Goal: Task Accomplishment & Management: Use online tool/utility

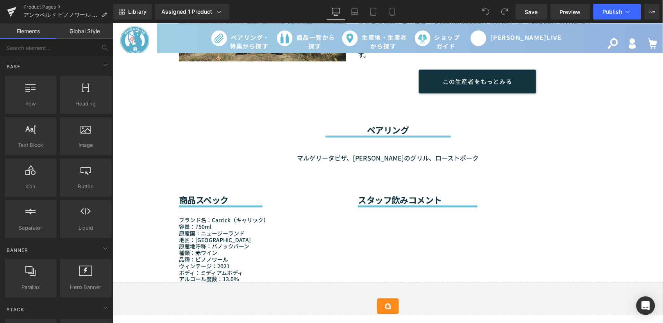
scroll to position [607, 0]
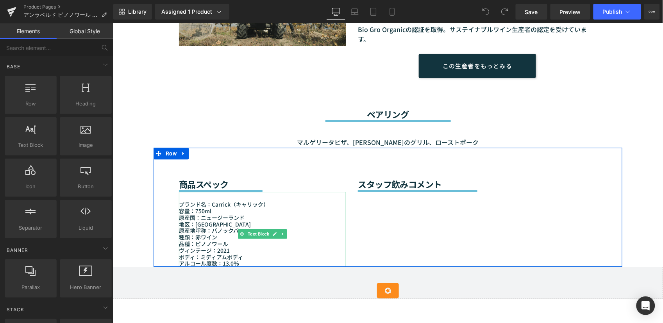
click at [202, 253] on p "ボディ：ミディアムボディ" at bounding box center [261, 256] width 167 height 7
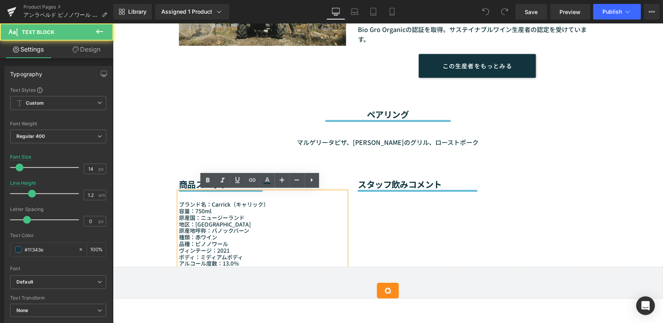
click at [227, 251] on p "ヴィンテージ：2021" at bounding box center [261, 250] width 167 height 7
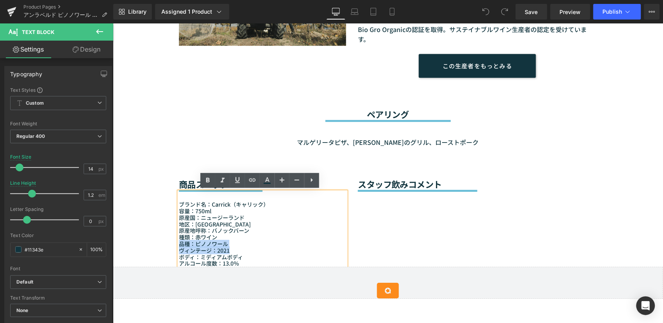
drag, startPoint x: 228, startPoint y: 248, endPoint x: 171, endPoint y: 246, distance: 56.3
click at [173, 246] on div "商品スペック Heading Separator ブランド名： Carrick （キャリック） 容量：750ml 原産国：[GEOGRAPHIC_DATA] …" at bounding box center [262, 206] width 179 height 119
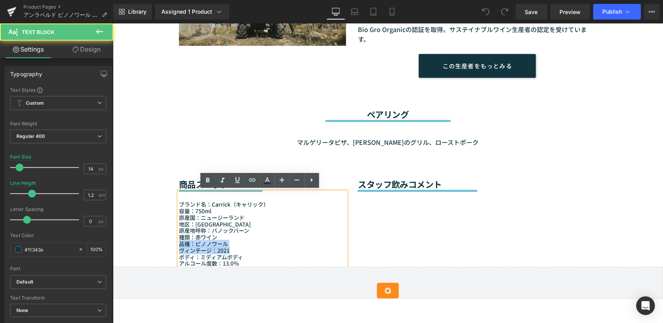
click at [179, 250] on p "ヴィンテージ：2021" at bounding box center [261, 250] width 167 height 7
drag, startPoint x: 177, startPoint y: 248, endPoint x: 224, endPoint y: 248, distance: 47.6
click at [224, 248] on p "ヴィンテージ：2021" at bounding box center [261, 250] width 167 height 7
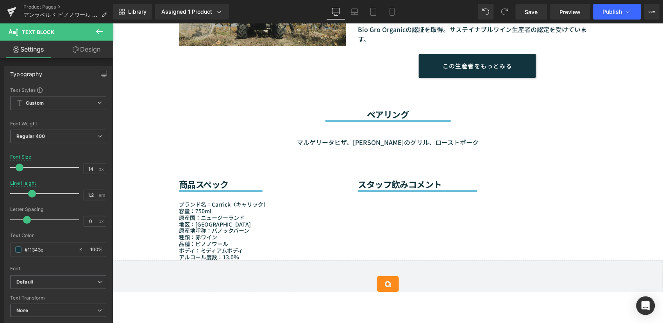
click at [124, 84] on div "Sale Off (P) Image (P) Image List" at bounding box center [387, 137] width 550 height 1331
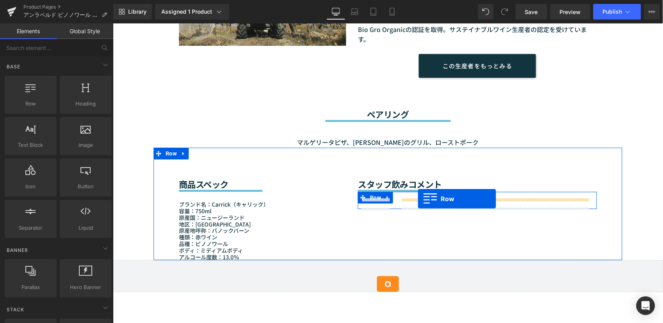
drag, startPoint x: 142, startPoint y: 122, endPoint x: 417, endPoint y: 199, distance: 285.9
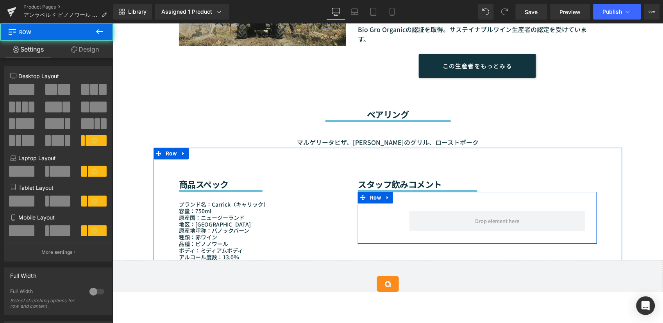
click at [391, 225] on div "Text Block Row Text Block Row" at bounding box center [476, 217] width 239 height 52
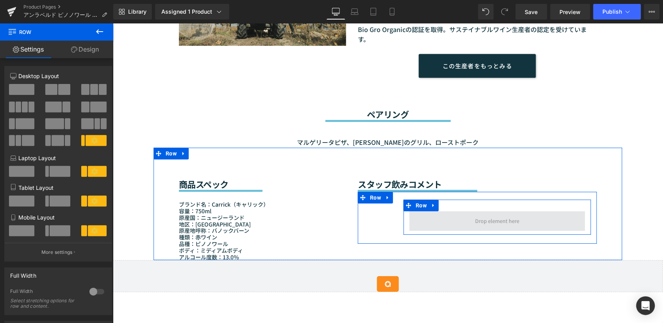
click at [458, 223] on span at bounding box center [497, 221] width 176 height 20
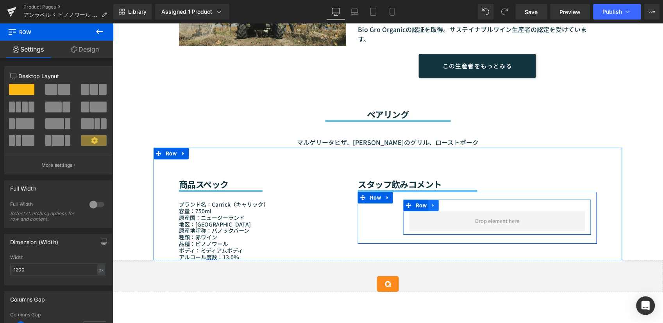
click at [432, 205] on icon at bounding box center [432, 205] width 5 height 6
click at [451, 204] on icon at bounding box center [453, 205] width 5 height 6
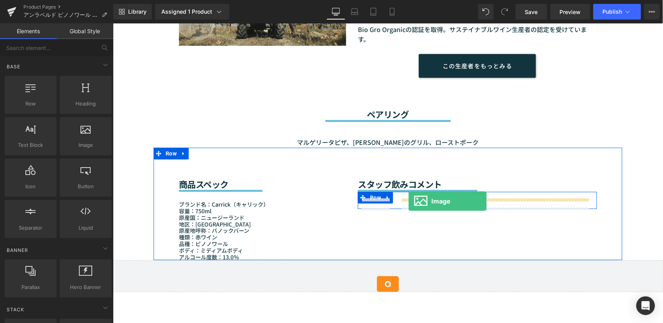
drag, startPoint x: 196, startPoint y: 164, endPoint x: 408, endPoint y: 201, distance: 214.8
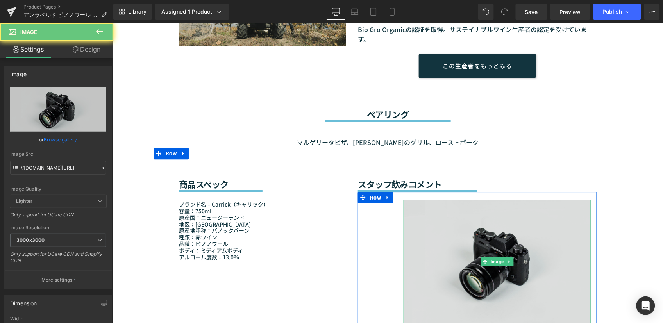
click at [419, 234] on img at bounding box center [496, 261] width 187 height 124
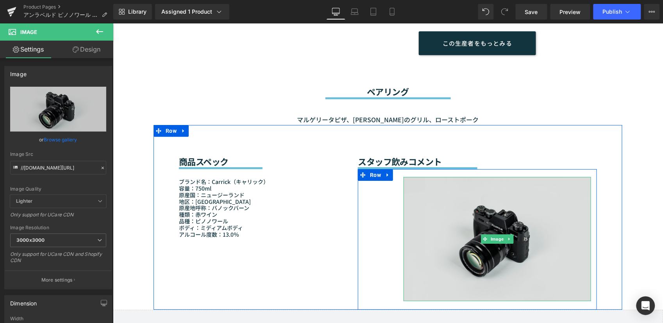
scroll to position [651, 0]
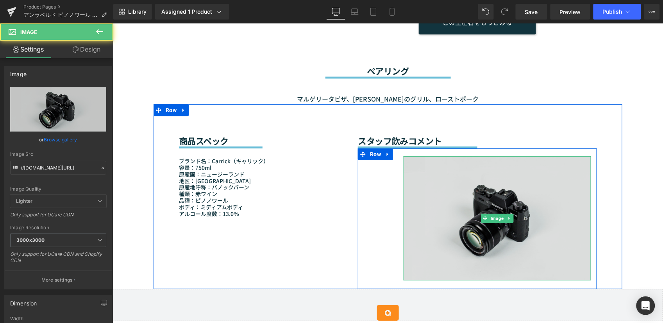
click at [417, 225] on img at bounding box center [496, 218] width 187 height 124
click at [527, 203] on img at bounding box center [496, 218] width 187 height 124
click at [510, 219] on img at bounding box center [496, 218] width 187 height 124
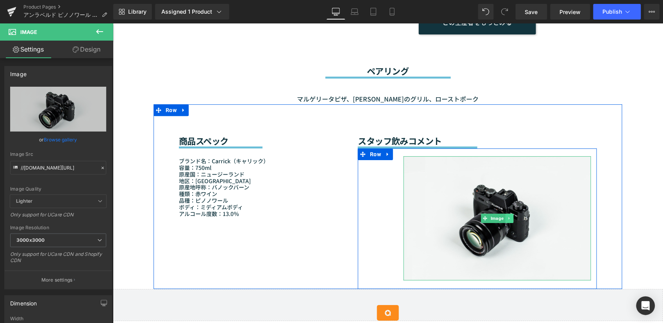
click at [507, 219] on icon at bounding box center [509, 218] width 4 height 5
click at [511, 217] on icon at bounding box center [513, 218] width 4 height 4
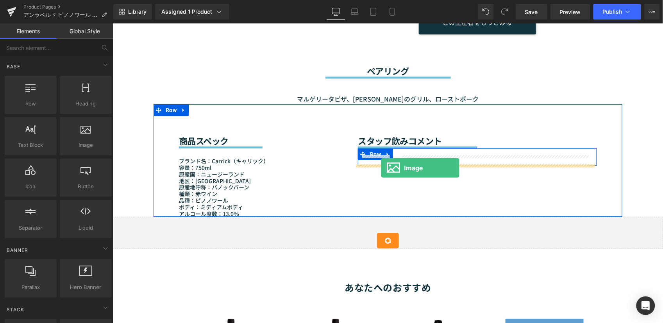
drag, startPoint x: 199, startPoint y: 164, endPoint x: 380, endPoint y: 168, distance: 181.7
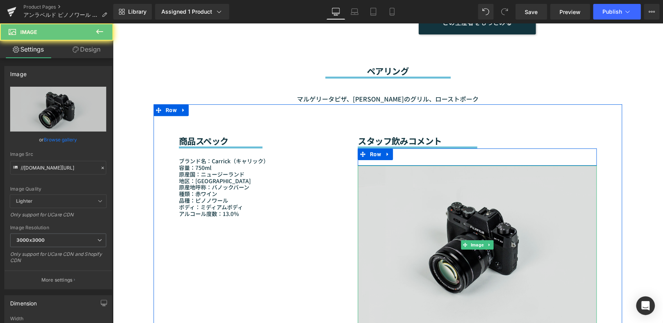
click at [382, 199] on img at bounding box center [476, 244] width 239 height 158
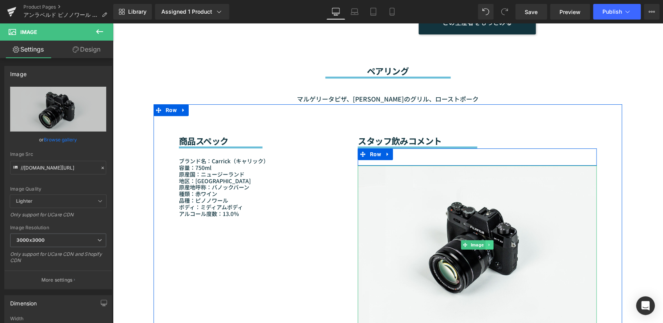
click at [487, 242] on icon at bounding box center [489, 244] width 4 height 5
click at [491, 243] on icon at bounding box center [493, 244] width 4 height 4
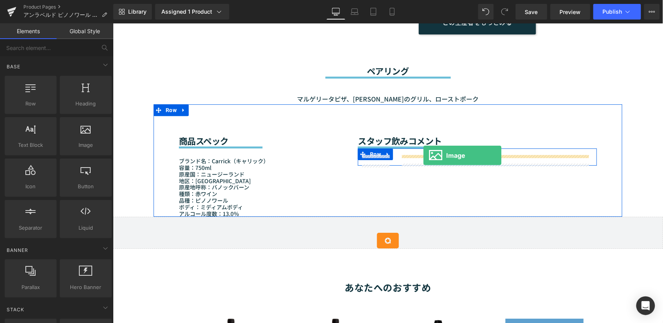
drag, startPoint x: 196, startPoint y: 161, endPoint x: 423, endPoint y: 155, distance: 226.6
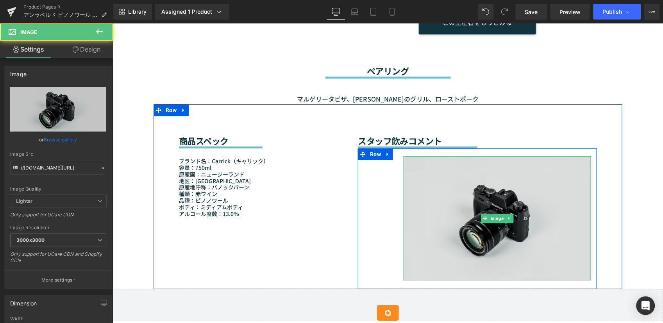
click at [421, 201] on img at bounding box center [496, 218] width 187 height 124
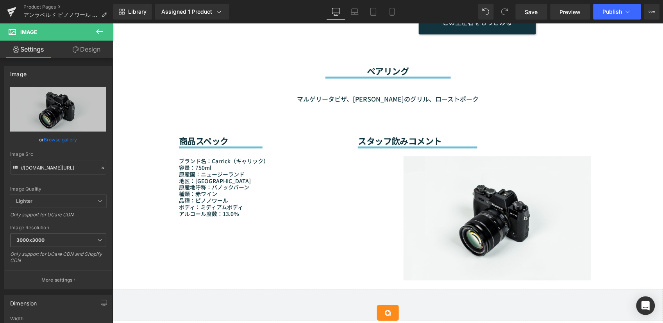
click at [189, 83] on div "マルゲリータピザ、マグロのグリル、ローストポーク" at bounding box center [387, 91] width 418 height 26
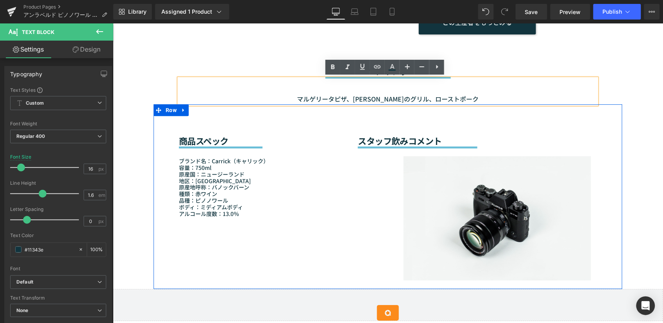
click at [320, 186] on p "原産地呼称：バノックバーン" at bounding box center [261, 187] width 167 height 7
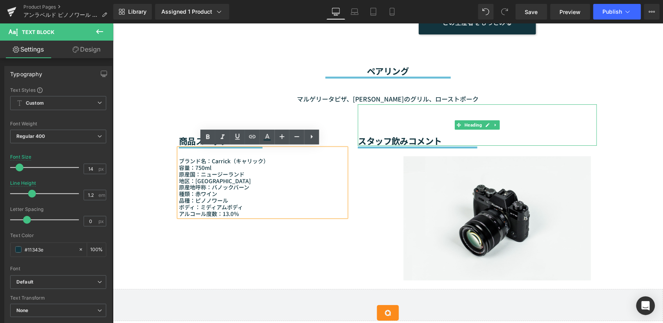
click at [382, 132] on div "スタッフ飲みコメント" at bounding box center [476, 124] width 239 height 41
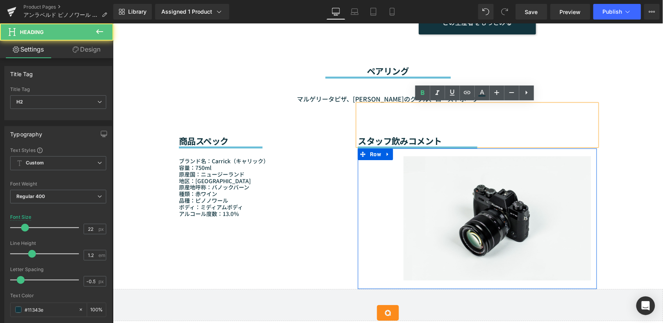
click at [375, 155] on span "Row" at bounding box center [375, 154] width 15 height 12
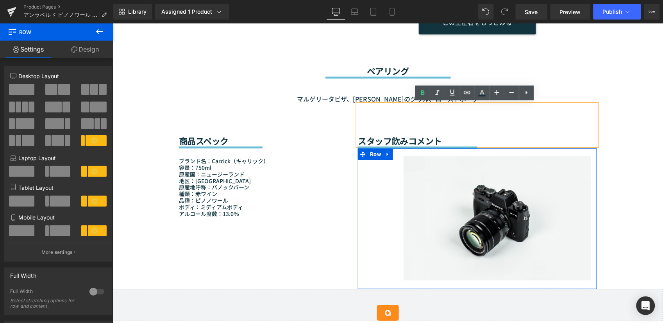
click at [382, 216] on div "Text Block Image Text Block Row" at bounding box center [476, 218] width 239 height 141
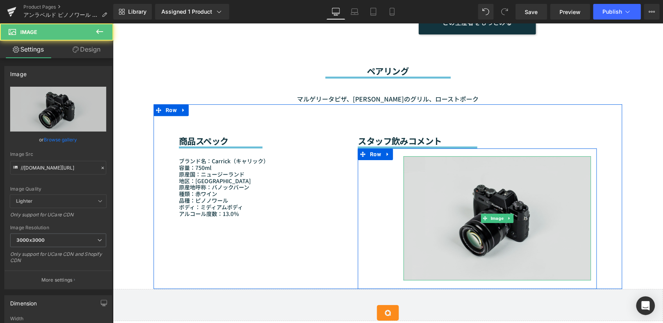
click at [431, 197] on img at bounding box center [496, 218] width 187 height 124
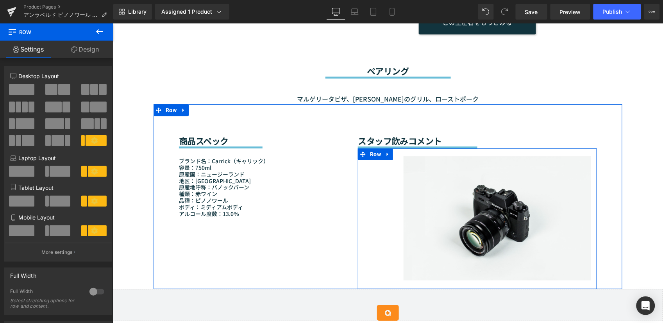
click at [377, 195] on div "Text Block Image Text Block Row" at bounding box center [476, 218] width 239 height 141
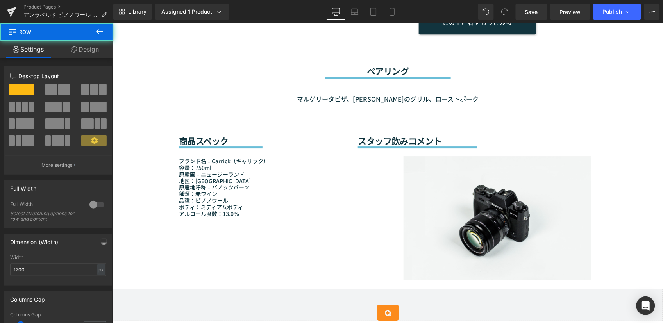
click at [161, 87] on div "ペアリング Heading Separator マルゲリータピザ、マグロのグリル、ローストポーク Text Block Row" at bounding box center [387, 69] width 469 height 70
click at [146, 112] on div "Sale Off (P) Image (P) Image List" at bounding box center [387, 131] width 550 height 1404
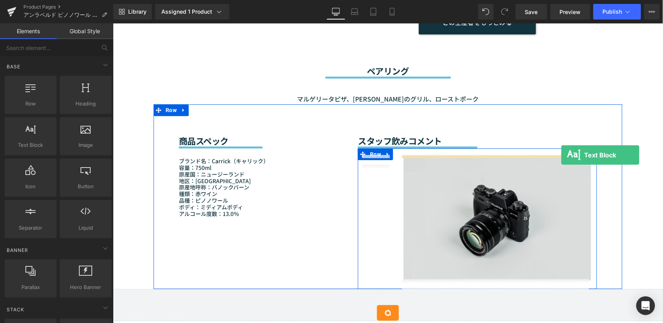
drag, startPoint x: 137, startPoint y: 154, endPoint x: 560, endPoint y: 155, distance: 423.8
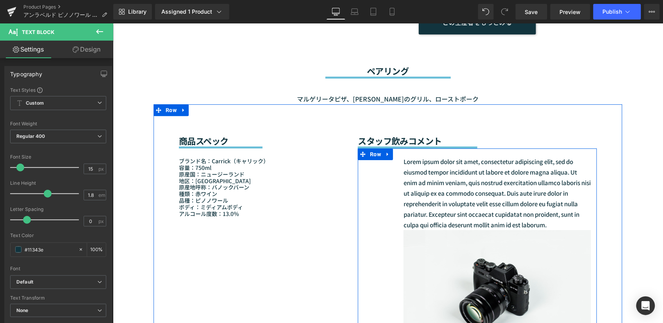
click at [367, 241] on div "Text Block Lorem ipsum dolor sit amet, consectetur adipiscing elit, sed do eius…" at bounding box center [476, 255] width 239 height 214
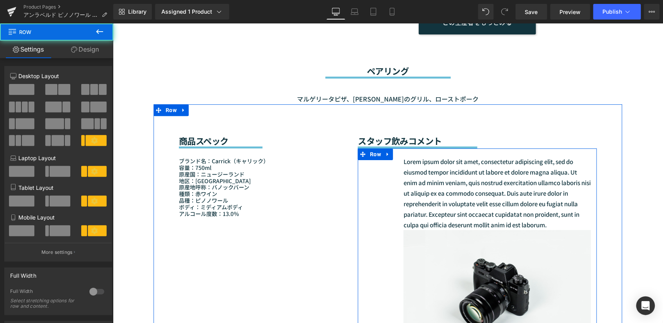
click at [367, 230] on div "Text Block Lorem ipsum dolor sit amet, consectetur adipiscing elit, sed do eius…" at bounding box center [476, 255] width 239 height 214
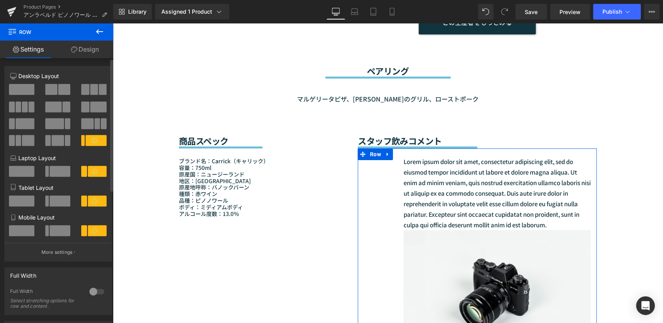
click at [55, 139] on span at bounding box center [58, 140] width 12 height 11
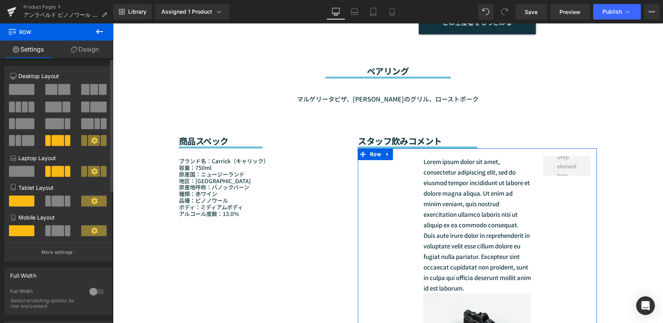
click at [85, 139] on button at bounding box center [94, 140] width 26 height 11
click at [91, 140] on icon at bounding box center [94, 140] width 7 height 7
click at [26, 124] on span at bounding box center [25, 123] width 19 height 11
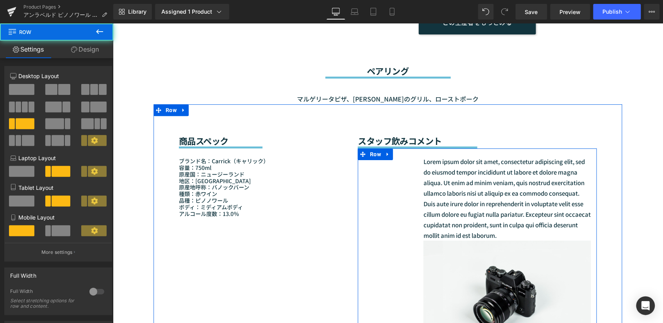
click at [407, 224] on div "Text Block Lorem ipsum dolor sit amet, consectetur adipiscing elit, sed do eius…" at bounding box center [476, 254] width 239 height 212
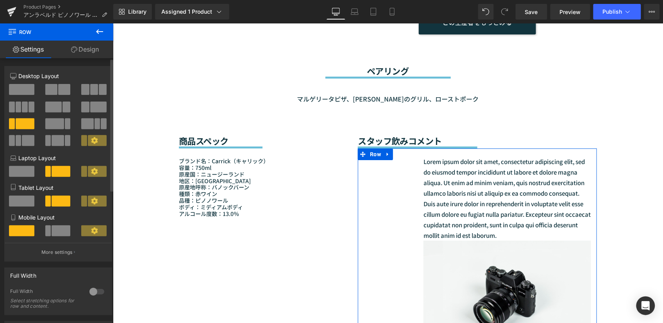
click at [95, 177] on span at bounding box center [97, 171] width 19 height 11
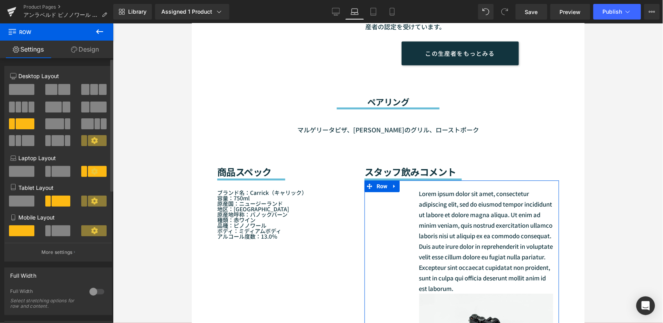
scroll to position [705, 0]
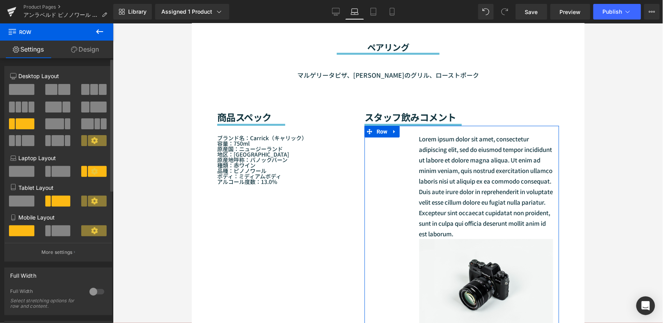
click at [98, 202] on span at bounding box center [97, 201] width 19 height 11
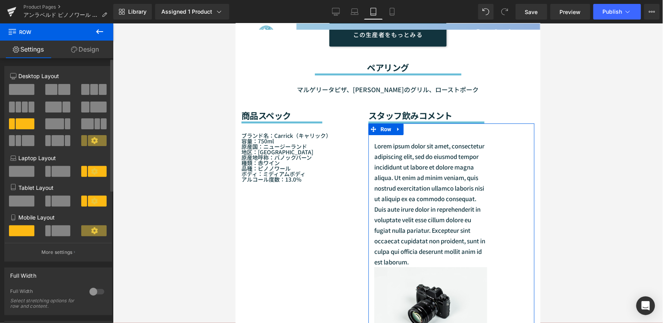
scroll to position [703, 0]
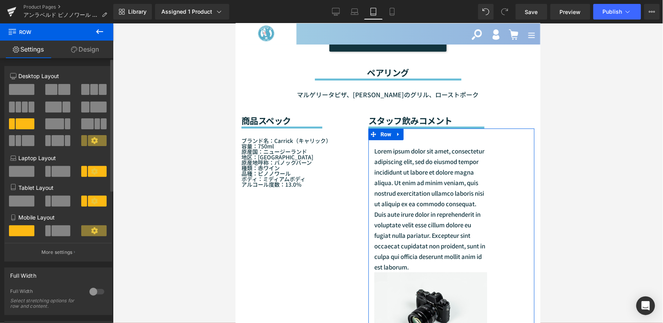
click at [97, 230] on span at bounding box center [93, 230] width 25 height 11
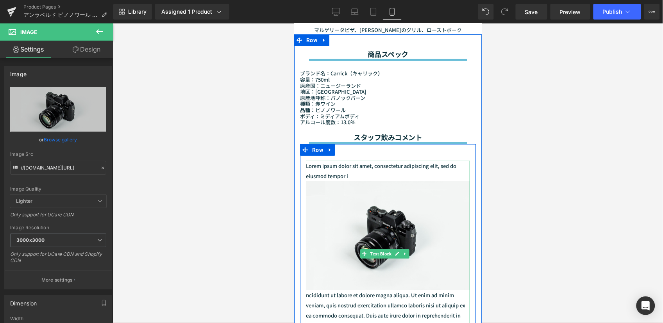
scroll to position [887, 0]
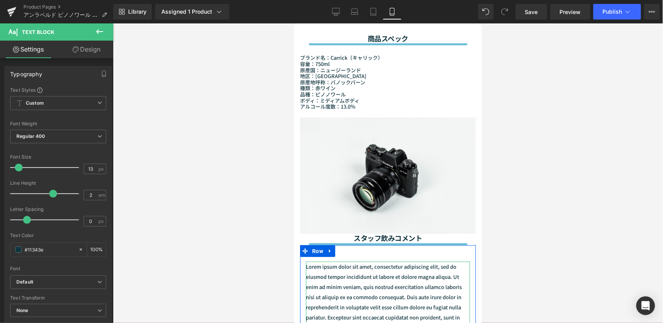
click at [533, 213] on div at bounding box center [388, 173] width 550 height 300
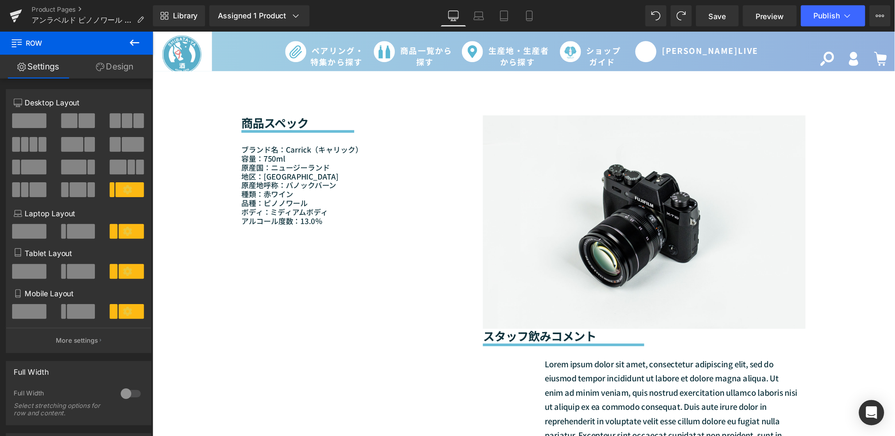
scroll to position [693, 0]
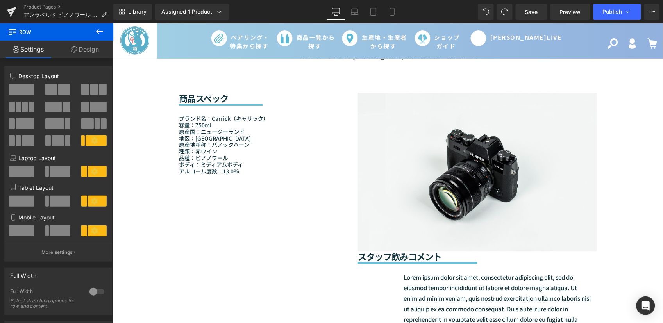
click at [473, 202] on img at bounding box center [476, 172] width 239 height 158
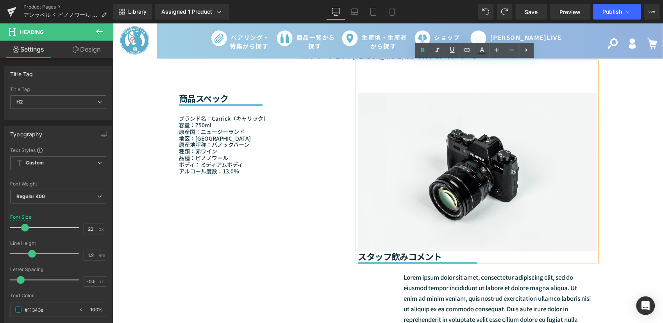
click at [316, 202] on div "商品スペック Heading Separator ブランド名： Carrick （キャリック） 容量：750ml 原産国：ニュージーランド 地区：セントラルオ…" at bounding box center [387, 269] width 469 height 417
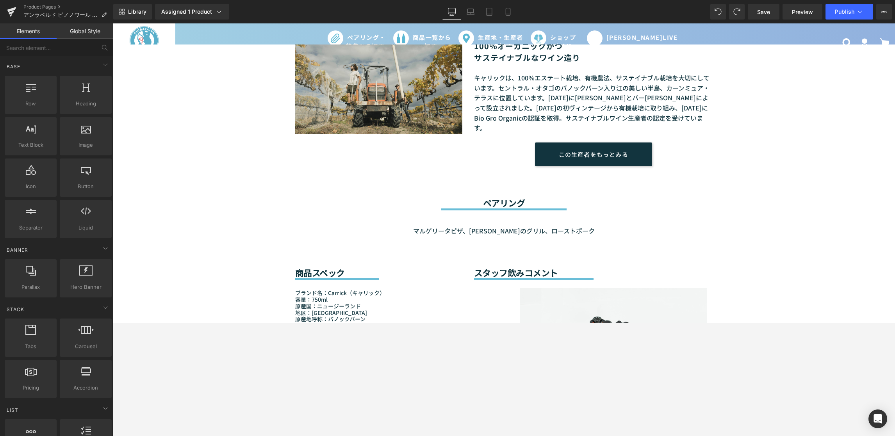
scroll to position [505, 0]
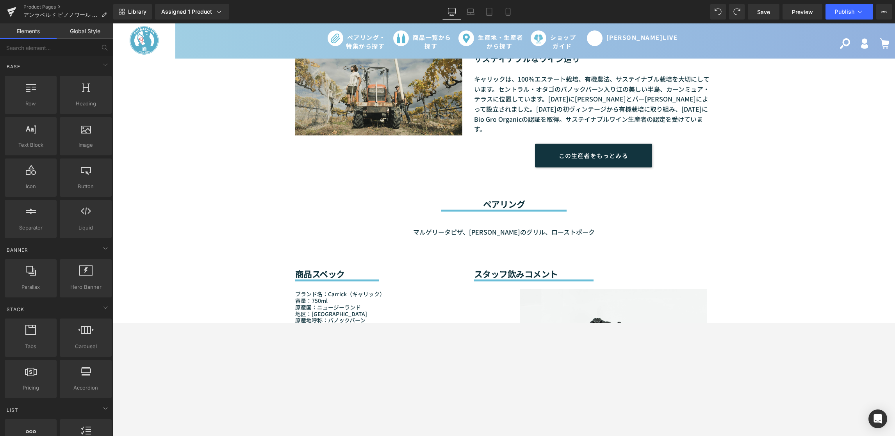
click at [662, 250] on div "Sale Off (P) Image (P) Image List" at bounding box center [504, 270] width 782 height 1391
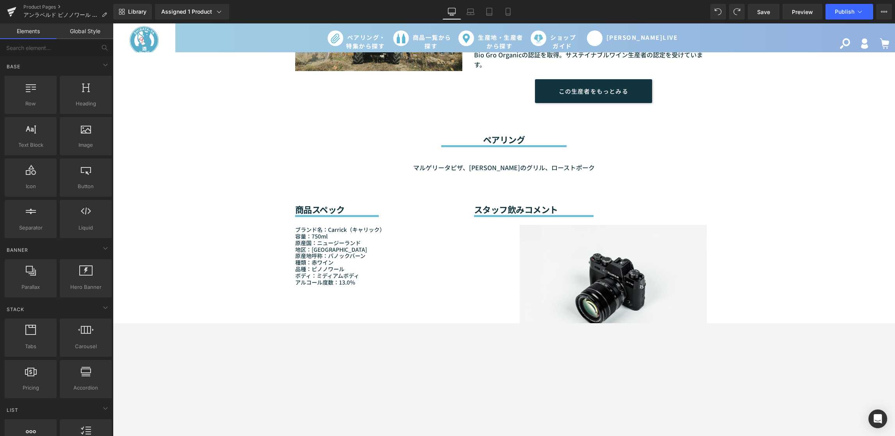
scroll to position [681, 0]
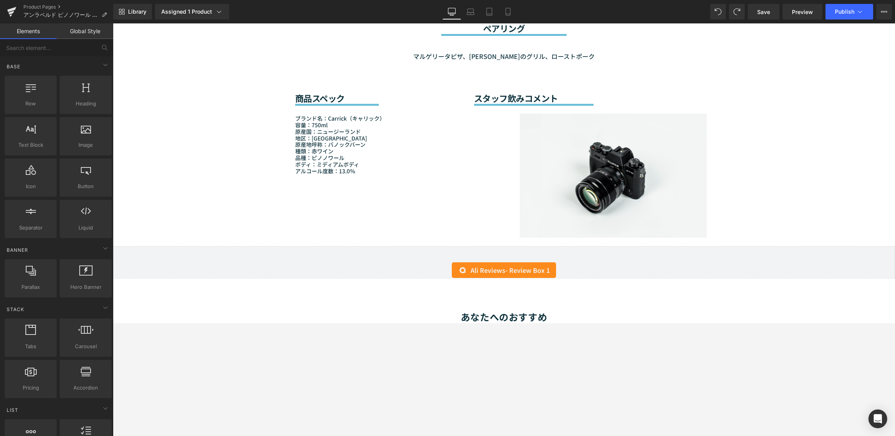
click at [662, 239] on div "Sale Off (P) Image (P) Image List" at bounding box center [504, 94] width 782 height 1391
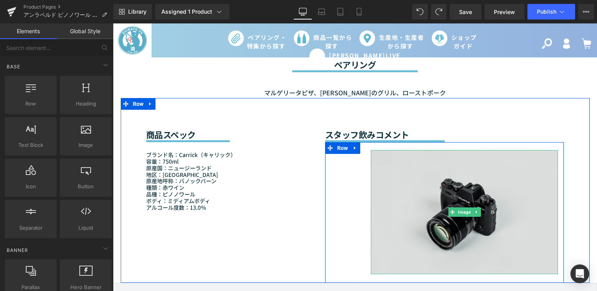
scroll to position [695, 0]
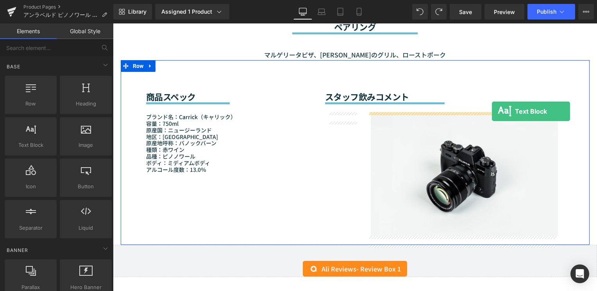
drag, startPoint x: 144, startPoint y: 169, endPoint x: 492, endPoint y: 111, distance: 352.7
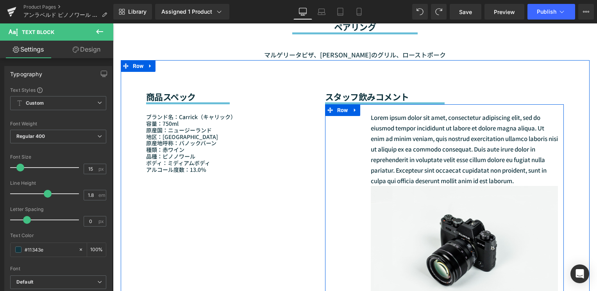
click at [334, 192] on div "Text Block Lorem ipsum dolor sit amet, consectetur adipiscing elit, sed do eius…" at bounding box center [444, 211] width 239 height 214
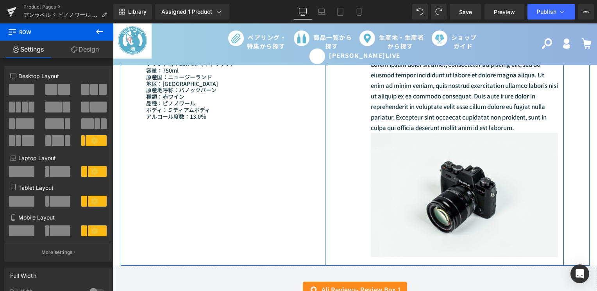
scroll to position [734, 0]
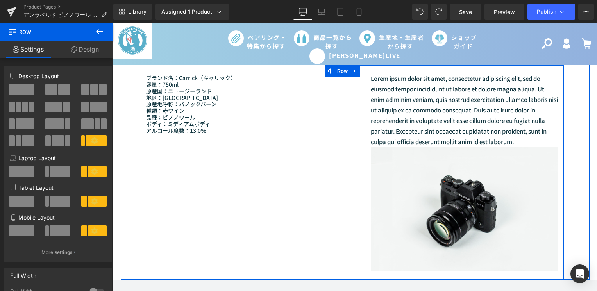
click at [338, 152] on div "Text Block Lorem ipsum dolor sit amet, consectetur adipiscing elit, sed do eius…" at bounding box center [444, 172] width 239 height 214
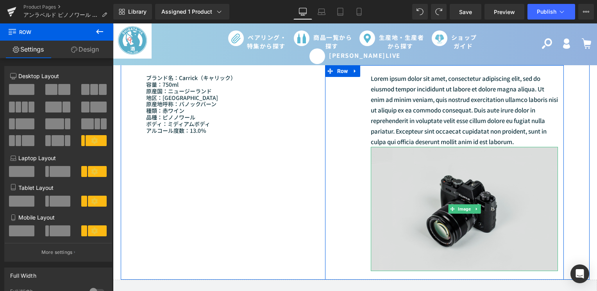
click at [421, 208] on img at bounding box center [464, 209] width 187 height 124
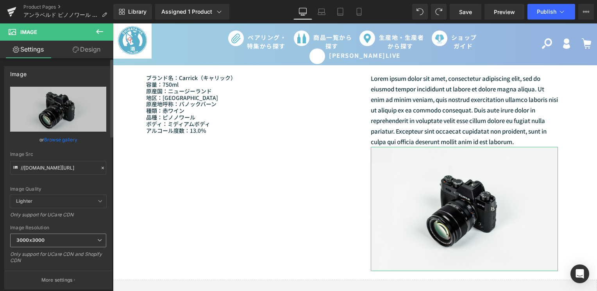
click at [77, 239] on span "3000x3000" at bounding box center [58, 241] width 96 height 14
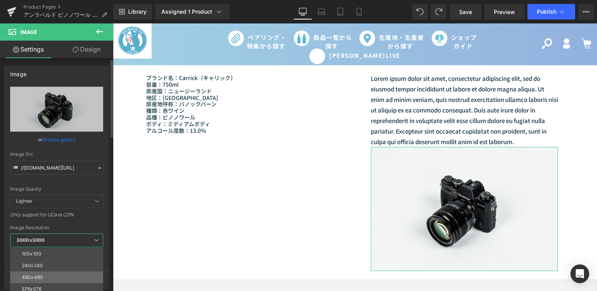
click at [59, 280] on li "480x480" at bounding box center [58, 277] width 96 height 12
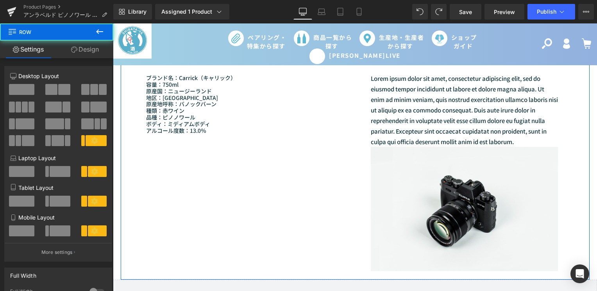
click at [333, 162] on div "Text Block Lorem ipsum dolor sit amet, consectetur adipiscing elit, sed do eius…" at bounding box center [444, 172] width 239 height 214
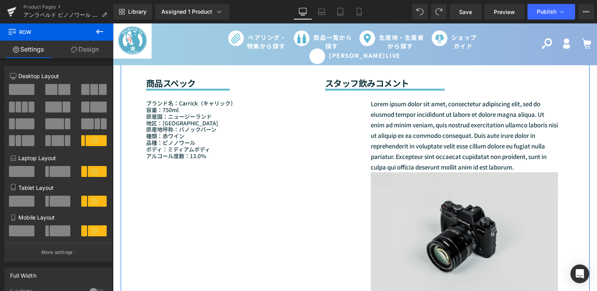
scroll to position [695, 0]
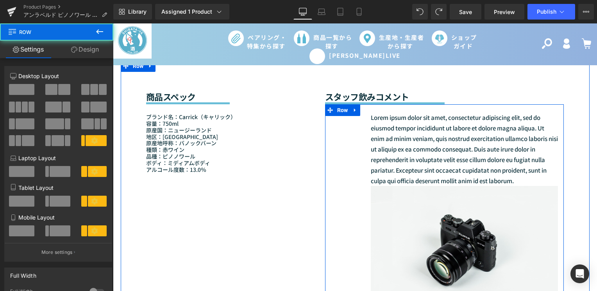
click at [330, 128] on div "Text Block Lorem ipsum dolor sit amet, consectetur adipiscing elit, sed do eius…" at bounding box center [444, 211] width 239 height 214
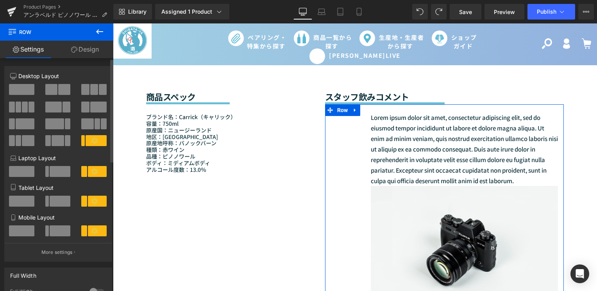
click at [50, 93] on span at bounding box center [51, 89] width 12 height 11
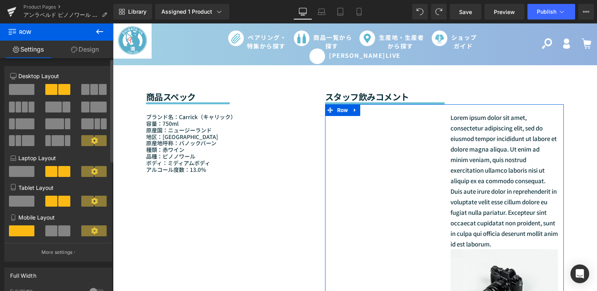
click at [85, 96] on div at bounding box center [94, 92] width 36 height 17
click at [86, 94] on span at bounding box center [85, 89] width 8 height 11
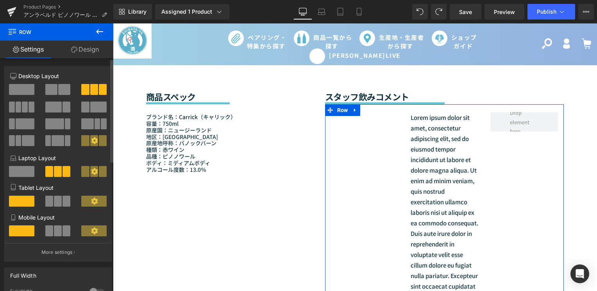
click at [91, 140] on icon at bounding box center [94, 140] width 7 height 7
click at [27, 121] on span at bounding box center [25, 123] width 19 height 11
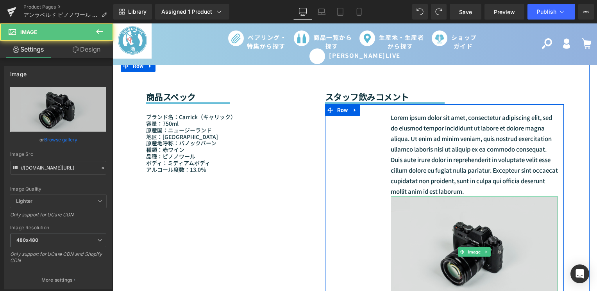
click at [429, 234] on img at bounding box center [475, 251] width 168 height 111
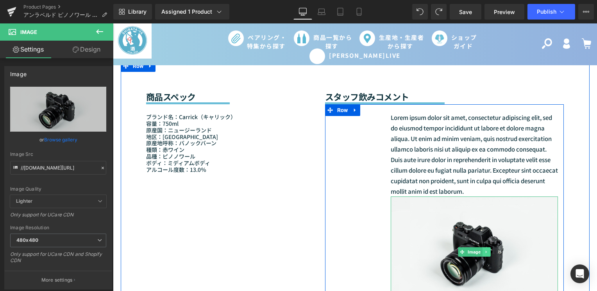
click at [485, 253] on icon at bounding box center [485, 252] width 1 height 3
click at [489, 253] on icon at bounding box center [490, 252] width 4 height 4
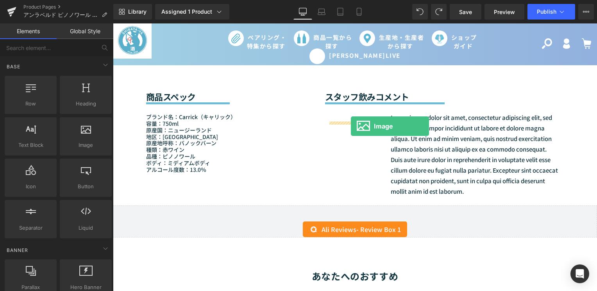
drag, startPoint x: 186, startPoint y: 171, endPoint x: 351, endPoint y: 126, distance: 171.1
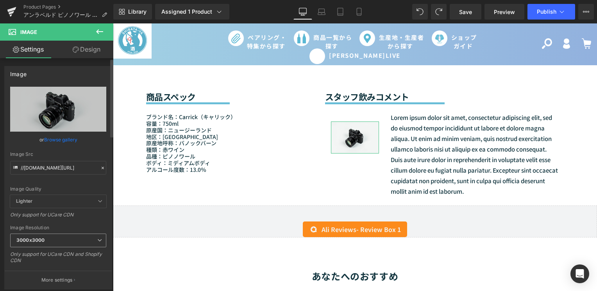
click at [62, 241] on span "3000x3000" at bounding box center [58, 241] width 96 height 14
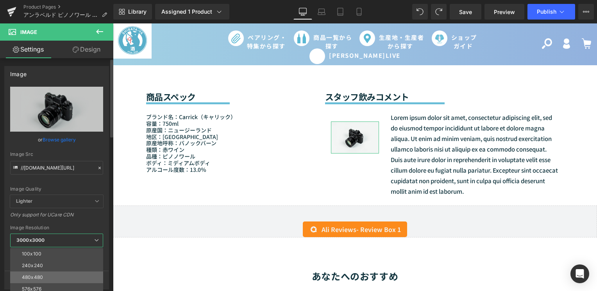
click at [55, 280] on li "480x480" at bounding box center [58, 277] width 96 height 12
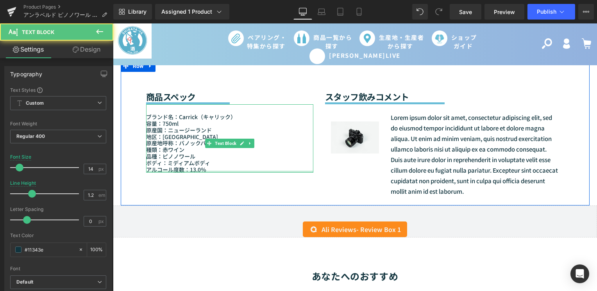
click at [292, 171] on div "ブランド名： Carrick （キャリック） 容量：750ml 原産国：ニュージーランド 地区：セントラルオタゴ 原産地呼称：バノックバーン 種類：赤ワイン …" at bounding box center [229, 138] width 167 height 68
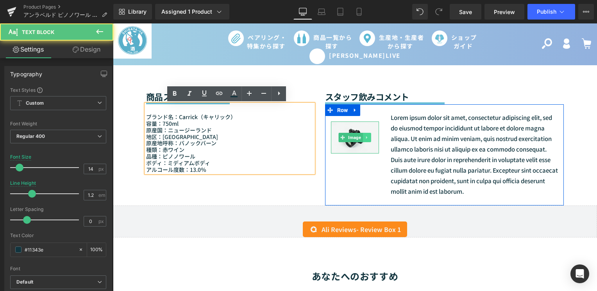
click at [363, 140] on link at bounding box center [367, 137] width 8 height 9
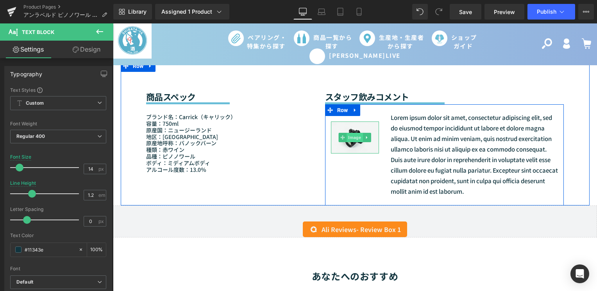
click at [339, 138] on link "Image" at bounding box center [351, 137] width 24 height 9
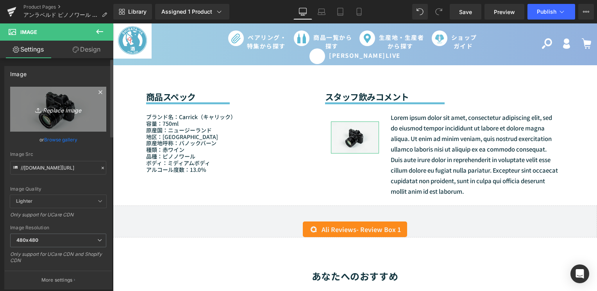
click at [57, 115] on link "Replace Image" at bounding box center [58, 109] width 96 height 45
type input "C:\fakepath\まゆゆ_広報_ママソムリエ.jpg"
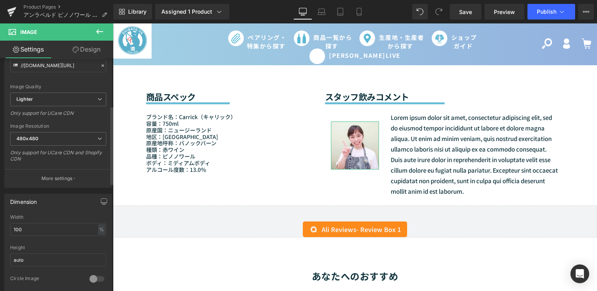
scroll to position [156, 0]
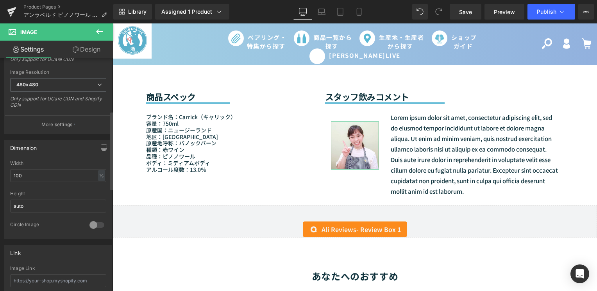
click at [93, 228] on div at bounding box center [96, 225] width 19 height 12
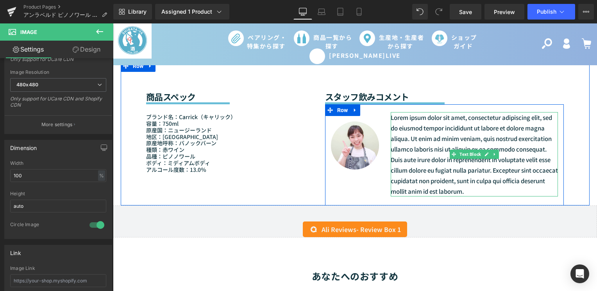
click at [414, 148] on p "Lorem ipsum dolor sit amet, consectetur adipiscing elit, sed do eiusmod tempor …" at bounding box center [475, 154] width 168 height 84
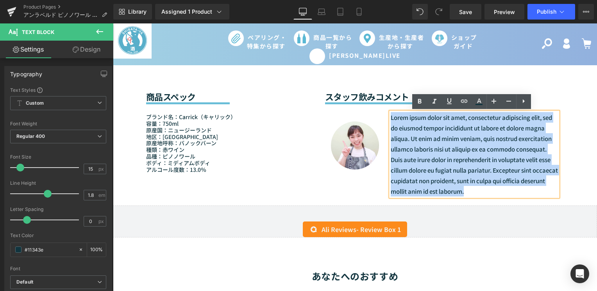
drag, startPoint x: 389, startPoint y: 118, endPoint x: 534, endPoint y: 189, distance: 162.1
click at [534, 189] on p "Lorem ipsum dolor sit amet, consectetur adipiscing elit, sed do eiusmod tempor …" at bounding box center [475, 154] width 168 height 84
paste div
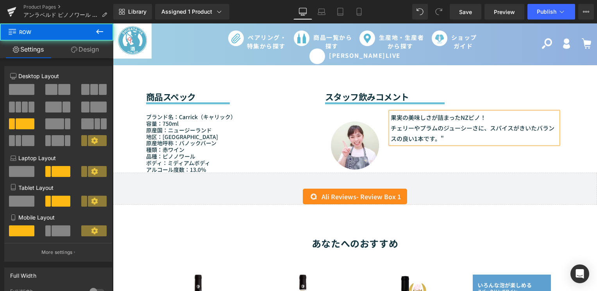
click at [421, 157] on div "Text Block Image 果実の美味しさが詰まったNZピノ！ チェリーやプラムのジューシーさに、スパイスがきいたバランスの良い1本です。" Text …" at bounding box center [444, 136] width 239 height 65
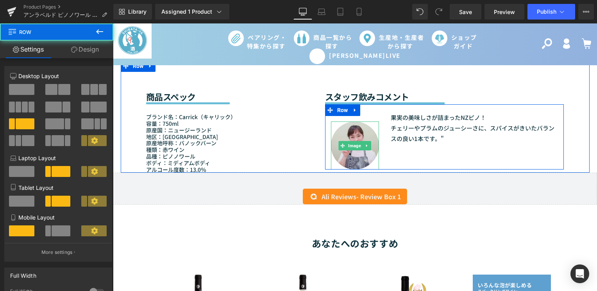
click at [364, 149] on link at bounding box center [367, 145] width 8 height 9
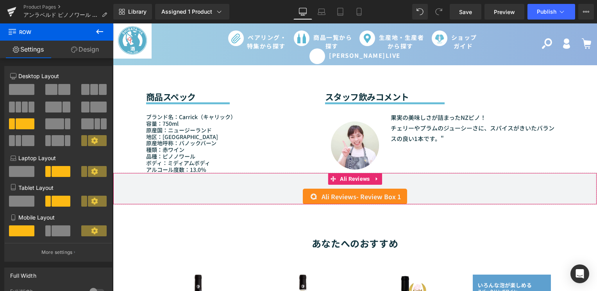
click at [175, 190] on div "Ali Reviews - Review Box 1" at bounding box center [355, 197] width 468 height 16
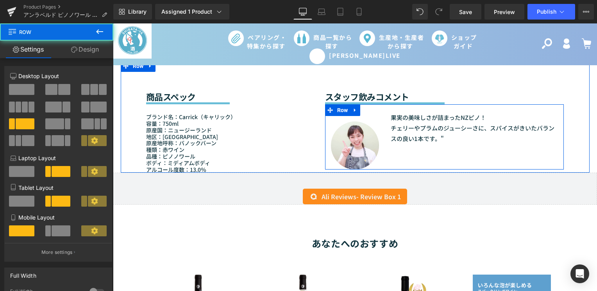
click at [325, 118] on div at bounding box center [325, 136] width 0 height 65
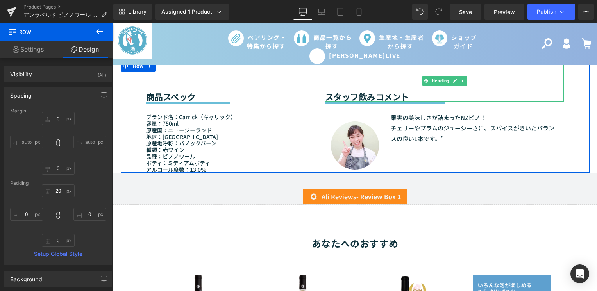
click at [466, 80] on div "スタッフ飲みコメント" at bounding box center [444, 80] width 239 height 41
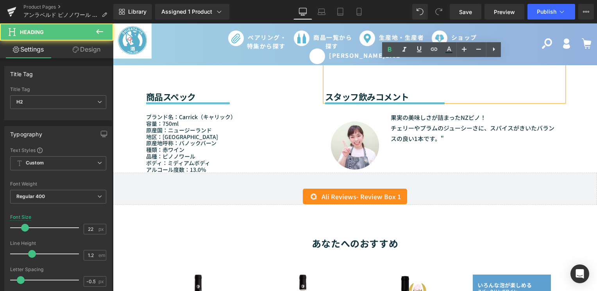
click at [584, 115] on div "商品スペック Heading Separator ブランド名： Carrick （キャリック） 容量：750ml 原産国：ニュージーランド 地区：セントラルオ…" at bounding box center [355, 116] width 469 height 113
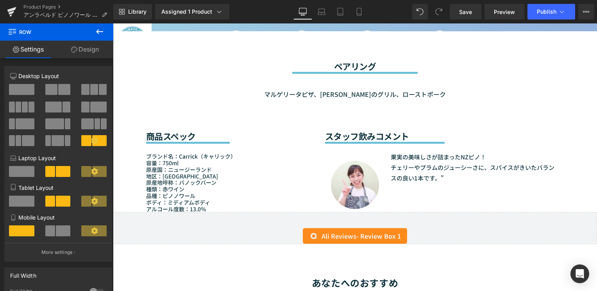
scroll to position [656, 0]
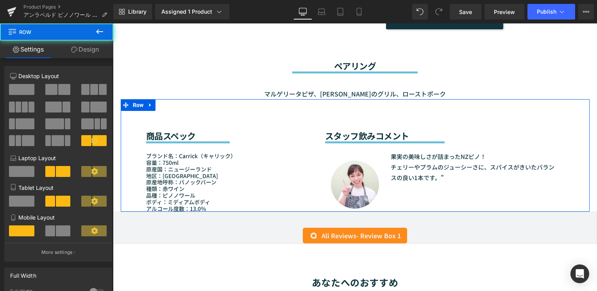
click at [570, 140] on div "商品スペック Heading Separator ブランド名： Carrick （キャリック） 容量：750ml 原産国：ニュージーランド 地区：セントラルオ…" at bounding box center [355, 155] width 469 height 113
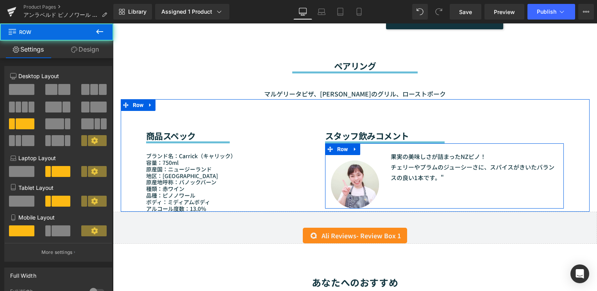
click at [325, 172] on div "Text Block Image" at bounding box center [355, 179] width 60 height 57
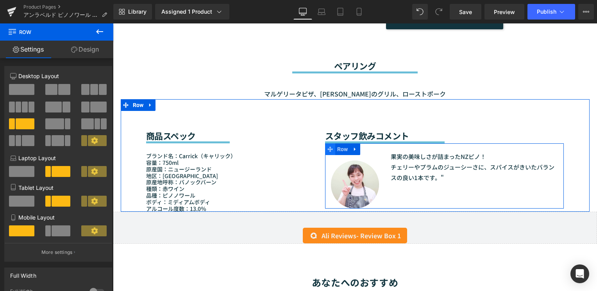
click at [330, 146] on span at bounding box center [330, 149] width 10 height 12
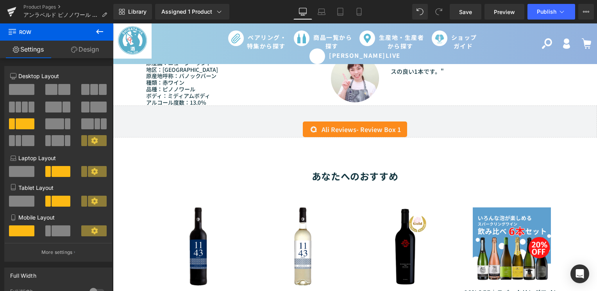
scroll to position [606, 0]
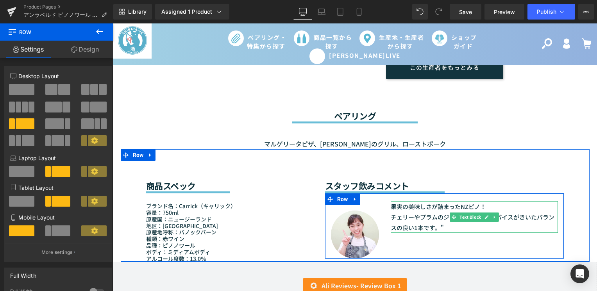
click at [412, 224] on p "チェリーやプラムのジューシーさに、スパイスがきいたバランスの良い1本です。"" at bounding box center [475, 222] width 168 height 21
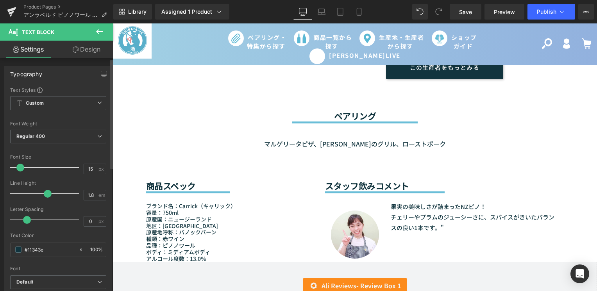
click at [80, 80] on div "Typography" at bounding box center [58, 73] width 107 height 15
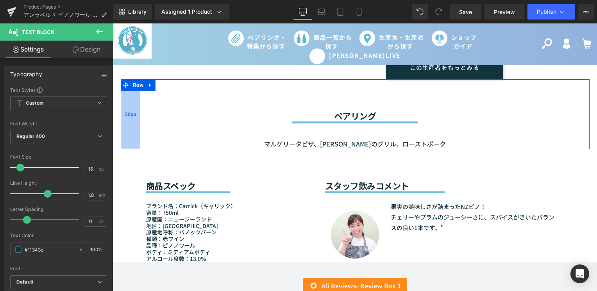
click at [124, 100] on div "50px" at bounding box center [131, 114] width 20 height 70
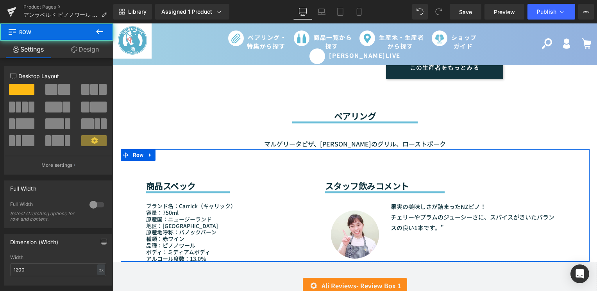
click at [131, 161] on span "Row" at bounding box center [138, 155] width 15 height 12
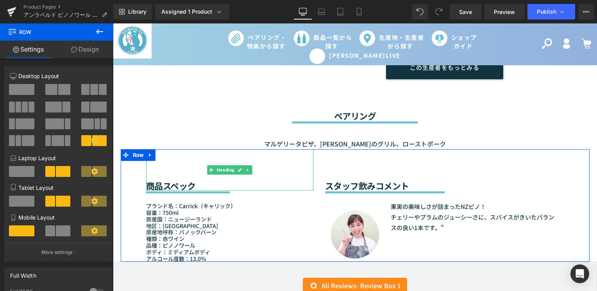
click at [163, 168] on div "商品スペック" at bounding box center [229, 169] width 167 height 41
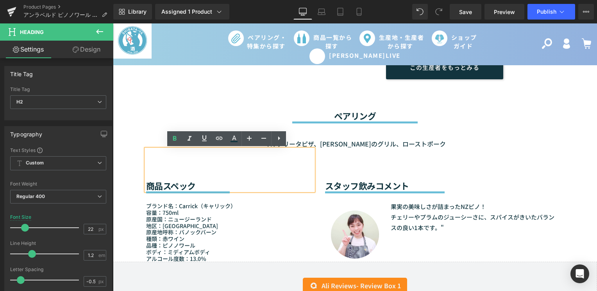
click at [316, 214] on div "商品スペック Heading Separator ブランド名： Carrick （キャリック） 容量：750ml 原産国：ニュージーランド 地区：セントラルオ…" at bounding box center [229, 205] width 179 height 113
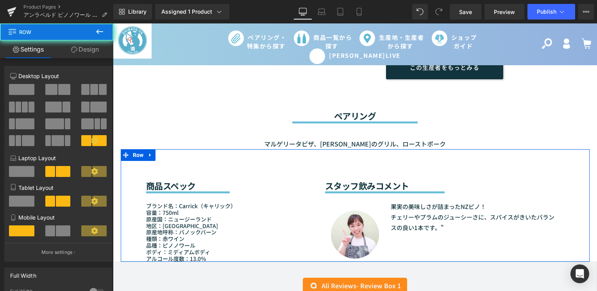
click at [321, 210] on div "スタッフ飲みコメント Heading Separator Text Block Image 果実の美味しさが詰まったNZピノ！ チェリーやプラムのジューシーさ…" at bounding box center [444, 203] width 251 height 109
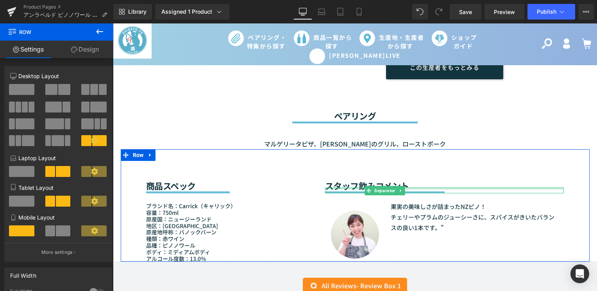
click at [325, 189] on div at bounding box center [444, 188] width 239 height 2
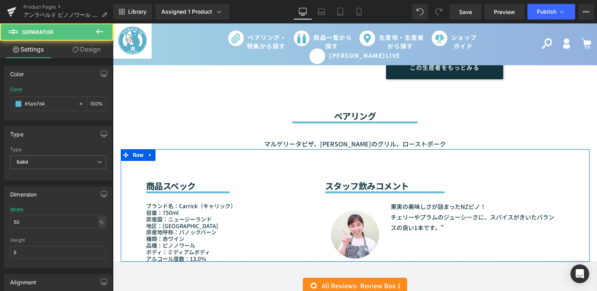
click at [319, 204] on div "スタッフ飲みコメント Heading Separator Text Block Image 果実の美味しさが詰まったNZピノ！ チェリーやプラムのジューシーさ…" at bounding box center [444, 203] width 251 height 109
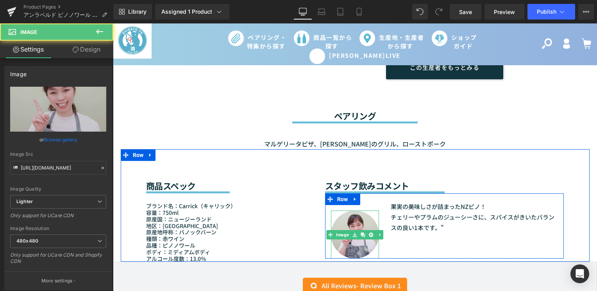
click at [341, 216] on img at bounding box center [355, 235] width 48 height 48
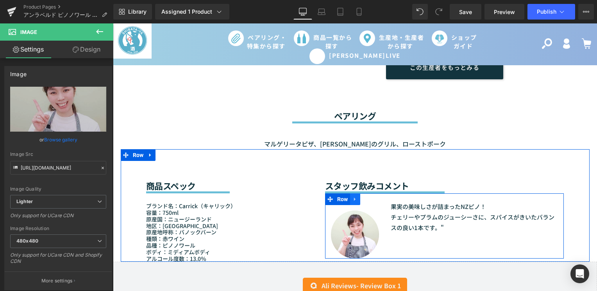
click at [351, 204] on link at bounding box center [355, 199] width 10 height 12
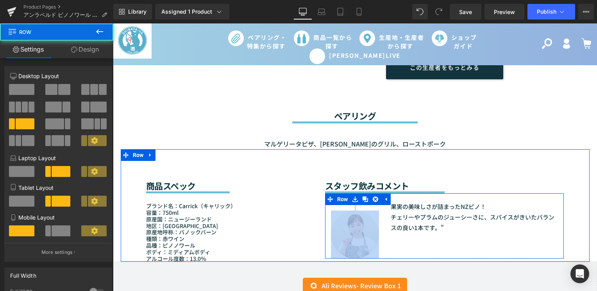
click at [380, 211] on div "Text Block Image" at bounding box center [355, 229] width 60 height 57
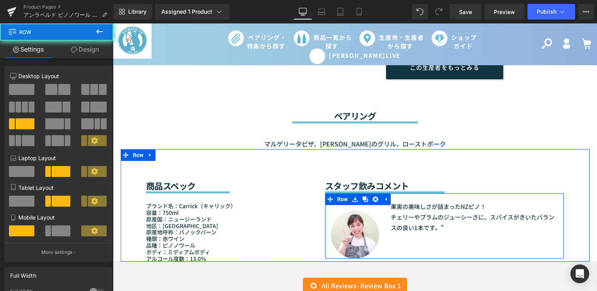
click at [390, 246] on div "Text Block Image 果実の美味しさが詰まったNZピノ！ チェリーやプラムのジューシーさに、スパイスがきいたバランスの良い1本です。" Text …" at bounding box center [444, 225] width 239 height 65
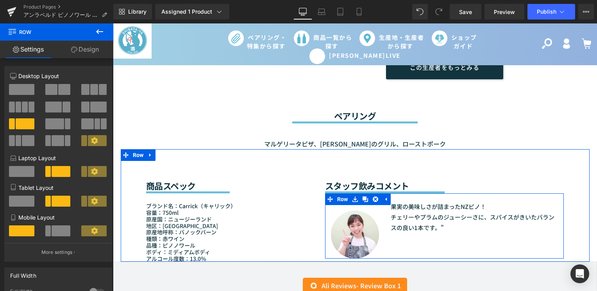
click at [390, 246] on div "Text Block Image 果実の美味しさが詰まったNZピノ！ チェリーやプラムのジューシーさに、スパイスがきいたバランスの良い1本です。" Text …" at bounding box center [444, 225] width 239 height 65
click at [498, 236] on icon at bounding box center [498, 237] width 1 height 3
click at [498, 236] on link at bounding box center [502, 236] width 8 height 9
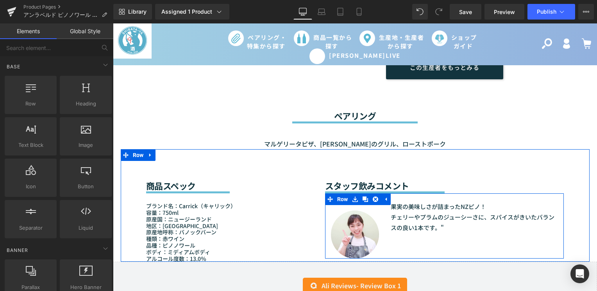
click at [474, 238] on div "Text Block Image 果実の美味しさが詰まったNZピノ！ チェリーやプラムのジューシーさに、スパイスがきいたバランスの良い1本です。" Text …" at bounding box center [444, 225] width 239 height 65
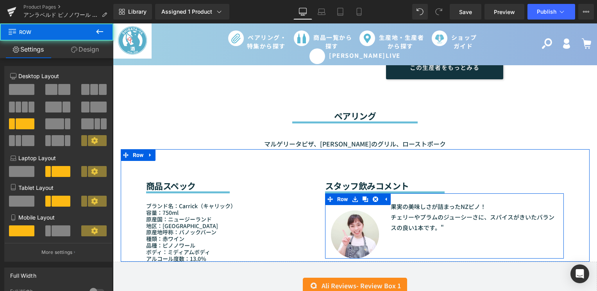
click at [453, 239] on div "Text Block Image 果実の美味しさが詰まったNZピノ！ チェリーやプラムのジューシーさに、スパイスがきいたバランスの良い1本です。" Text …" at bounding box center [444, 225] width 239 height 65
click at [425, 240] on div "Text Block Image 果実の美味しさが詰まったNZピノ！ チェリーやプラムのジューシーさに、スパイスがきいたバランスの良い1本です。" Text …" at bounding box center [444, 225] width 239 height 65
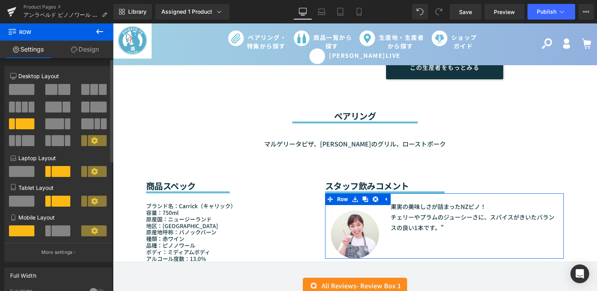
click at [81, 64] on div "Column Size Customizer 3+9 Desktop Layout Laptop Layout Tablet Layout Mobile La…" at bounding box center [58, 161] width 117 height 202
click at [80, 66] on div "Column Size Customizer 3+9 Desktop Layout Laptop Layout Tablet Layout Mobile La…" at bounding box center [58, 164] width 108 height 196
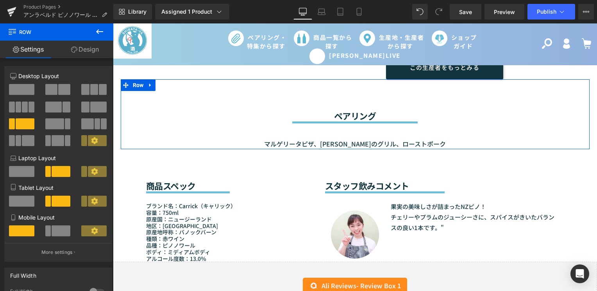
click at [123, 86] on icon at bounding box center [125, 85] width 5 height 6
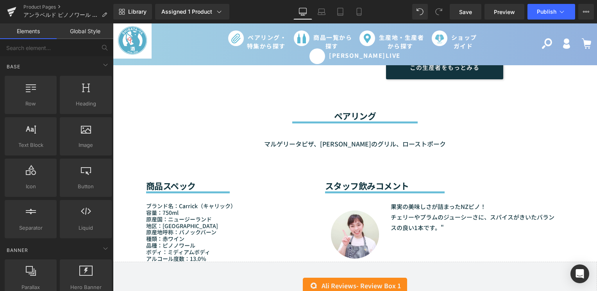
click at [116, 169] on div "Sale Off (P) Image (P) Image List" at bounding box center [355, 139] width 484 height 1331
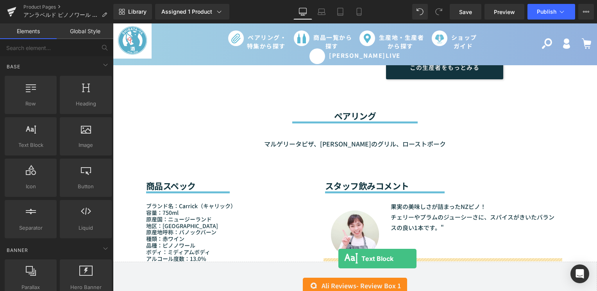
drag, startPoint x: 134, startPoint y: 169, endPoint x: 338, endPoint y: 259, distance: 223.3
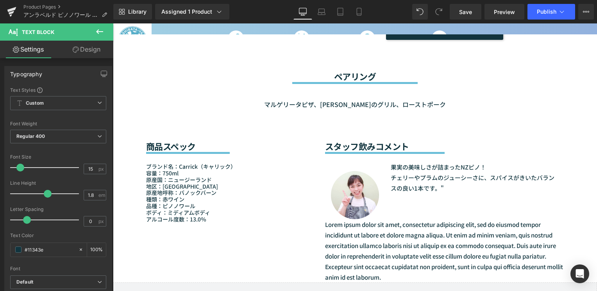
scroll to position [645, 0]
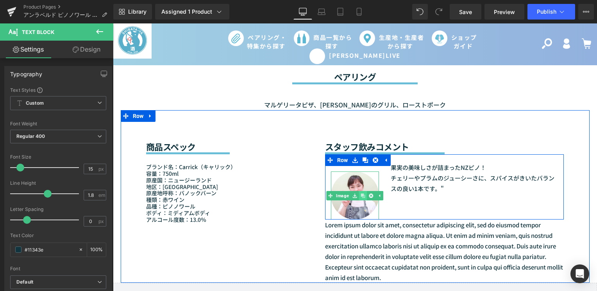
click at [361, 194] on icon at bounding box center [362, 195] width 4 height 5
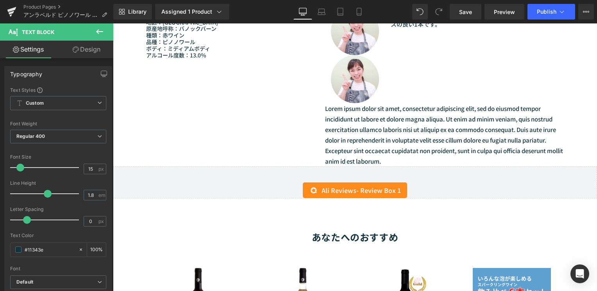
scroll to position [692, 0]
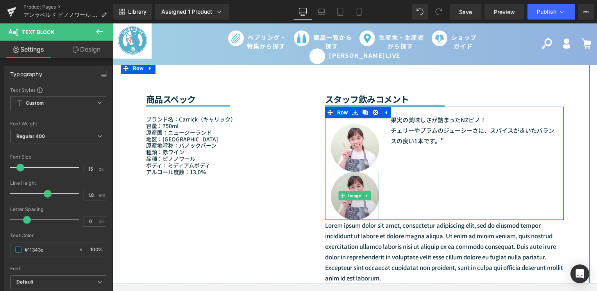
click at [353, 198] on span "Image" at bounding box center [355, 195] width 16 height 9
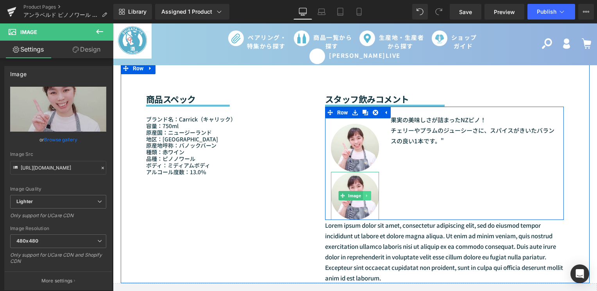
click at [365, 195] on icon at bounding box center [367, 195] width 4 height 5
click at [369, 196] on icon at bounding box center [371, 196] width 4 height 4
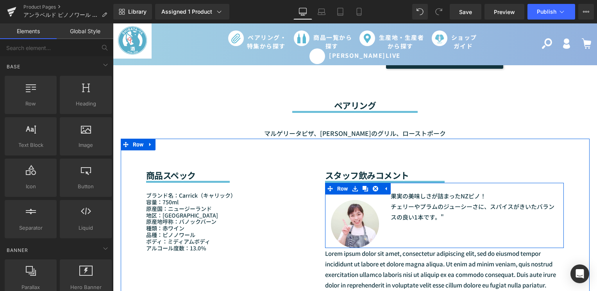
scroll to position [614, 0]
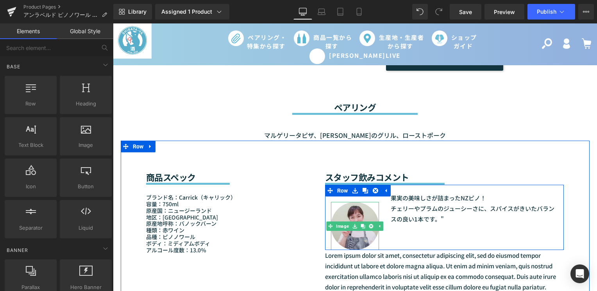
click at [356, 218] on img at bounding box center [355, 226] width 48 height 48
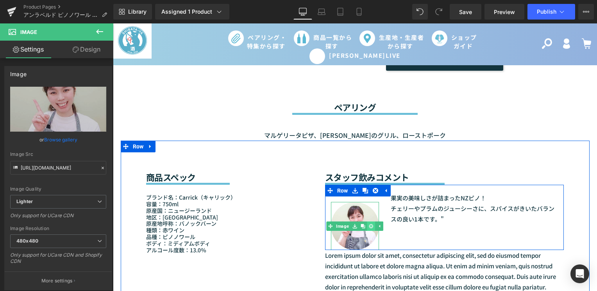
click at [369, 225] on icon at bounding box center [371, 226] width 4 height 4
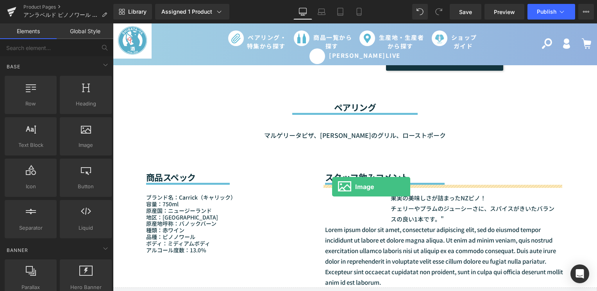
drag, startPoint x: 194, startPoint y: 155, endPoint x: 332, endPoint y: 187, distance: 141.4
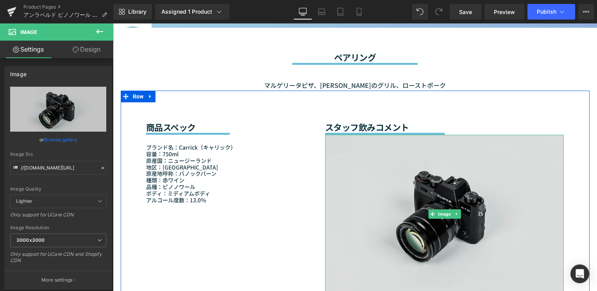
scroll to position [653, 0]
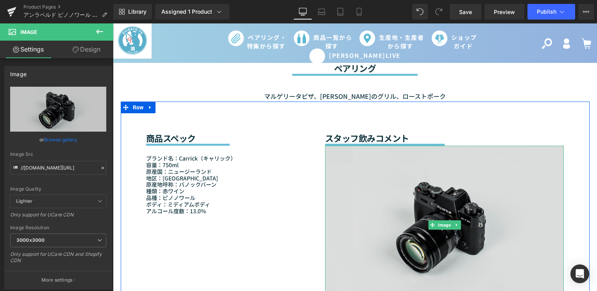
click at [371, 222] on img at bounding box center [444, 225] width 239 height 158
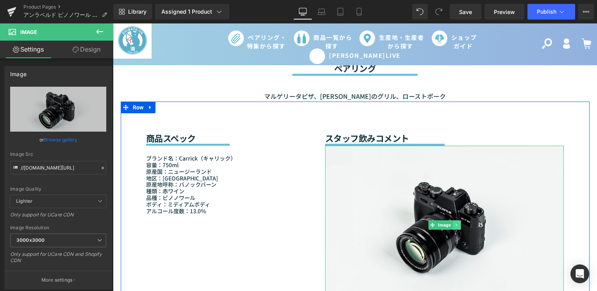
click at [452, 222] on link at bounding box center [456, 224] width 8 height 9
click at [459, 224] on icon at bounding box center [460, 225] width 4 height 4
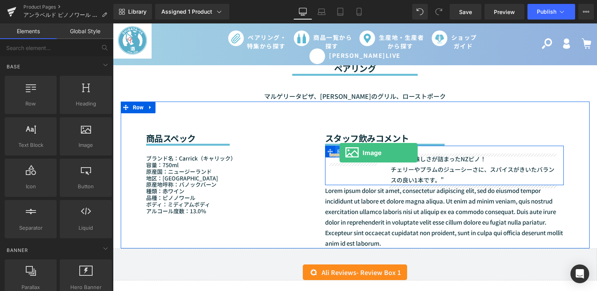
drag, startPoint x: 201, startPoint y: 166, endPoint x: 339, endPoint y: 153, distance: 139.3
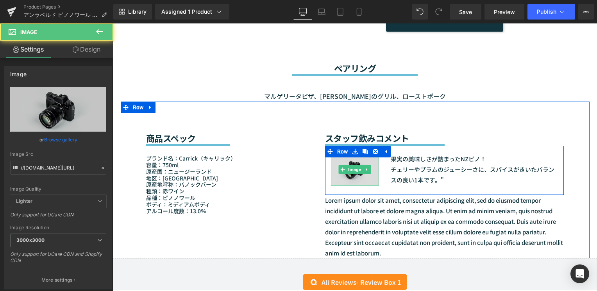
click at [341, 179] on img at bounding box center [355, 169] width 48 height 32
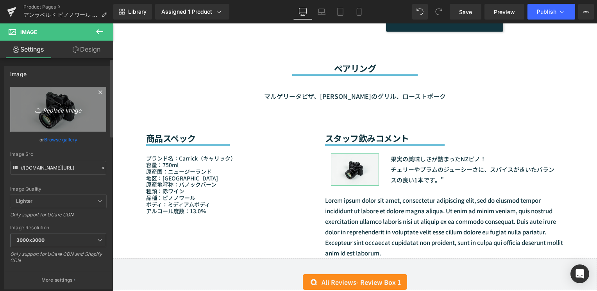
click at [65, 121] on link "Replace Image" at bounding box center [58, 109] width 96 height 45
type input "C:\fakepath\まゆゆ_広報_ママソムリエ.jpg"
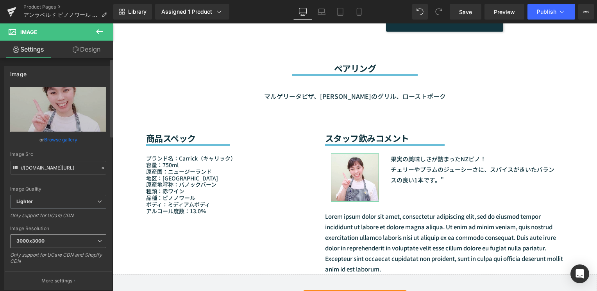
click at [62, 239] on span "3000x3000" at bounding box center [58, 241] width 96 height 14
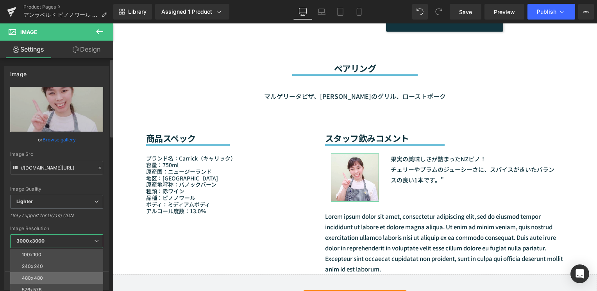
click at [56, 276] on li "480x480" at bounding box center [58, 278] width 96 height 12
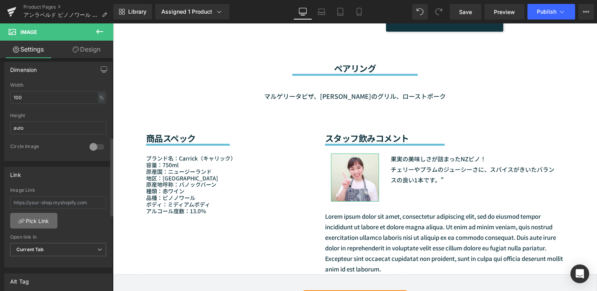
scroll to position [195, 0]
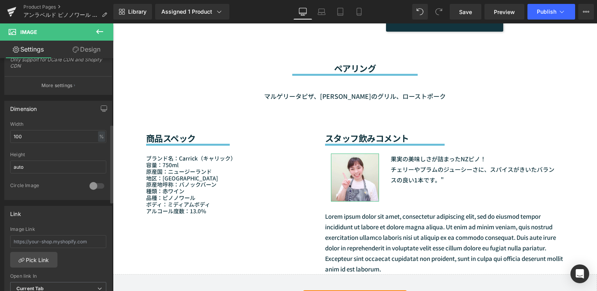
click at [92, 186] on div at bounding box center [96, 186] width 19 height 12
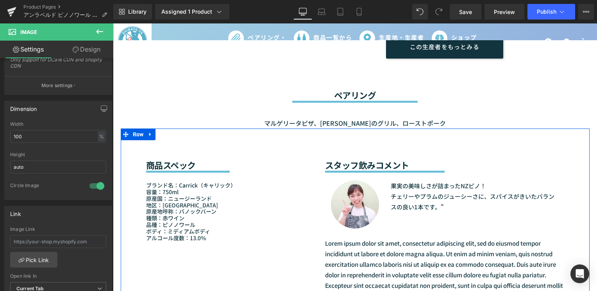
scroll to position [614, 0]
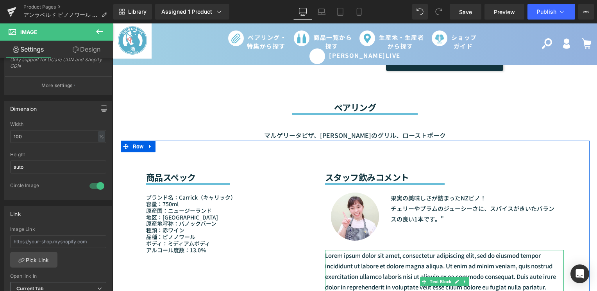
click at [339, 253] on p "Lorem ipsum dolor sit amet, consectetur adipiscing elit, sed do eiusmod tempor …" at bounding box center [444, 281] width 239 height 63
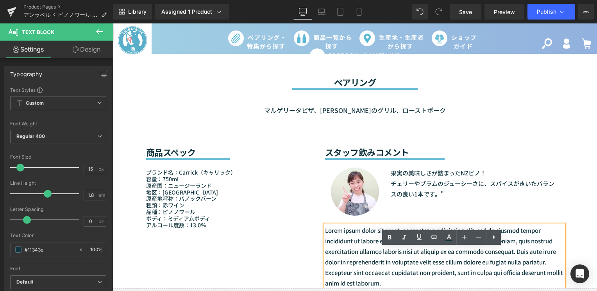
scroll to position [653, 0]
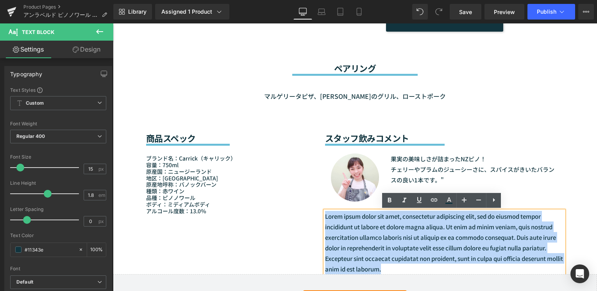
drag, startPoint x: 403, startPoint y: 271, endPoint x: 323, endPoint y: 220, distance: 93.9
click at [325, 220] on p "Lorem ipsum dolor sit amet, consectetur adipiscing elit, sed do eiusmod tempor …" at bounding box center [444, 242] width 239 height 63
paste div
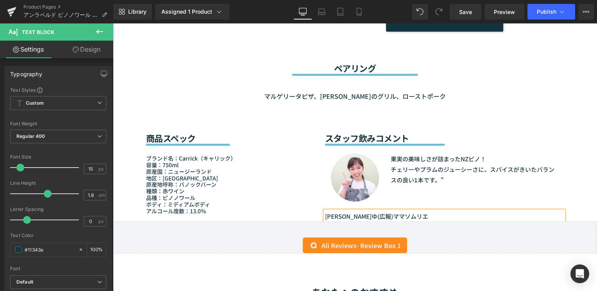
click at [300, 196] on p "品種：ピノノワール" at bounding box center [229, 198] width 167 height 7
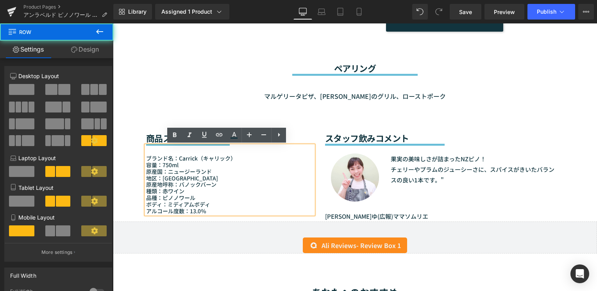
click at [572, 200] on div "商品スペック Heading Separator ブランド名： Carrick （キャリック） 容量：750ml 原産国：ニュージーランド 地区：セントラルオ…" at bounding box center [355, 162] width 469 height 120
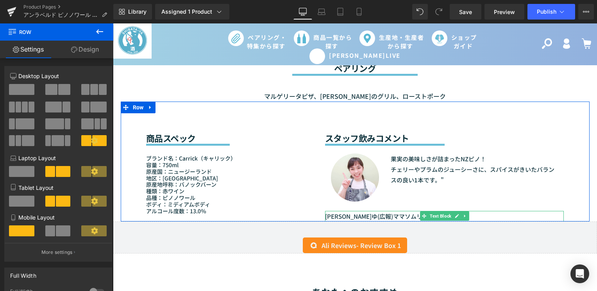
click at [357, 216] on p "まゆゆ(広報)ママソムリエ" at bounding box center [444, 216] width 239 height 11
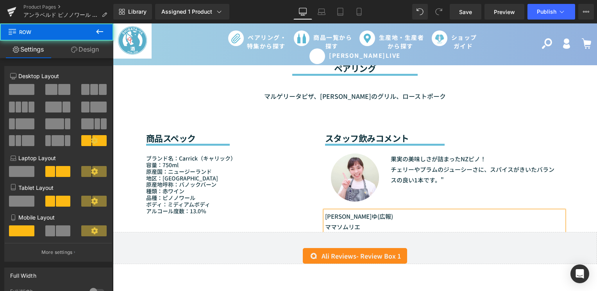
click at [572, 199] on div "商品スペック Heading Separator ブランド名： Carrick （キャリック） 容量：750ml 原産国：ニュージーランド 地区：セントラルオ…" at bounding box center [355, 167] width 469 height 130
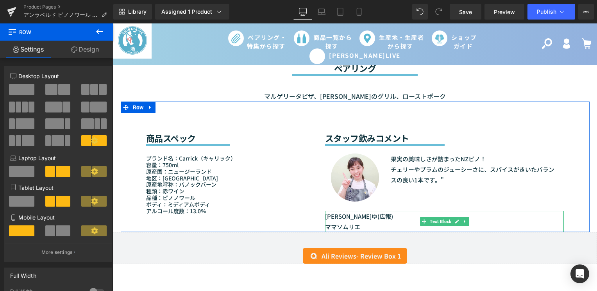
click at [355, 216] on p "まゆゆ(広報)" at bounding box center [444, 216] width 239 height 11
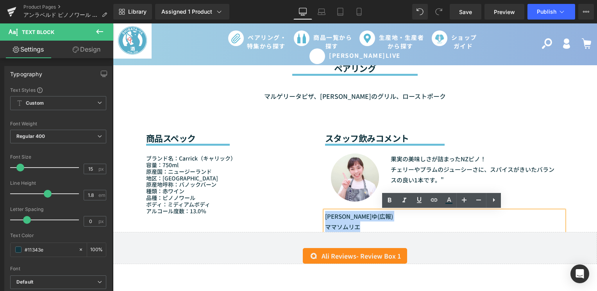
drag, startPoint x: 360, startPoint y: 225, endPoint x: 318, endPoint y: 212, distance: 43.2
click at [319, 212] on div "スタッフ飲みコメント Heading Separator Image Text Block 果実の美味しさが詰まったNZピノ！ チェリーやプラムのジューシーさ…" at bounding box center [444, 167] width 251 height 130
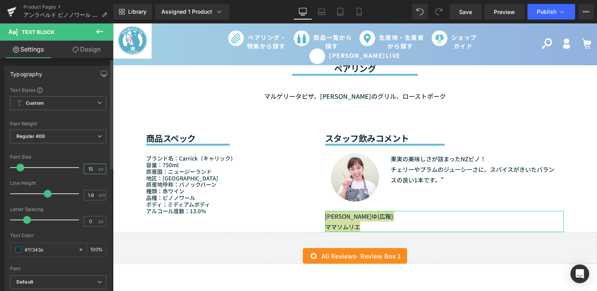
click at [90, 170] on input "15" at bounding box center [91, 169] width 14 height 10
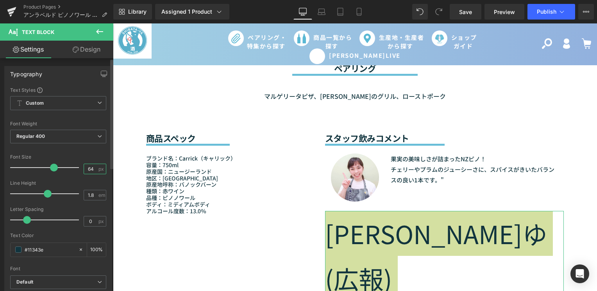
type input "6"
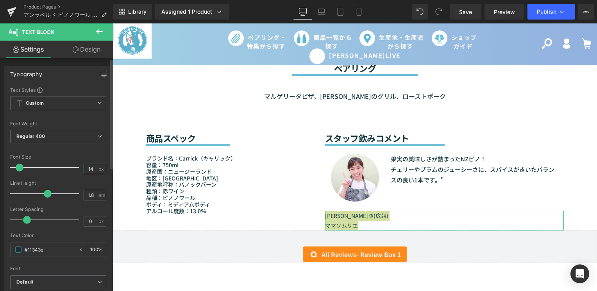
type input "14"
click at [93, 193] on input "1.8" at bounding box center [91, 195] width 14 height 10
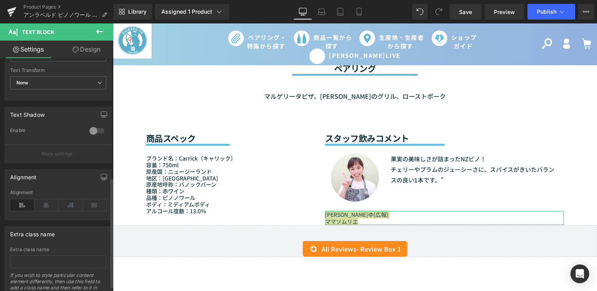
scroll to position [261, 0]
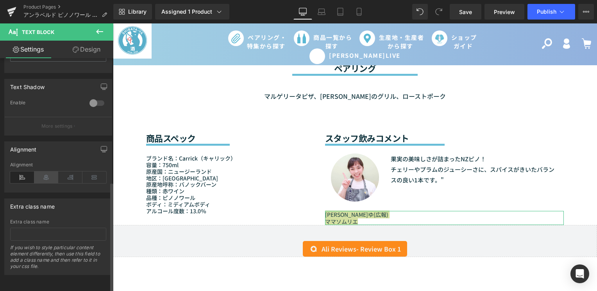
type input "1.3"
click at [45, 171] on icon at bounding box center [46, 177] width 24 height 12
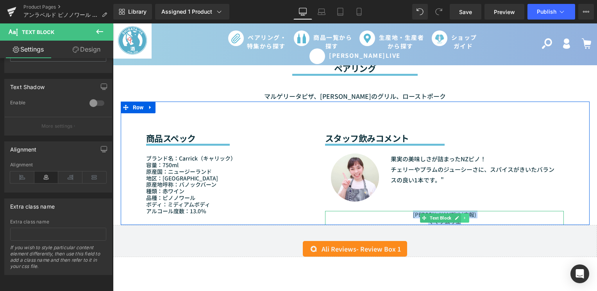
click at [464, 218] on icon at bounding box center [464, 218] width 1 height 3
click at [393, 216] on p "まゆゆ(広報)" at bounding box center [444, 214] width 239 height 7
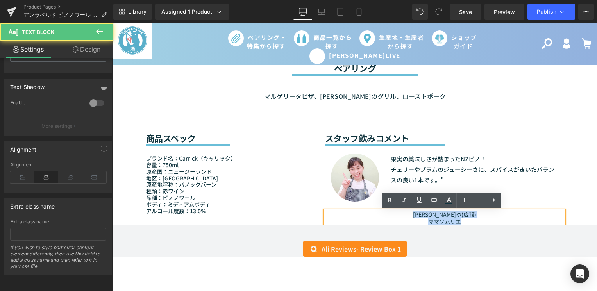
drag, startPoint x: 426, startPoint y: 213, endPoint x: 468, endPoint y: 219, distance: 42.9
click at [468, 219] on div "まゆゆ(広報) ママソムリエ" at bounding box center [444, 218] width 239 height 14
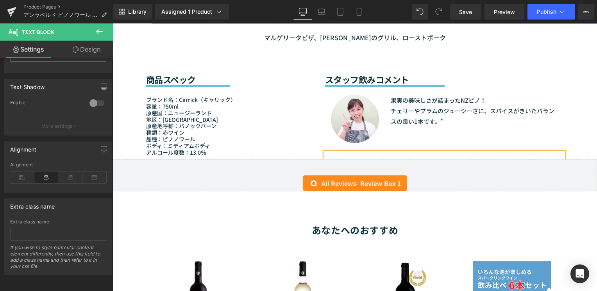
scroll to position [692, 0]
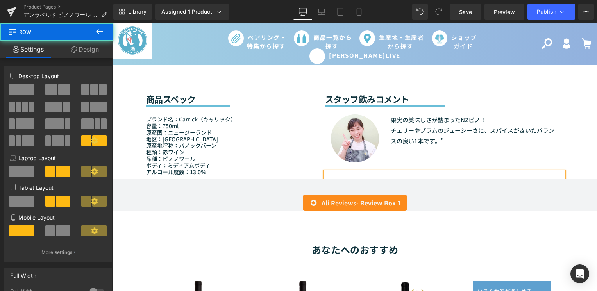
click at [575, 162] on div "商品スペック Heading Separator ブランド名： Carrick （キャリック） 容量：750ml 原産国：ニュージーランド 地区：セントラルオ…" at bounding box center [355, 120] width 469 height 116
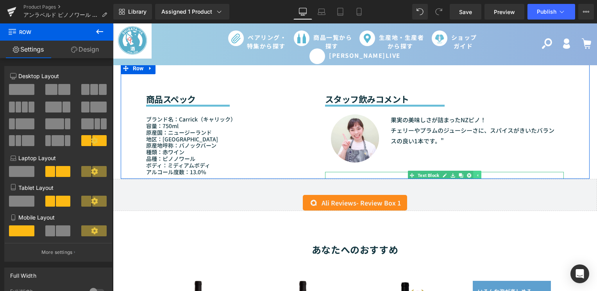
click at [475, 176] on icon at bounding box center [477, 175] width 4 height 5
click at [465, 174] on link at bounding box center [465, 175] width 8 height 9
click at [468, 177] on icon at bounding box center [469, 175] width 4 height 4
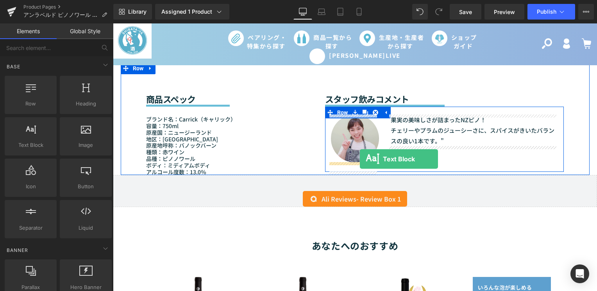
drag, startPoint x: 127, startPoint y: 158, endPoint x: 359, endPoint y: 159, distance: 232.0
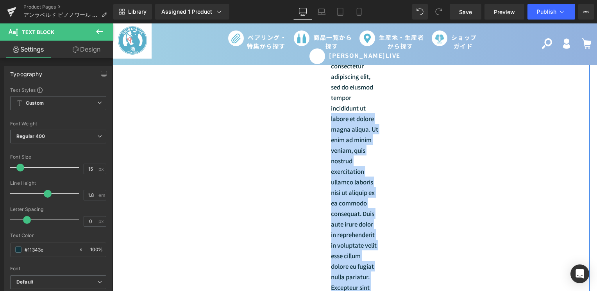
scroll to position [732, 0]
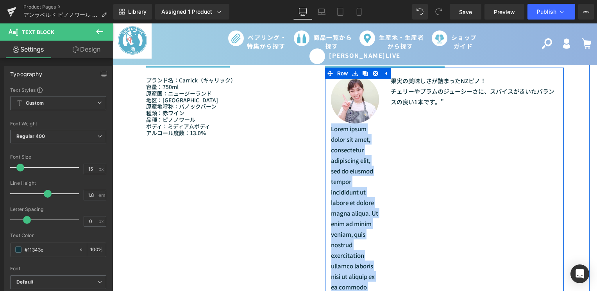
drag, startPoint x: 358, startPoint y: 212, endPoint x: 322, endPoint y: 128, distance: 91.2
click at [325, 128] on div "Image Lorem ipsum dolor sit amet, consectetur adipiscing elit, sed do eiusmod t…" at bounding box center [444, 264] width 239 height 392
paste div
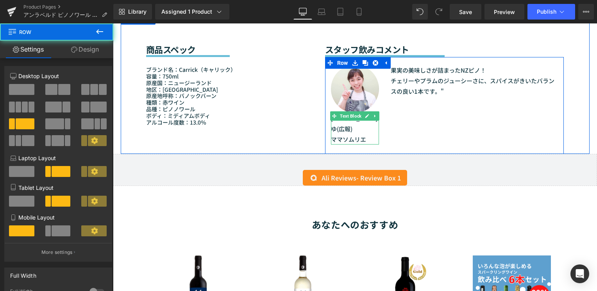
click at [418, 132] on div "Image まゆゆ(広報) ママソムリエ Text Block Text Block 果実の美味しさが詰まったNZピノ！ チェリーやプラムのジューシーさに、ス…" at bounding box center [444, 105] width 239 height 97
click at [414, 132] on div "Image まゆゆ(広報) ママソムリエ Text Block Text Block 果実の美味しさが詰まったNZピノ！ チェリーやプラムのジューシーさに、ス…" at bounding box center [444, 105] width 239 height 97
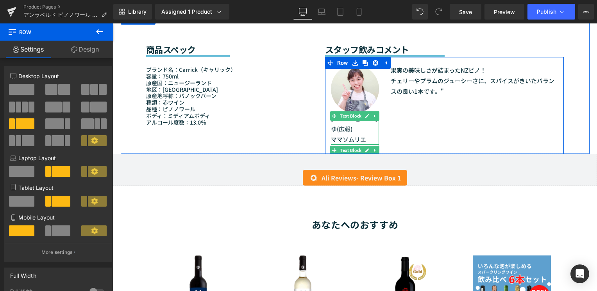
click at [374, 146] on link at bounding box center [375, 150] width 8 height 9
click at [402, 139] on div "Image まゆゆ(広報) ママソムリエ Text Block Text Block 果実の美味しさが詰まったNZピノ！ チェリーやプラムのジューシーさに、ス…" at bounding box center [444, 105] width 239 height 97
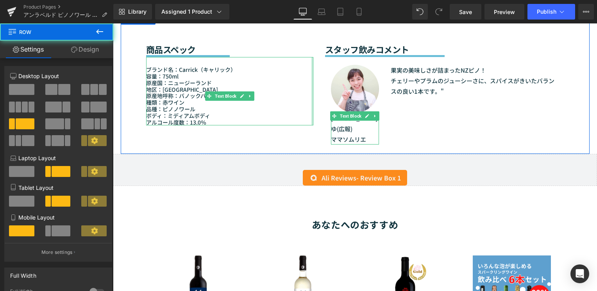
click at [311, 67] on div at bounding box center [312, 91] width 2 height 68
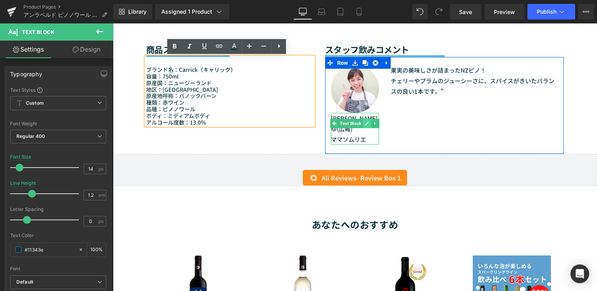
click at [368, 128] on link at bounding box center [367, 123] width 8 height 9
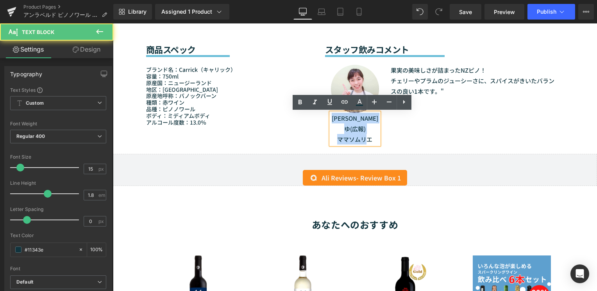
drag, startPoint x: 362, startPoint y: 130, endPoint x: 334, endPoint y: 118, distance: 31.3
click at [334, 118] on div "まゆゆ(広報) ママソムリエ" at bounding box center [355, 129] width 48 height 32
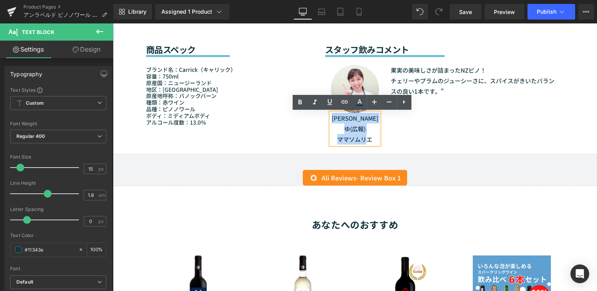
click at [338, 120] on p "まゆゆ(広報)" at bounding box center [355, 123] width 48 height 21
drag, startPoint x: 332, startPoint y: 117, endPoint x: 386, endPoint y: 124, distance: 54.4
click at [386, 124] on div "Image まゆゆ(広報) ママソムリエ Text Block Text Block 果実の美味しさが詰まったNZピノ！ チェリーやプラムのジューシーさに、ス…" at bounding box center [444, 105] width 239 height 97
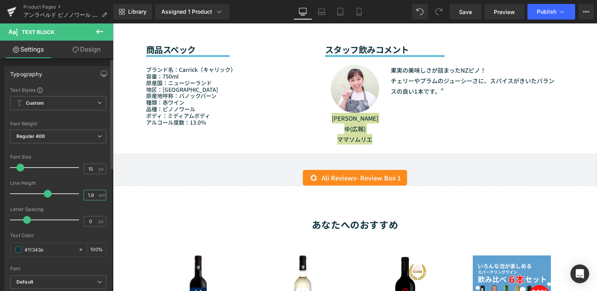
click at [91, 195] on input "1.8" at bounding box center [91, 195] width 14 height 10
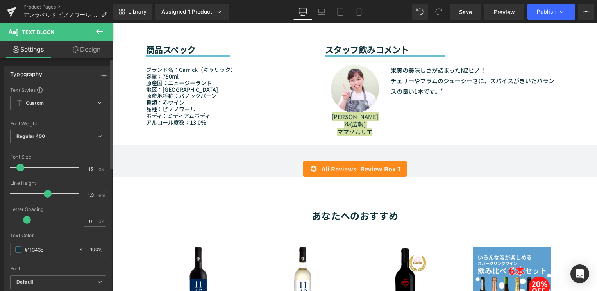
type input "1.3"
click at [91, 166] on input "15" at bounding box center [91, 169] width 14 height 10
type input "14"
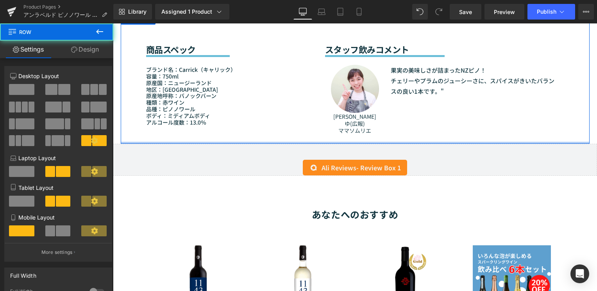
click at [264, 135] on div "商品スペック Heading Separator ブランド名： Carrick （キャリック） 容量：750ml 原産国：ニュージーランド 地区：セントラルオ…" at bounding box center [355, 78] width 469 height 131
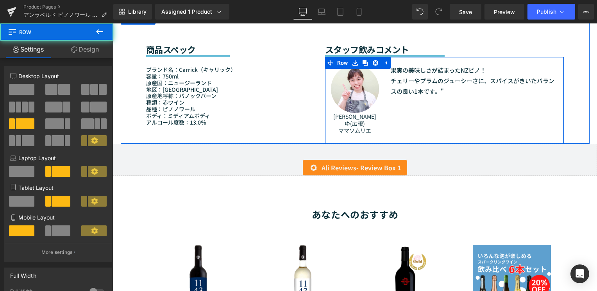
click at [395, 120] on div "Image まゆゆ(広報) ママソムリエ Text Block Text Block 果実の美味しさが詰まったNZピノ！ チェリーやプラムのジューシーさに、ス…" at bounding box center [444, 100] width 239 height 86
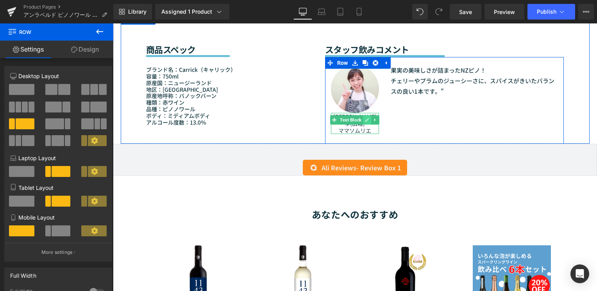
click at [363, 124] on link at bounding box center [367, 119] width 8 height 9
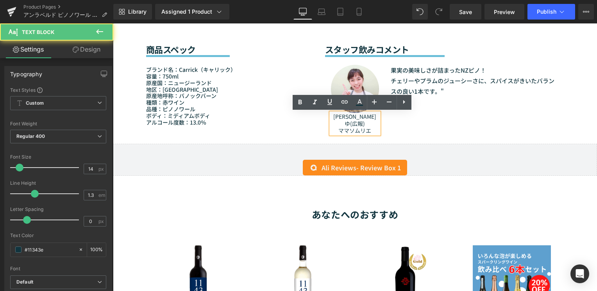
click at [361, 127] on p "ママソムリエ" at bounding box center [355, 130] width 48 height 7
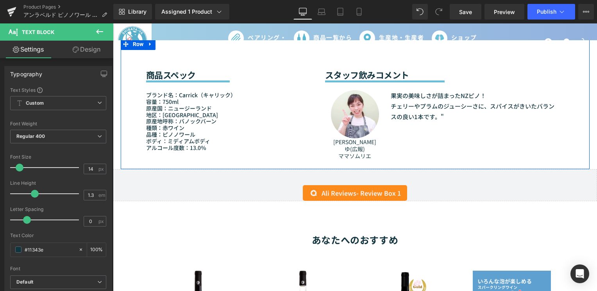
scroll to position [703, 0]
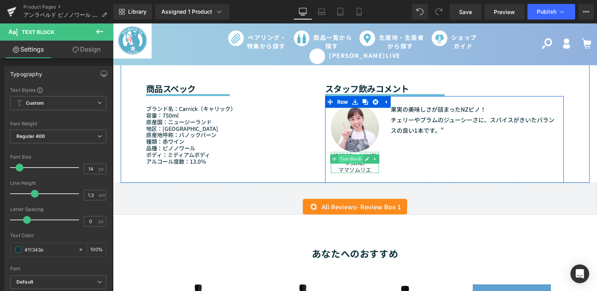
click at [347, 159] on span "Text Block" at bounding box center [350, 158] width 25 height 9
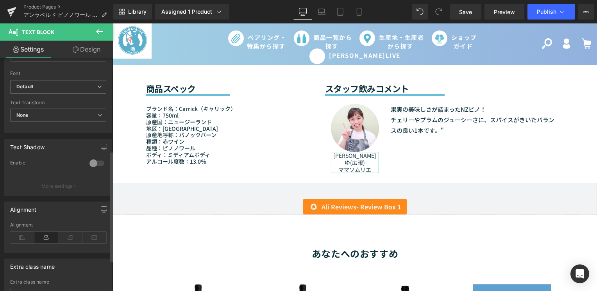
scroll to position [261, 0]
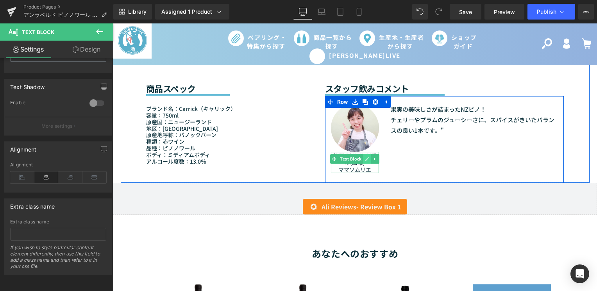
click at [365, 158] on icon at bounding box center [367, 159] width 4 height 4
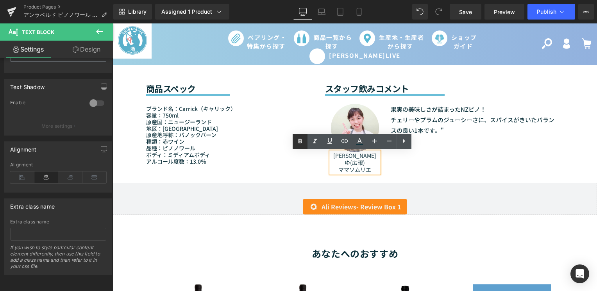
click at [303, 140] on icon at bounding box center [299, 141] width 9 height 9
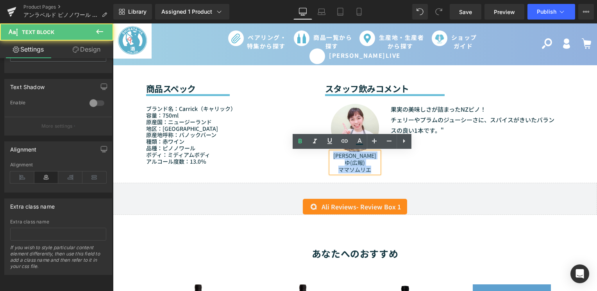
drag, startPoint x: 336, startPoint y: 155, endPoint x: 370, endPoint y: 163, distance: 34.8
click at [370, 163] on div "まゆゆ(広報) ママソムリエ" at bounding box center [355, 162] width 48 height 21
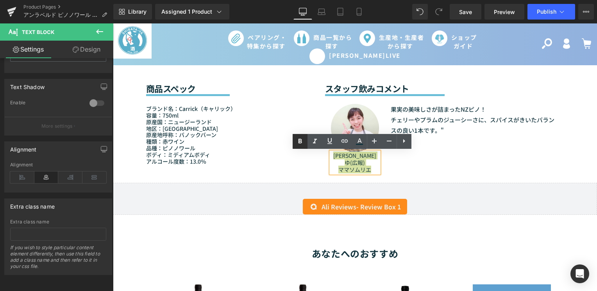
click at [0, 0] on icon at bounding box center [0, 0] width 0 height 0
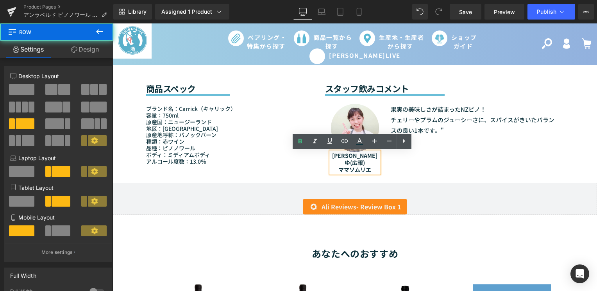
click at [403, 169] on div "Image まゆゆ(広報) ママソムリエ Text Block Text Block 果実の美味しさが詰まったNZピノ！ チェリーやプラムのジューシーさに、ス…" at bounding box center [444, 139] width 239 height 86
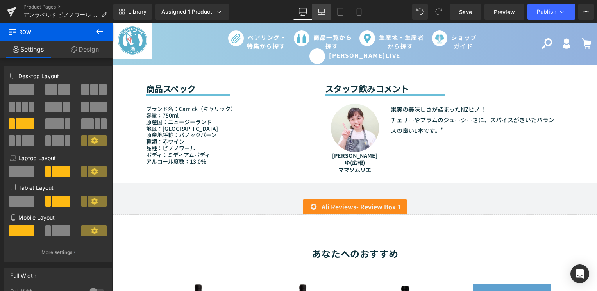
click at [324, 7] on link "Laptop" at bounding box center [321, 12] width 19 height 16
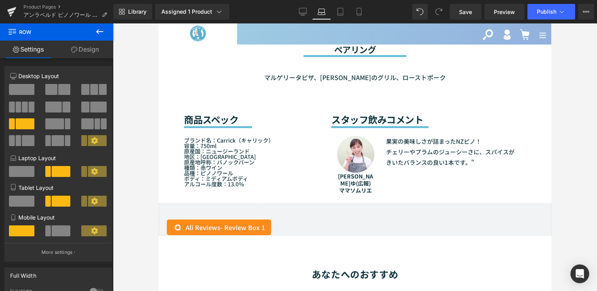
scroll to position [735, 0]
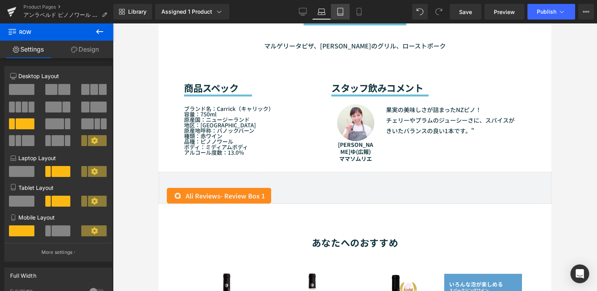
click at [341, 12] on icon at bounding box center [340, 12] width 8 height 8
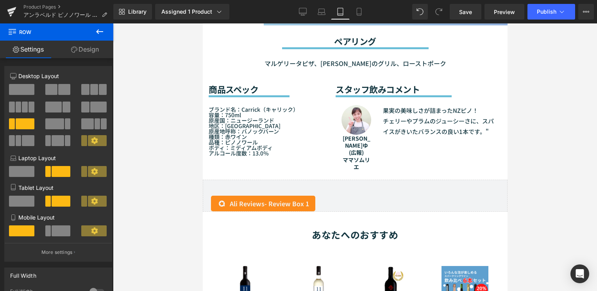
scroll to position [733, 0]
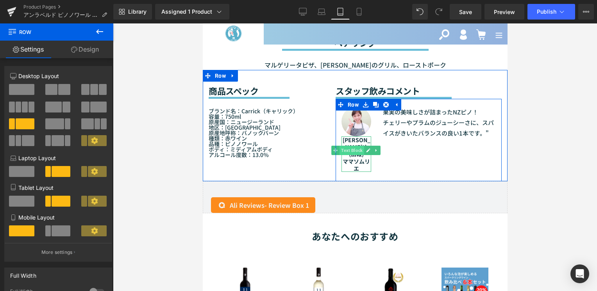
click at [348, 148] on span "Text Block" at bounding box center [351, 150] width 25 height 9
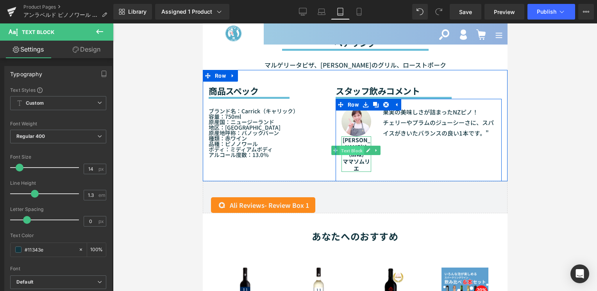
click at [353, 146] on span "Text Block" at bounding box center [351, 150] width 25 height 9
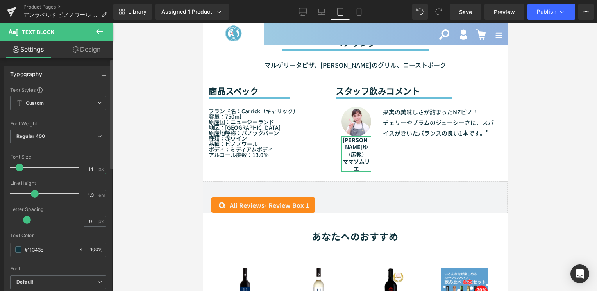
click at [90, 169] on input "14" at bounding box center [91, 169] width 14 height 10
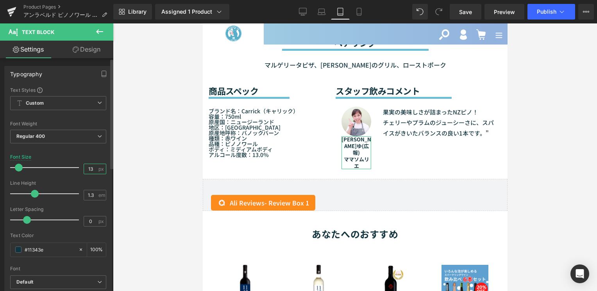
type input "1"
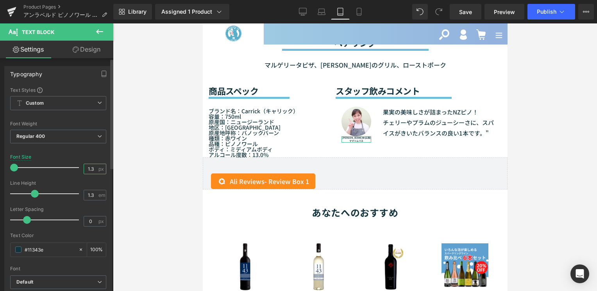
type input "6"
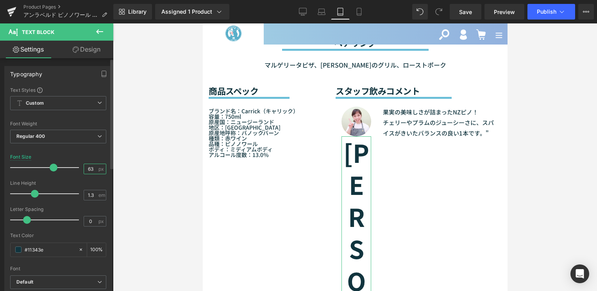
type input "6"
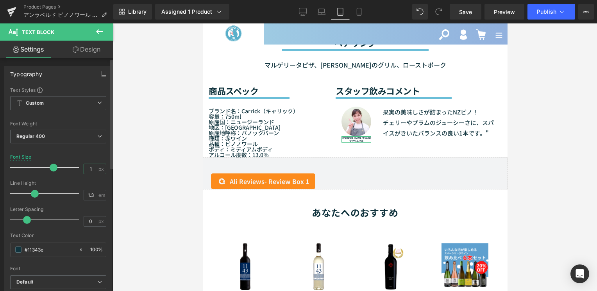
type input "6"
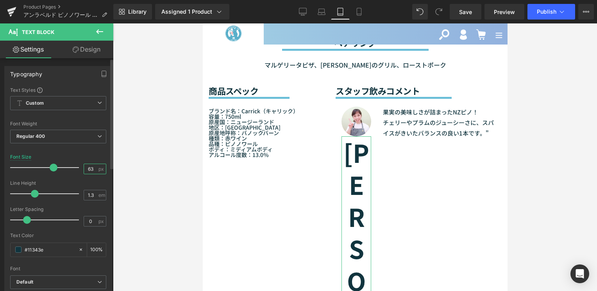
type input "6"
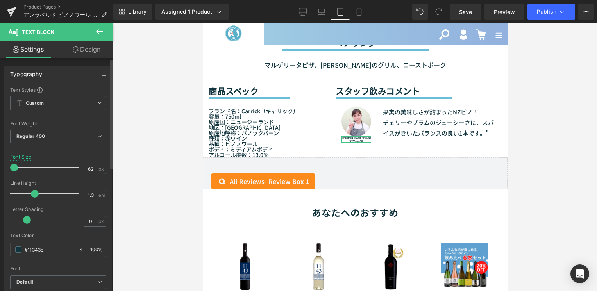
type input "6"
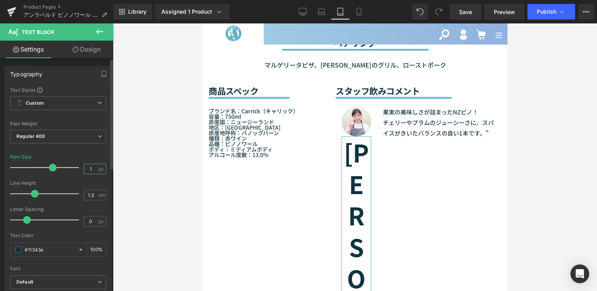
type input "12"
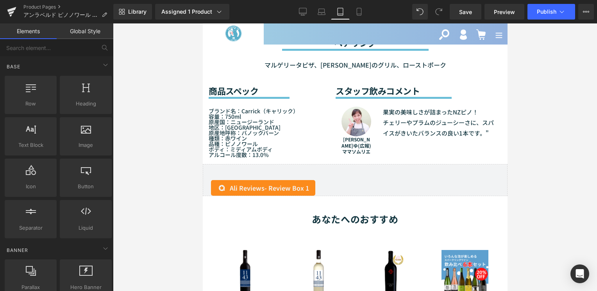
click at [523, 99] on div at bounding box center [355, 157] width 484 height 268
click at [359, 10] on icon at bounding box center [359, 12] width 8 height 8
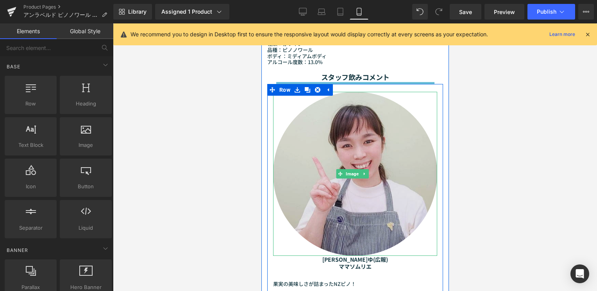
scroll to position [919, 0]
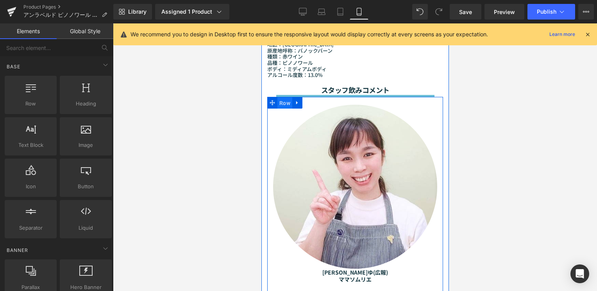
click at [283, 97] on span "Row" at bounding box center [284, 103] width 15 height 12
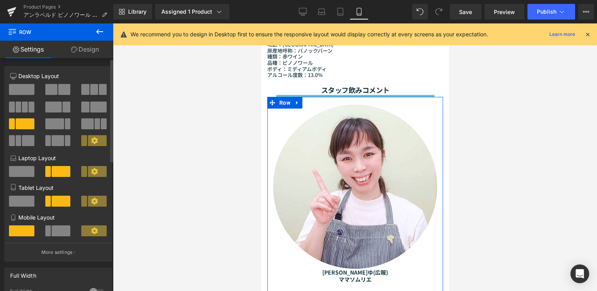
click at [55, 237] on div at bounding box center [58, 233] width 36 height 17
click at [58, 227] on span at bounding box center [61, 230] width 19 height 11
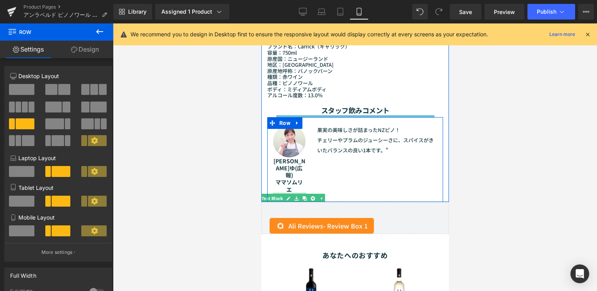
scroll to position [880, 0]
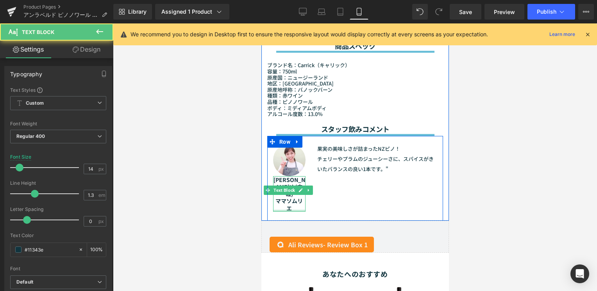
drag, startPoint x: 294, startPoint y: 199, endPoint x: 275, endPoint y: 175, distance: 30.6
click at [275, 176] on div "まゆゆ(広報) ママソムリエ Text Block" at bounding box center [289, 194] width 32 height 36
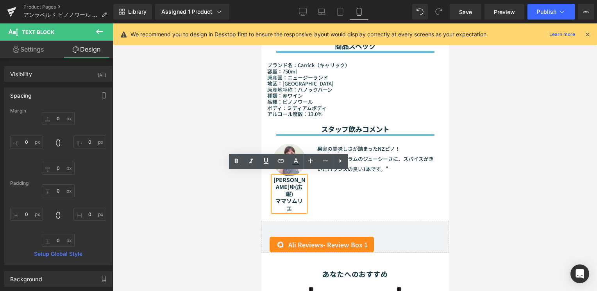
click at [278, 176] on strong "まゆゆ(広報)" at bounding box center [289, 187] width 32 height 22
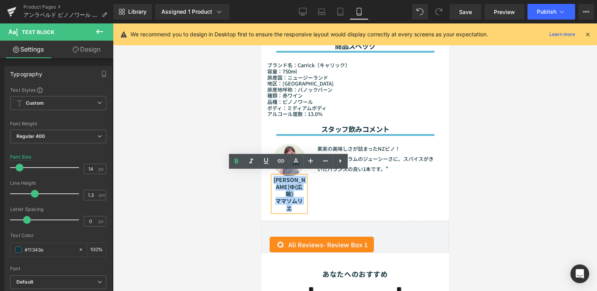
drag, startPoint x: 277, startPoint y: 176, endPoint x: 298, endPoint y: 196, distance: 29.0
click at [298, 196] on div "まゆゆ(広報) ママソムリエ" at bounding box center [289, 194] width 32 height 36
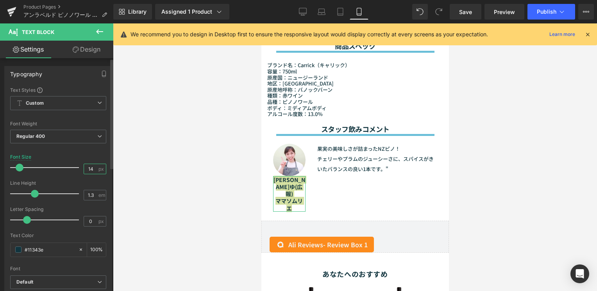
click at [90, 168] on input "14" at bounding box center [91, 169] width 14 height 10
type input "13"
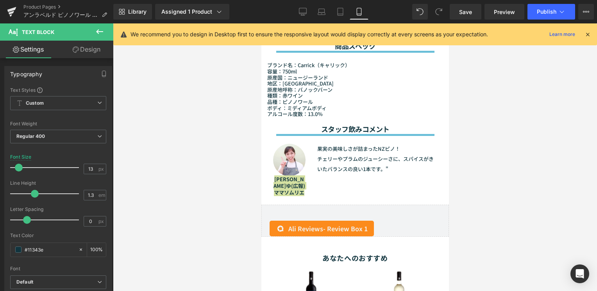
click at [546, 202] on div at bounding box center [355, 157] width 484 height 268
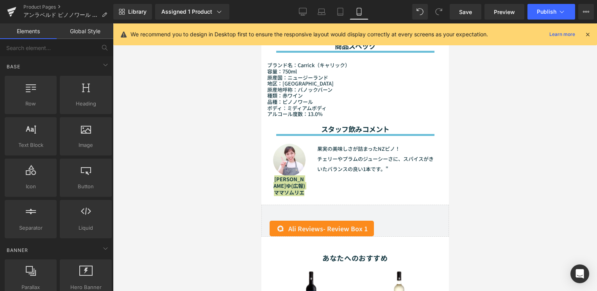
click at [454, 186] on div at bounding box center [355, 157] width 484 height 268
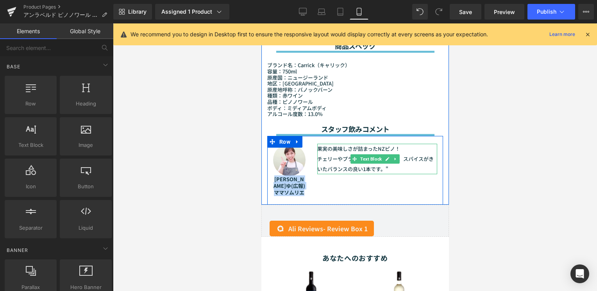
click at [347, 154] on p "チェリーやプラムのジューシーさに、スパイスがきいたバランスの良い1本です。"" at bounding box center [377, 164] width 120 height 20
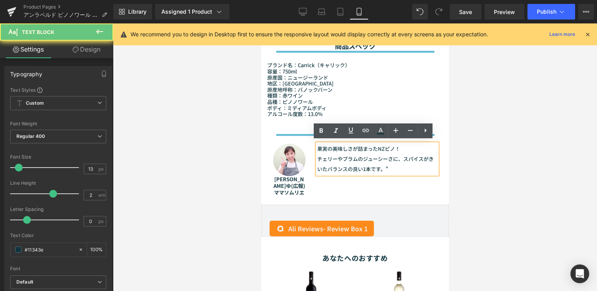
click at [326, 154] on p "チェリーやプラムのジューシーさに、スパイスがきいたバランスの良い1本です。"" at bounding box center [377, 164] width 120 height 20
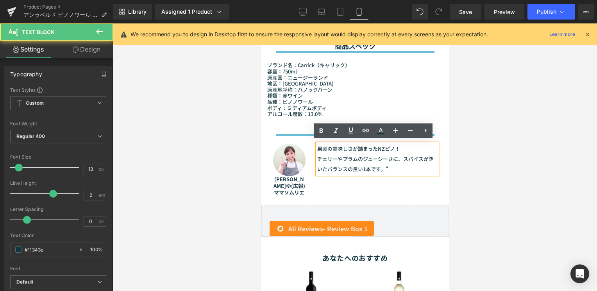
click at [317, 157] on p "チェリーやプラムのジューシーさに、スパイスがきいたバランスの良い1本です。"" at bounding box center [377, 164] width 120 height 20
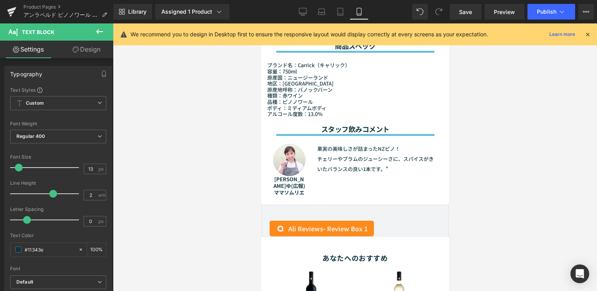
click at [485, 157] on div at bounding box center [355, 157] width 484 height 268
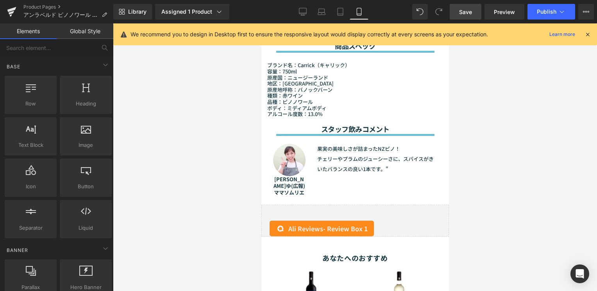
click at [459, 14] on link "Save" at bounding box center [466, 12] width 32 height 16
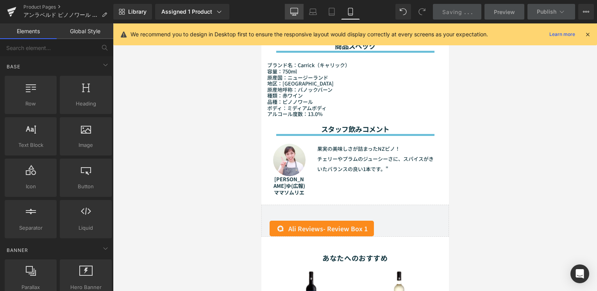
click at [299, 13] on link "Desktop" at bounding box center [294, 12] width 19 height 16
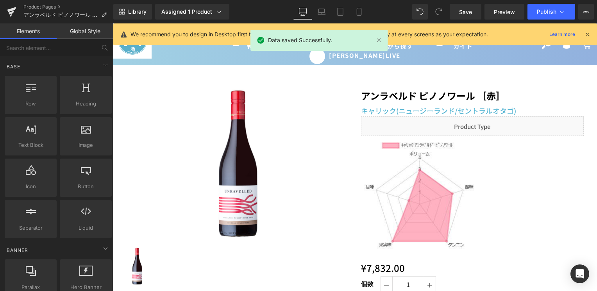
scroll to position [0, 0]
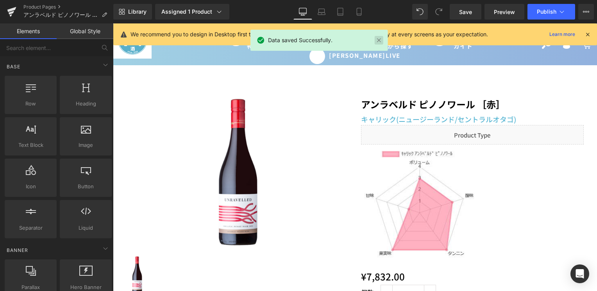
click at [378, 37] on link at bounding box center [379, 40] width 9 height 9
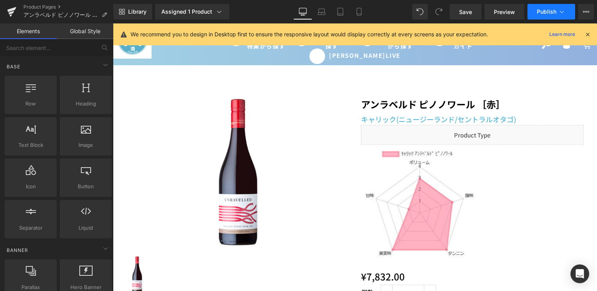
click at [533, 15] on button "Publish" at bounding box center [551, 12] width 48 height 16
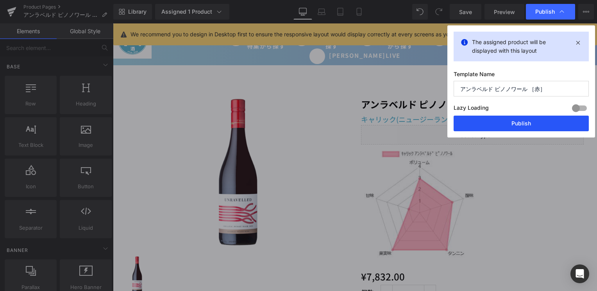
click at [500, 128] on button "Publish" at bounding box center [520, 124] width 135 height 16
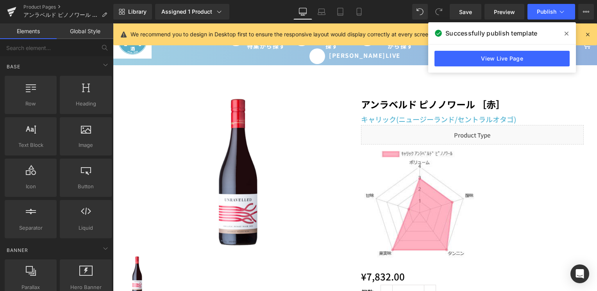
click at [565, 35] on icon at bounding box center [566, 34] width 4 height 4
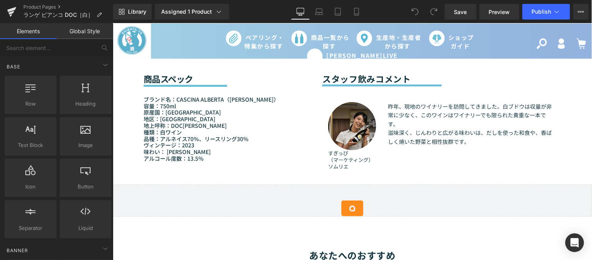
scroll to position [694, 0]
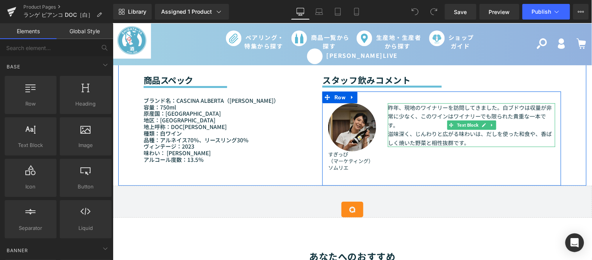
click at [409, 146] on div "昨年、現地のワイナリーを訪問してきました。白ブドウは収量が非常に少なく、このワインはワイナリーでも限られた貴重な一本です。 滋味深く、じんわりと広がる味わいは…" at bounding box center [472, 125] width 168 height 44
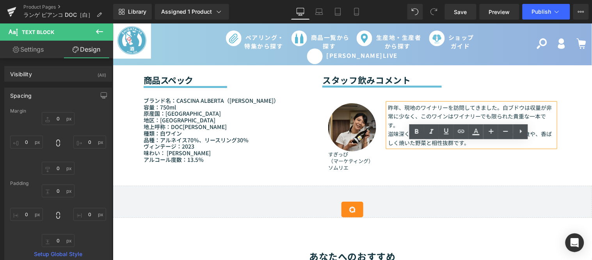
click at [322, 138] on div "Image すぎっぴ （マーケティング） ソムリエ Text Block Text Block 昨年、現地のワイナリーを訪問してきました。白ブドウは収量が非常…" at bounding box center [441, 138] width 239 height 94
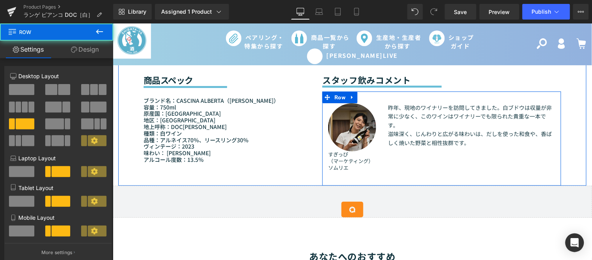
click at [322, 137] on div "Image すぎっぴ （マーケティング） ソムリエ Text Block Text Block 昨年、現地のワイナリーを訪問してきました。白ブドウは収量が非常…" at bounding box center [441, 138] width 239 height 94
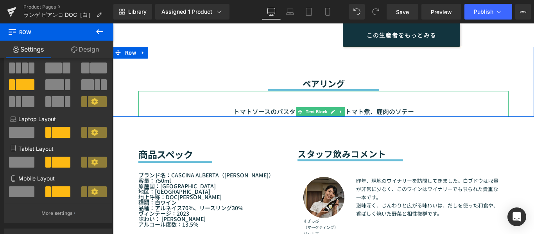
scroll to position [699, 0]
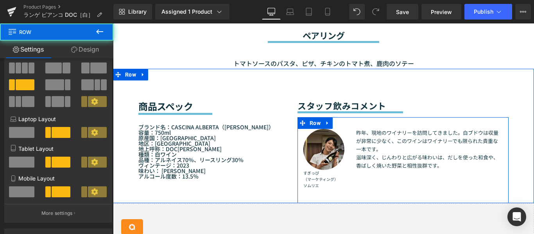
click at [297, 165] on div "Image すぎっぴ （マーケティング） ソムリエ Text Block Text Block" at bounding box center [323, 164] width 53 height 70
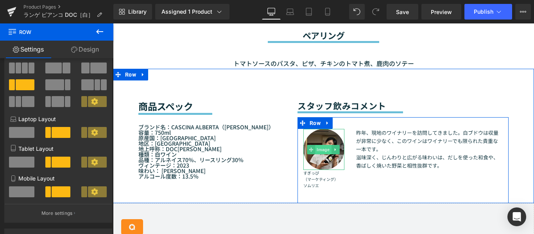
click at [315, 154] on span "Image" at bounding box center [323, 149] width 16 height 9
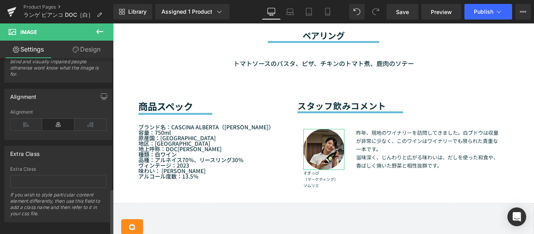
scroll to position [518, 0]
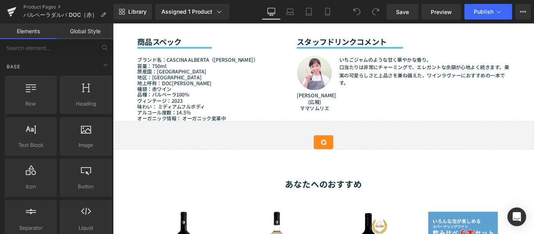
scroll to position [1015, 0]
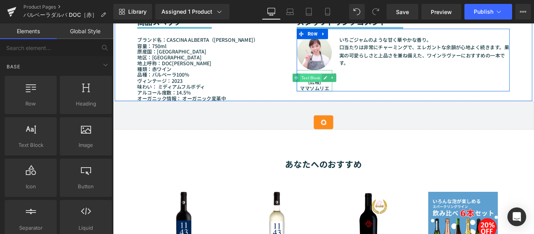
click at [334, 89] on span "Text Block" at bounding box center [335, 84] width 25 height 9
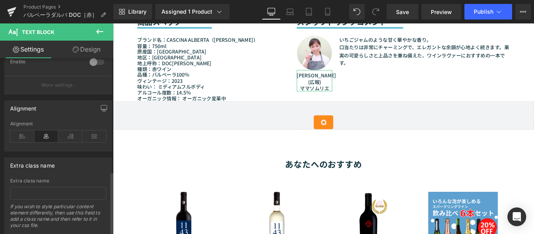
scroll to position [318, 0]
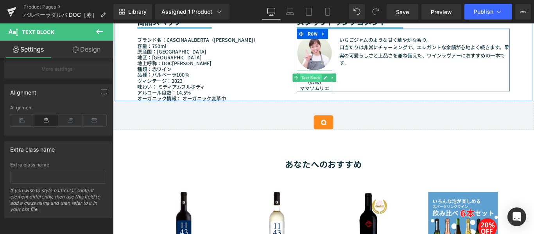
click at [336, 89] on span "Text Block" at bounding box center [335, 84] width 25 height 9
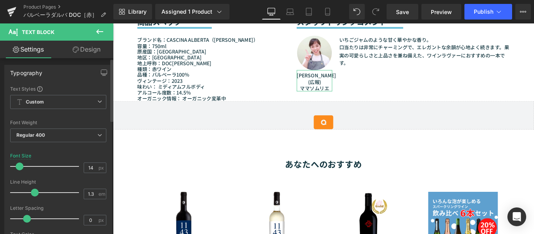
scroll to position [0, 0]
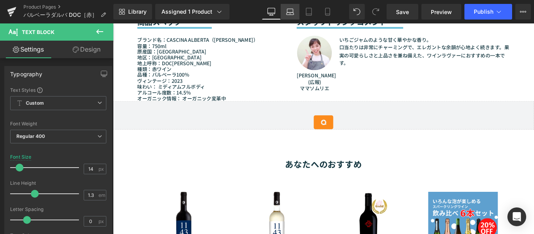
click at [286, 13] on icon at bounding box center [290, 12] width 8 height 8
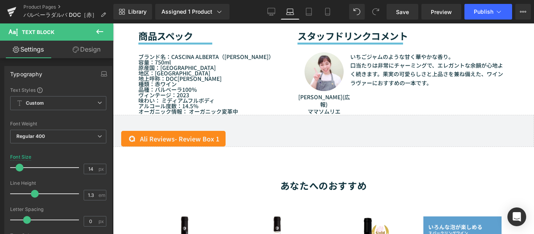
scroll to position [1018, 0]
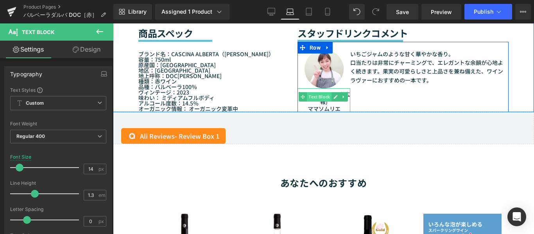
click at [316, 102] on span "Text Block" at bounding box center [319, 96] width 25 height 9
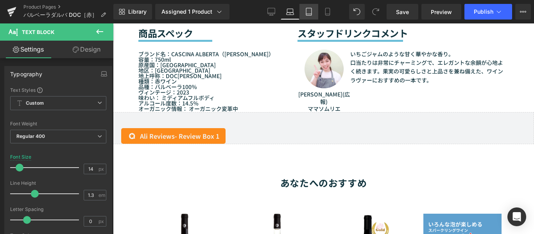
click at [307, 11] on icon at bounding box center [309, 12] width 8 height 8
type input "100"
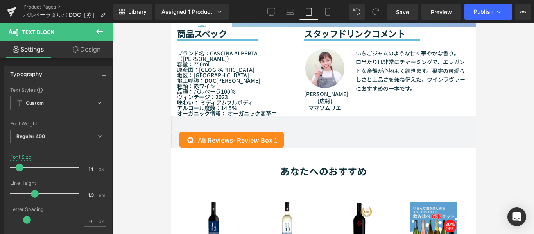
scroll to position [970, 0]
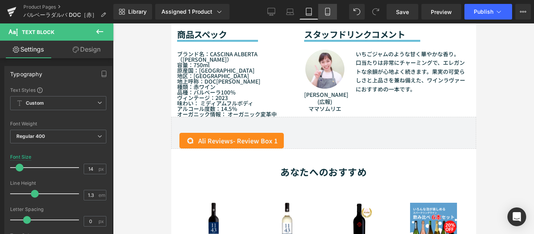
click at [334, 10] on link "Mobile" at bounding box center [327, 12] width 19 height 16
type input "13"
type input "100"
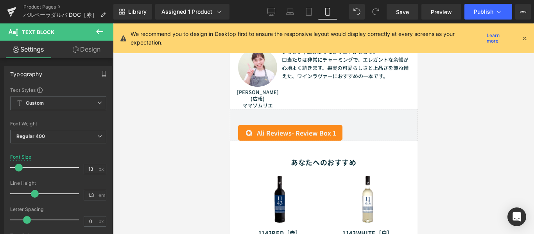
scroll to position [1107, 0]
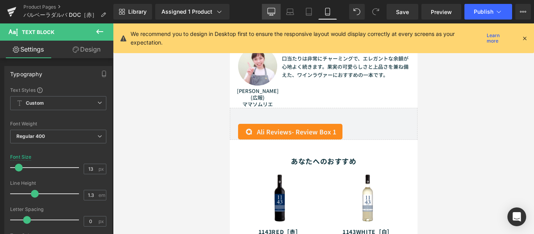
click at [267, 13] on icon at bounding box center [271, 12] width 8 height 8
type input "14"
type input "100"
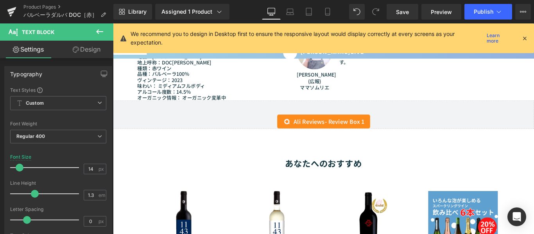
scroll to position [1016, 0]
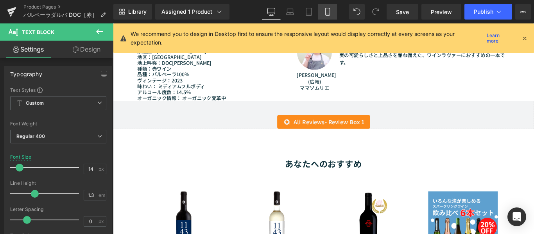
click at [335, 13] on link "Mobile" at bounding box center [327, 12] width 19 height 16
type input "13"
type input "100"
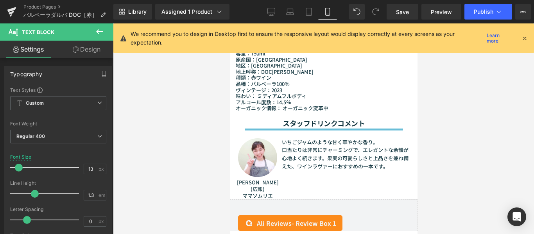
scroll to position [1108, 0]
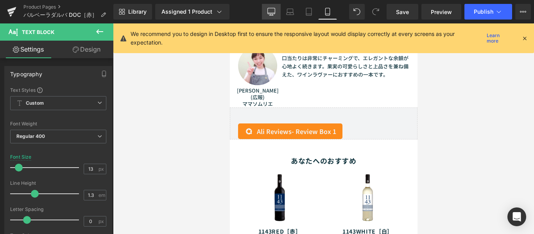
click at [275, 13] on link "Desktop" at bounding box center [271, 12] width 19 height 16
type input "14"
type input "100"
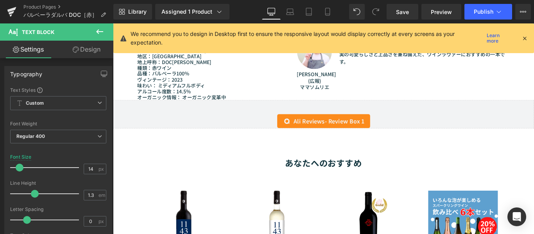
scroll to position [1016, 0]
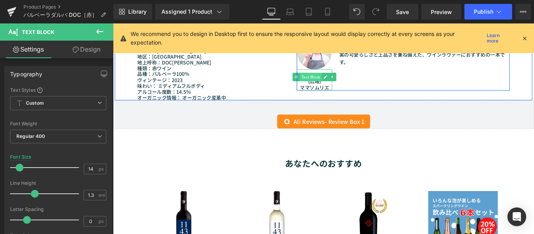
click at [331, 88] on span "Text Block" at bounding box center [335, 83] width 25 height 9
click at [389, 71] on font "口当たりは非常にチャーミングで、エレガントな余韻が心地よく続きます。果実の可愛らしさと上品さを兼ね備えた、ワインラヴァーにおすすめの一本です。" at bounding box center [462, 57] width 191 height 25
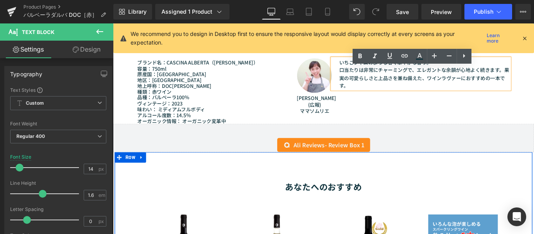
scroll to position [977, 0]
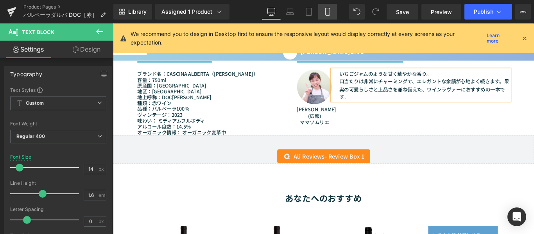
click at [329, 7] on link "Mobile" at bounding box center [327, 12] width 19 height 16
type input "13"
type input "0"
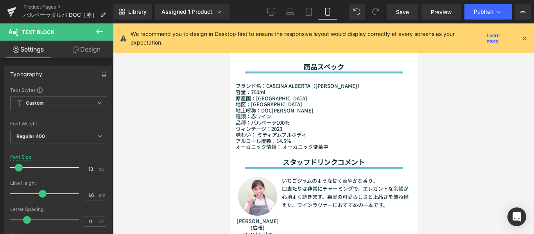
scroll to position [1069, 0]
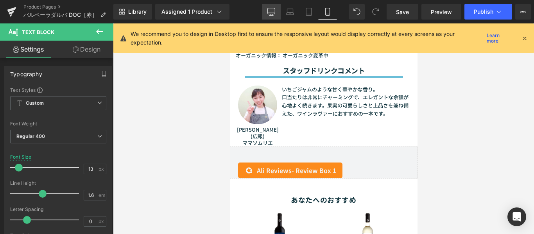
click at [271, 12] on icon at bounding box center [271, 12] width 8 height 8
type input "14"
type input "0"
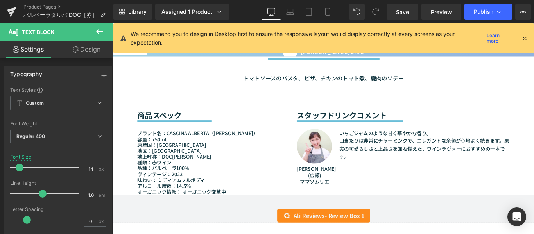
scroll to position [899, 0]
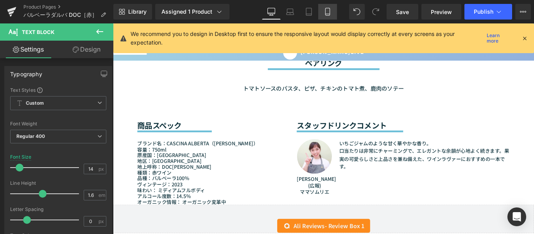
click at [335, 12] on link "Mobile" at bounding box center [327, 12] width 19 height 16
type input "13"
type input "0"
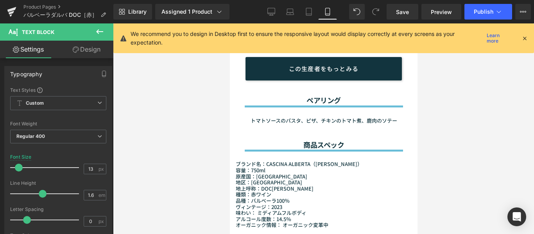
scroll to position [990, 0]
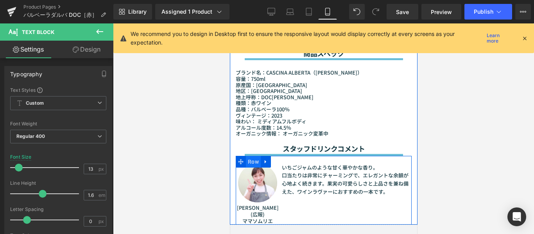
click at [253, 168] on span "Row" at bounding box center [252, 162] width 15 height 12
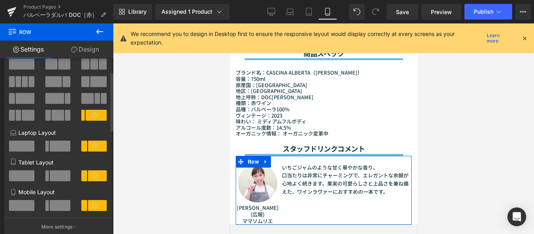
scroll to position [39, 0]
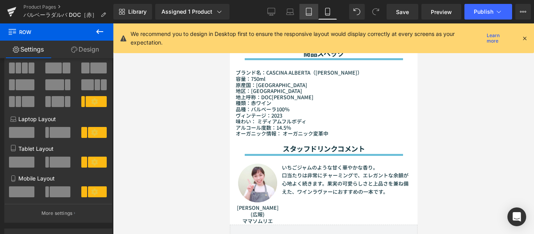
click at [306, 15] on icon at bounding box center [308, 11] width 5 height 7
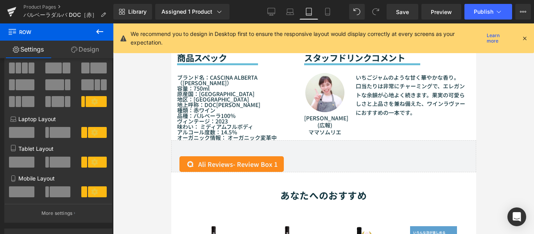
scroll to position [933, 0]
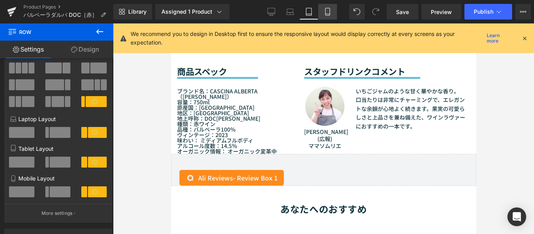
click at [328, 13] on icon at bounding box center [327, 12] width 8 height 8
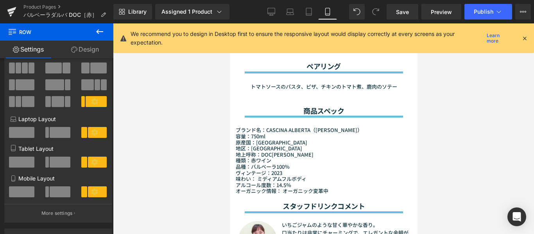
scroll to position [1070, 0]
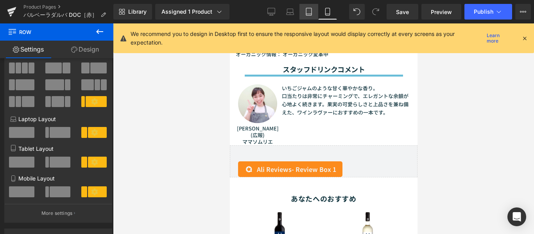
click at [306, 7] on link "Tablet" at bounding box center [308, 12] width 19 height 16
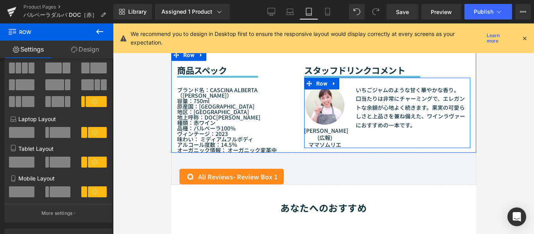
scroll to position [895, 0]
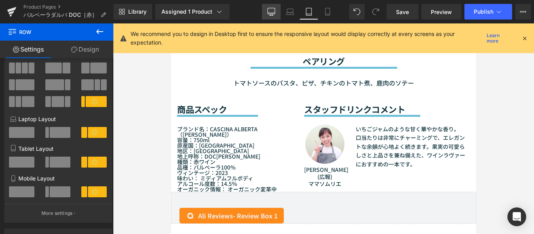
click at [274, 11] on icon at bounding box center [271, 12] width 8 height 8
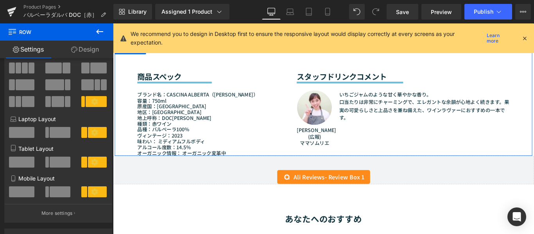
scroll to position [940, 0]
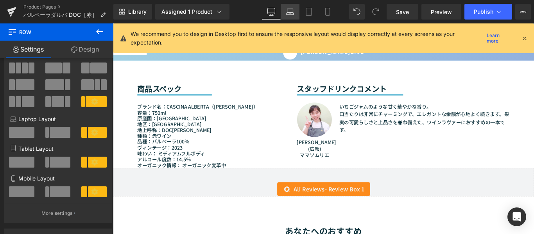
click at [290, 7] on link "Laptop" at bounding box center [289, 12] width 19 height 16
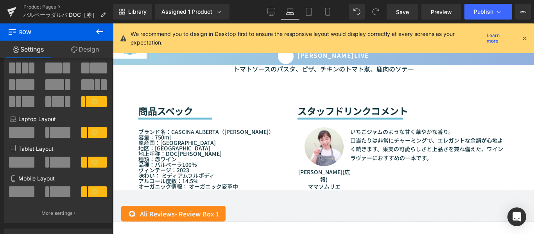
scroll to position [943, 0]
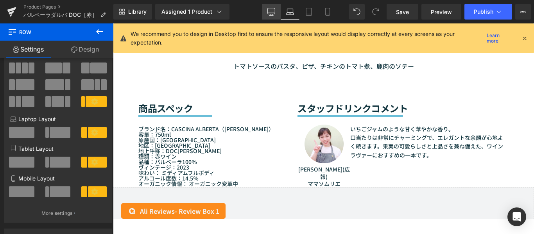
click at [274, 13] on icon at bounding box center [271, 13] width 7 height 0
type input "1200"
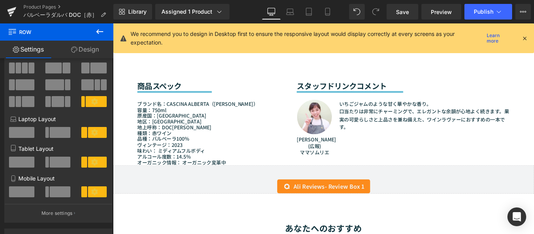
scroll to position [940, 0]
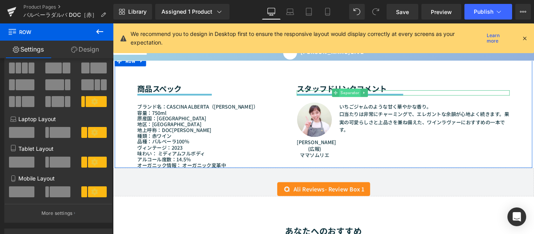
click at [375, 106] on span "Separator" at bounding box center [379, 100] width 24 height 9
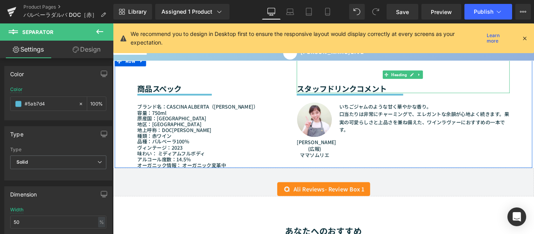
click at [330, 102] on font "スタッフドリンクコメント" at bounding box center [369, 96] width 101 height 12
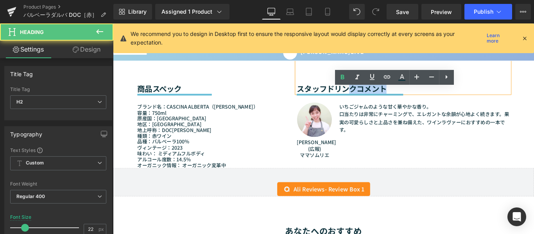
drag, startPoint x: 425, startPoint y: 134, endPoint x: 377, endPoint y: 134, distance: 48.4
click at [377, 101] on h2 "スタッフドリンクコメント" at bounding box center [438, 96] width 239 height 10
click at [370, 102] on font "スタッフドリンクコメント" at bounding box center [369, 96] width 101 height 12
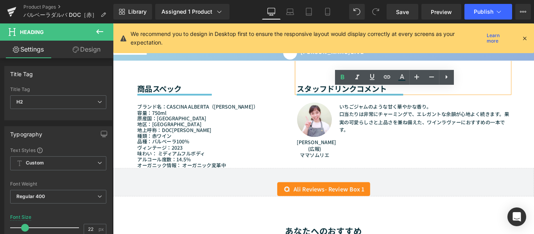
click at [370, 102] on font "スタッフドリンクコメント" at bounding box center [369, 96] width 101 height 12
click at [113, 23] on div at bounding box center [113, 23] width 0 height 0
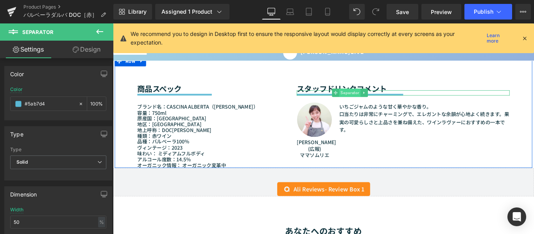
click at [367, 106] on span "Separator" at bounding box center [379, 100] width 24 height 9
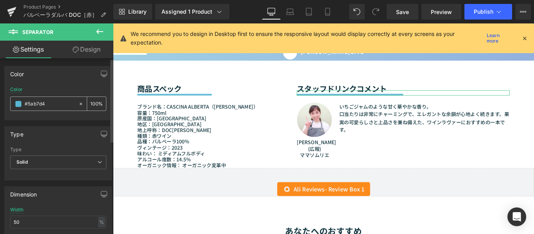
drag, startPoint x: 47, startPoint y: 104, endPoint x: 23, endPoint y: 102, distance: 24.3
click at [23, 102] on div "#5ab7d4" at bounding box center [45, 104] width 68 height 14
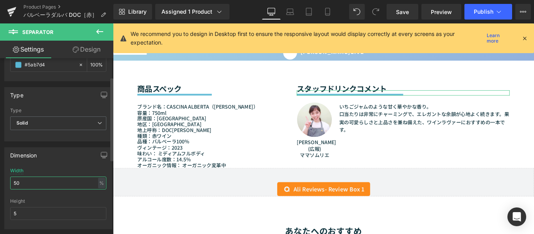
drag, startPoint x: 33, startPoint y: 183, endPoint x: 0, endPoint y: 180, distance: 33.3
click at [0, 180] on div "Dimension 50% Width 50 % % px 5px Height 5" at bounding box center [58, 185] width 117 height 88
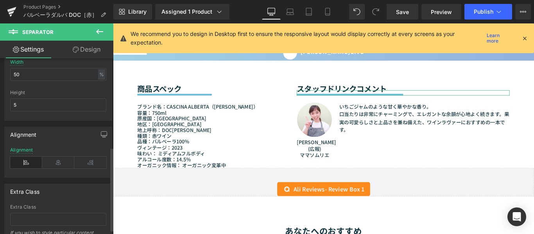
scroll to position [196, 0]
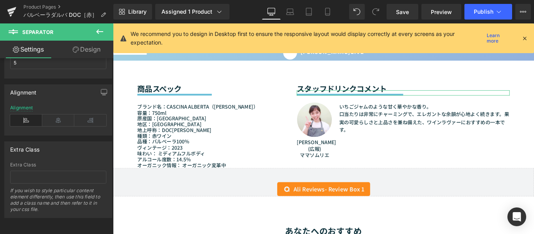
click at [93, 51] on link "Design" at bounding box center [86, 50] width 57 height 18
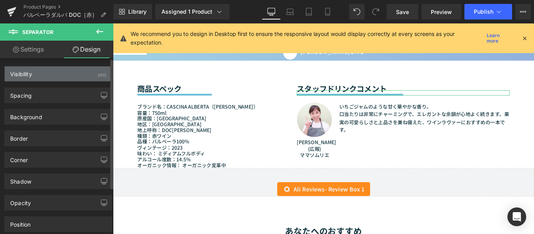
click at [74, 77] on div "Visibility (All)" at bounding box center [58, 73] width 107 height 15
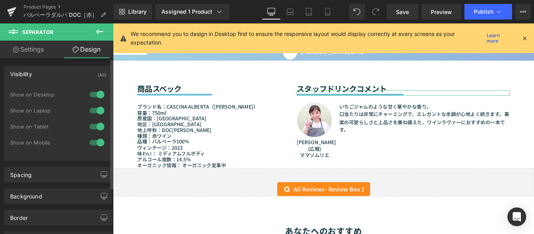
click at [66, 72] on div "Visibility (All)" at bounding box center [58, 73] width 107 height 15
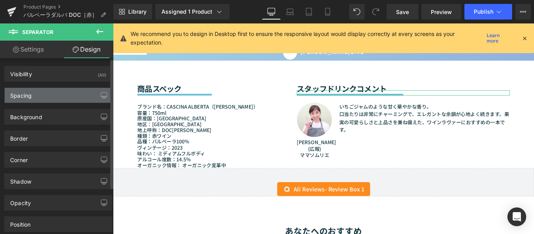
click at [56, 90] on div "Spacing" at bounding box center [58, 95] width 107 height 15
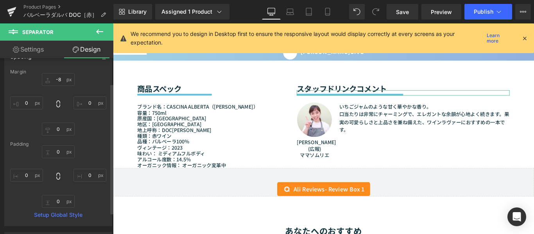
scroll to position [0, 0]
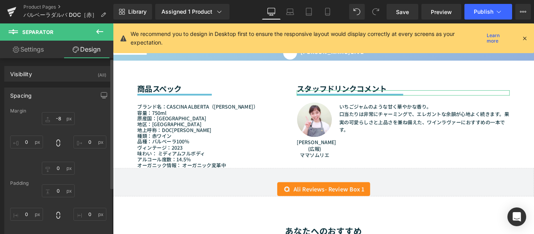
click at [53, 101] on div "Spacing" at bounding box center [58, 95] width 107 height 15
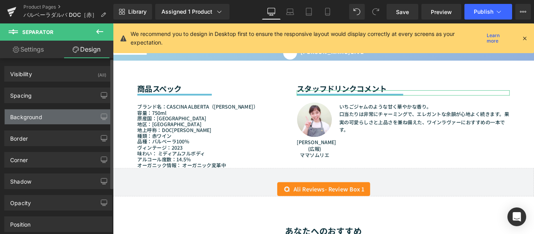
click at [50, 122] on div "Background" at bounding box center [58, 116] width 107 height 15
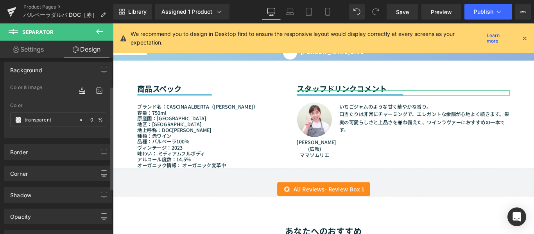
scroll to position [39, 0]
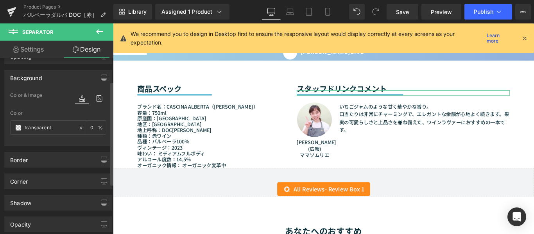
click at [55, 82] on div "Background" at bounding box center [58, 77] width 107 height 15
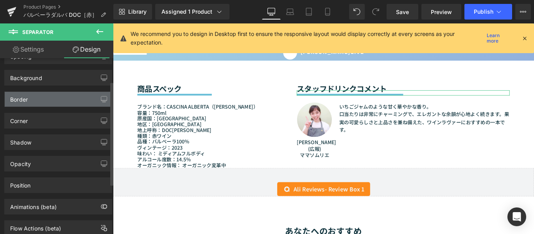
click at [52, 98] on div "Border" at bounding box center [58, 99] width 107 height 15
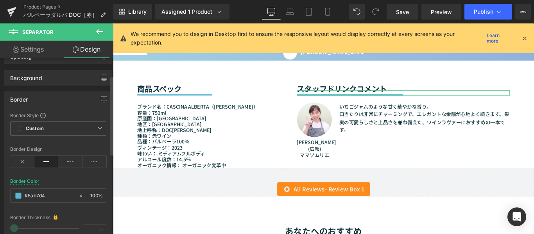
click at [62, 104] on div "Border" at bounding box center [58, 99] width 107 height 15
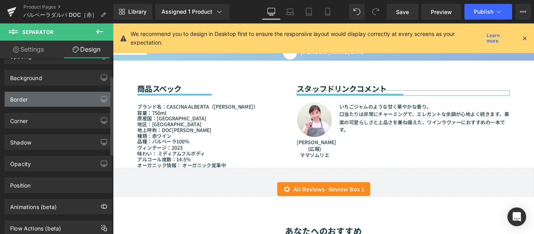
scroll to position [63, 0]
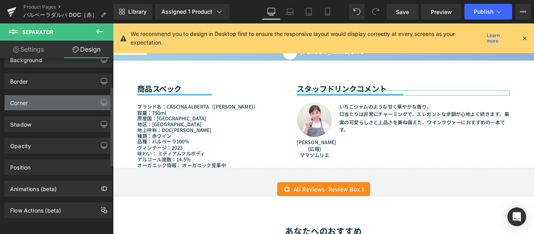
click at [62, 95] on div "Corner" at bounding box center [58, 102] width 107 height 15
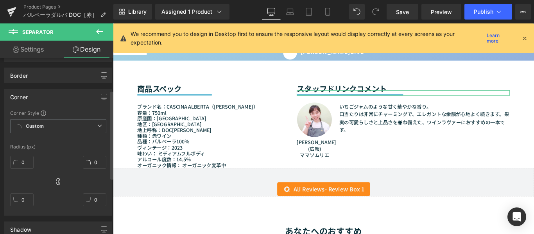
click at [71, 96] on div "Corner" at bounding box center [58, 96] width 107 height 15
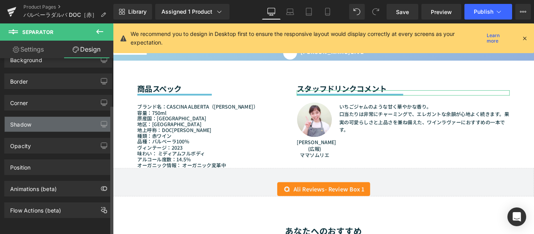
click at [46, 117] on div "Shadow" at bounding box center [58, 124] width 107 height 15
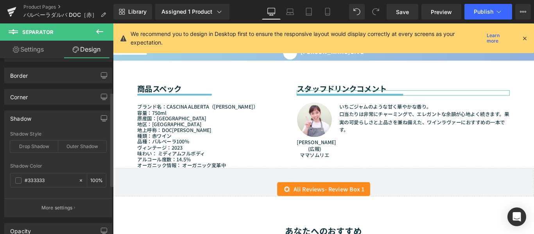
click at [47, 120] on div "Shadow" at bounding box center [58, 118] width 107 height 15
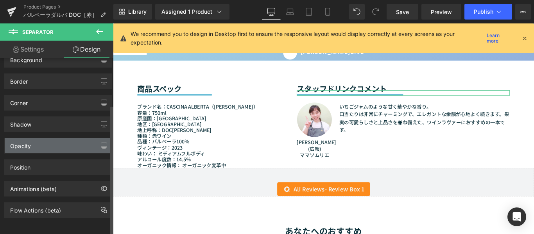
click at [64, 139] on div "Opacity" at bounding box center [58, 145] width 107 height 15
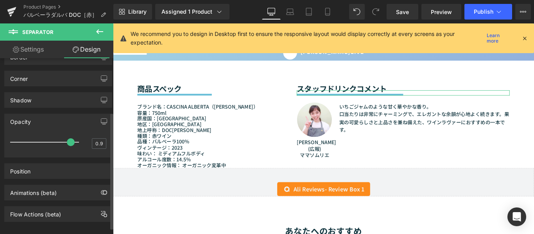
scroll to position [91, 0]
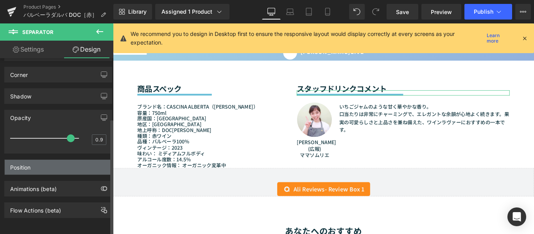
click at [30, 160] on div "Position" at bounding box center [20, 165] width 20 height 11
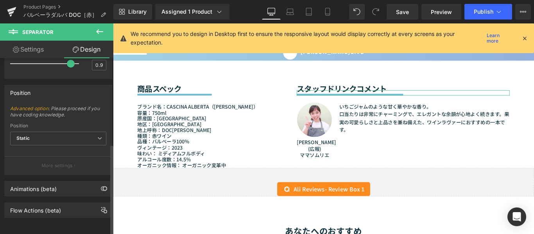
click at [61, 92] on div "Position" at bounding box center [58, 92] width 107 height 15
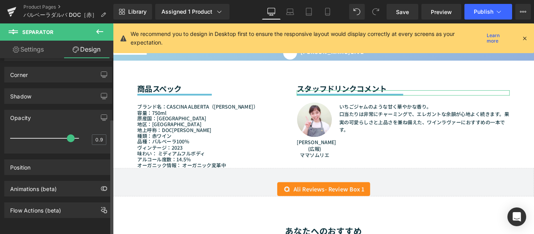
click at [39, 117] on div "Opacity" at bounding box center [58, 117] width 107 height 15
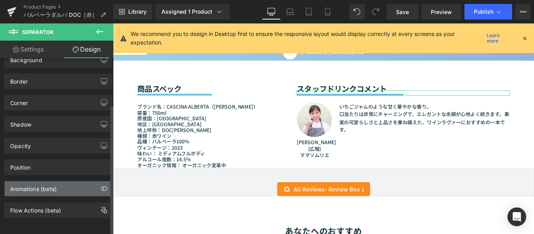
click at [36, 181] on div "Animations (beta)" at bounding box center [33, 186] width 46 height 11
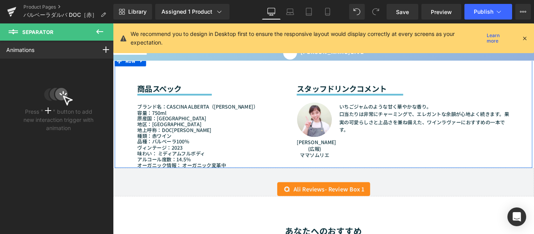
click at [117, 69] on icon at bounding box center [119, 66] width 5 height 6
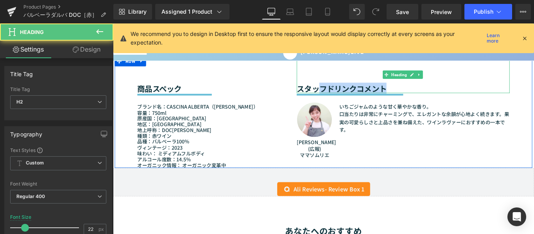
drag, startPoint x: 414, startPoint y: 131, endPoint x: 341, endPoint y: 133, distance: 73.1
click at [341, 102] on font "スタッフドリンクコメント" at bounding box center [369, 96] width 101 height 12
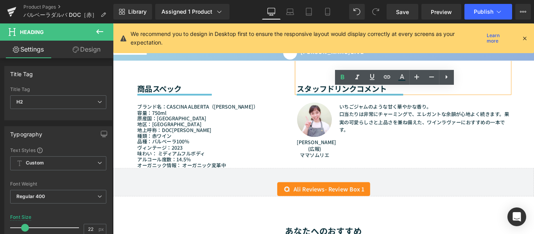
click at [323, 102] on font "スタッフドリンクコメント" at bounding box center [369, 96] width 101 height 12
drag, startPoint x: 318, startPoint y: 132, endPoint x: 419, endPoint y: 131, distance: 100.4
click at [419, 101] on h2 "スタッフドリンクコメント" at bounding box center [438, 96] width 239 height 10
copy font "スタッフドリンクコメント"
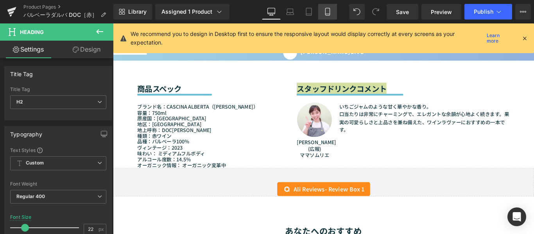
click at [332, 11] on link "Mobile" at bounding box center [327, 12] width 19 height 16
type input "18"
type input "100"
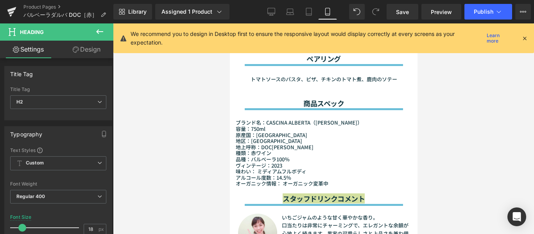
scroll to position [1057, 0]
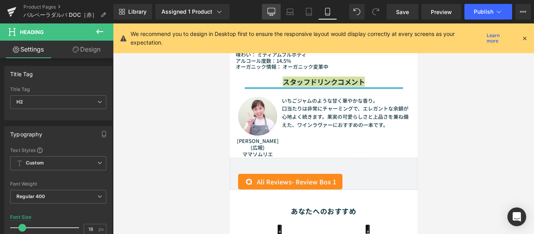
click at [273, 11] on icon at bounding box center [271, 12] width 8 height 8
type input "22"
type input "100"
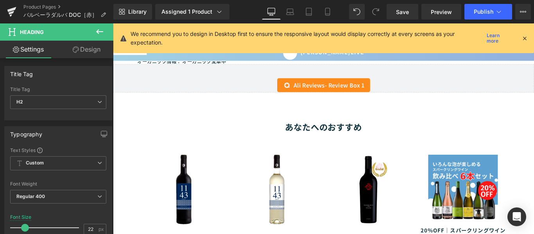
scroll to position [942, 0]
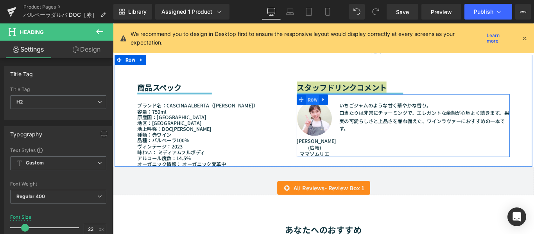
click at [337, 115] on span "Row" at bounding box center [336, 110] width 15 height 12
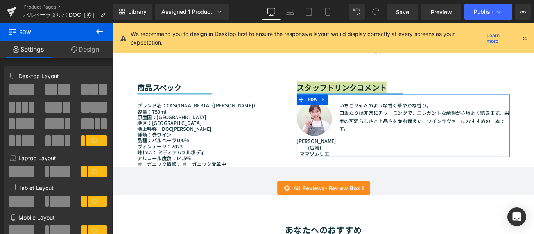
click at [80, 47] on link "Design" at bounding box center [85, 50] width 57 height 18
click at [0, 0] on div "Visibility" at bounding box center [0, 0] width 0 height 0
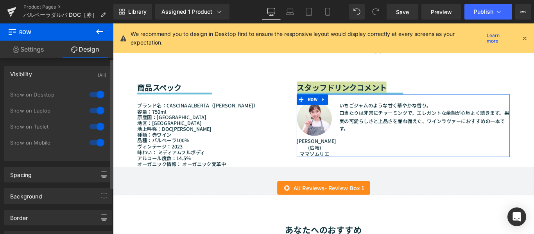
type input "0"
type input "20"
type input "0"
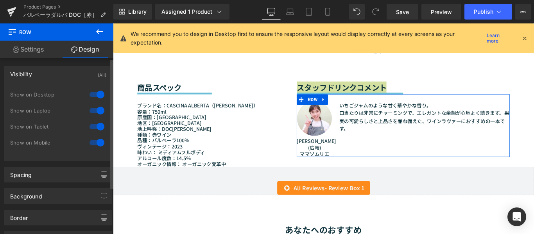
type input "0"
click at [54, 73] on div "Visibility (All)" at bounding box center [58, 73] width 107 height 15
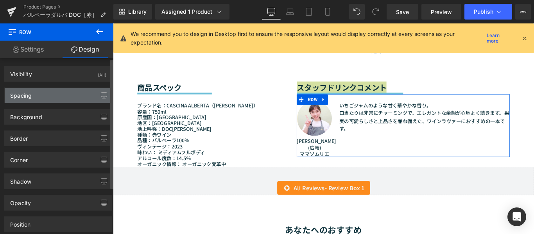
click at [53, 97] on div "Spacing" at bounding box center [58, 95] width 107 height 15
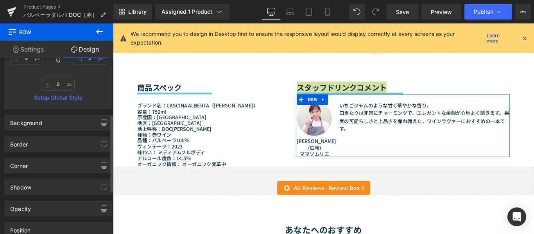
scroll to position [78, 0]
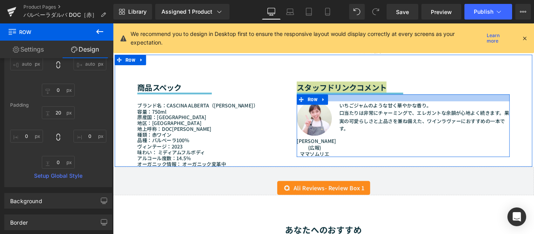
click at [429, 111] on div at bounding box center [438, 107] width 239 height 8
type input "20px"
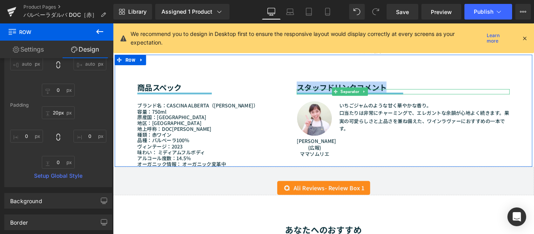
click at [428, 103] on div at bounding box center [438, 100] width 239 height 6
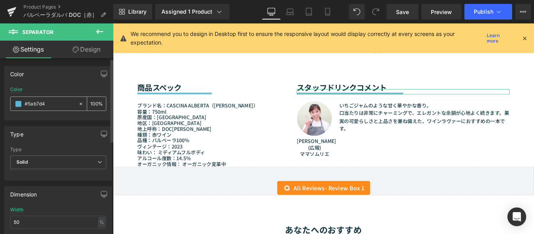
drag, startPoint x: 52, startPoint y: 103, endPoint x: 16, endPoint y: 108, distance: 36.7
click at [16, 108] on div "#5ab7d4" at bounding box center [45, 104] width 68 height 14
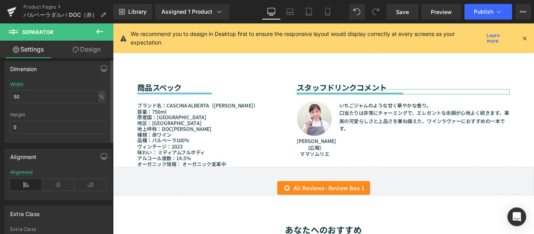
scroll to position [0, 0]
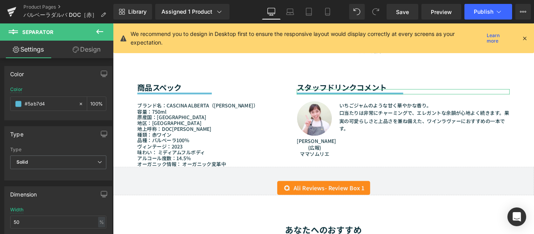
click at [84, 56] on link "Design" at bounding box center [86, 50] width 57 height 18
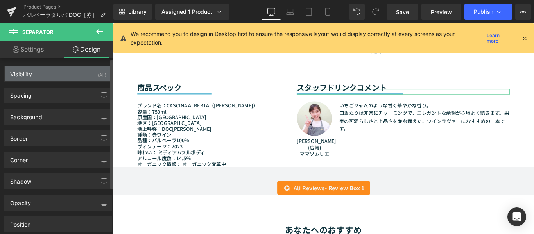
click at [48, 77] on div "Visibility (All)" at bounding box center [58, 73] width 107 height 15
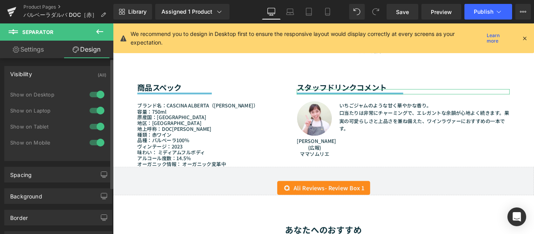
click at [57, 71] on div "Visibility (All)" at bounding box center [58, 73] width 107 height 15
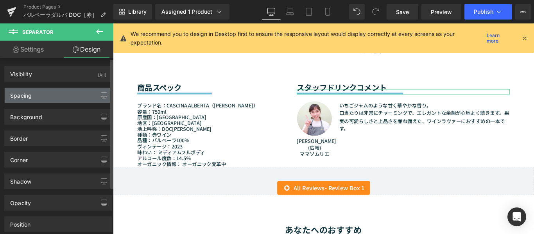
click at [51, 96] on div "Spacing" at bounding box center [58, 95] width 107 height 15
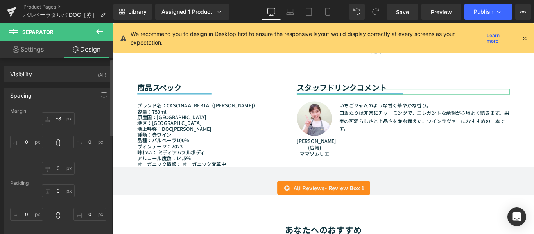
click at [17, 96] on div "Spacing" at bounding box center [20, 93] width 21 height 11
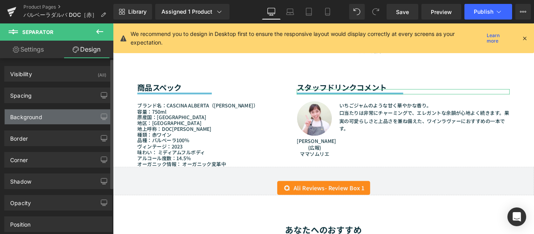
click at [36, 115] on div "Background" at bounding box center [26, 114] width 32 height 11
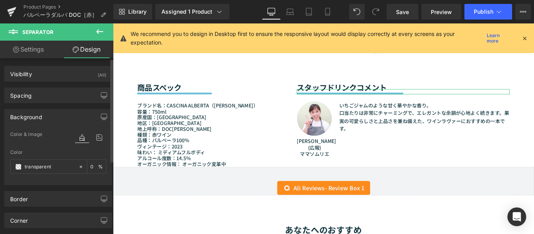
click at [35, 119] on div "Background" at bounding box center [26, 114] width 32 height 11
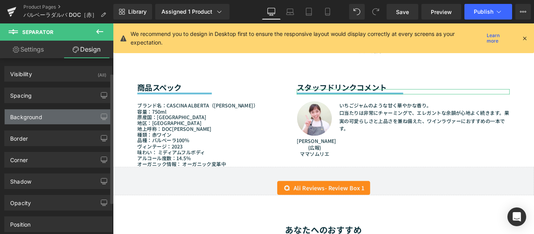
scroll to position [39, 0]
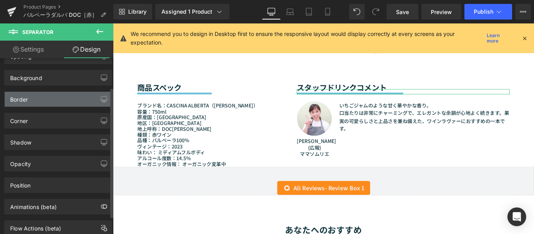
click at [20, 100] on div "Border" at bounding box center [19, 97] width 18 height 11
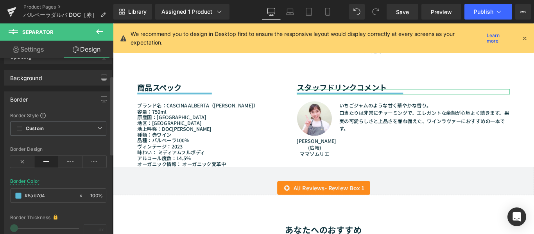
click at [26, 104] on div "Border" at bounding box center [58, 99] width 107 height 15
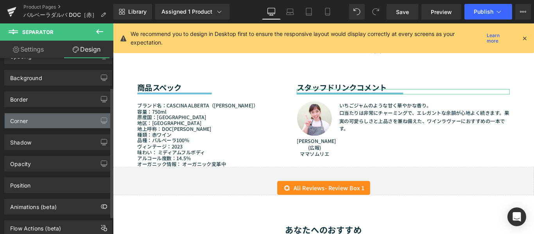
click at [33, 123] on div "Corner" at bounding box center [58, 120] width 107 height 15
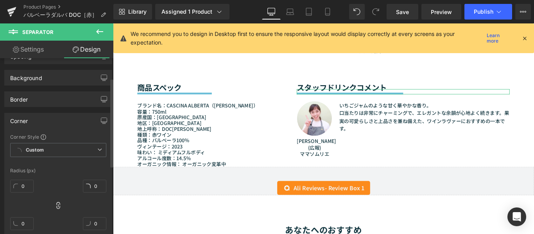
click at [27, 121] on div "Corner" at bounding box center [19, 118] width 18 height 11
click at [23, 121] on div "Corner" at bounding box center [19, 118] width 18 height 11
click at [19, 125] on div "Corner" at bounding box center [58, 120] width 107 height 15
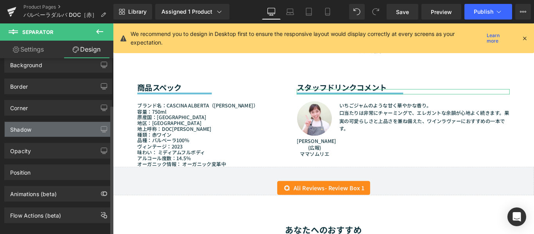
scroll to position [63, 0]
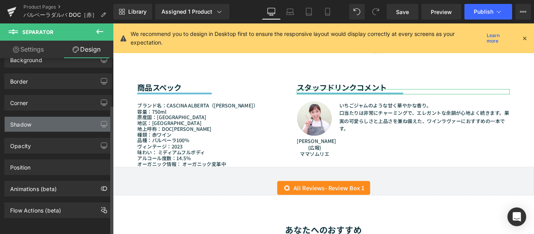
click at [27, 121] on div "Shadow" at bounding box center [20, 122] width 21 height 11
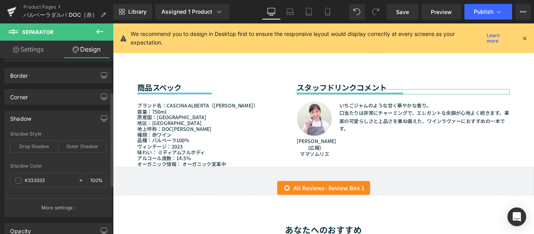
click at [27, 119] on div "Shadow" at bounding box center [20, 116] width 21 height 11
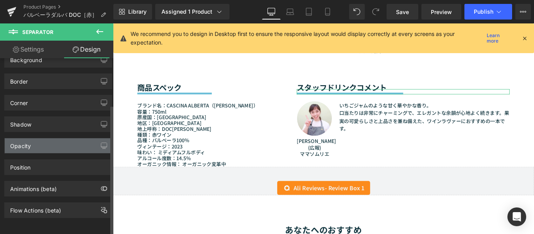
click at [23, 142] on div "Opacity" at bounding box center [20, 143] width 21 height 11
click at [30, 139] on div "Opacity" at bounding box center [20, 143] width 21 height 11
click at [26, 139] on div "Opacity" at bounding box center [20, 143] width 21 height 11
click at [20, 139] on div "Opacity" at bounding box center [20, 143] width 21 height 11
click at [42, 139] on div "Opacity" at bounding box center [58, 145] width 107 height 15
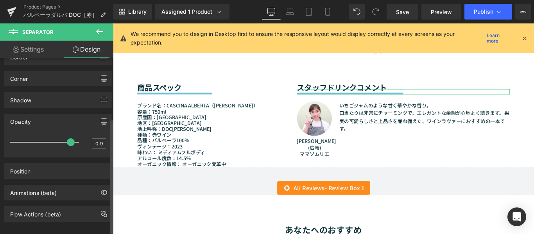
scroll to position [91, 0]
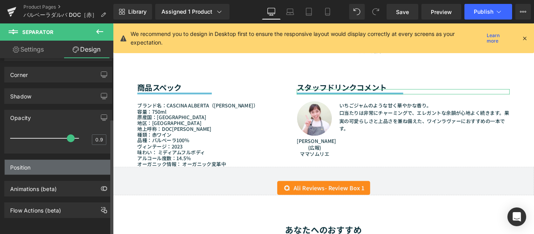
click at [38, 165] on div "Position" at bounding box center [58, 167] width 107 height 15
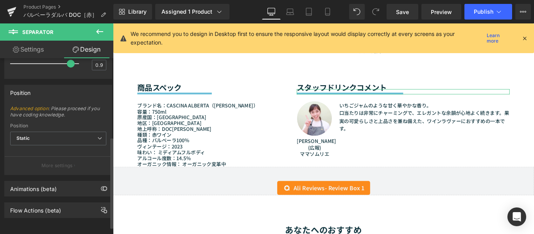
scroll to position [166, 0]
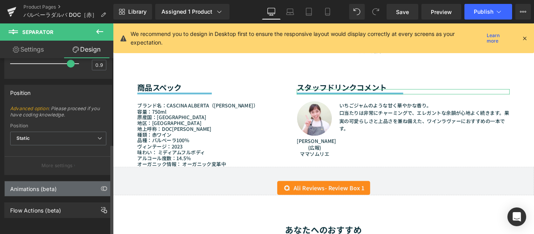
click at [65, 181] on div "Animations (beta)" at bounding box center [58, 188] width 107 height 15
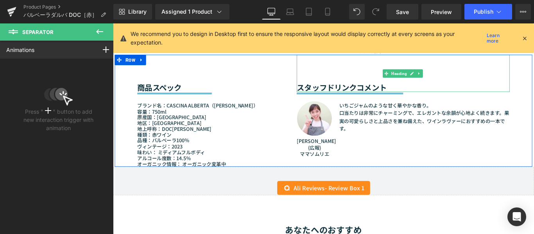
drag, startPoint x: 420, startPoint y: 132, endPoint x: 418, endPoint y: 127, distance: 5.9
click at [378, 134] on div "スタッフドリンクコメント Heading Separator Image まゆゆ(広報) ママソムリエ Text Block いちごジャムのような甘く華やかな…" at bounding box center [438, 116] width 251 height 115
click at [375, 103] on div "Separator" at bounding box center [438, 100] width 239 height 6
click at [372, 101] on font "スタッフドリンクコメント" at bounding box center [369, 95] width 101 height 12
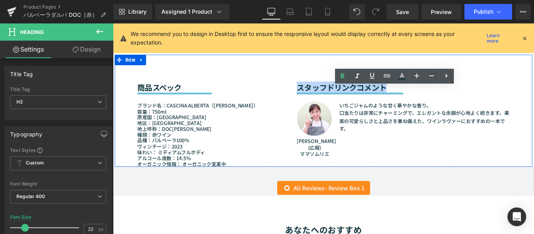
drag, startPoint x: 417, startPoint y: 129, endPoint x: 318, endPoint y: 132, distance: 98.5
click at [319, 101] on font "スタッフドリンクコメント" at bounding box center [369, 95] width 101 height 12
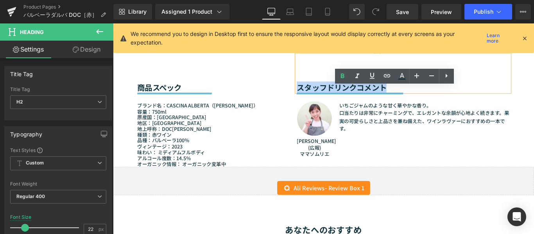
copy font "スタッフドリンクコメント"
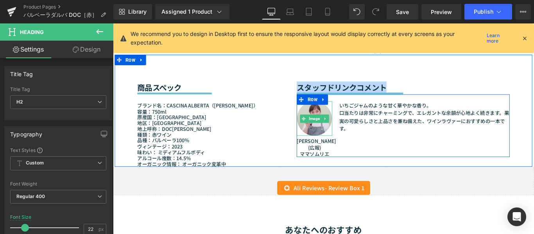
click at [338, 150] on img at bounding box center [338, 130] width 39 height 39
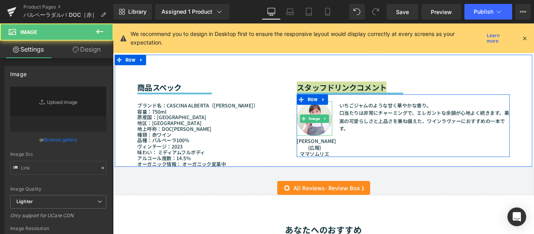
click at [74, 52] on icon at bounding box center [76, 49] width 6 height 6
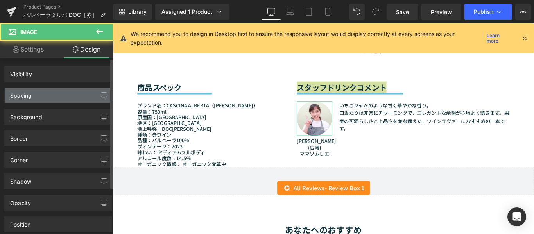
click at [55, 95] on div "Spacing" at bounding box center [58, 95] width 107 height 15
click at [45, 84] on div "Spacing Margin Padding" at bounding box center [58, 92] width 117 height 21
click at [39, 93] on div "Spacing" at bounding box center [58, 95] width 107 height 15
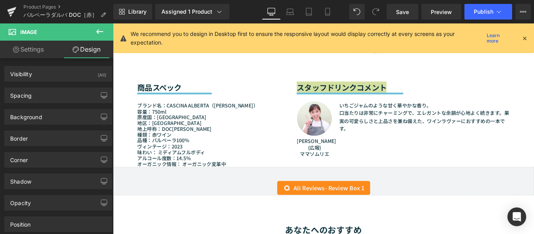
type input "#11343e"
type input "100"
type input "0"
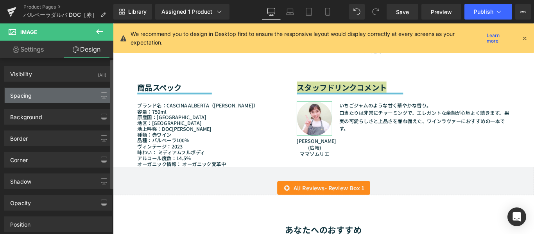
click at [37, 96] on div "Spacing" at bounding box center [58, 95] width 107 height 15
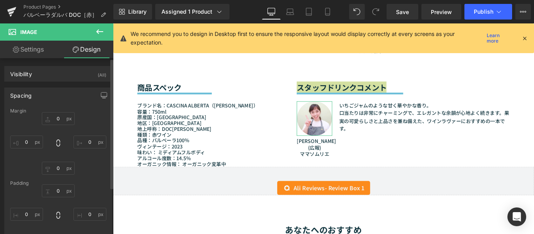
click at [37, 96] on div "Spacing" at bounding box center [58, 95] width 107 height 15
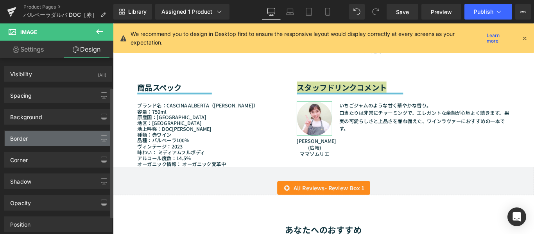
click at [38, 131] on div "Border" at bounding box center [58, 138] width 107 height 15
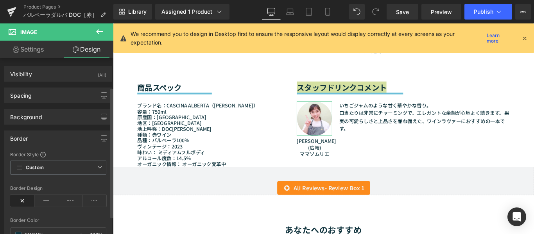
scroll to position [39, 0]
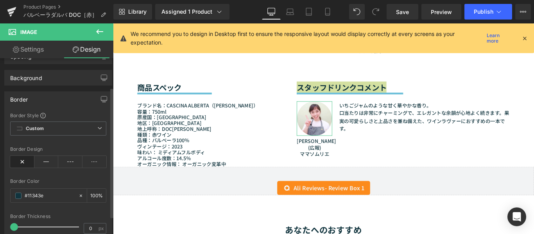
click at [38, 97] on div "Border" at bounding box center [58, 99] width 107 height 15
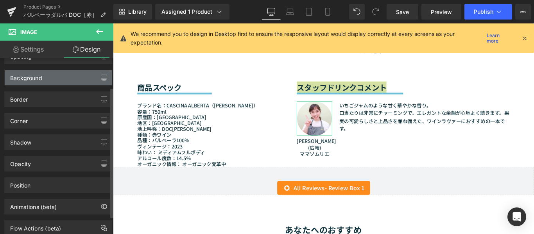
click at [48, 71] on div "Background" at bounding box center [58, 77] width 107 height 15
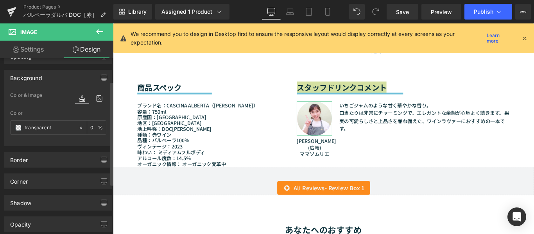
click at [48, 76] on div "Background" at bounding box center [58, 77] width 107 height 15
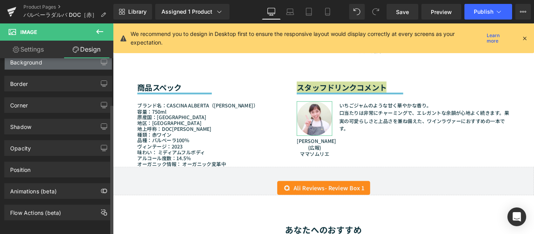
scroll to position [63, 0]
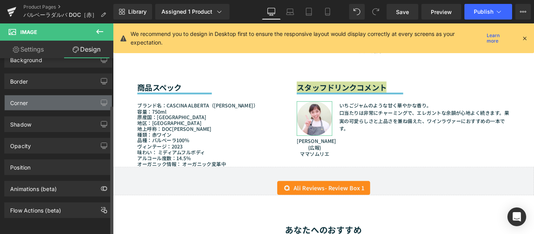
click at [47, 97] on div "Corner" at bounding box center [58, 102] width 107 height 15
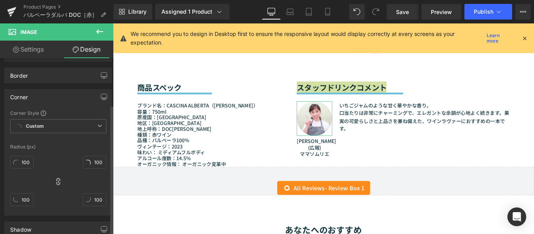
click at [47, 97] on div "Corner" at bounding box center [58, 96] width 107 height 15
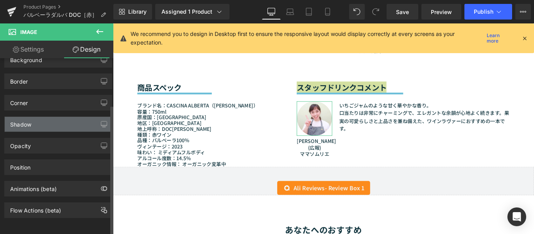
click at [58, 117] on div "Shadow" at bounding box center [58, 124] width 107 height 15
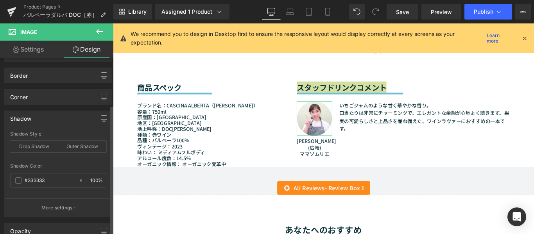
click at [58, 117] on div "Shadow" at bounding box center [58, 118] width 107 height 15
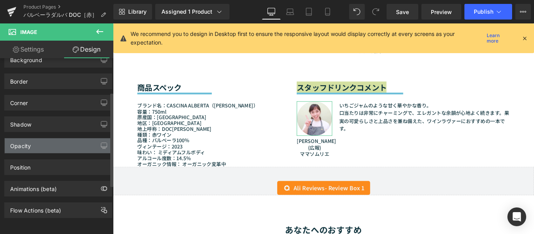
click at [59, 141] on div "Opacity" at bounding box center [58, 145] width 107 height 15
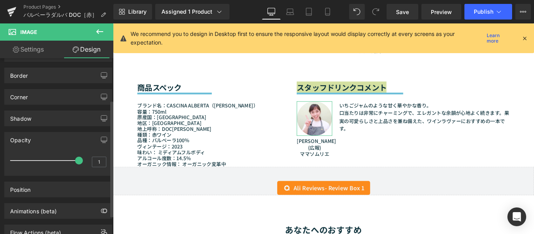
click at [58, 139] on div "Opacity" at bounding box center [58, 139] width 107 height 15
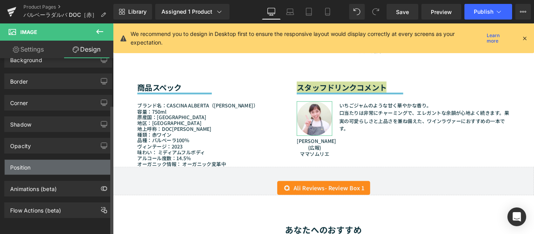
click at [52, 160] on div "Position" at bounding box center [58, 167] width 107 height 15
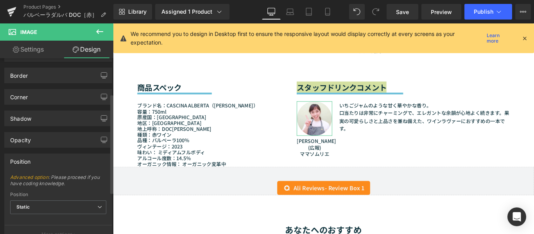
click at [52, 159] on div "Position" at bounding box center [58, 161] width 107 height 15
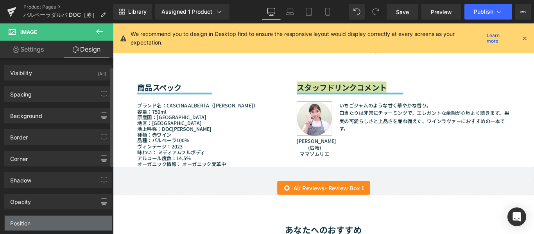
scroll to position [0, 0]
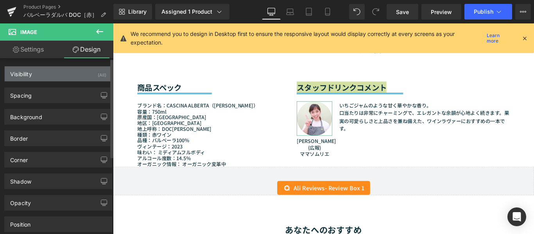
click at [44, 78] on div "Visibility (All)" at bounding box center [58, 73] width 107 height 15
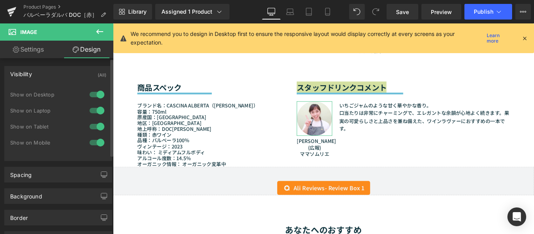
click at [44, 78] on div "Visibility (All)" at bounding box center [58, 73] width 107 height 15
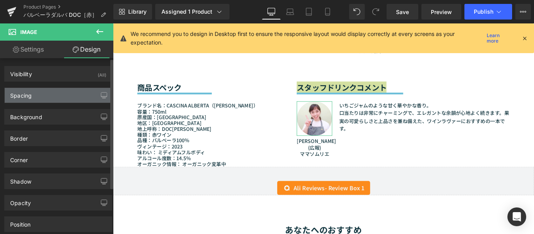
click at [43, 99] on div "Spacing" at bounding box center [58, 95] width 107 height 15
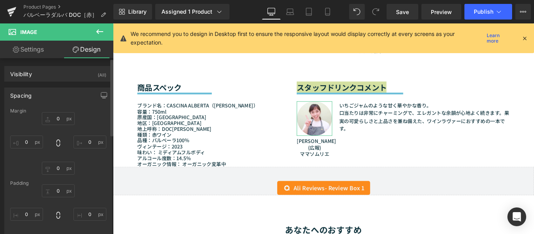
click at [21, 94] on div "Spacing" at bounding box center [20, 93] width 21 height 11
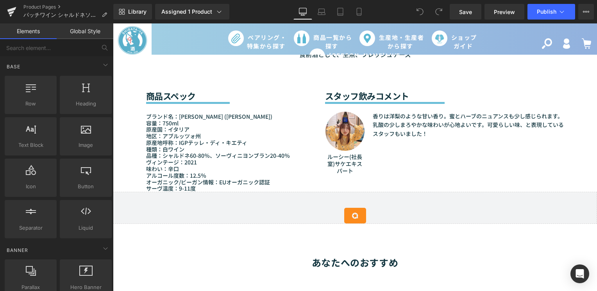
scroll to position [742, 0]
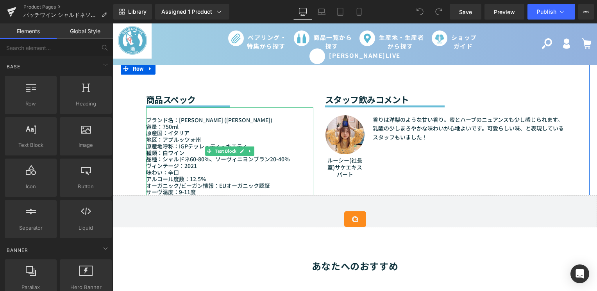
click at [202, 162] on p "ヴィンテージ：2021" at bounding box center [229, 165] width 167 height 7
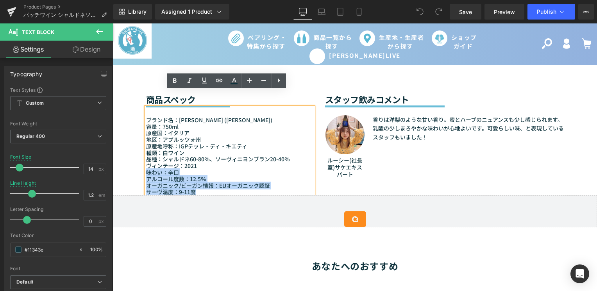
drag, startPoint x: 200, startPoint y: 151, endPoint x: 142, endPoint y: 148, distance: 58.3
click at [146, 148] on div "ブランド名：Cantina Orsogna (カンティーナ オルソーニャ) 容量：750ml 原産国：イタリア 地区：アブルッツォ州 原産地呼称：IGPテッレ…" at bounding box center [229, 151] width 167 height 88
click at [159, 169] on p "味わい：辛口" at bounding box center [229, 172] width 167 height 7
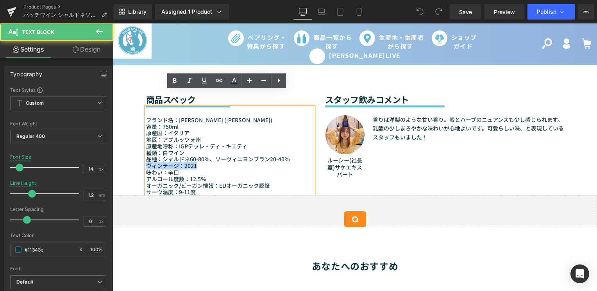
drag, startPoint x: 144, startPoint y: 150, endPoint x: 214, endPoint y: 152, distance: 69.9
click at [214, 162] on p "ヴィンテージ：2021" at bounding box center [229, 165] width 167 height 7
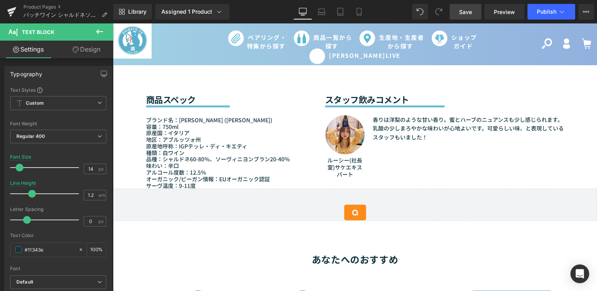
click at [463, 12] on span "Save" at bounding box center [465, 12] width 13 height 8
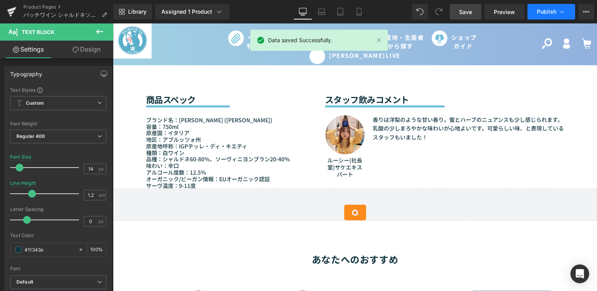
click at [545, 10] on span "Publish" at bounding box center [547, 12] width 20 height 6
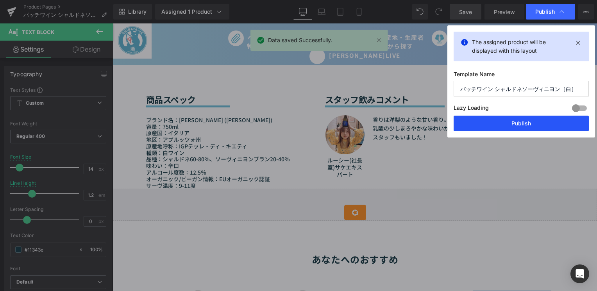
click at [531, 123] on button "Publish" at bounding box center [520, 124] width 135 height 16
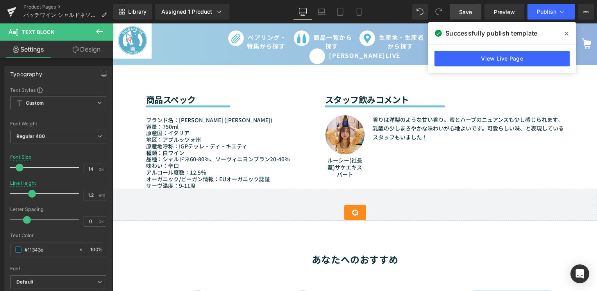
click at [0, 0] on icon at bounding box center [0, 0] width 0 height 0
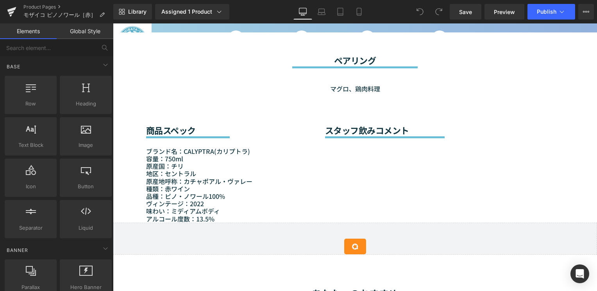
scroll to position [625, 0]
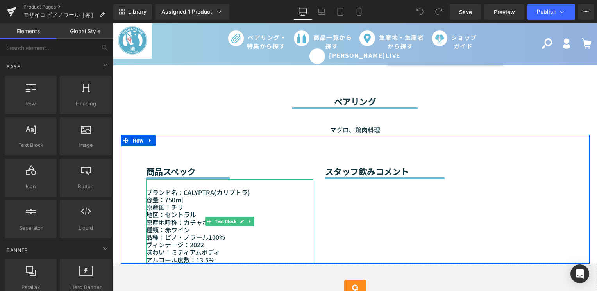
click at [176, 241] on p "ヴィンテージ：[DATE] 味わい：ミディアムボディ アルコール度数：13.5%" at bounding box center [229, 252] width 167 height 23
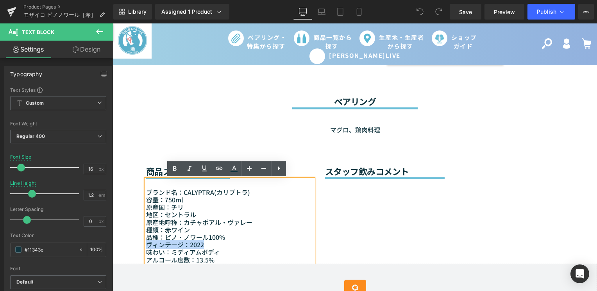
drag, startPoint x: 202, startPoint y: 245, endPoint x: 144, endPoint y: 241, distance: 57.5
click at [146, 241] on p "ヴィンテージ：[DATE] 味わい：ミディアムボディ アルコール度数：13.5%" at bounding box center [229, 252] width 167 height 23
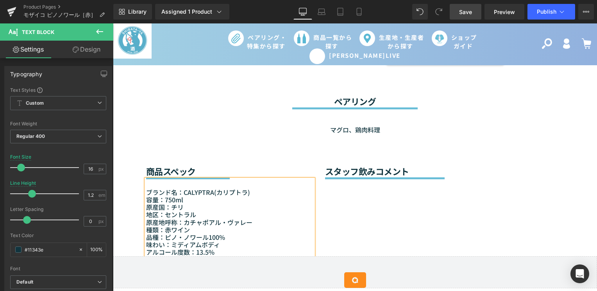
click at [471, 10] on span "Save" at bounding box center [465, 12] width 13 height 8
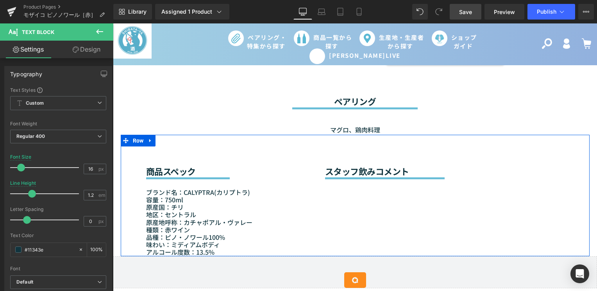
click at [350, 199] on div "商品スペック Heading Separator ブランド名： CALYPTRA( カリプトラ) 容量：750ml 原産国：[GEOGRAPHIC_DATA]…" at bounding box center [355, 195] width 469 height 121
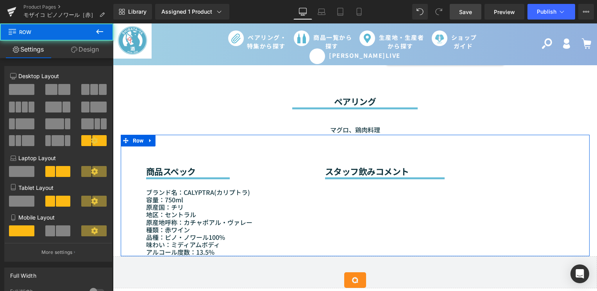
click at [336, 171] on h2 "スタッフ飲みコメント" at bounding box center [444, 171] width 239 height 10
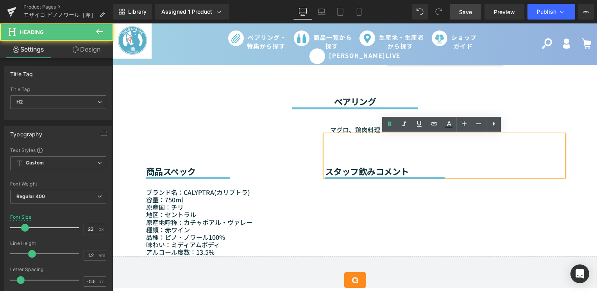
click at [336, 173] on h2 "スタッフ飲みコメント" at bounding box center [444, 171] width 239 height 10
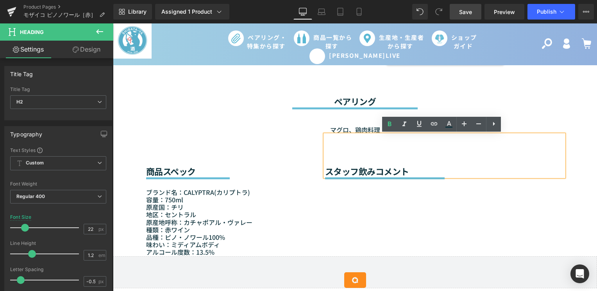
click at [318, 219] on div "商品スペック Heading Separator ブランド名： CALYPTRA( カリプトラ) 容量：750ml 原産国：チリ 地区：セントラル 原産地呼称…" at bounding box center [355, 195] width 469 height 121
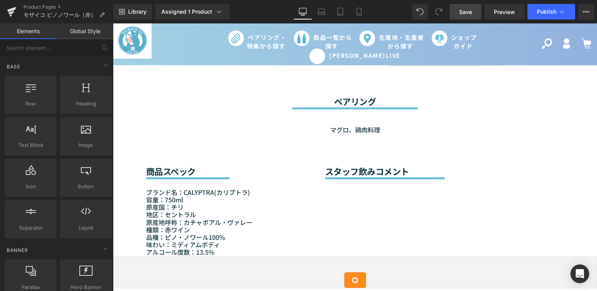
click at [115, 73] on div "Sale Off (P) Image" at bounding box center [355, 131] width 484 height 1338
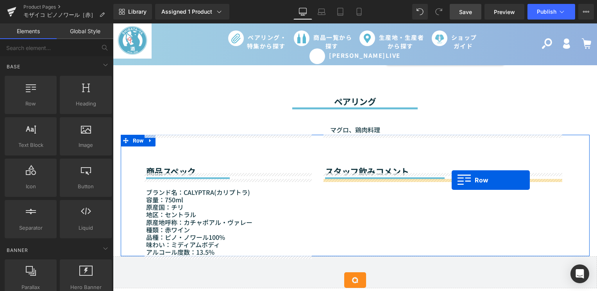
drag, startPoint x: 181, startPoint y: 140, endPoint x: 451, endPoint y: 180, distance: 273.2
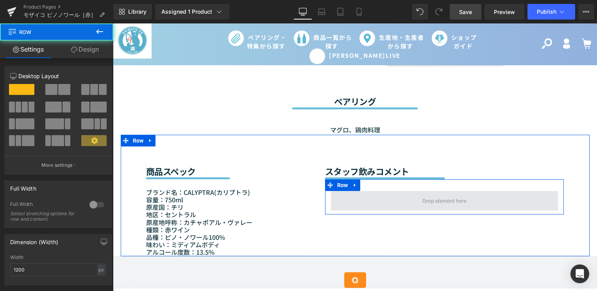
click at [399, 203] on span at bounding box center [444, 201] width 227 height 20
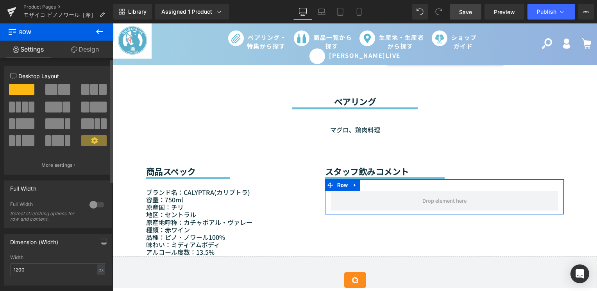
click at [27, 125] on span at bounding box center [25, 123] width 19 height 11
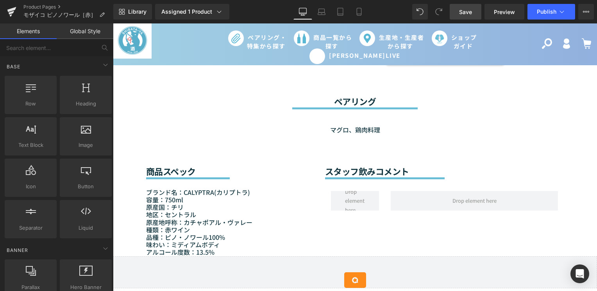
click at [114, 96] on div "Sale Off (P) Image" at bounding box center [355, 131] width 484 height 1338
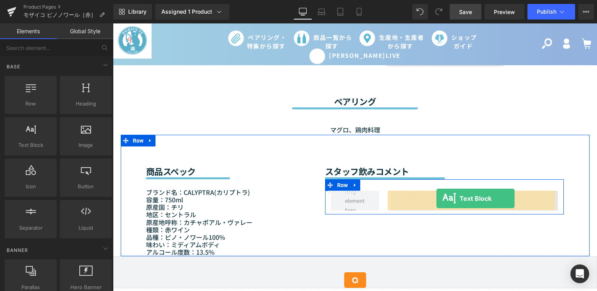
drag, startPoint x: 153, startPoint y: 169, endPoint x: 436, endPoint y: 198, distance: 284.7
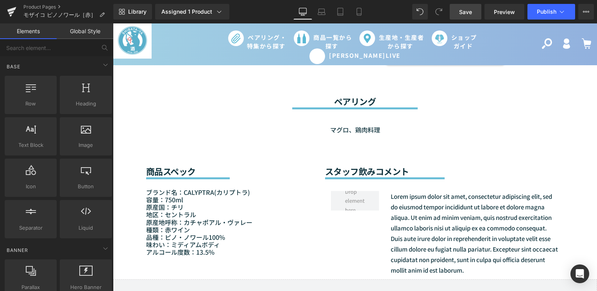
click at [116, 118] on div "Sale Off (P) Image" at bounding box center [355, 142] width 484 height 1361
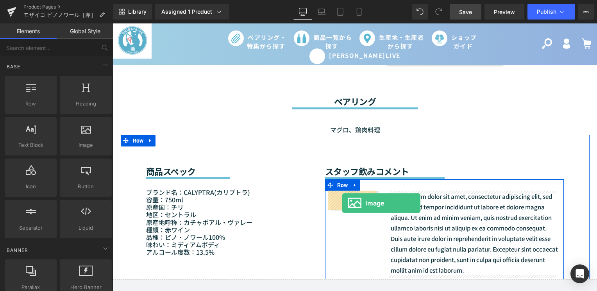
drag, startPoint x: 193, startPoint y: 168, endPoint x: 342, endPoint y: 203, distance: 153.6
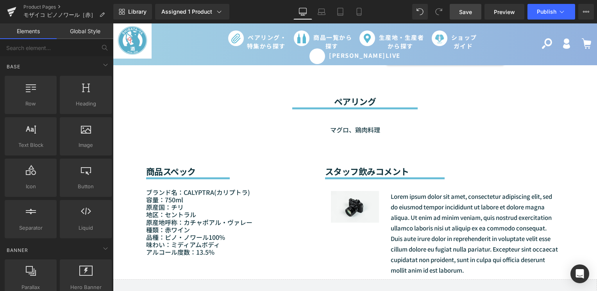
click at [116, 110] on div "Sale Off (P) Image" at bounding box center [355, 142] width 484 height 1361
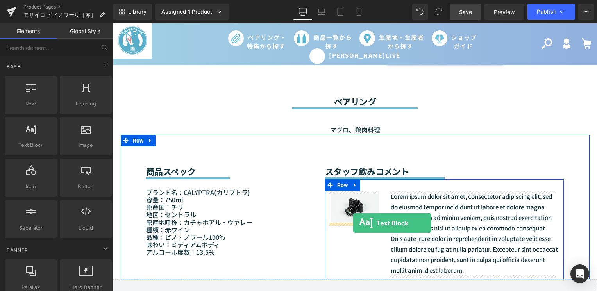
drag, startPoint x: 151, startPoint y: 162, endPoint x: 353, endPoint y: 223, distance: 210.9
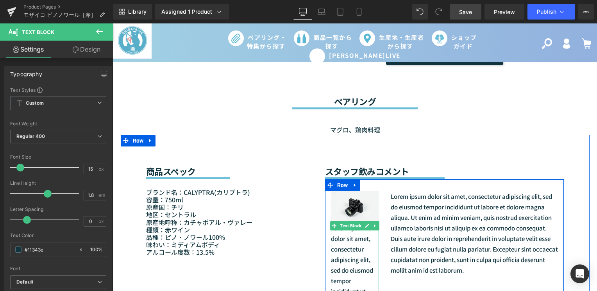
scroll to position [664, 0]
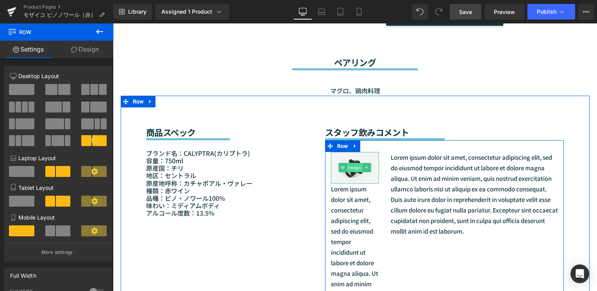
click at [355, 167] on span "Image" at bounding box center [355, 167] width 16 height 9
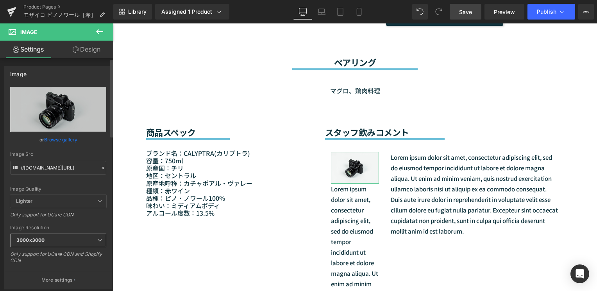
click at [58, 237] on span "3000x3000" at bounding box center [58, 241] width 96 height 14
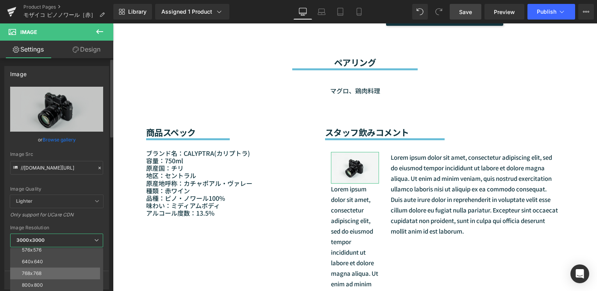
scroll to position [0, 0]
click at [56, 278] on li "480x480" at bounding box center [58, 277] width 96 height 12
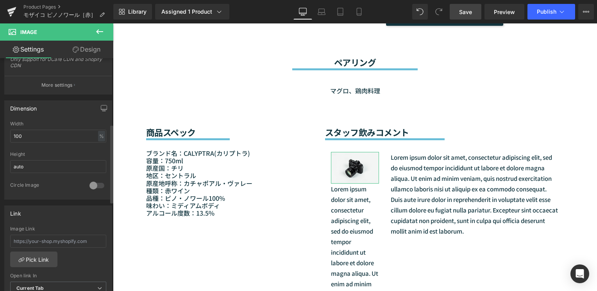
scroll to position [195, 0]
click at [93, 187] on div at bounding box center [96, 185] width 19 height 12
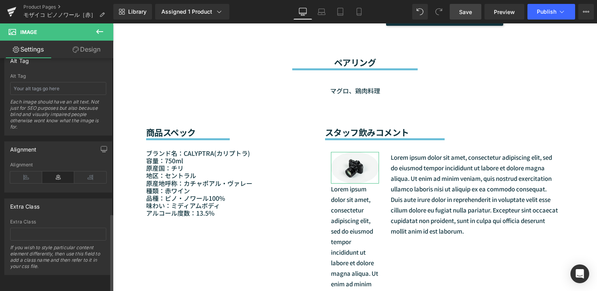
scroll to position [460, 0]
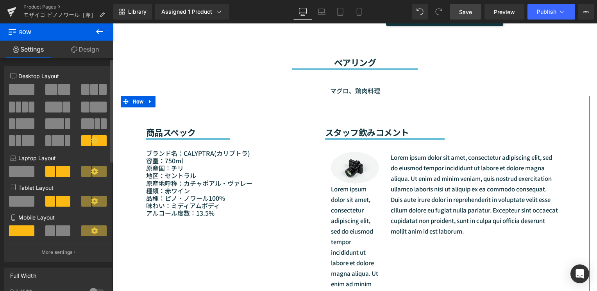
click at [45, 229] on span at bounding box center [50, 230] width 10 height 11
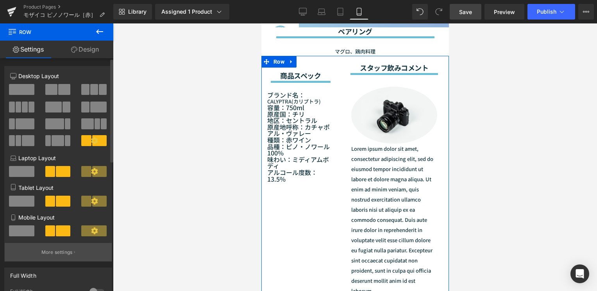
scroll to position [794, 0]
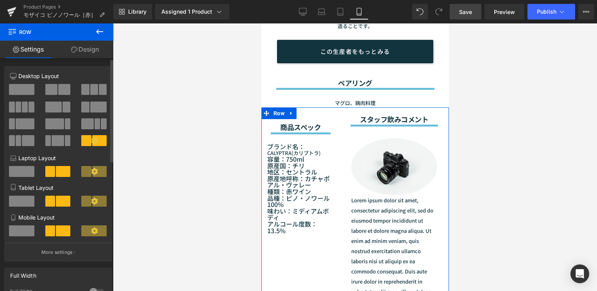
click at [29, 234] on span at bounding box center [21, 230] width 25 height 11
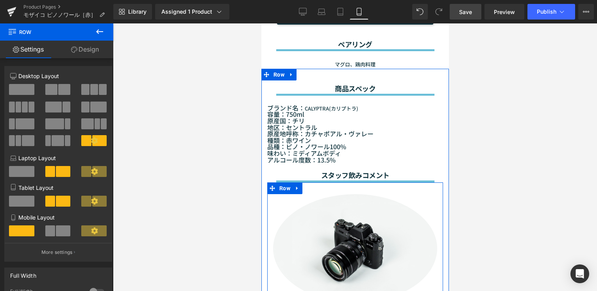
scroll to position [950, 0]
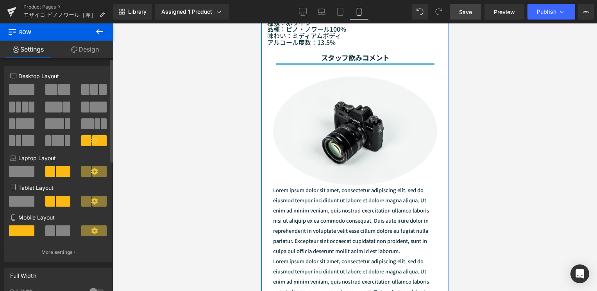
click at [47, 231] on span at bounding box center [50, 230] width 10 height 11
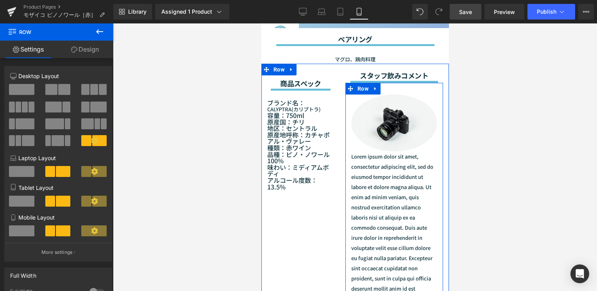
scroll to position [833, 0]
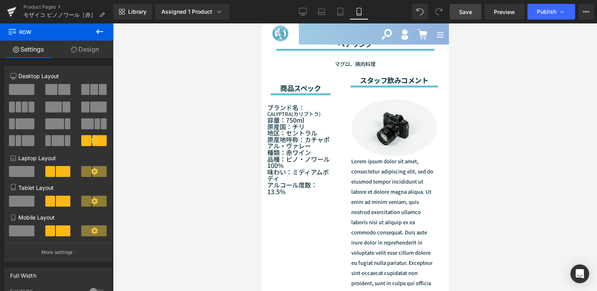
click at [493, 187] on div at bounding box center [355, 157] width 484 height 268
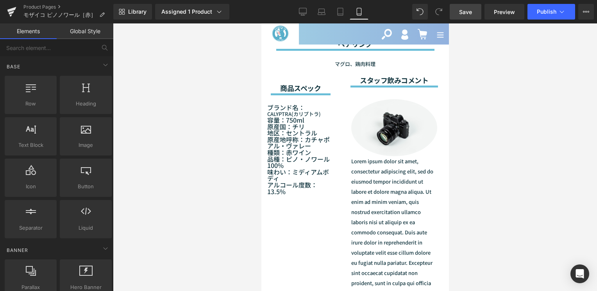
click at [358, 14] on icon at bounding box center [359, 14] width 4 height 0
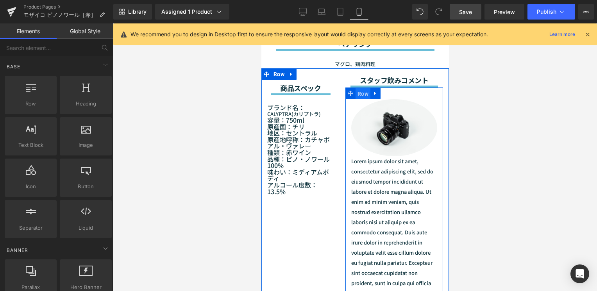
click at [355, 100] on span "Row" at bounding box center [362, 94] width 15 height 12
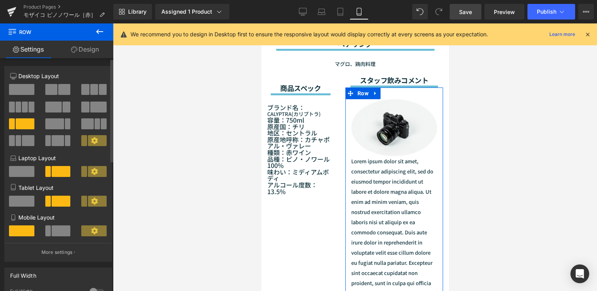
click at [57, 227] on span at bounding box center [61, 230] width 19 height 11
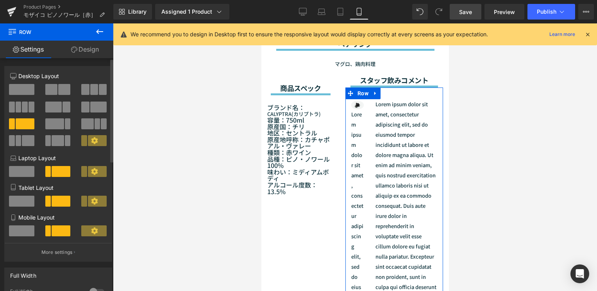
click at [57, 227] on span at bounding box center [61, 230] width 19 height 11
click at [20, 230] on span at bounding box center [21, 230] width 25 height 11
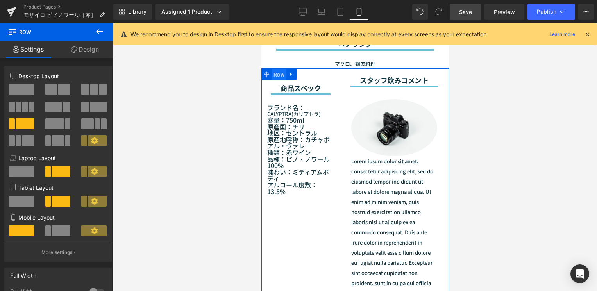
click at [280, 80] on span "Row" at bounding box center [278, 75] width 15 height 12
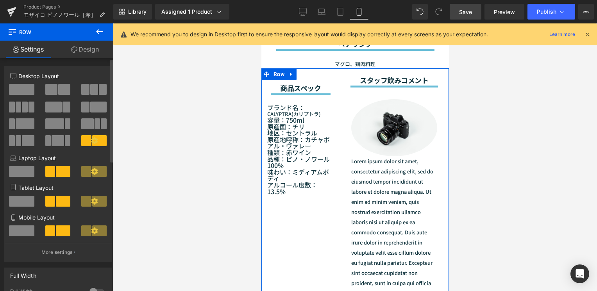
click at [10, 230] on span at bounding box center [21, 230] width 25 height 11
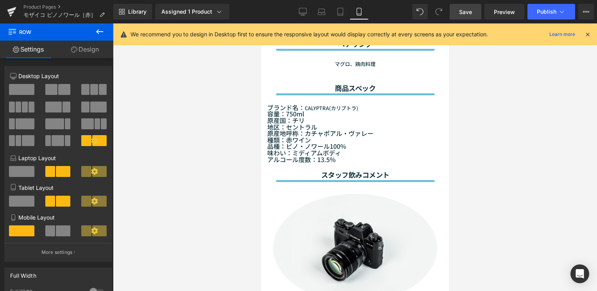
click at [535, 210] on div at bounding box center [355, 157] width 484 height 268
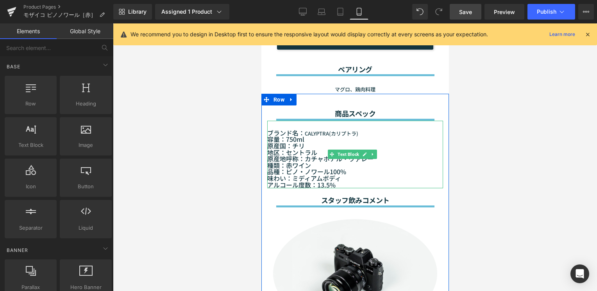
scroll to position [794, 0]
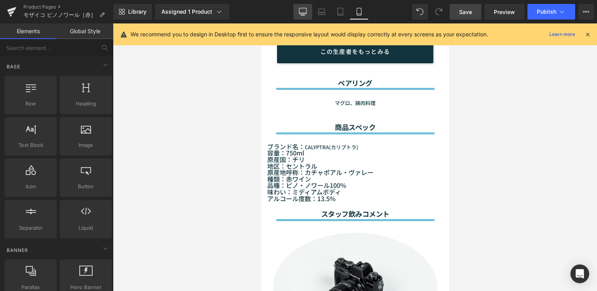
click at [302, 8] on icon at bounding box center [302, 11] width 7 height 6
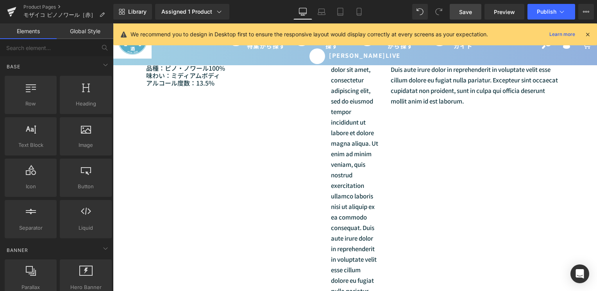
scroll to position [666, 0]
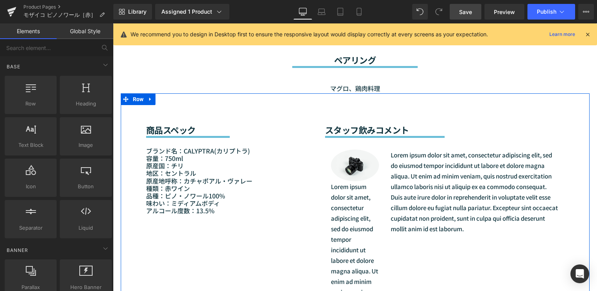
click at [364, 166] on span "Image" at bounding box center [372, 165] width 16 height 9
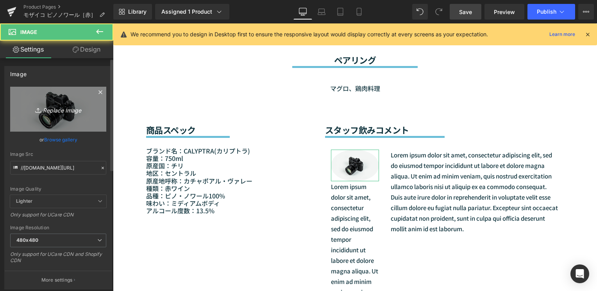
click at [55, 124] on link "Replace Image" at bounding box center [58, 109] width 96 height 45
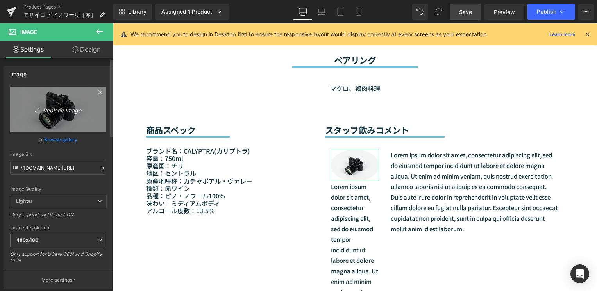
type input "C:\fakepath\杉井.jpg"
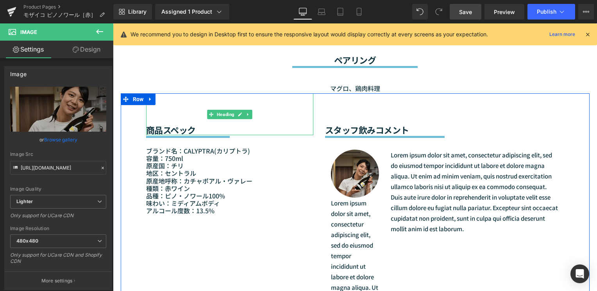
type input "https://ucarecdn.com/94665ec6-35b7-490c-886b-2dff4ac8c984/-/format/auto/-/previ…"
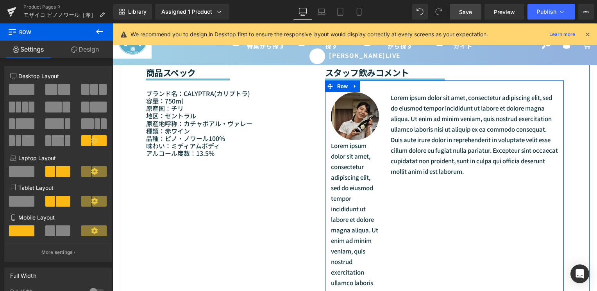
scroll to position [705, 0]
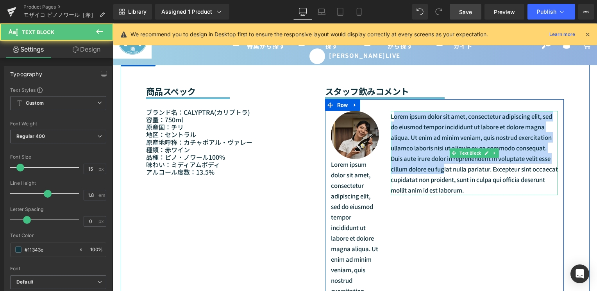
drag, startPoint x: 390, startPoint y: 118, endPoint x: 442, endPoint y: 165, distance: 70.0
click at [442, 165] on p "Lorem ipsum dolor sit amet, consectetur adipiscing elit, sed do eiusmod tempor …" at bounding box center [475, 153] width 168 height 84
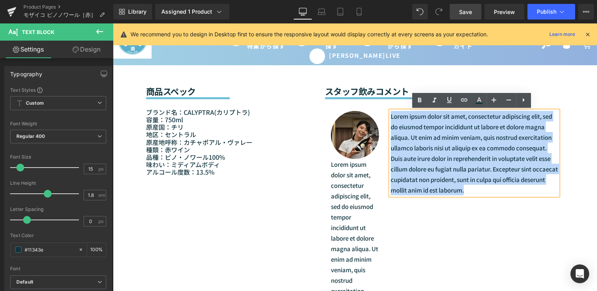
drag, startPoint x: 498, startPoint y: 193, endPoint x: 385, endPoint y: 120, distance: 134.4
click at [385, 120] on div "Lorem ipsum dolor sit amet, consectetur adipiscing elit, sed do eiusmod tempor …" at bounding box center [474, 153] width 179 height 84
paste div
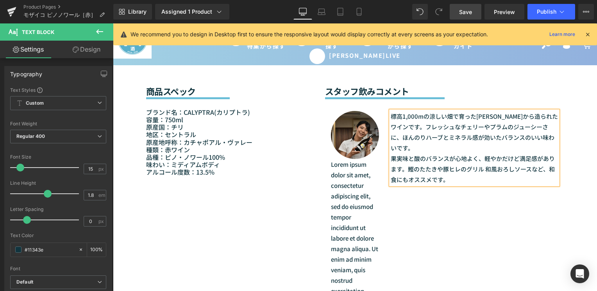
click at [582, 159] on div "商品スペック Heading Separator ブランド名： CALYPTRA( カリプトラ) 容量：750ml 原産国：チリ 地区：セントラル 原産地呼称…" at bounding box center [355, 272] width 469 height 435
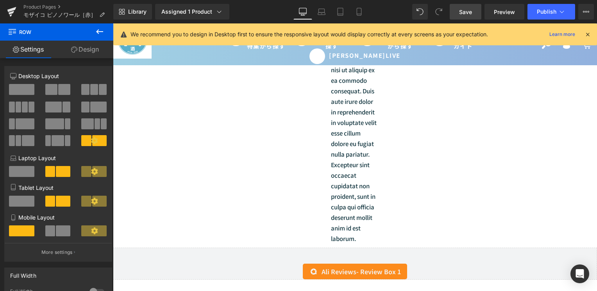
scroll to position [939, 0]
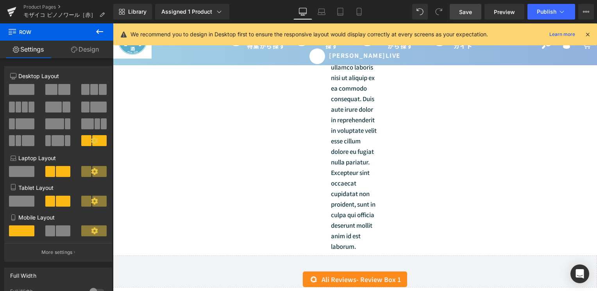
click at [353, 231] on p "Lorem ipsum dolor sit amet, consectetur adipiscing elit, sed do eiusmod tempor …" at bounding box center [355, 88] width 48 height 327
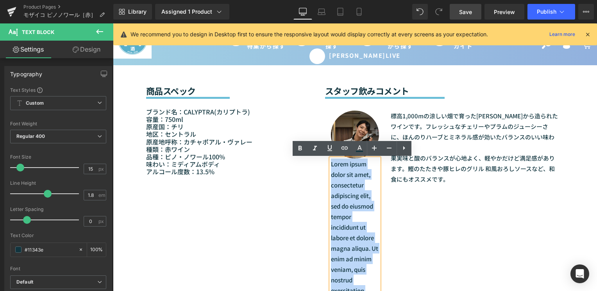
scroll to position [705, 0]
drag, startPoint x: 353, startPoint y: 246, endPoint x: 321, endPoint y: 163, distance: 89.3
click at [321, 163] on div "スタッフ飲みコメント Heading Separator Image Lorem ipsum dolor sit amet, consectetur adip…" at bounding box center [444, 272] width 251 height 435
paste div
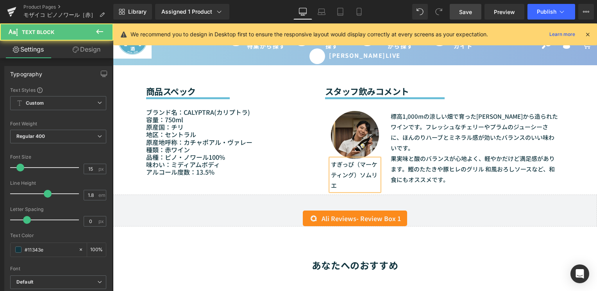
click at [356, 164] on p "すぎっぴ（マーケティング）ソムリエ" at bounding box center [355, 175] width 48 height 32
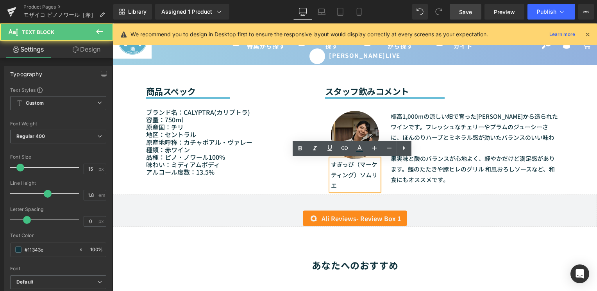
click at [351, 164] on p "すぎっぴ（マーケティング）ソムリエ" at bounding box center [355, 175] width 48 height 32
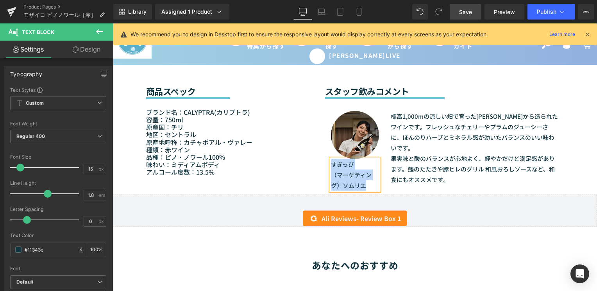
drag, startPoint x: 364, startPoint y: 184, endPoint x: 328, endPoint y: 166, distance: 40.9
click at [331, 166] on div "すぎっぴ （マーケティング）ソムリエ" at bounding box center [355, 175] width 48 height 32
click at [94, 170] on input "15" at bounding box center [91, 169] width 14 height 10
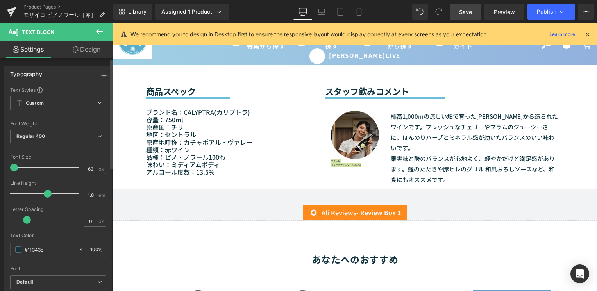
type input "6"
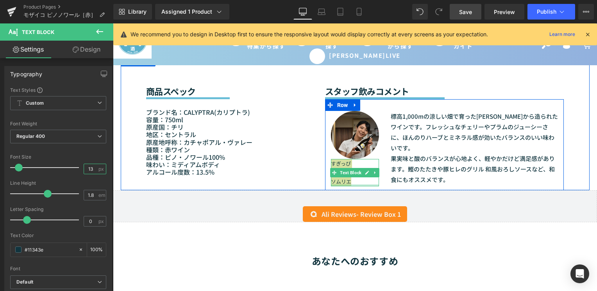
click at [350, 185] on div at bounding box center [355, 185] width 48 height 2
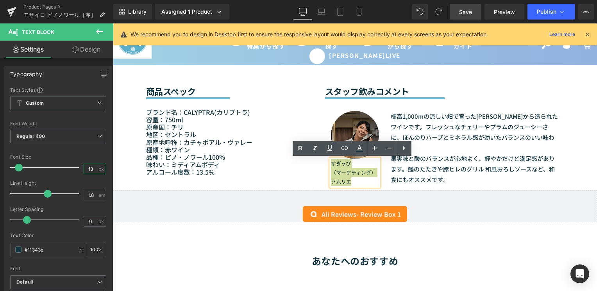
type input "13"
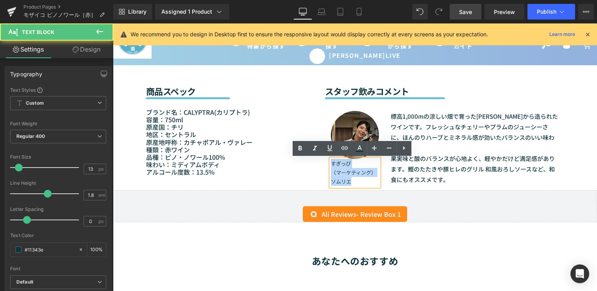
click at [351, 184] on p "（マーケティング）ソムリエ" at bounding box center [355, 177] width 48 height 18
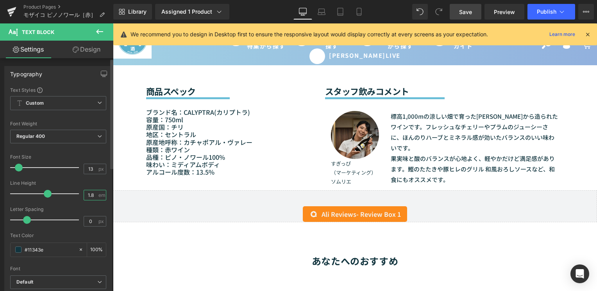
click at [94, 195] on input "1.8" at bounding box center [91, 195] width 14 height 10
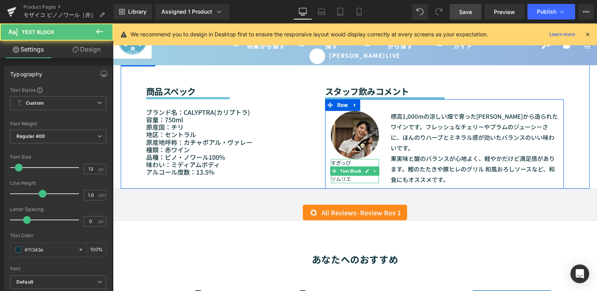
click at [342, 176] on p "（マーケティング）ソムリエ" at bounding box center [355, 175] width 48 height 16
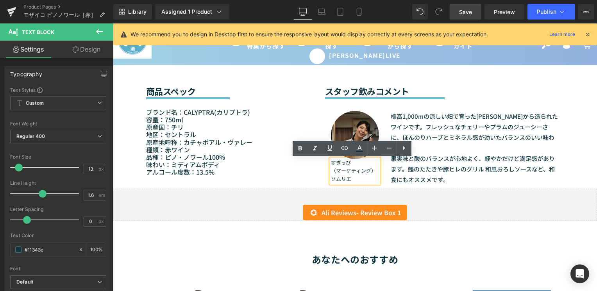
click at [359, 176] on p "（マーケティング）ソムリエ" at bounding box center [355, 175] width 48 height 16
drag, startPoint x: 360, startPoint y: 180, endPoint x: 325, endPoint y: 166, distance: 37.5
click at [325, 166] on div "Image すぎっぴ （マーケティング）ソムリエ Text Block" at bounding box center [355, 147] width 60 height 72
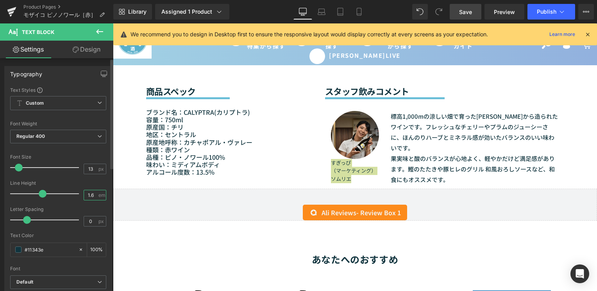
click at [91, 194] on input "1.6" at bounding box center [91, 195] width 14 height 10
type input "1.3"
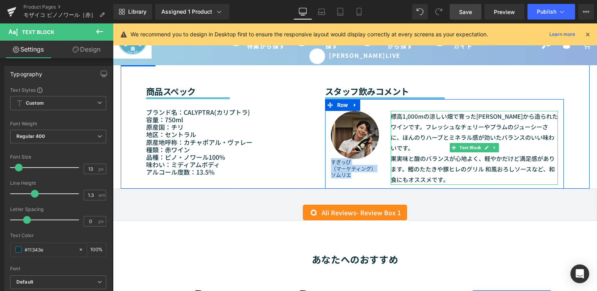
click at [395, 140] on p "標高1,000mの涼しい畑で育ったピノ・ノワールから造られたワインです。フレッシュなチェリーやプラムのジューシーさに、ほんのりハーブとミネラル感が効いたバラン…" at bounding box center [475, 132] width 168 height 42
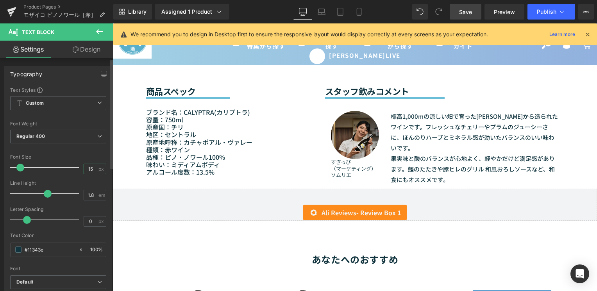
click at [92, 169] on input "15" at bounding box center [91, 169] width 14 height 10
type input "14"
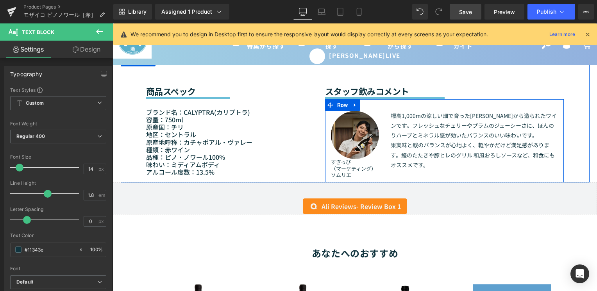
click at [445, 173] on div "Image すぎっぴ （マーケティング）ソムリエ Text Block 標高1,000mの涼しい畑で育ったピノ・ノワールから造られたワインです。フレッシュなチ…" at bounding box center [444, 141] width 239 height 84
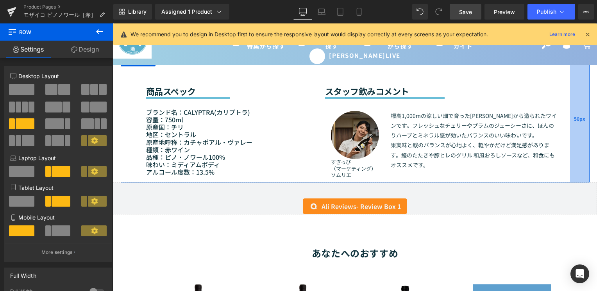
click at [573, 162] on div "50px" at bounding box center [580, 119] width 20 height 128
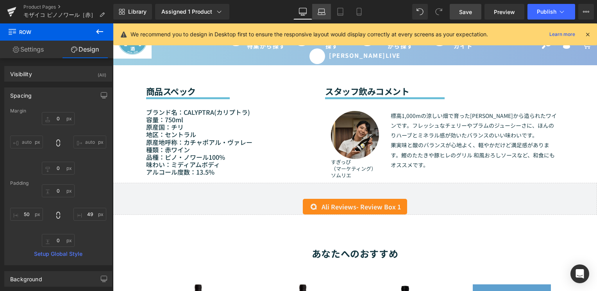
click at [323, 10] on icon at bounding box center [322, 12] width 8 height 8
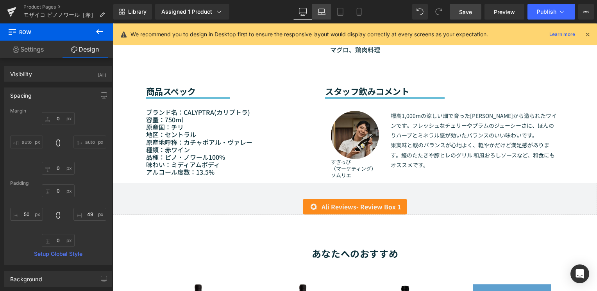
type input "0"
type input "50"
type input "0"
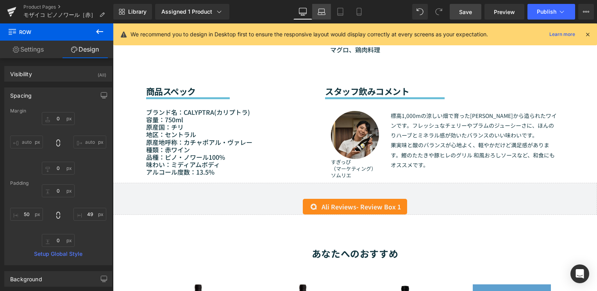
type input "50"
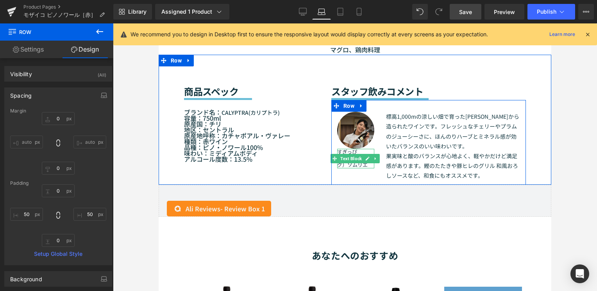
click at [346, 163] on p "（マーケティング）ソムリエ" at bounding box center [355, 161] width 37 height 13
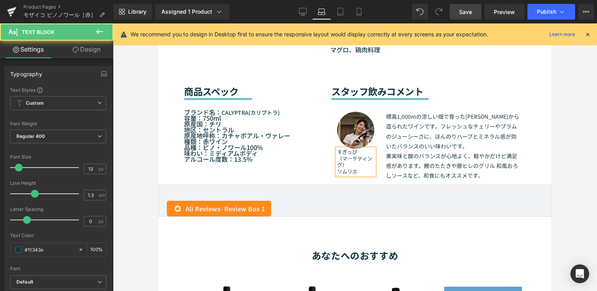
click at [344, 164] on p "（マーケティング）" at bounding box center [355, 161] width 37 height 13
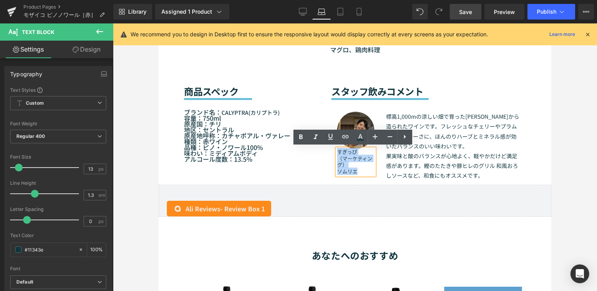
drag, startPoint x: 357, startPoint y: 172, endPoint x: 334, endPoint y: 152, distance: 30.5
click at [337, 152] on div "すぎっぴ （マーケティング） ソムリエ" at bounding box center [355, 162] width 37 height 27
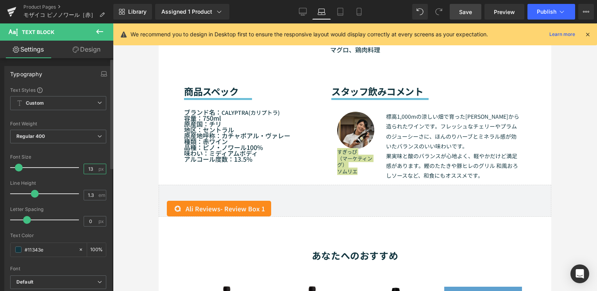
click at [92, 169] on input "13" at bounding box center [91, 169] width 14 height 10
type input "10"
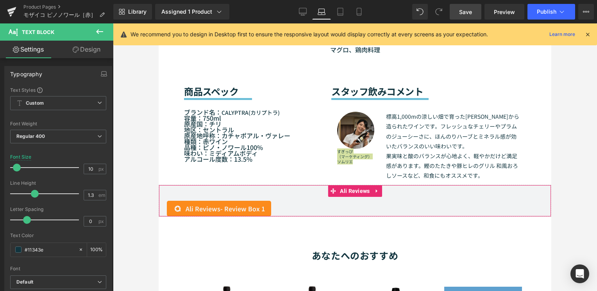
click at [159, 23] on div "49px" at bounding box center [159, 23] width 0 height 0
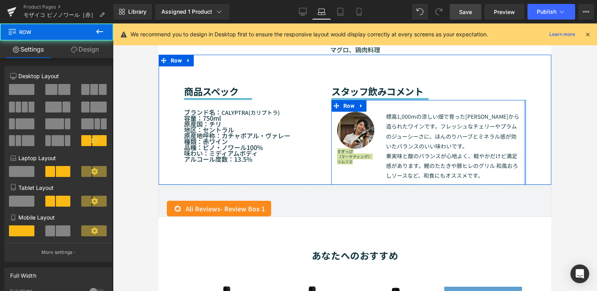
click at [524, 172] on div at bounding box center [525, 142] width 2 height 84
click at [356, 178] on div "Image すぎっぴ （マーケティング） ソムリエ Text Block 標高1,000mの涼しい畑で育ったピノ・ノワールから造られたワインです。フレッシュな…" at bounding box center [428, 142] width 195 height 84
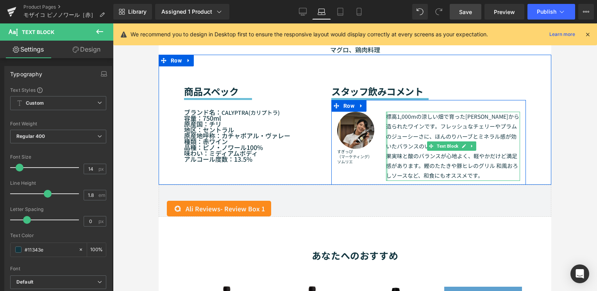
drag, startPoint x: 390, startPoint y: 125, endPoint x: 371, endPoint y: 145, distance: 27.4
click at [371, 145] on div "Image すぎっぴ （マーケティング） ソムリエ Text Block 標高1,000mの涼しい畑で育ったピノ・ノワールから造られたワインです。フレッシュな…" at bounding box center [428, 142] width 195 height 84
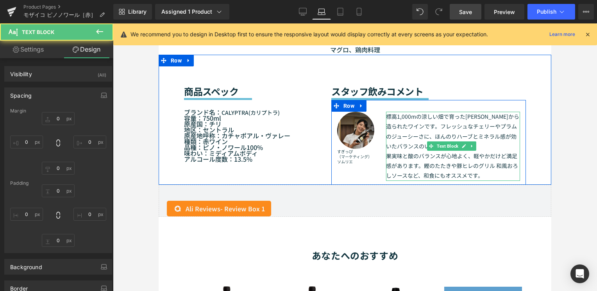
type input "0"
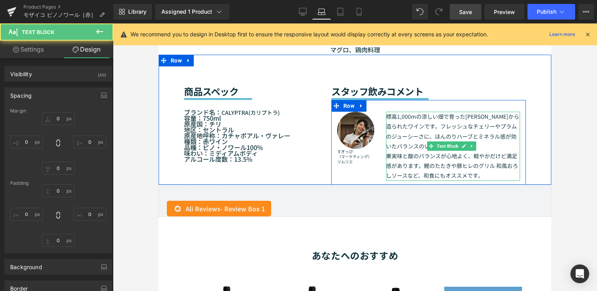
type input "0"
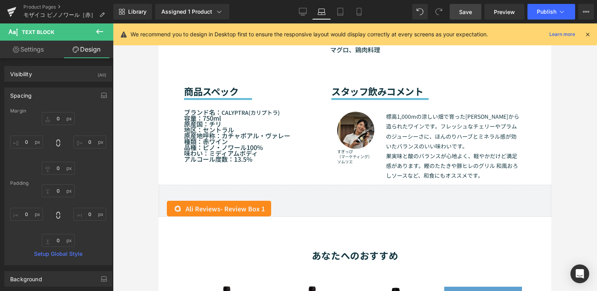
click at [571, 170] on div at bounding box center [355, 157] width 484 height 268
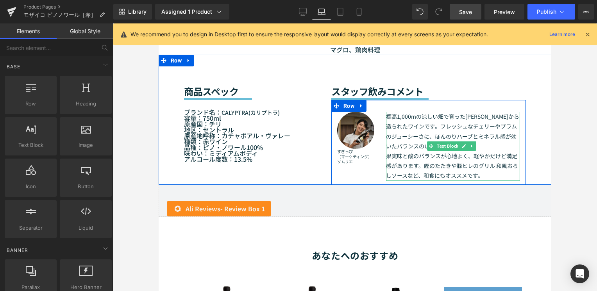
click at [391, 137] on p "標高1,000mの涼しい畑で育ったピノ・ノワールから造られたワインです。フレッシュなチェリーやプラムのジューシーさに、ほんのりハーブとミネラル感が効いたバラン…" at bounding box center [453, 131] width 134 height 39
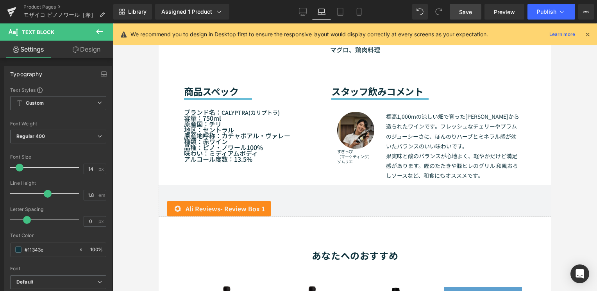
click at [80, 50] on link "Design" at bounding box center [86, 50] width 57 height 18
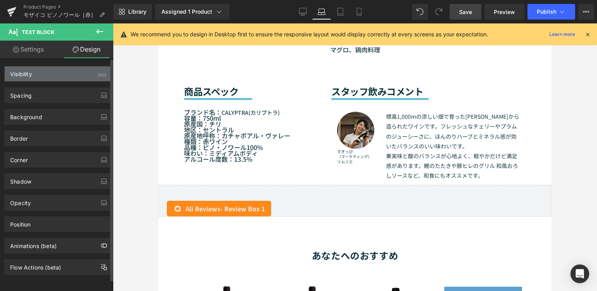
click at [68, 76] on div "Visibility (All)" at bounding box center [58, 73] width 107 height 15
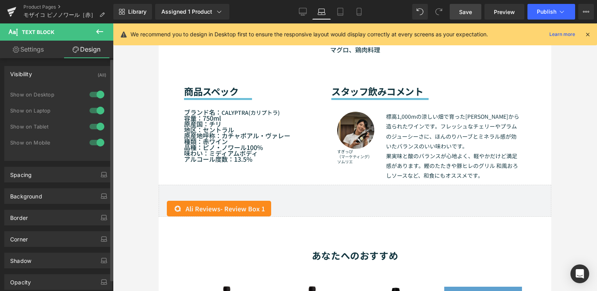
click at [68, 76] on div "Visibility (All)" at bounding box center [58, 73] width 107 height 15
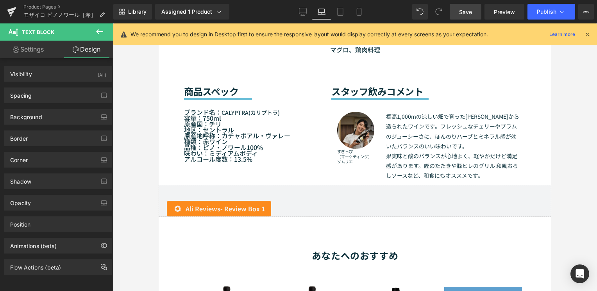
click at [34, 54] on link "Settings" at bounding box center [28, 50] width 57 height 18
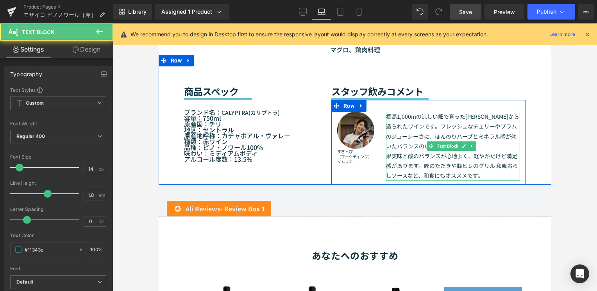
click at [398, 138] on p "標高1,000mの涼しい畑で育ったピノ・ノワールから造られたワインです。フレッシュなチェリーやプラムのジューシーさに、ほんのりハーブとミネラル感が効いたバラン…" at bounding box center [453, 131] width 134 height 39
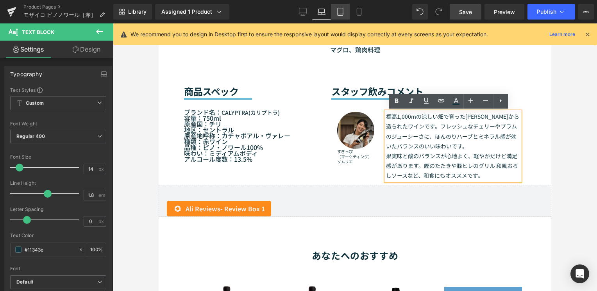
click at [345, 15] on link "Tablet" at bounding box center [340, 12] width 19 height 16
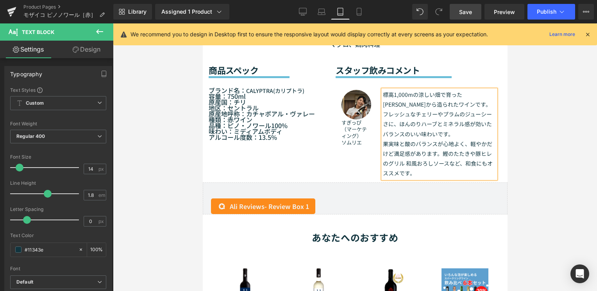
type input "100"
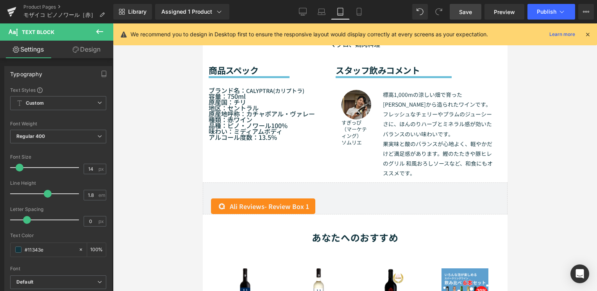
scroll to position [730, 0]
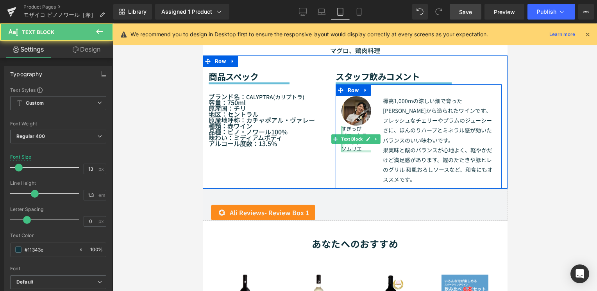
drag, startPoint x: 361, startPoint y: 165, endPoint x: 340, endPoint y: 145, distance: 28.7
click at [341, 145] on div "すぎっぴ （マーケティング） ソムリエ Text Block" at bounding box center [356, 139] width 30 height 27
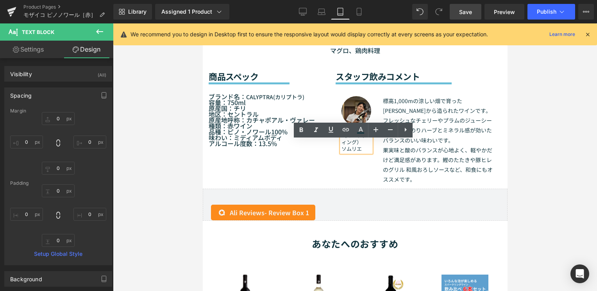
click at [341, 132] on p "すぎっぴ" at bounding box center [356, 129] width 30 height 7
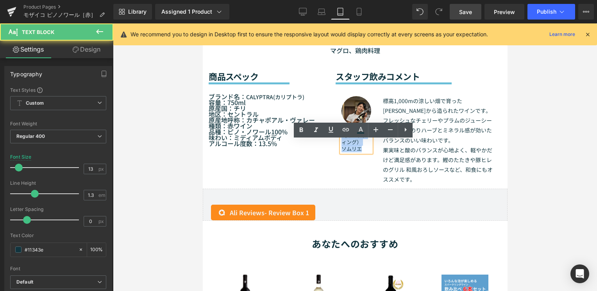
drag, startPoint x: 340, startPoint y: 144, endPoint x: 360, endPoint y: 163, distance: 28.2
click at [360, 152] on div "すぎっぴ （マーケティング） ソムリエ" at bounding box center [356, 139] width 30 height 27
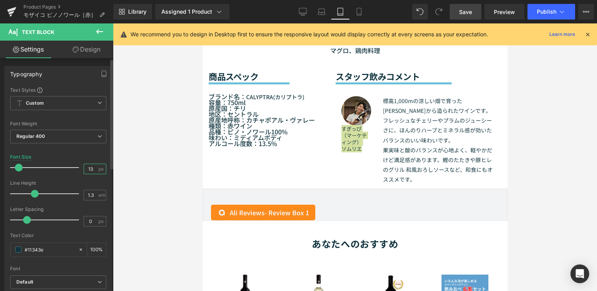
click at [90, 170] on input "13" at bounding box center [91, 169] width 14 height 10
type input "1"
type input "9"
type input "8"
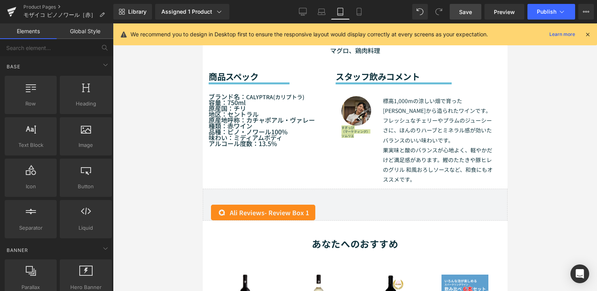
click at [536, 182] on div at bounding box center [355, 157] width 484 height 268
click at [517, 197] on div at bounding box center [355, 157] width 484 height 268
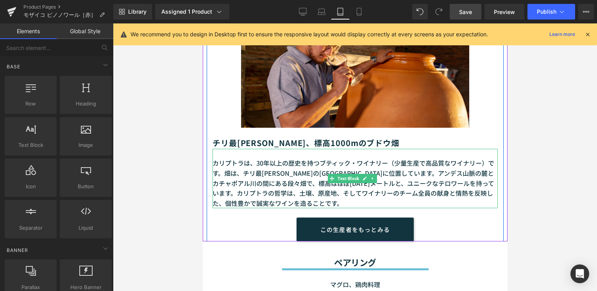
scroll to position [691, 0]
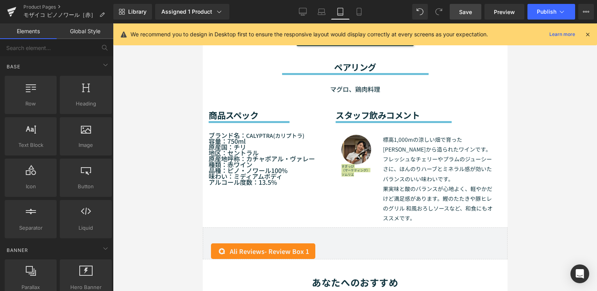
click at [516, 199] on div at bounding box center [355, 157] width 484 height 268
click at [177, 146] on div at bounding box center [355, 157] width 484 height 268
click at [361, 11] on icon at bounding box center [359, 11] width 4 height 7
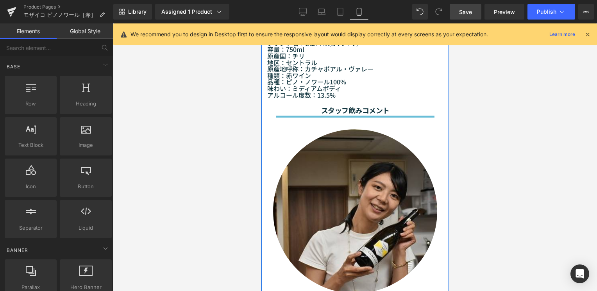
scroll to position [841, 0]
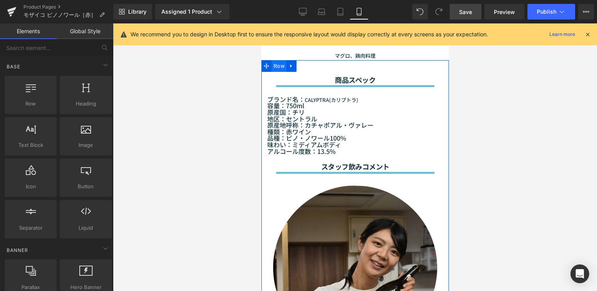
click at [278, 72] on span "Row" at bounding box center [278, 66] width 15 height 12
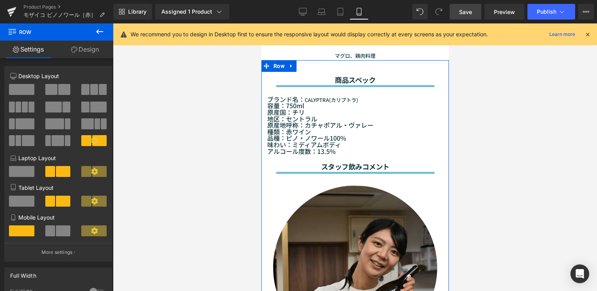
click at [59, 231] on span at bounding box center [63, 230] width 14 height 11
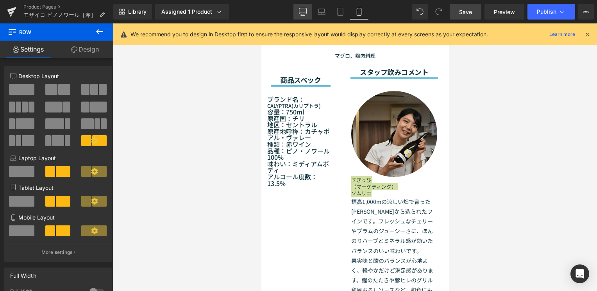
click at [305, 16] on link "Desktop" at bounding box center [302, 12] width 19 height 16
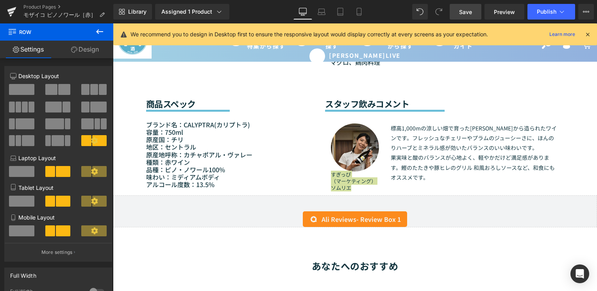
scroll to position [692, 0]
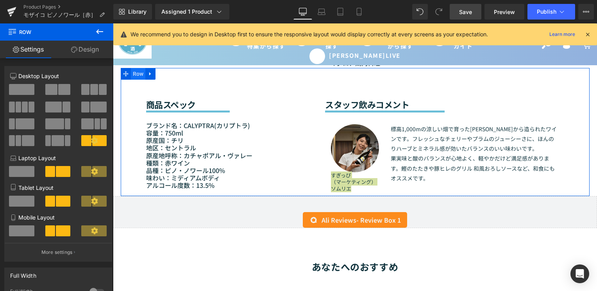
click at [135, 70] on span "Row" at bounding box center [138, 74] width 15 height 12
click at [25, 123] on span at bounding box center [25, 123] width 19 height 11
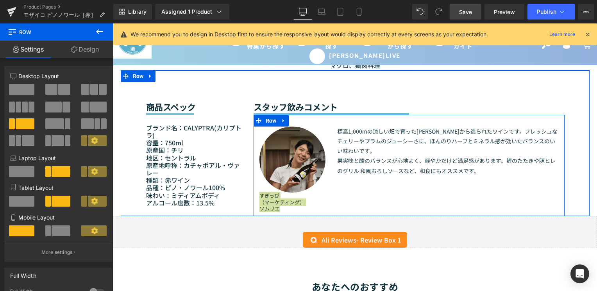
scroll to position [653, 0]
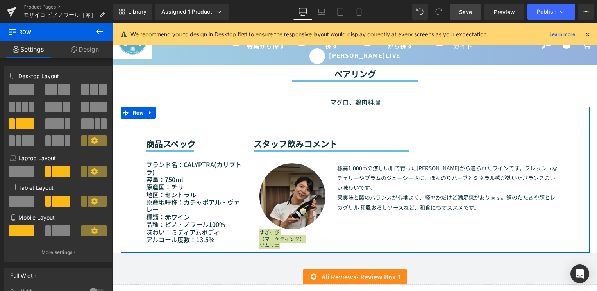
click at [81, 106] on span at bounding box center [85, 107] width 8 height 11
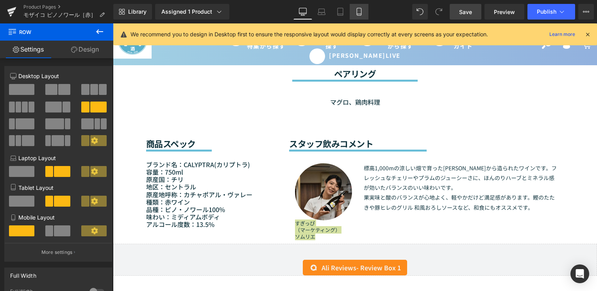
click at [362, 11] on icon at bounding box center [359, 12] width 8 height 8
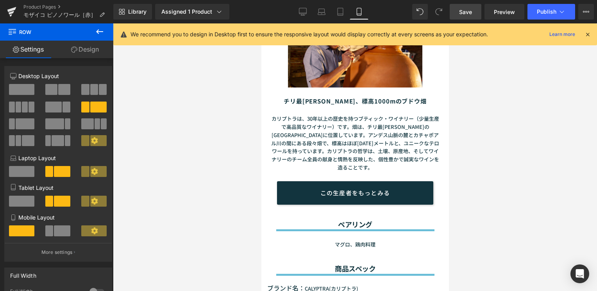
scroll to position [801, 0]
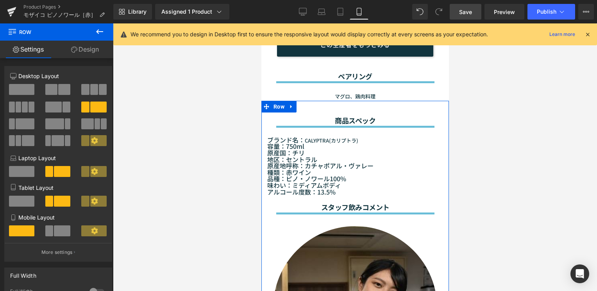
click at [56, 230] on span at bounding box center [62, 230] width 16 height 11
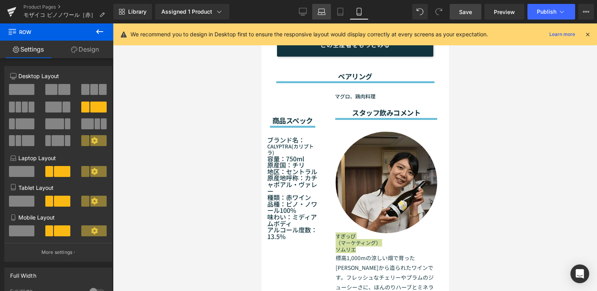
click at [323, 15] on icon at bounding box center [322, 12] width 8 height 8
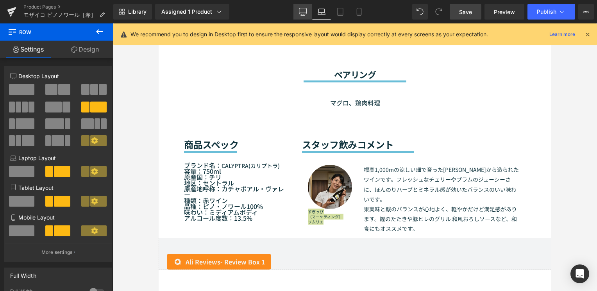
click at [301, 14] on icon at bounding box center [303, 12] width 8 height 8
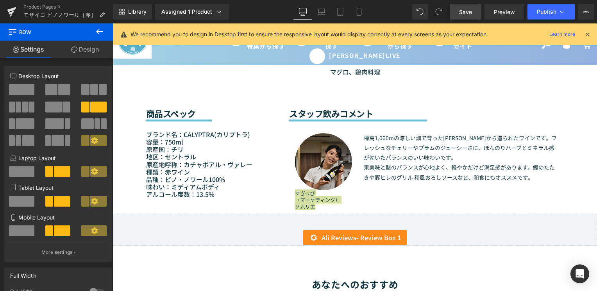
scroll to position [652, 0]
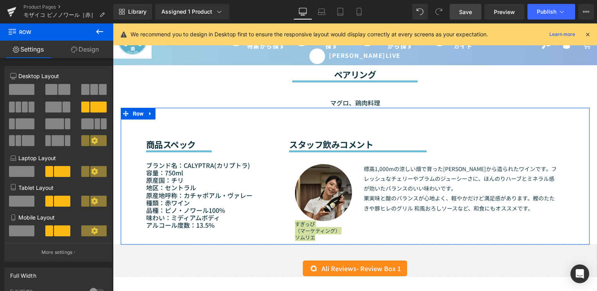
click at [19, 125] on span at bounding box center [25, 123] width 19 height 11
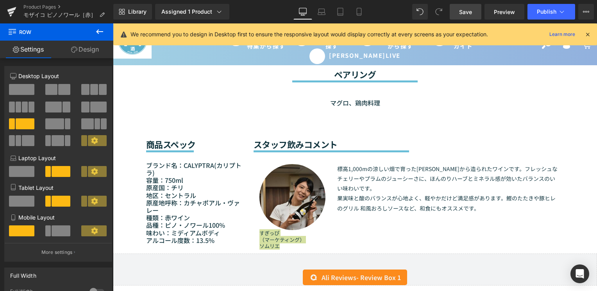
drag, startPoint x: 206, startPoint y: 134, endPoint x: 153, endPoint y: 112, distance: 57.4
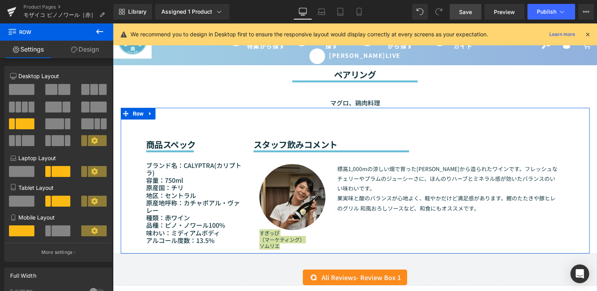
click at [91, 107] on span at bounding box center [98, 107] width 16 height 11
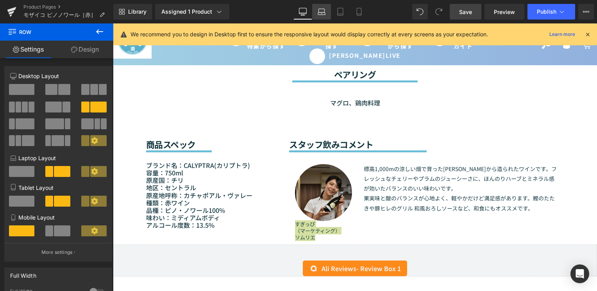
click at [322, 13] on icon at bounding box center [322, 12] width 8 height 8
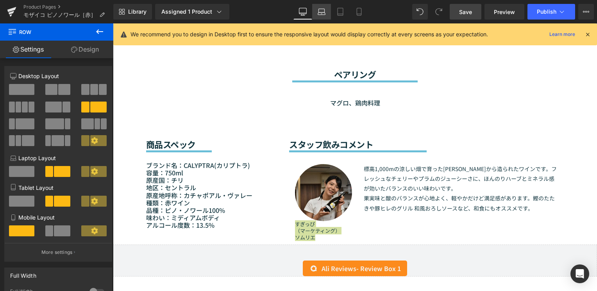
scroll to position [683, 0]
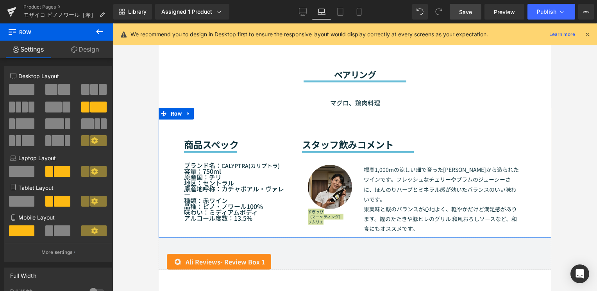
click at [24, 127] on span at bounding box center [25, 123] width 19 height 11
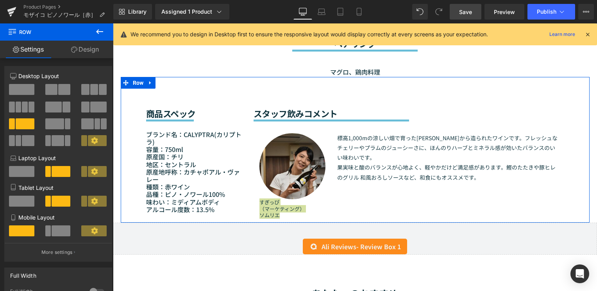
scroll to position [652, 0]
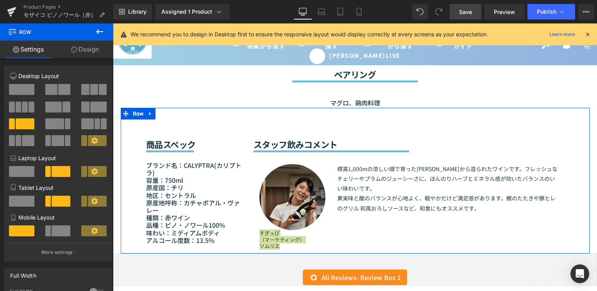
click at [87, 105] on button at bounding box center [94, 107] width 26 height 11
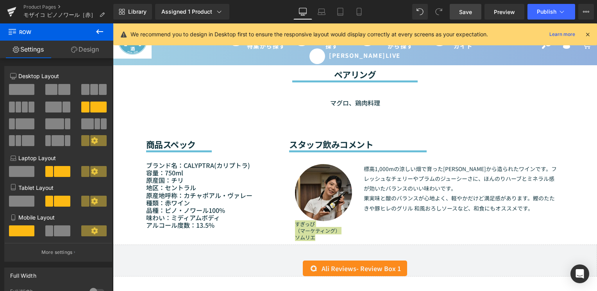
click at [325, 20] on div "Library Assigned 1 Product Product Preview モザイコ ピノノワール［赤］ Manage assigned produ…" at bounding box center [355, 11] width 484 height 23
click at [325, 17] on link "Laptop" at bounding box center [321, 12] width 19 height 16
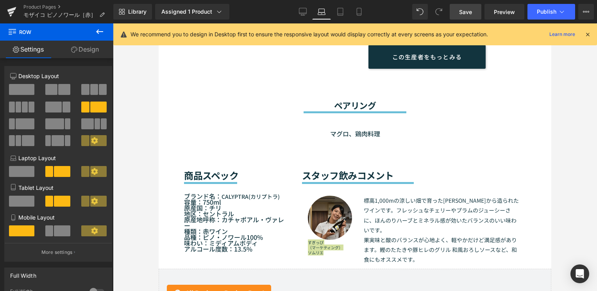
scroll to position [683, 0]
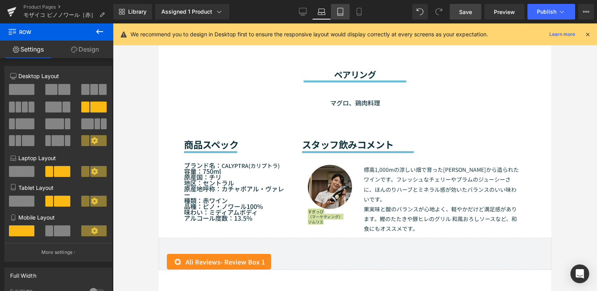
click at [341, 14] on icon at bounding box center [340, 12] width 8 height 8
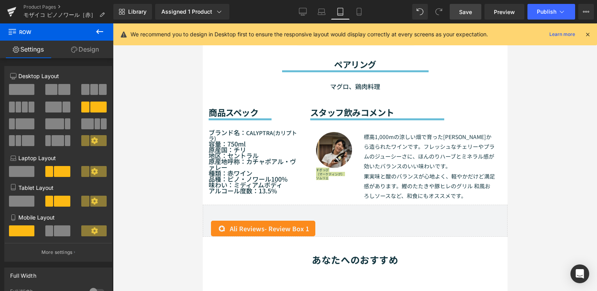
scroll to position [693, 0]
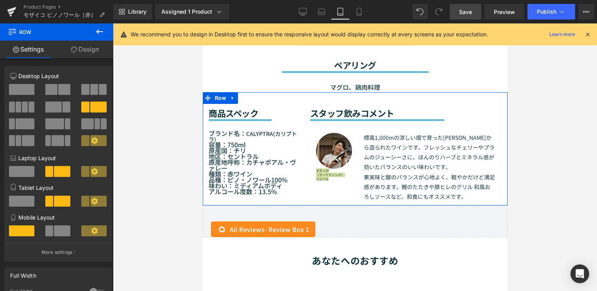
click at [26, 125] on span at bounding box center [25, 123] width 19 height 11
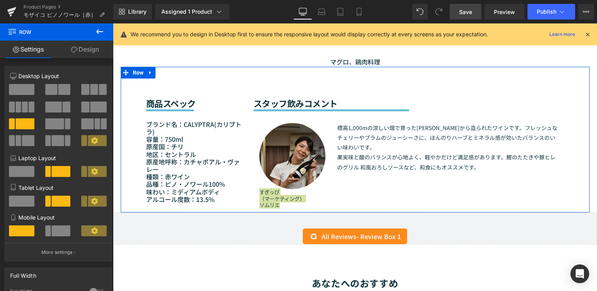
scroll to position [652, 0]
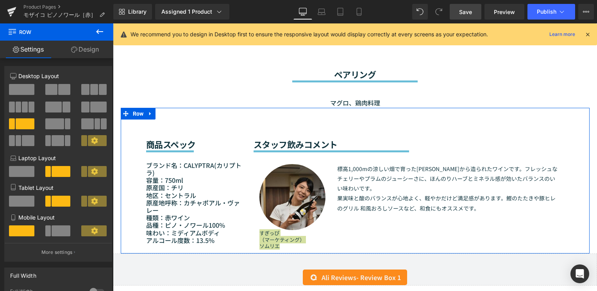
click at [95, 111] on span at bounding box center [98, 107] width 16 height 11
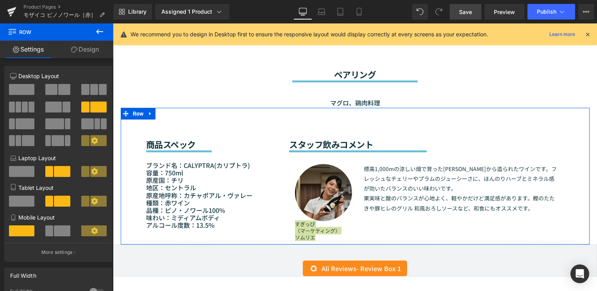
click at [31, 125] on span at bounding box center [25, 123] width 19 height 11
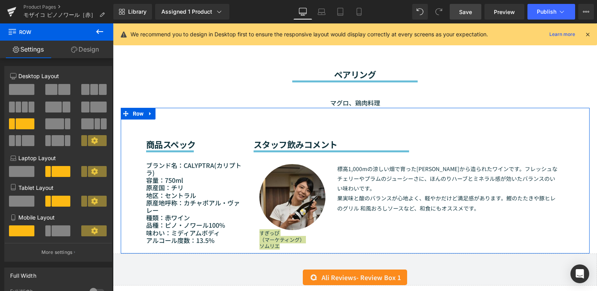
click at [84, 104] on span at bounding box center [85, 107] width 8 height 11
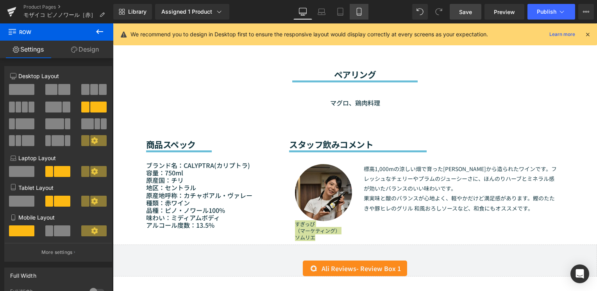
click at [362, 12] on icon at bounding box center [359, 12] width 8 height 8
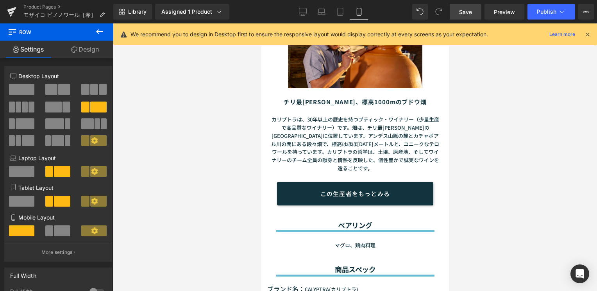
scroll to position [800, 0]
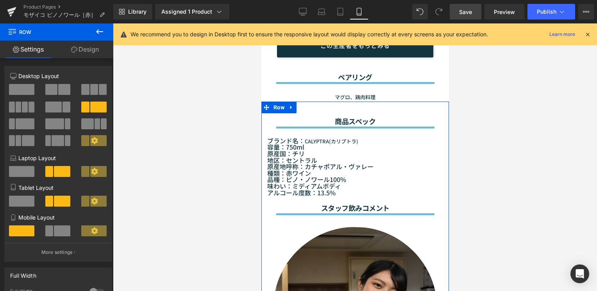
click at [55, 142] on span at bounding box center [58, 140] width 12 height 11
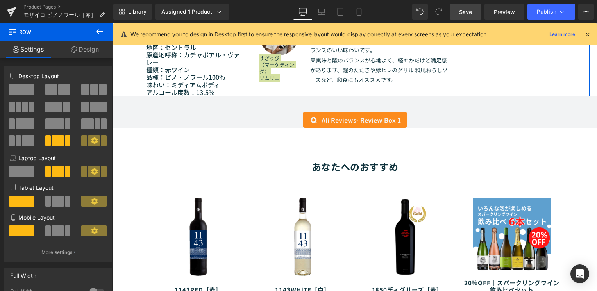
scroll to position [651, 0]
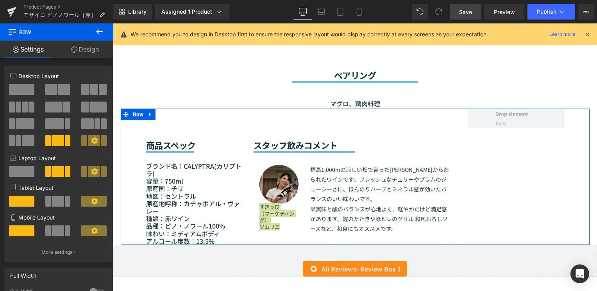
click at [97, 107] on span at bounding box center [98, 107] width 16 height 11
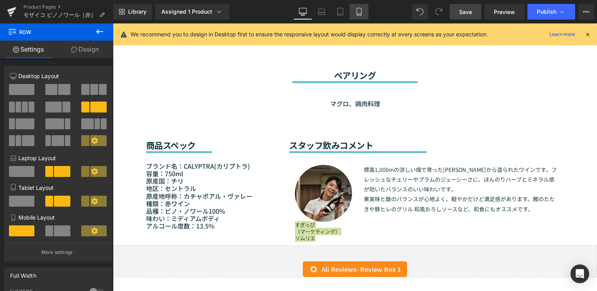
click at [363, 12] on link "Mobile" at bounding box center [359, 12] width 19 height 16
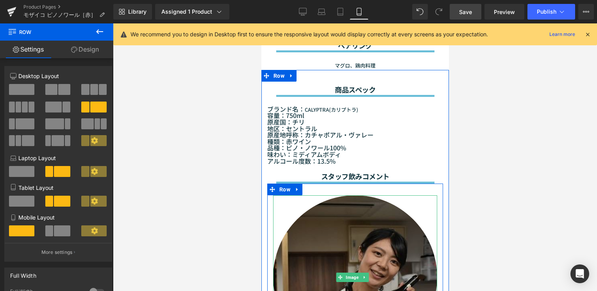
scroll to position [877, 0]
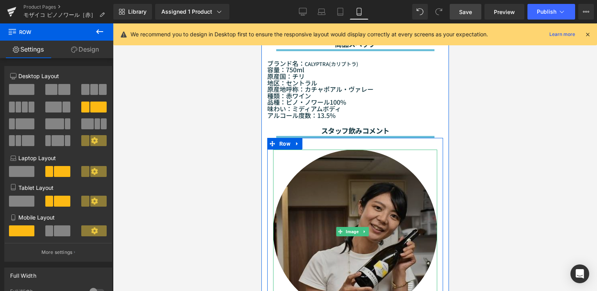
click at [350, 207] on img at bounding box center [355, 232] width 164 height 164
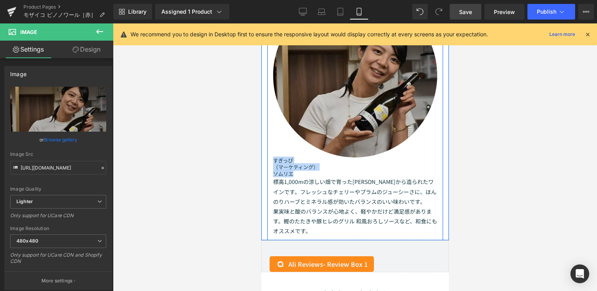
scroll to position [994, 0]
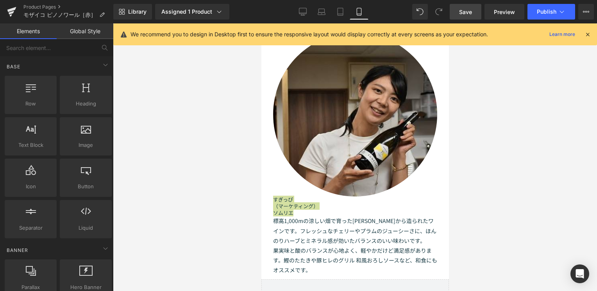
click at [489, 205] on div at bounding box center [355, 157] width 484 height 268
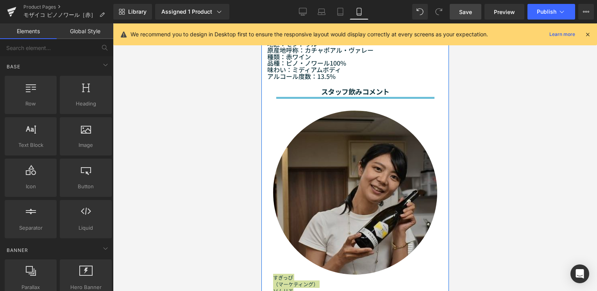
scroll to position [877, 0]
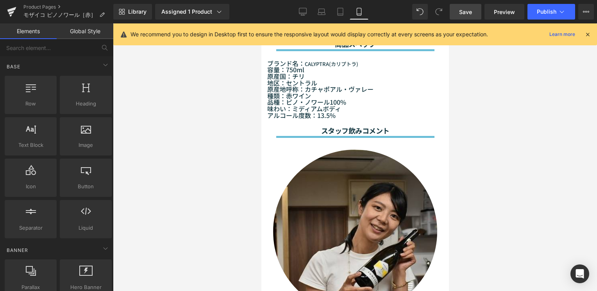
click at [358, 14] on icon at bounding box center [359, 14] width 4 height 0
click at [198, 81] on div at bounding box center [355, 157] width 484 height 268
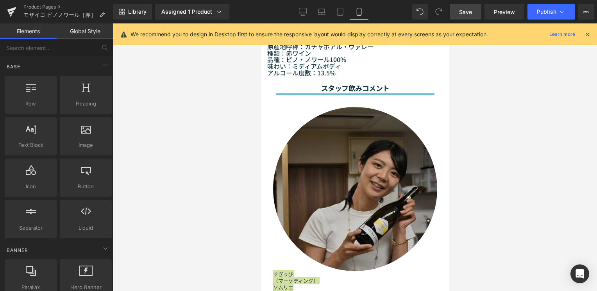
scroll to position [916, 0]
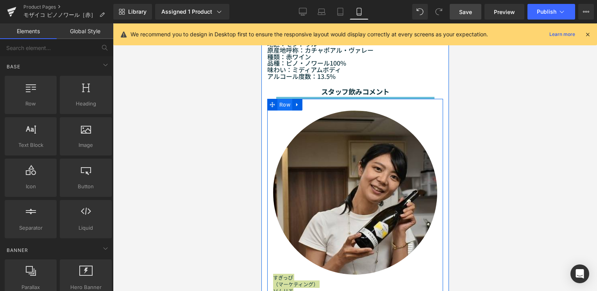
click at [284, 111] on span "Row" at bounding box center [284, 105] width 15 height 12
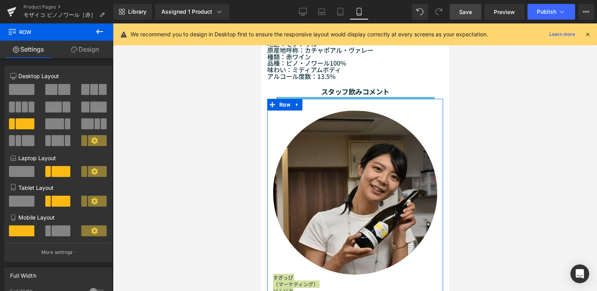
click at [57, 233] on span at bounding box center [61, 230] width 19 height 11
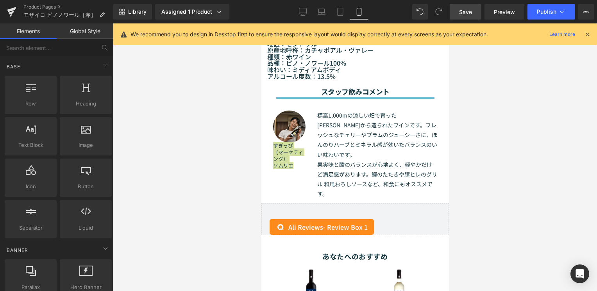
click at [493, 170] on div at bounding box center [355, 157] width 484 height 268
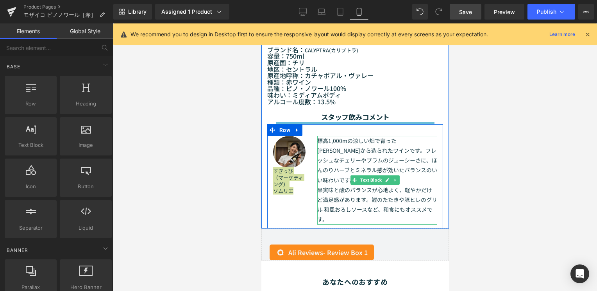
scroll to position [877, 0]
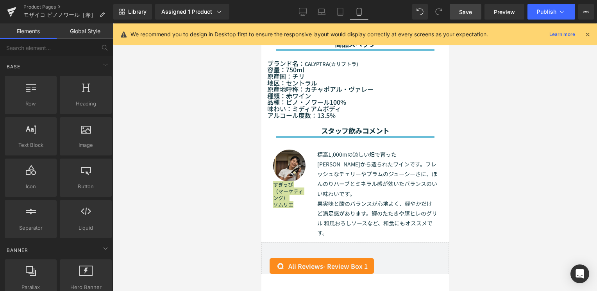
click at [495, 198] on div at bounding box center [355, 157] width 484 height 268
click at [472, 187] on div at bounding box center [355, 157] width 484 height 268
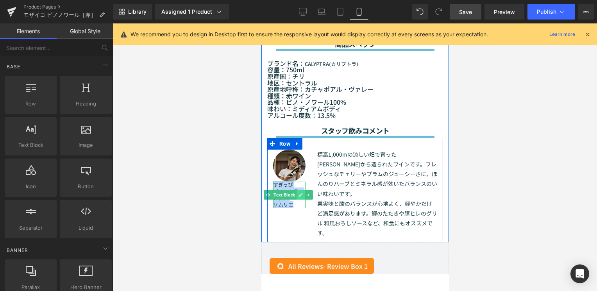
click at [299, 197] on icon at bounding box center [300, 195] width 4 height 4
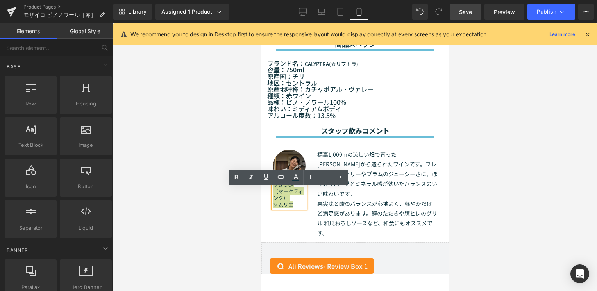
click at [143, 182] on div at bounding box center [355, 157] width 484 height 268
click at [286, 225] on div "Image すぎっぴ （マーケティング） ソムリエ Text Block 標高1,000mの涼しい畑で育ったピノ・ノワールから造られたワインです。フレッシュな…" at bounding box center [355, 190] width 176 height 104
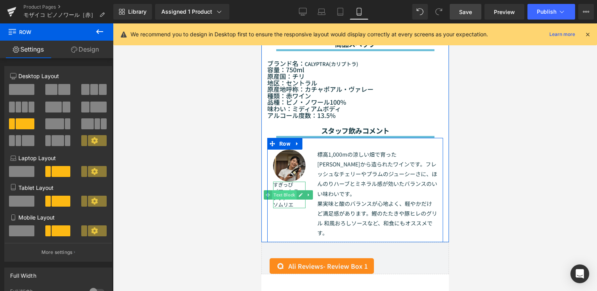
drag, startPoint x: 287, startPoint y: 200, endPoint x: 436, endPoint y: 225, distance: 150.9
click at [287, 200] on span "Text Block" at bounding box center [283, 194] width 25 height 9
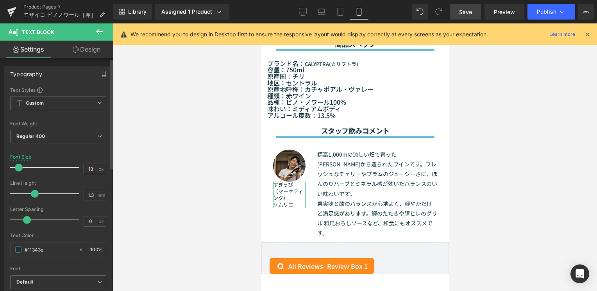
click at [89, 170] on input "13" at bounding box center [91, 169] width 14 height 10
type input "1"
type input "9"
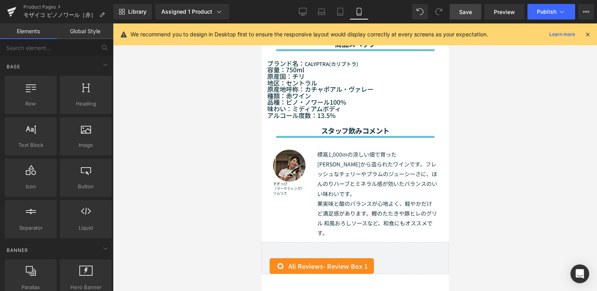
click at [494, 187] on div at bounding box center [355, 157] width 484 height 268
click at [489, 175] on div at bounding box center [355, 157] width 484 height 268
click at [346, 12] on link "Tablet" at bounding box center [340, 12] width 19 height 16
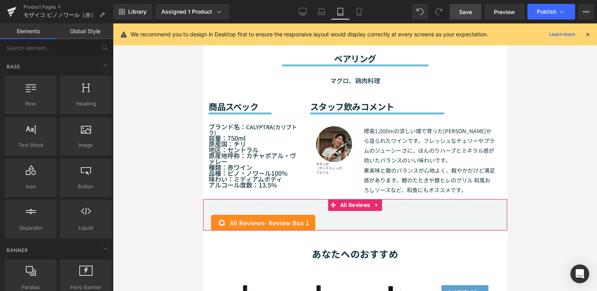
scroll to position [660, 0]
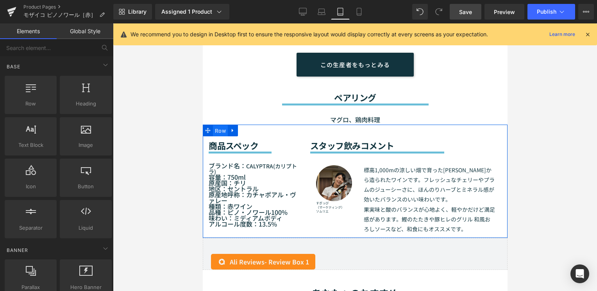
click at [221, 137] on span "Row" at bounding box center [219, 131] width 15 height 12
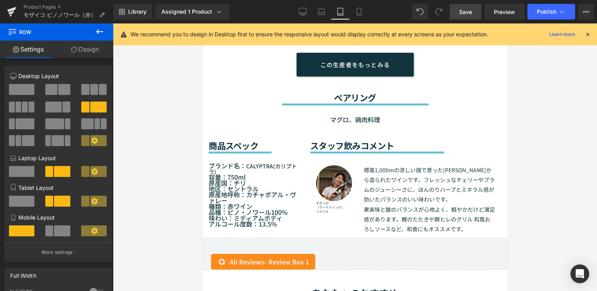
click at [555, 169] on div at bounding box center [355, 157] width 484 height 268
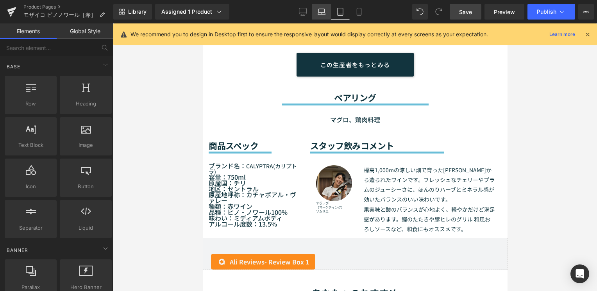
click at [318, 12] on icon at bounding box center [322, 12] width 8 height 8
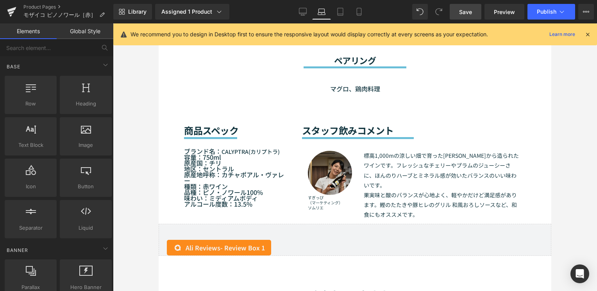
scroll to position [697, 0]
click at [303, 9] on icon at bounding box center [303, 12] width 8 height 8
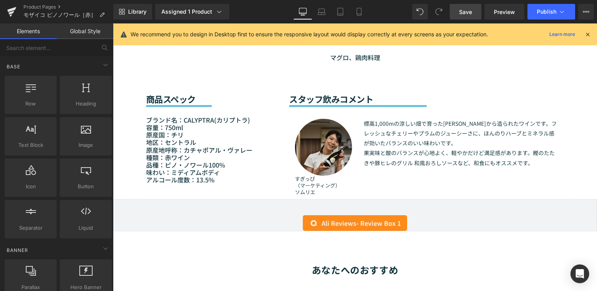
scroll to position [666, 0]
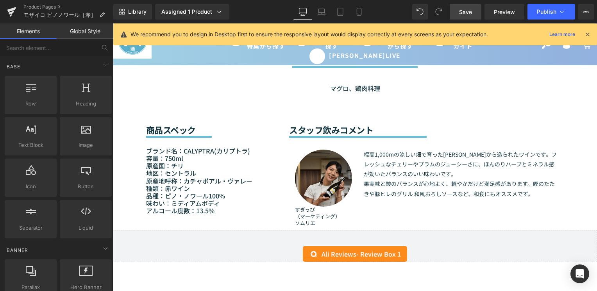
click at [466, 18] on link "Save" at bounding box center [466, 12] width 32 height 16
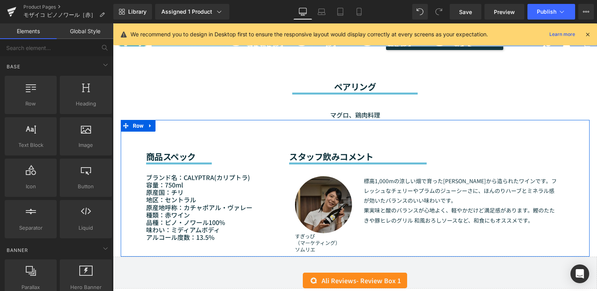
scroll to position [627, 0]
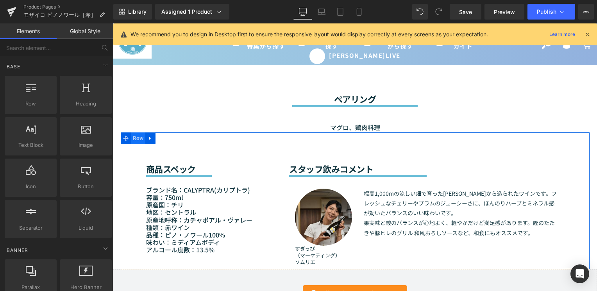
click at [137, 138] on span "Row" at bounding box center [138, 138] width 15 height 12
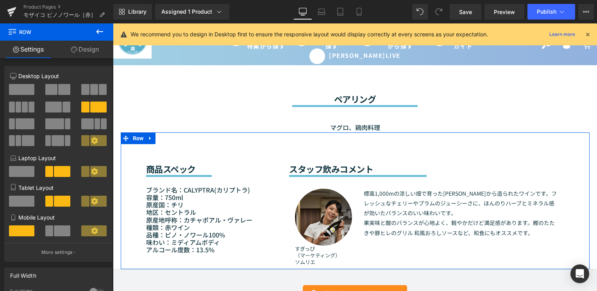
click at [54, 110] on span at bounding box center [53, 107] width 16 height 11
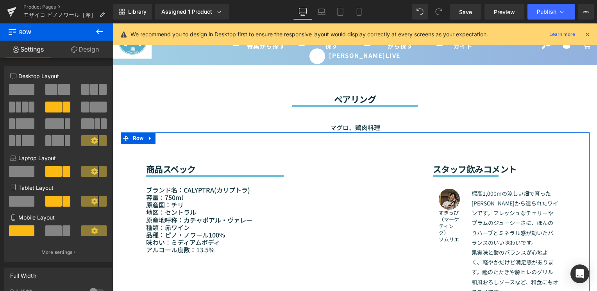
click at [84, 110] on span at bounding box center [85, 107] width 8 height 11
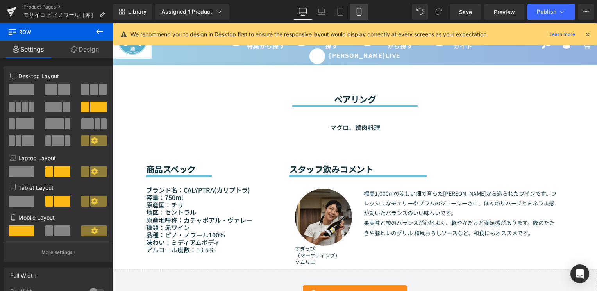
click at [354, 9] on link "Mobile" at bounding box center [359, 12] width 19 height 16
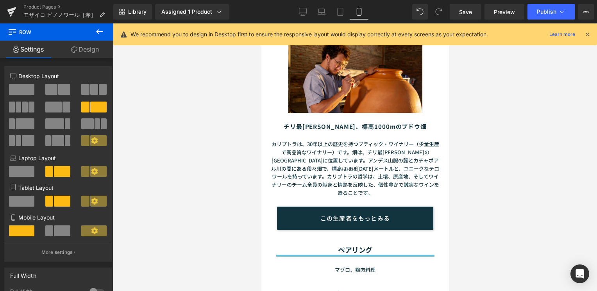
scroll to position [775, 0]
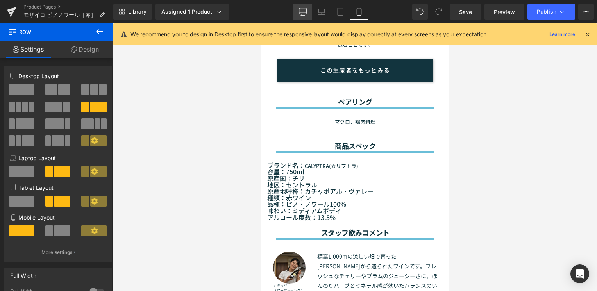
click at [300, 12] on icon at bounding box center [302, 11] width 7 height 6
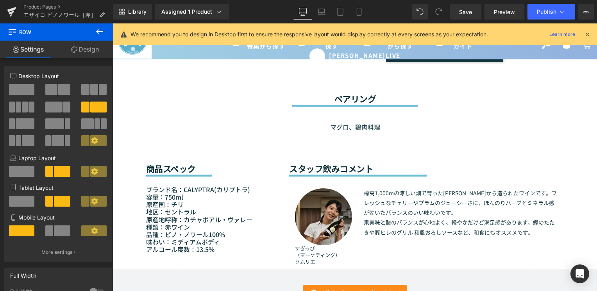
scroll to position [627, 0]
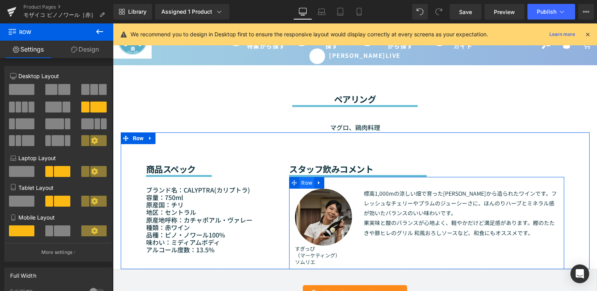
click at [301, 184] on span "Row" at bounding box center [306, 183] width 15 height 12
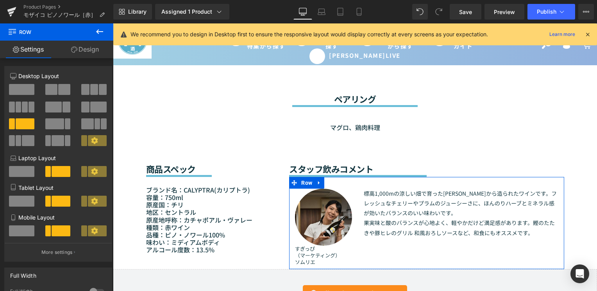
click at [86, 110] on span at bounding box center [85, 107] width 8 height 11
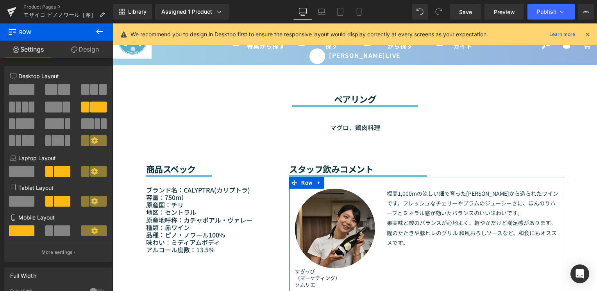
click at [20, 125] on span at bounding box center [25, 123] width 19 height 11
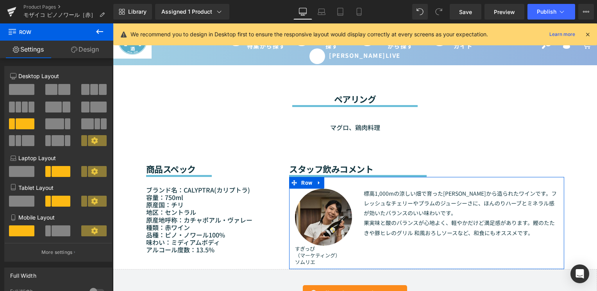
click at [87, 104] on button at bounding box center [94, 107] width 26 height 11
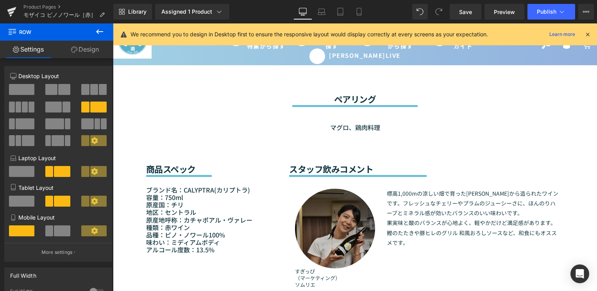
click at [320, 212] on img at bounding box center [335, 229] width 80 height 80
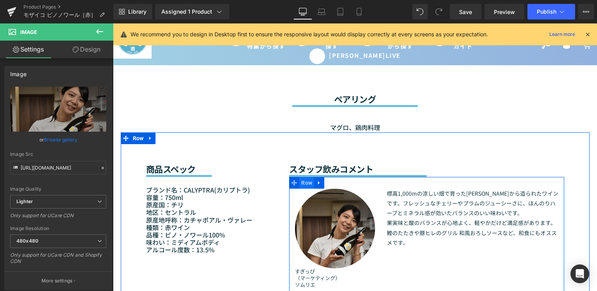
click at [302, 178] on span "Row" at bounding box center [306, 183] width 15 height 12
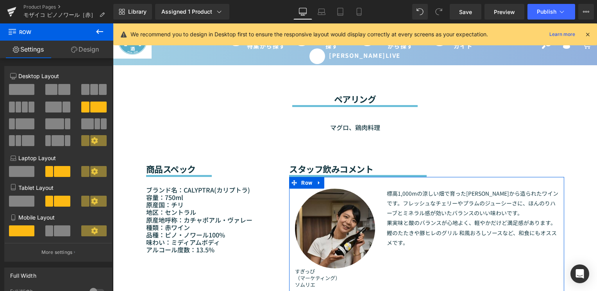
click at [19, 120] on span at bounding box center [25, 123] width 19 height 11
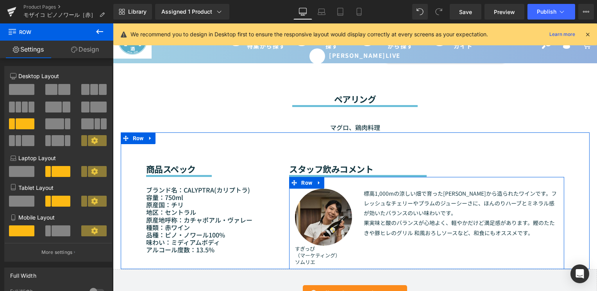
scroll to position [666, 0]
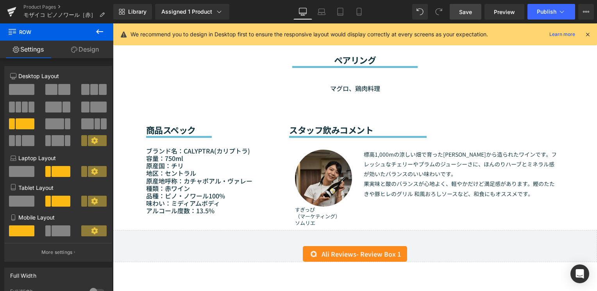
click at [469, 14] on span "Save" at bounding box center [465, 12] width 13 height 8
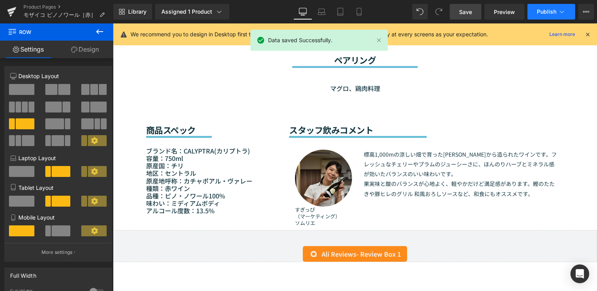
click at [542, 15] on button "Publish" at bounding box center [551, 12] width 48 height 16
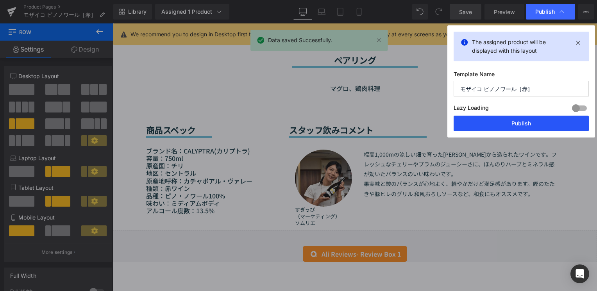
click at [515, 122] on button "Publish" at bounding box center [520, 124] width 135 height 16
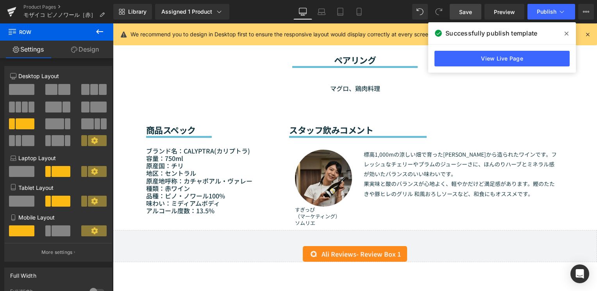
click at [564, 32] on span at bounding box center [566, 33] width 12 height 12
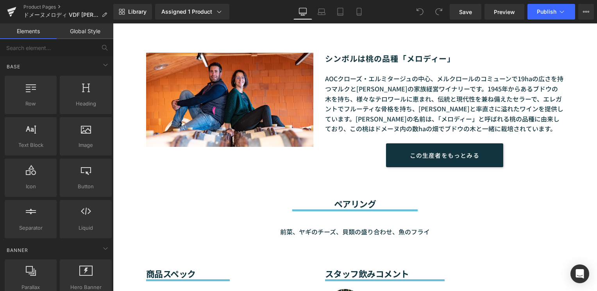
scroll to position [664, 0]
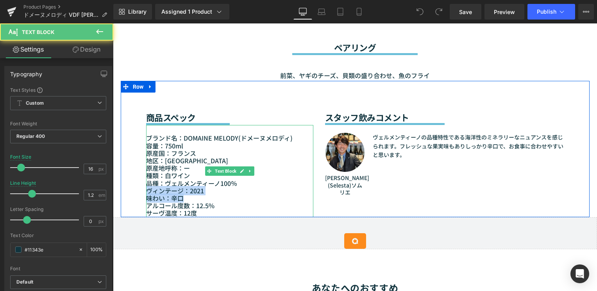
drag, startPoint x: 145, startPoint y: 191, endPoint x: 202, endPoint y: 195, distance: 57.2
click at [202, 195] on p "ヴィンテージ：2021 味わい：辛口 アルコール度数：12.5%" at bounding box center [229, 198] width 167 height 23
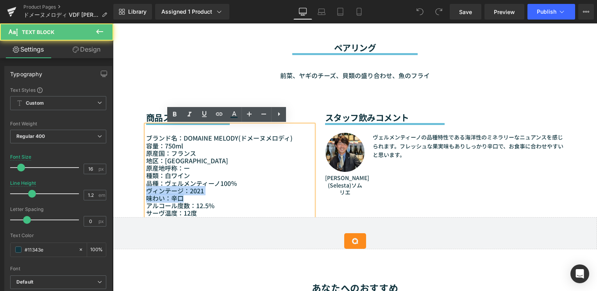
click at [209, 194] on p "ヴィンテージ：2021 味わい：辛口 アルコール度数：12.5%" at bounding box center [229, 198] width 167 height 23
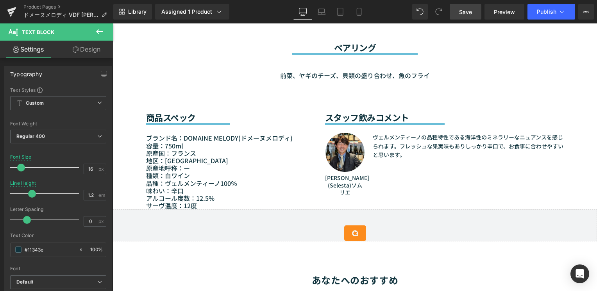
click at [458, 17] on link "Save" at bounding box center [466, 12] width 32 height 16
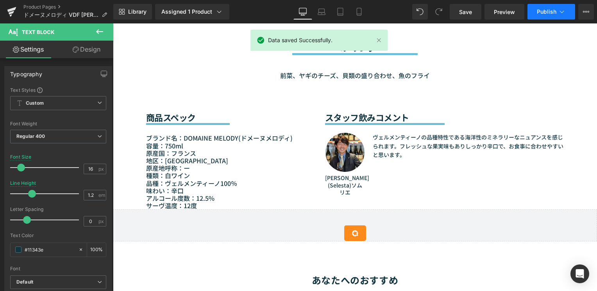
click at [544, 10] on span "Publish" at bounding box center [547, 12] width 20 height 6
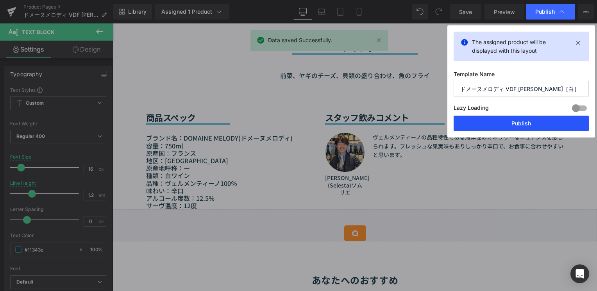
click at [518, 127] on button "Publish" at bounding box center [520, 124] width 135 height 16
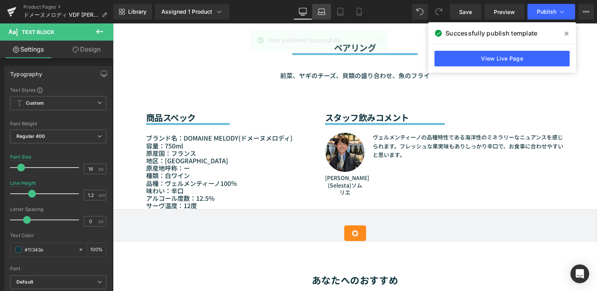
click at [323, 14] on icon at bounding box center [321, 13] width 7 height 2
type input "14"
type input "1"
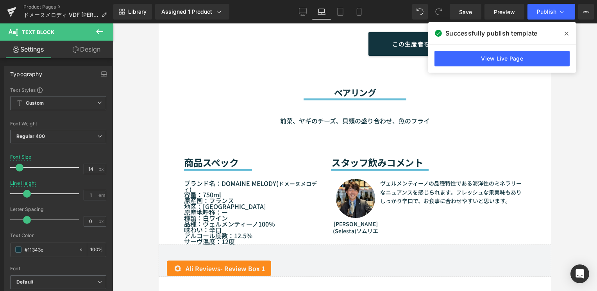
scroll to position [721, 0]
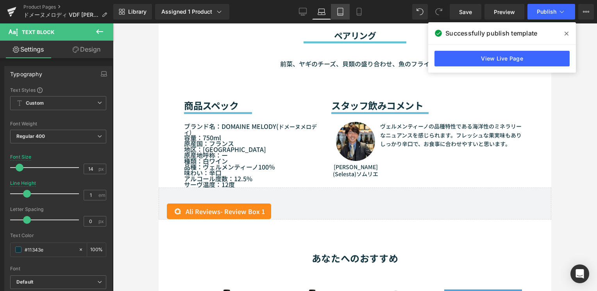
click at [339, 14] on icon at bounding box center [340, 12] width 8 height 8
type input "100"
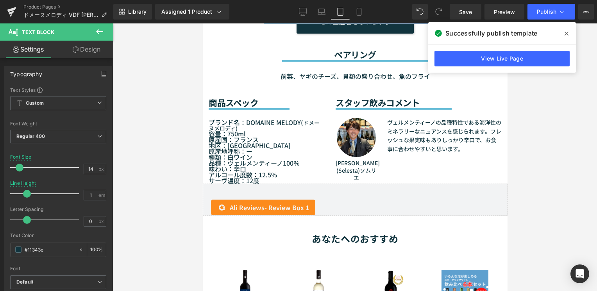
scroll to position [699, 0]
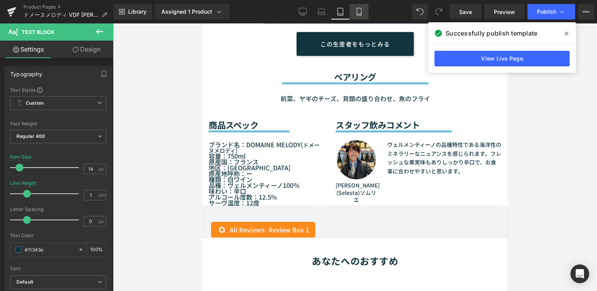
click at [363, 15] on icon at bounding box center [359, 12] width 8 height 8
type input "13"
type input "1.2"
type input "100"
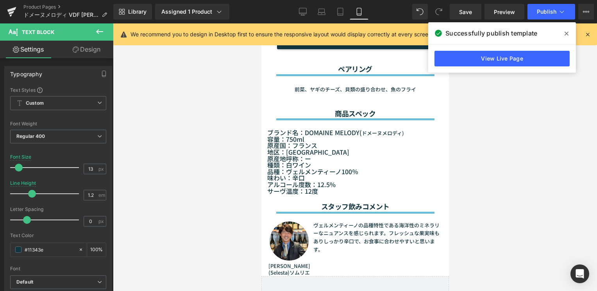
scroll to position [803, 0]
click at [305, 14] on icon at bounding box center [302, 11] width 7 height 6
type input "16"
type input "100"
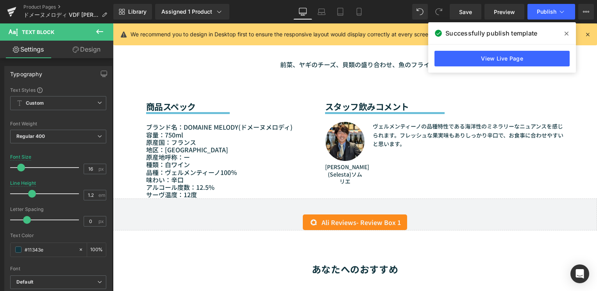
scroll to position [675, 0]
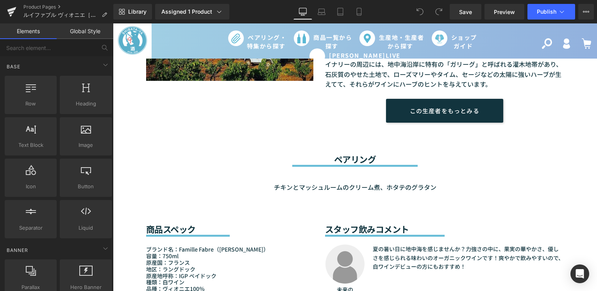
scroll to position [625, 0]
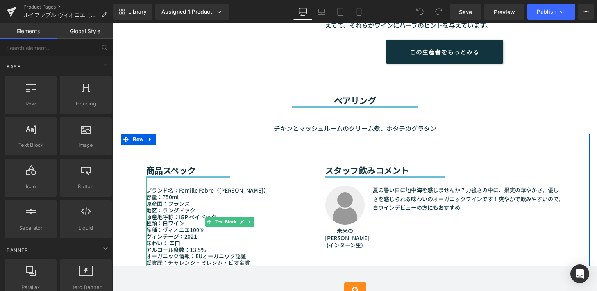
click at [180, 230] on div "品種：ヴィオニエ100％" at bounding box center [229, 230] width 167 height 7
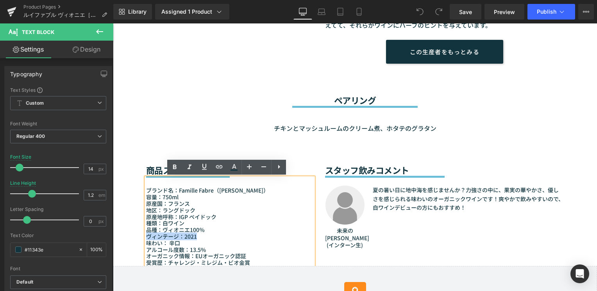
drag, startPoint x: 198, startPoint y: 236, endPoint x: 144, endPoint y: 235, distance: 54.7
click at [146, 235] on div "ヴィンテージ：2021" at bounding box center [229, 236] width 167 height 7
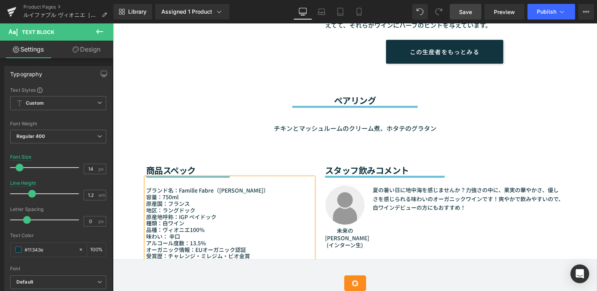
click at [467, 9] on span "Save" at bounding box center [465, 12] width 13 height 8
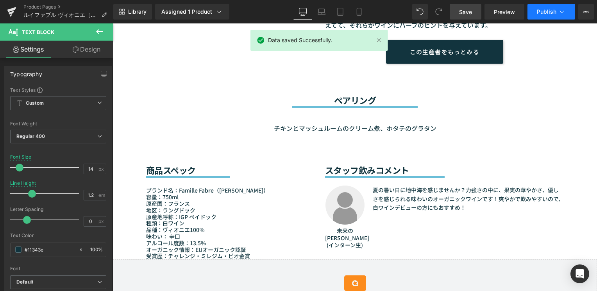
click at [546, 14] on span "Publish" at bounding box center [547, 12] width 20 height 6
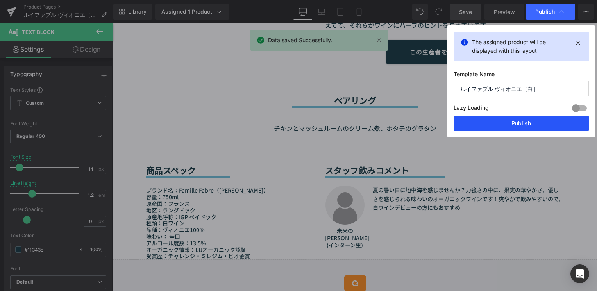
click at [0, 0] on button "Publish" at bounding box center [0, 0] width 0 height 0
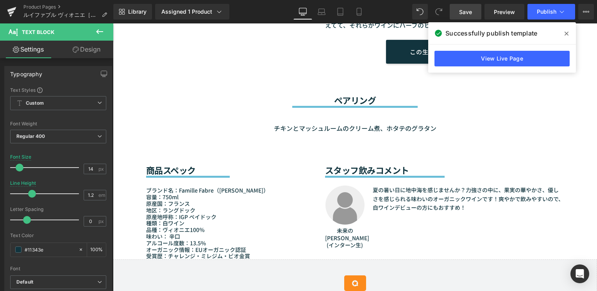
click at [0, 0] on icon at bounding box center [0, 0] width 0 height 0
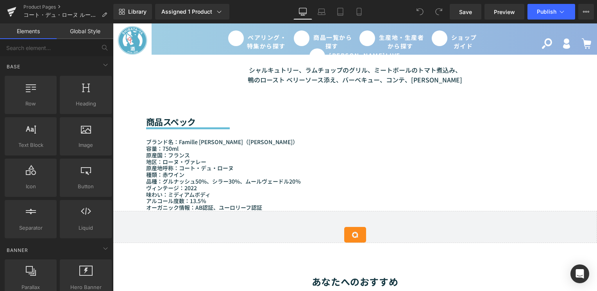
scroll to position [664, 0]
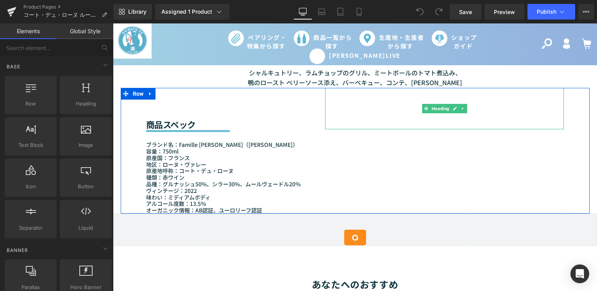
click at [356, 117] on div at bounding box center [444, 108] width 239 height 41
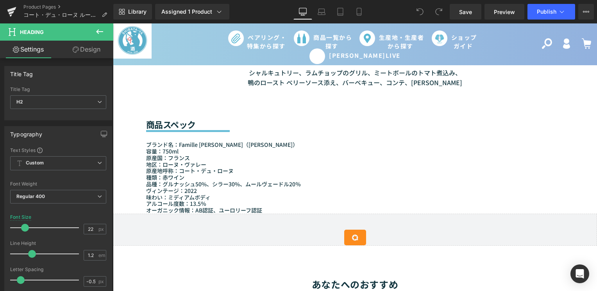
click at [114, 77] on div "Sale Off (P) Image" at bounding box center [355, 90] width 484 height 1335
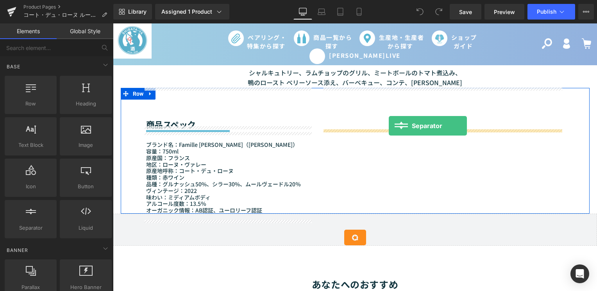
drag, startPoint x: 137, startPoint y: 249, endPoint x: 389, endPoint y: 126, distance: 279.8
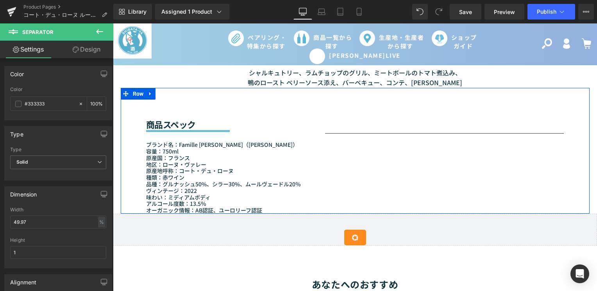
click at [381, 124] on h2 at bounding box center [444, 124] width 239 height 10
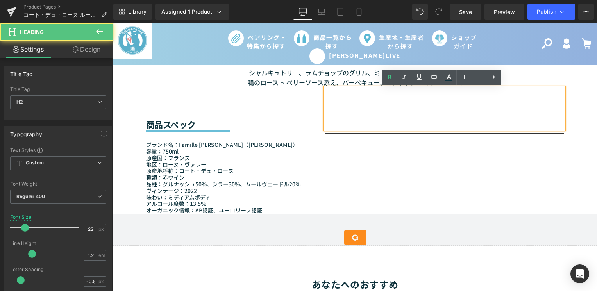
click at [360, 121] on h2 at bounding box center [444, 124] width 239 height 10
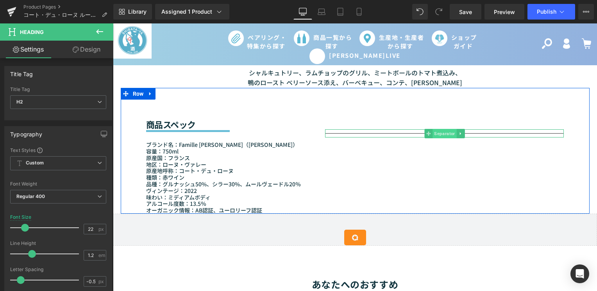
click at [432, 132] on span "Separator" at bounding box center [444, 133] width 24 height 9
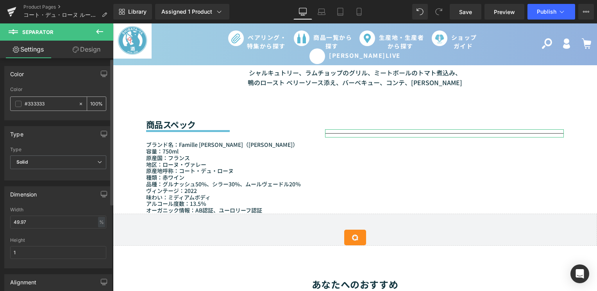
drag, startPoint x: 53, startPoint y: 103, endPoint x: 13, endPoint y: 103, distance: 39.8
click at [13, 103] on div "#333333" at bounding box center [45, 104] width 68 height 14
paste input "5ab7d4"
type input "#5ab7d4"
click at [70, 119] on div at bounding box center [58, 117] width 96 height 5
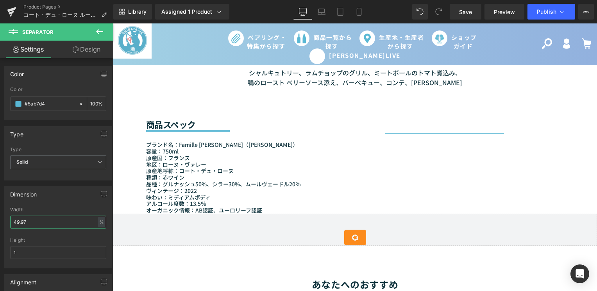
drag, startPoint x: 35, startPoint y: 219, endPoint x: -24, endPoint y: 214, distance: 58.7
click at [0, 214] on html "Separator You are previewing how the will restyle your page. You can not edit E…" at bounding box center [298, 145] width 597 height 291
paste input "50"
type input "50"
click at [46, 238] on div "Height" at bounding box center [58, 239] width 96 height 5
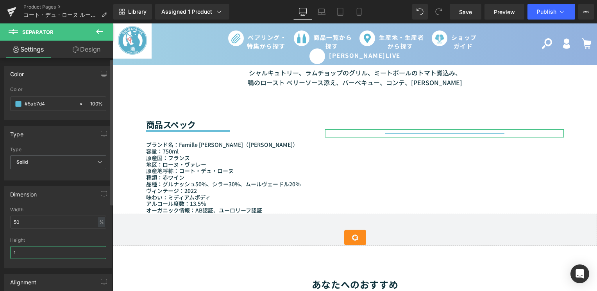
click at [60, 248] on input "1" at bounding box center [58, 252] width 96 height 13
type input "５"
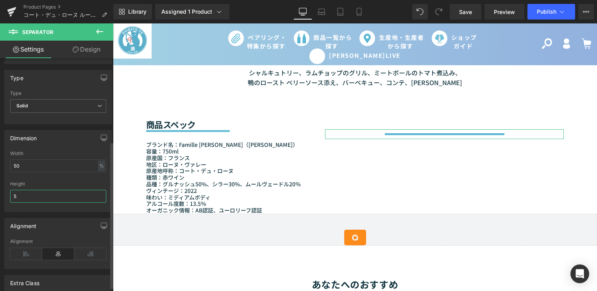
scroll to position [139, 0]
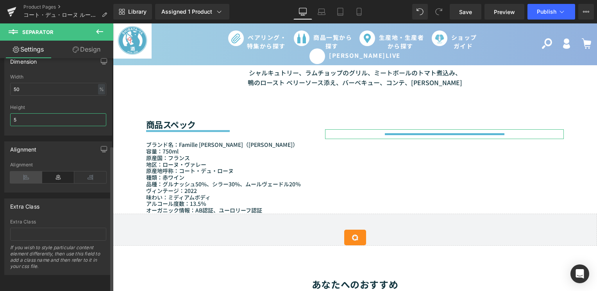
type input "5"
click at [28, 172] on icon at bounding box center [26, 177] width 32 height 12
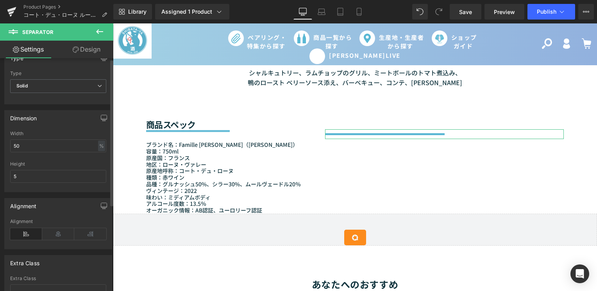
scroll to position [0, 0]
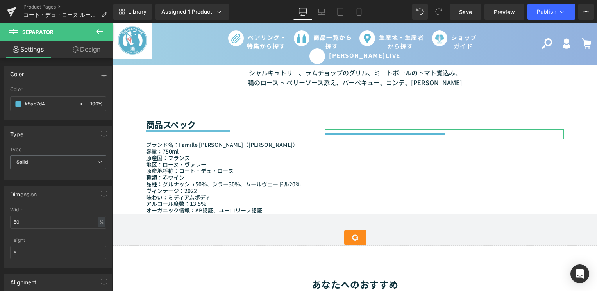
click at [86, 48] on link "Design" at bounding box center [86, 50] width 57 height 18
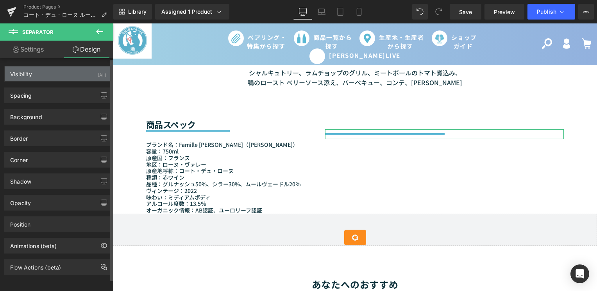
click at [71, 73] on div "Visibility (All)" at bounding box center [58, 73] width 107 height 15
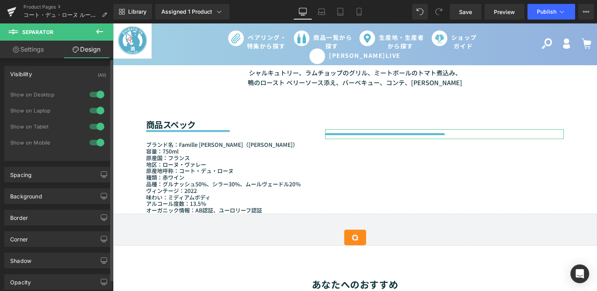
click at [61, 75] on div "Visibility (All)" at bounding box center [58, 73] width 107 height 15
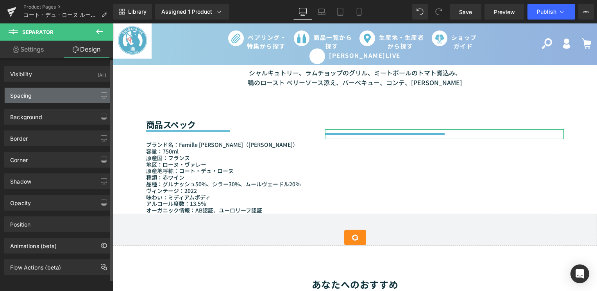
click at [61, 98] on div "Spacing" at bounding box center [58, 95] width 107 height 15
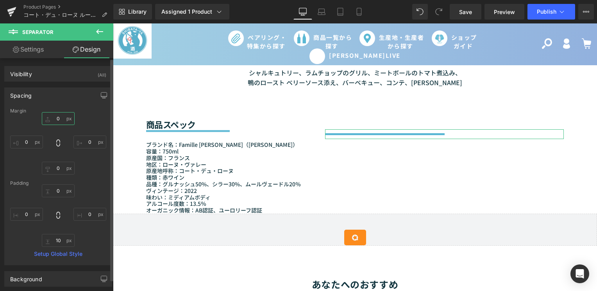
click at [62, 118] on input "0" at bounding box center [58, 118] width 33 height 13
type input "-8"
click at [88, 111] on div "Margin" at bounding box center [58, 110] width 96 height 5
click at [79, 96] on div "Spacing" at bounding box center [58, 95] width 107 height 15
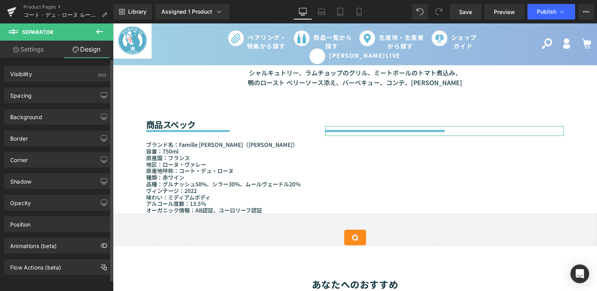
click at [61, 126] on div "Border Border Style Custom Custom Setup Global Style Custom Setup Global Style …" at bounding box center [58, 135] width 117 height 21
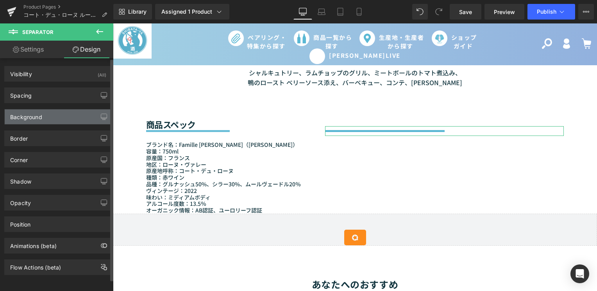
click at [61, 114] on div "Background" at bounding box center [58, 116] width 107 height 15
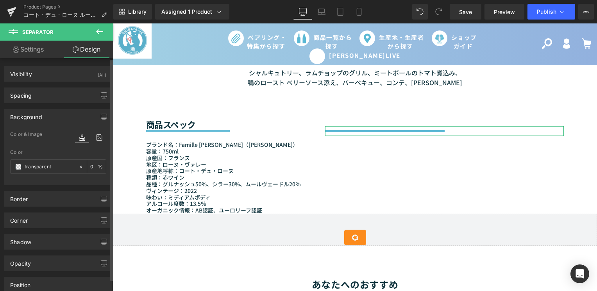
click at [63, 118] on div "Background" at bounding box center [58, 116] width 107 height 15
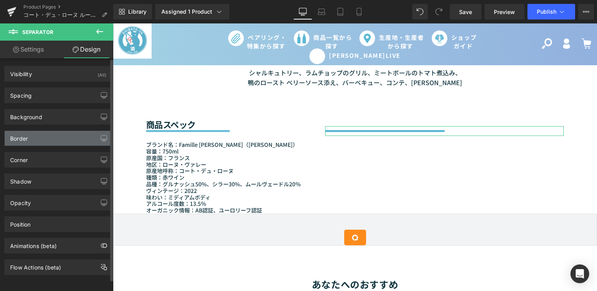
click at [57, 137] on div "Border" at bounding box center [58, 138] width 107 height 15
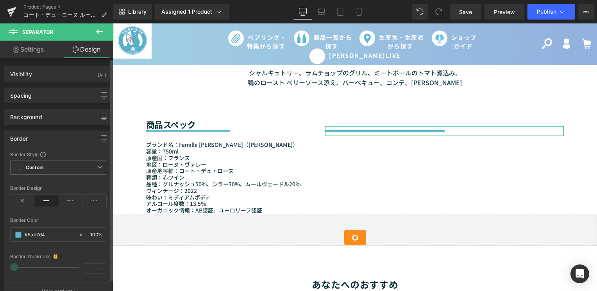
click at [64, 143] on div "Border" at bounding box center [58, 138] width 107 height 15
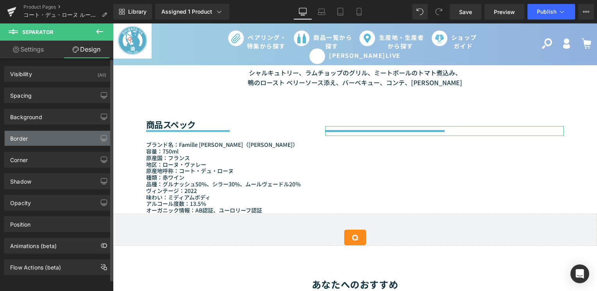
scroll to position [6, 0]
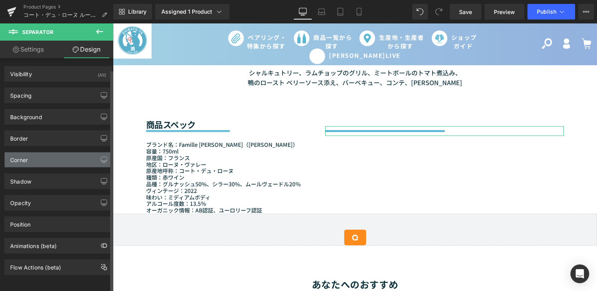
click at [54, 155] on div "Corner" at bounding box center [58, 159] width 107 height 15
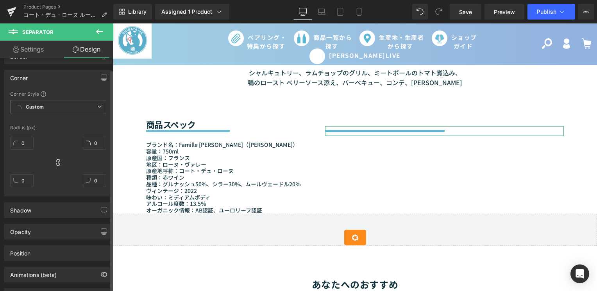
scroll to position [84, 0]
click at [66, 77] on div "Corner" at bounding box center [58, 75] width 107 height 15
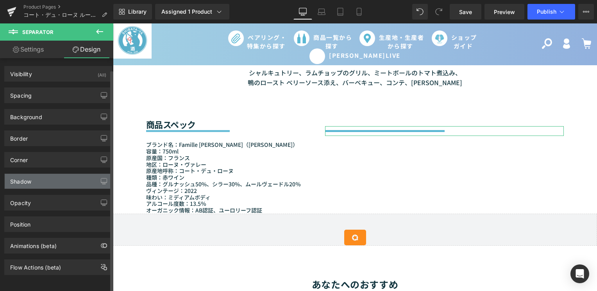
click at [74, 174] on div "Shadow" at bounding box center [58, 181] width 107 height 15
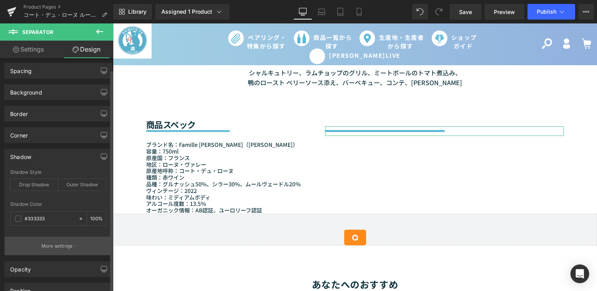
scroll to position [19, 0]
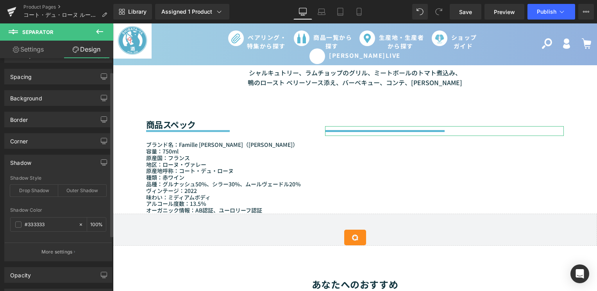
click at [57, 166] on div "Shadow" at bounding box center [58, 162] width 107 height 15
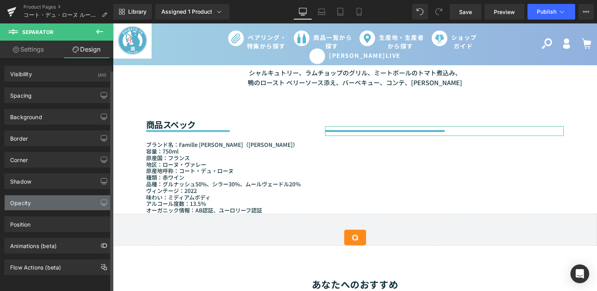
click at [70, 202] on div "Opacity" at bounding box center [58, 202] width 107 height 15
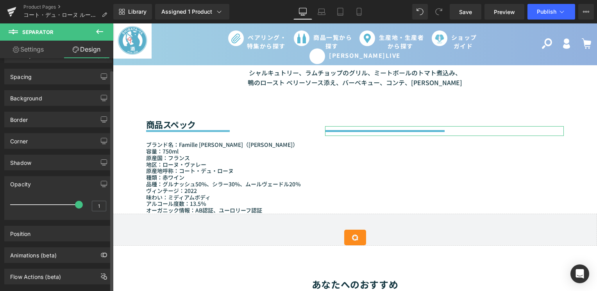
scroll to position [34, 0]
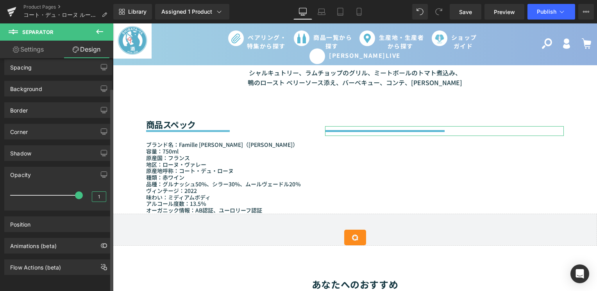
click at [95, 192] on input "1" at bounding box center [99, 197] width 14 height 10
type input "0.9"
click at [68, 171] on div "Opacity" at bounding box center [58, 174] width 107 height 15
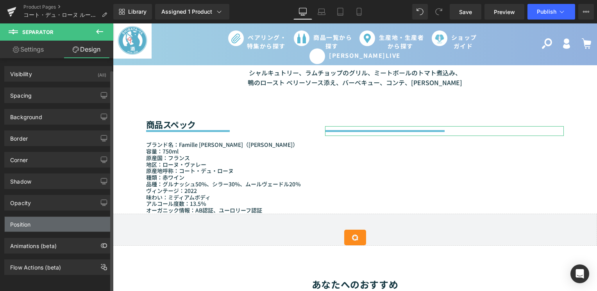
click at [41, 220] on div "Position" at bounding box center [58, 224] width 107 height 15
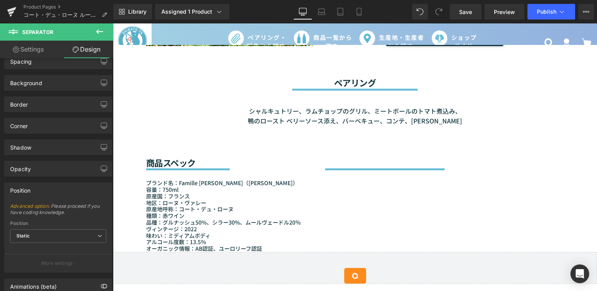
scroll to position [664, 0]
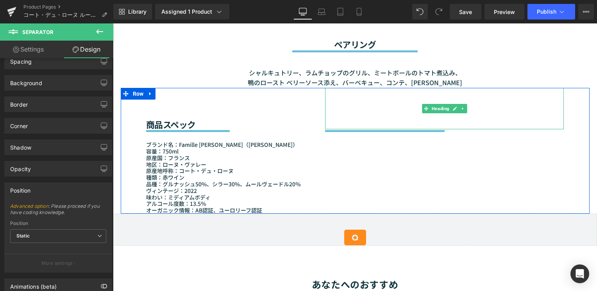
click at [336, 120] on h2 at bounding box center [444, 124] width 239 height 10
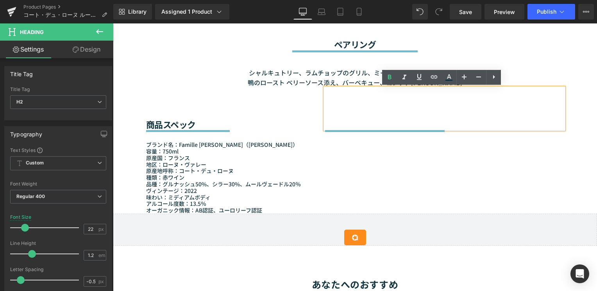
paste div
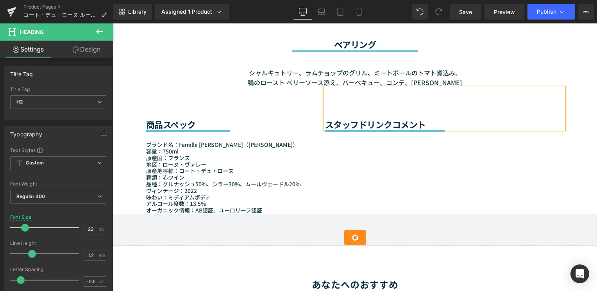
click at [496, 174] on div "商品スペック Heading Separator ブランド名：Famille Varenne-Perez（ファミーユ・ヴァレンヌ・ペレーズ） 容量：750ml…" at bounding box center [355, 151] width 469 height 126
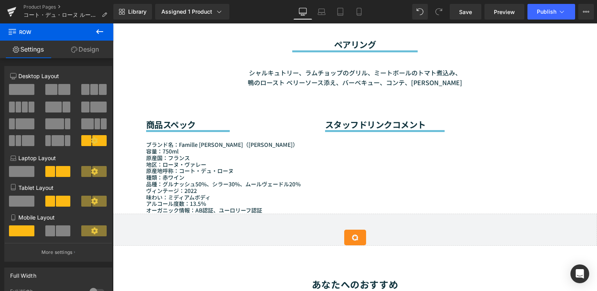
click at [117, 60] on div "Sale Off (P) Image" at bounding box center [355, 90] width 484 height 1335
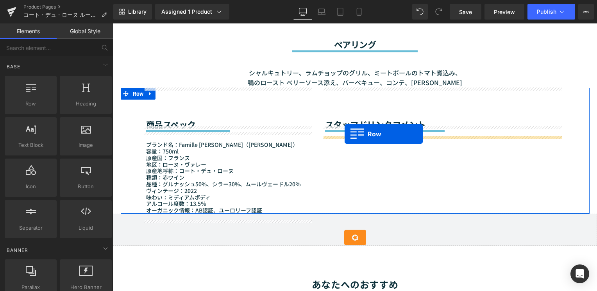
drag, startPoint x: 196, startPoint y: 129, endPoint x: 344, endPoint y: 134, distance: 148.5
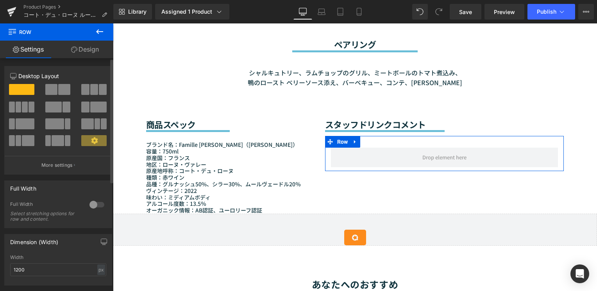
click at [13, 124] on span at bounding box center [12, 123] width 6 height 11
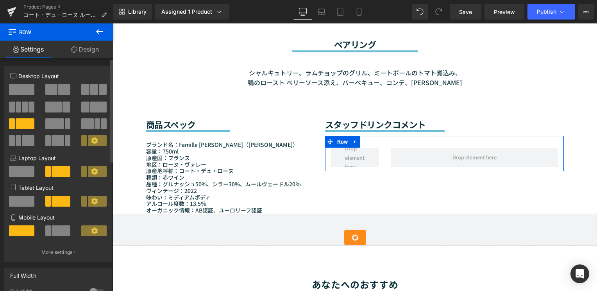
click at [93, 106] on span at bounding box center [98, 107] width 16 height 11
click at [25, 125] on span at bounding box center [25, 123] width 19 height 11
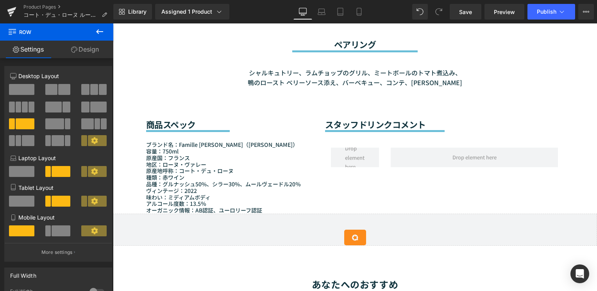
click at [116, 102] on div "Sale Off (P) Image" at bounding box center [355, 90] width 484 height 1335
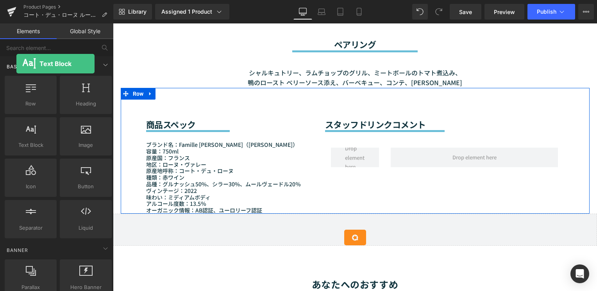
drag, startPoint x: 36, startPoint y: 139, endPoint x: 16, endPoint y: 64, distance: 78.0
click at [16, 64] on div "Base Row rows, columns, layouts, div Heading headings, titles, h1,h2,h3,h4,h5,h…" at bounding box center [58, 148] width 110 height 184
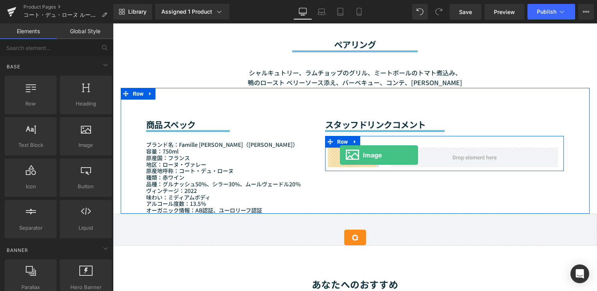
drag, startPoint x: 202, startPoint y: 167, endPoint x: 340, endPoint y: 155, distance: 138.4
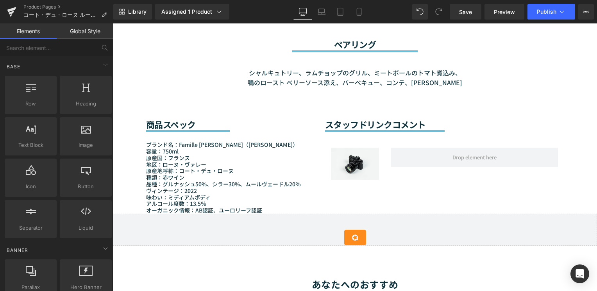
click at [116, 65] on div "Sale Off (P) Image" at bounding box center [355, 90] width 484 height 1335
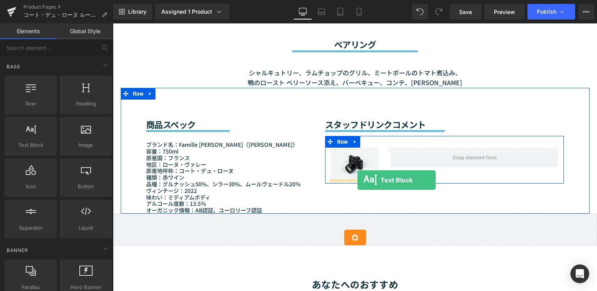
drag, startPoint x: 134, startPoint y: 165, endPoint x: 357, endPoint y: 180, distance: 223.9
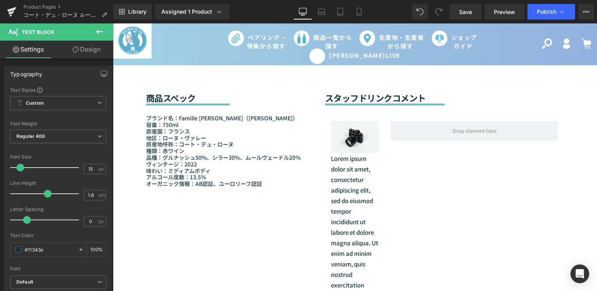
scroll to position [625, 0]
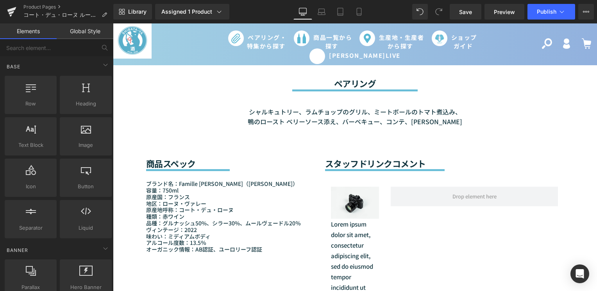
click at [115, 83] on div "Sale Off (P) Image" at bounding box center [355, 277] width 484 height 1631
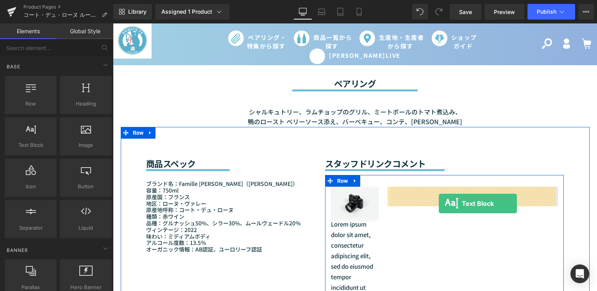
drag, startPoint x: 146, startPoint y: 166, endPoint x: 439, endPoint y: 203, distance: 294.8
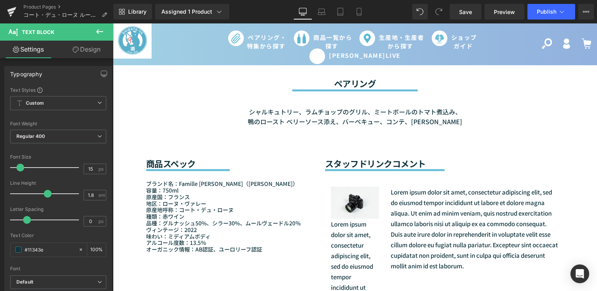
click at [113, 23] on div at bounding box center [113, 23] width 0 height 0
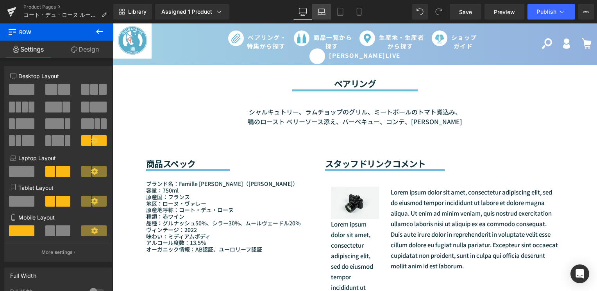
click at [322, 16] on link "Laptop" at bounding box center [321, 12] width 19 height 16
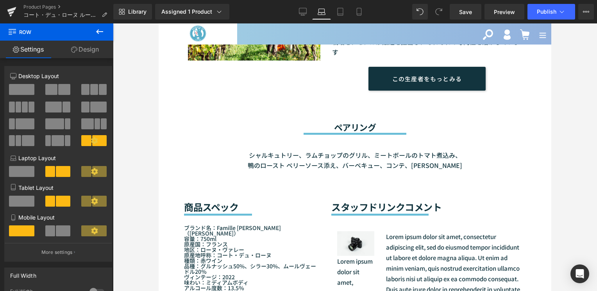
scroll to position [671, 0]
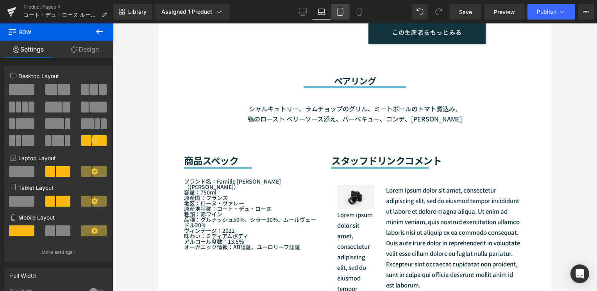
click at [336, 14] on link "Tablet" at bounding box center [340, 12] width 19 height 16
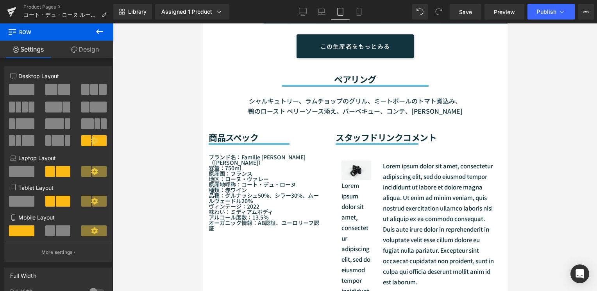
scroll to position [671, 0]
click at [358, 17] on link "Mobile" at bounding box center [359, 12] width 19 height 16
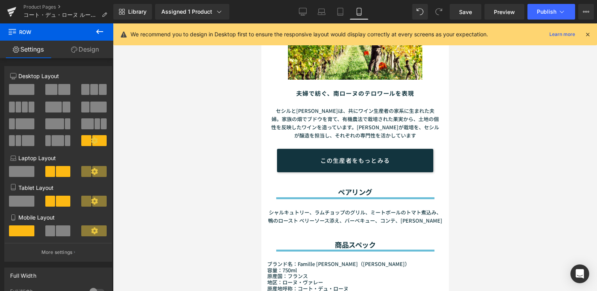
scroll to position [803, 0]
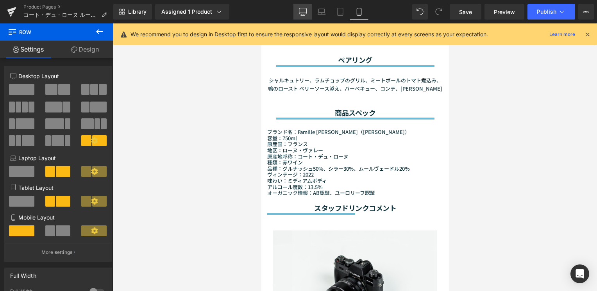
click at [302, 16] on link "Desktop" at bounding box center [302, 12] width 19 height 16
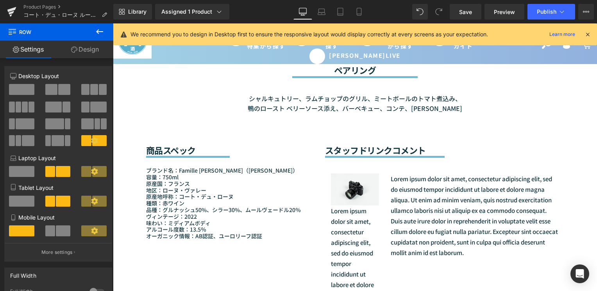
scroll to position [638, 0]
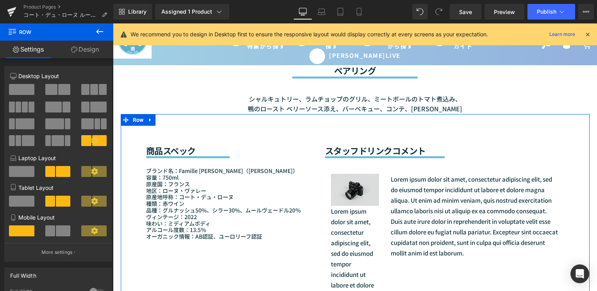
click at [334, 192] on img at bounding box center [355, 190] width 48 height 32
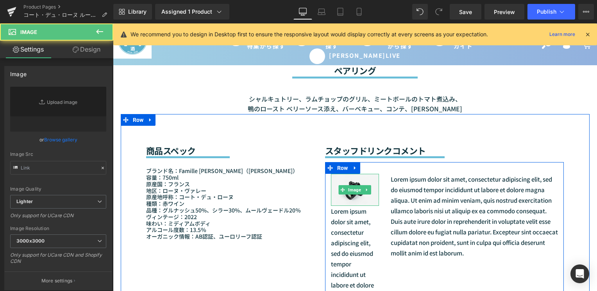
type input "//d1um8515vdn9kb.cloudfront.net/images/parallax.jpg"
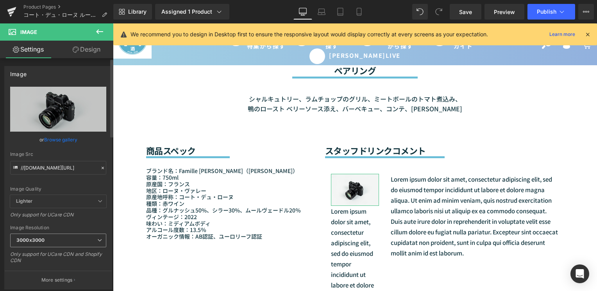
click at [47, 243] on span "3000x3000" at bounding box center [58, 241] width 96 height 14
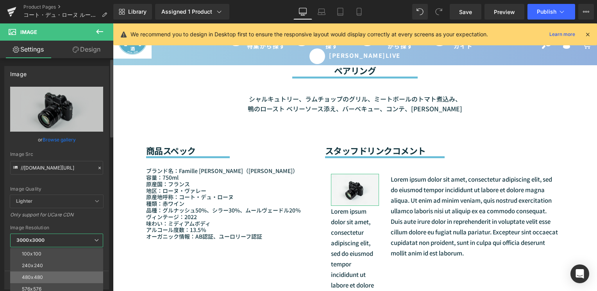
click at [43, 275] on li "480x480" at bounding box center [58, 277] width 96 height 12
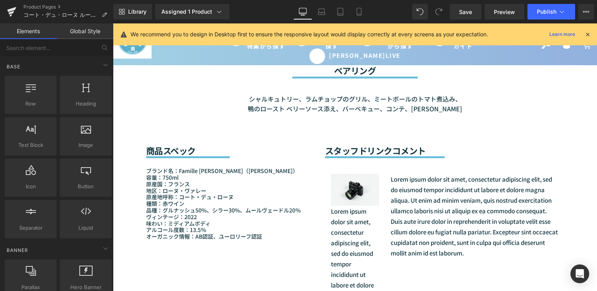
click at [589, 228] on div "Sale Off (P) Image" at bounding box center [355, 264] width 484 height 1631
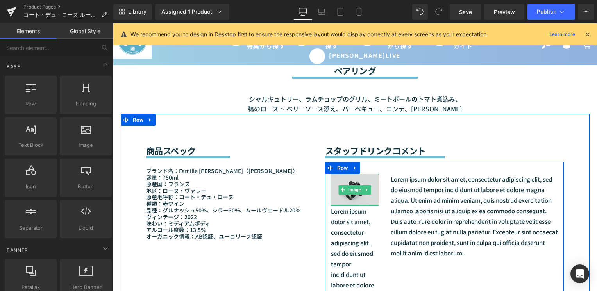
click at [337, 183] on img at bounding box center [355, 190] width 48 height 32
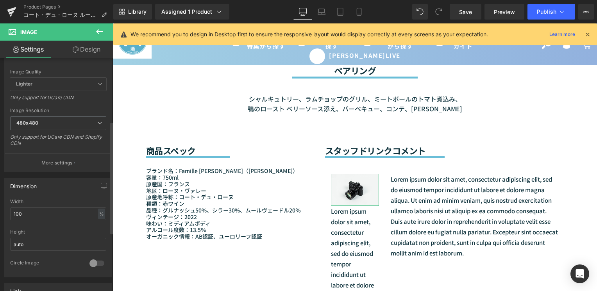
scroll to position [234, 0]
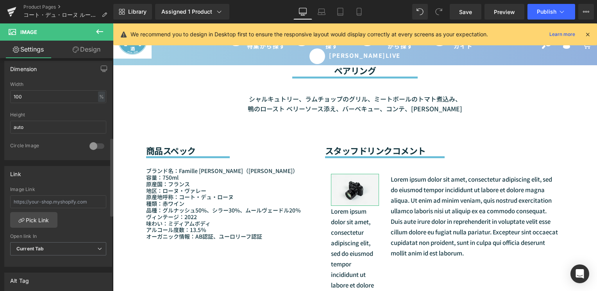
click at [87, 146] on div at bounding box center [96, 146] width 19 height 12
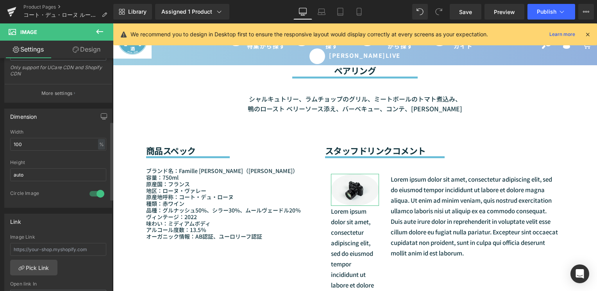
scroll to position [0, 0]
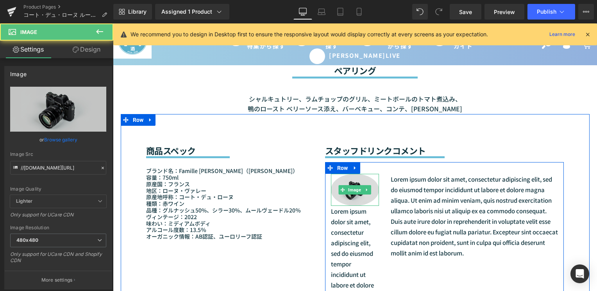
click at [344, 196] on img at bounding box center [355, 190] width 48 height 32
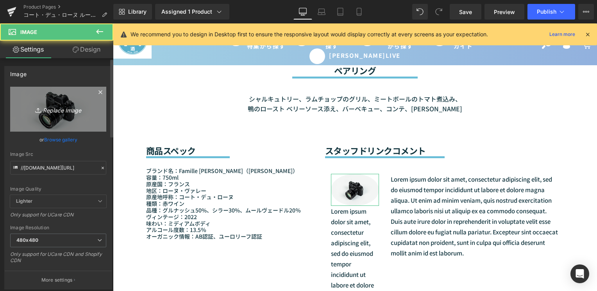
click at [37, 116] on link "Replace Image" at bounding box center [58, 109] width 96 height 45
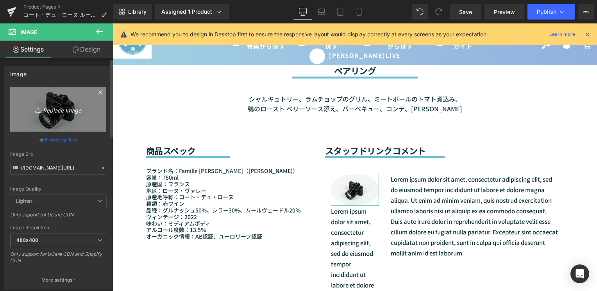
type input "C:\fakepath\杉井.jpg"
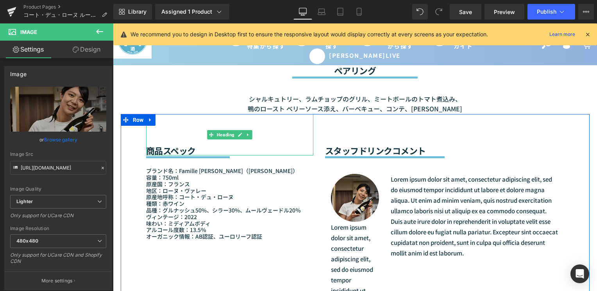
type input "https://ucarecdn.com/42eb5787-0b2f-4a6c-9c82-abc9cbd3cfcd/-/format/auto/-/previ…"
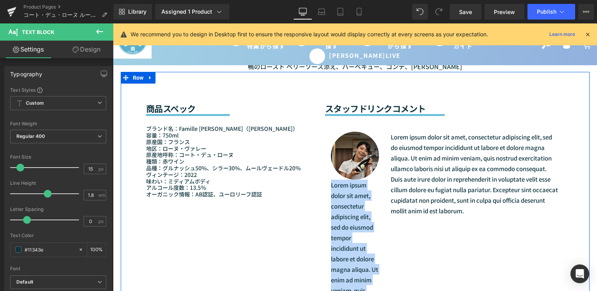
scroll to position [677, 0]
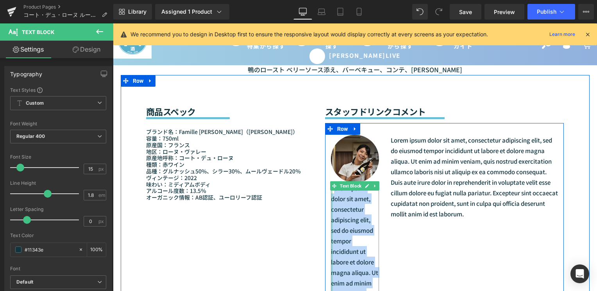
drag, startPoint x: 359, startPoint y: 233, endPoint x: 330, endPoint y: 192, distance: 50.4
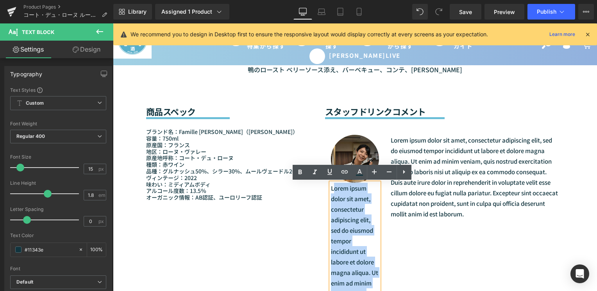
paste div
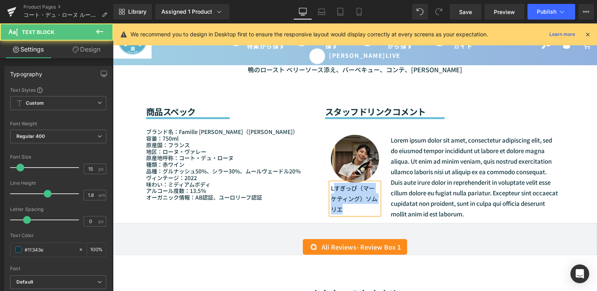
drag, startPoint x: 332, startPoint y: 190, endPoint x: 326, endPoint y: 187, distance: 6.7
click at [331, 187] on div "Lすぎっぴ（マーケティング）ソムリエ" at bounding box center [355, 199] width 48 height 32
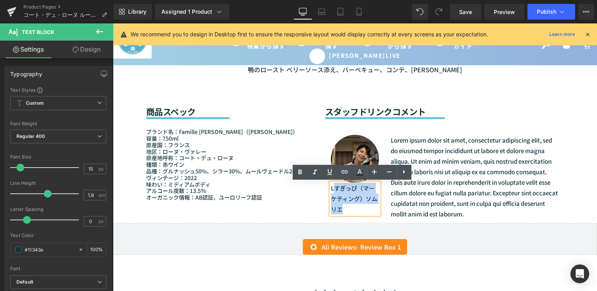
click at [332, 193] on p "Lすぎっぴ（マーケティング）ソムリエ" at bounding box center [355, 199] width 48 height 32
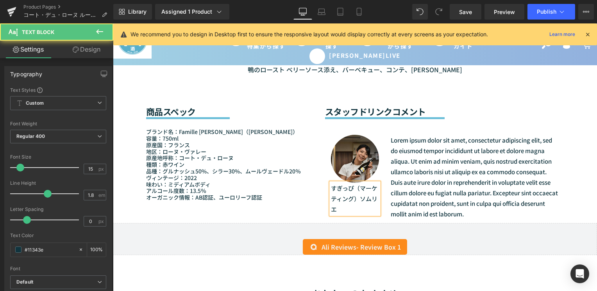
click at [353, 190] on p "すぎっぴ（マーケティング）ソムリエ" at bounding box center [355, 199] width 48 height 32
drag, startPoint x: 364, startPoint y: 212, endPoint x: 321, endPoint y: 188, distance: 49.7
click at [321, 188] on div "スタッフドリンクコメント Heading Separator Image すぎっぴ （マーケティング）ソムリエ Text Block Lorem ipsum …" at bounding box center [444, 149] width 251 height 148
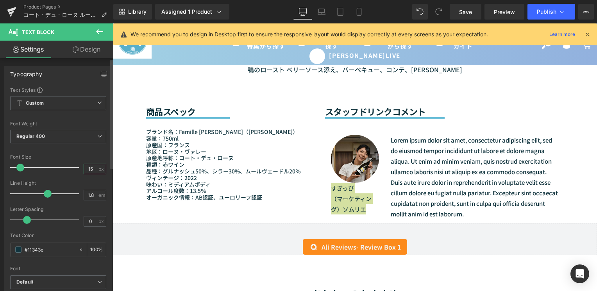
click at [91, 170] on input "15" at bounding box center [91, 169] width 14 height 10
type input "13"
click at [91, 194] on input "1.8" at bounding box center [91, 195] width 14 height 10
type input "1.3"
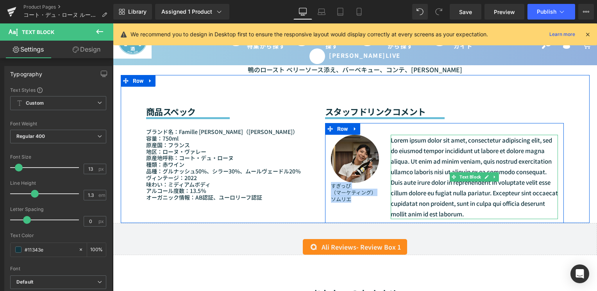
click at [418, 170] on p "Lorem ipsum dolor sit amet, consectetur adipiscing elit, sed do eiusmod tempor …" at bounding box center [475, 177] width 168 height 84
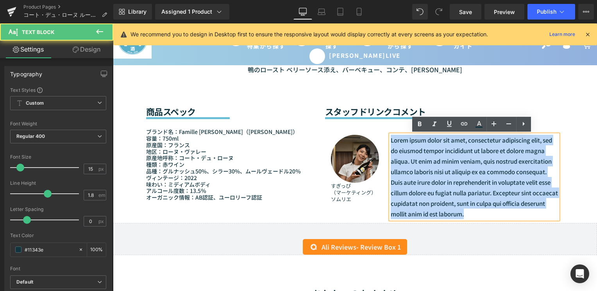
drag, startPoint x: 389, startPoint y: 140, endPoint x: 501, endPoint y: 214, distance: 134.0
click at [501, 214] on p "Lorem ipsum dolor sit amet, consectetur adipiscing elit, sed do eiusmod tempor …" at bounding box center [475, 177] width 168 height 84
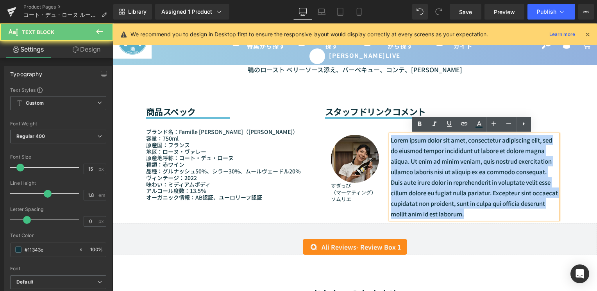
click at [498, 214] on p "Lorem ipsum dolor sit amet, consectetur adipiscing elit, sed do eiusmod tempor …" at bounding box center [475, 177] width 168 height 84
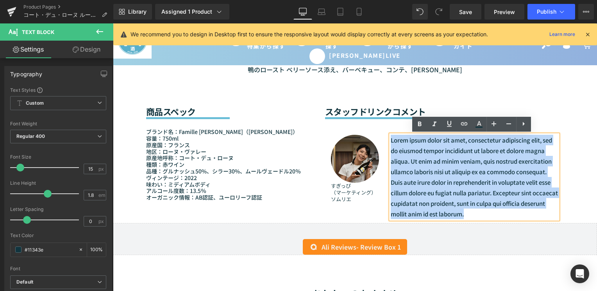
drag, startPoint x: 500, startPoint y: 215, endPoint x: 388, endPoint y: 138, distance: 135.9
click at [391, 138] on p "Lorem ipsum dolor sit amet, consectetur adipiscing elit, sed do eiusmod tempor …" at bounding box center [475, 177] width 168 height 84
paste div
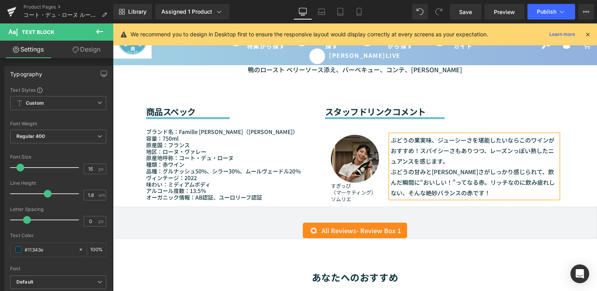
drag, startPoint x: 473, startPoint y: 194, endPoint x: 387, endPoint y: 138, distance: 102.6
click at [391, 138] on div "ぶどうの果実味、ジューシーさを堪能したいならこのワインがおすすめ！スパイシーさもありつつ、レーズンっぽい熟したニュアンスを感じます。 ぶどうの甘みとジューシー…" at bounding box center [475, 166] width 168 height 63
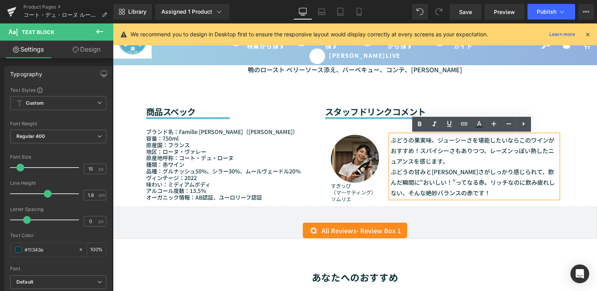
click at [418, 161] on p "ぶどうの果実味、ジューシーさを堪能したいならこのワインがおすすめ！スパイシーさもありつつ、レーズンっぽい熟したニュアンスを感じます。" at bounding box center [475, 151] width 168 height 32
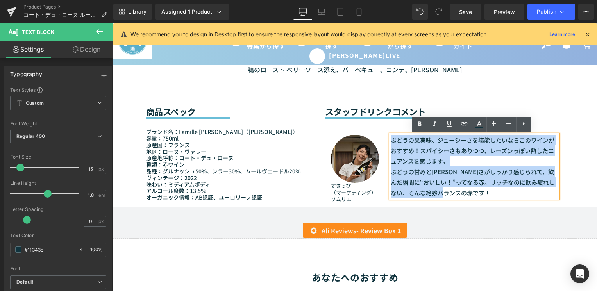
drag, startPoint x: 469, startPoint y: 193, endPoint x: 387, endPoint y: 144, distance: 95.5
click at [391, 144] on div "ぶどうの果実味、ジューシーさを堪能したいならこのワインがおすすめ！スパイシーさもありつつ、レーズンっぽい熟したニュアンスを感じます。 ぶどうの甘みとジューシー…" at bounding box center [475, 166] width 168 height 63
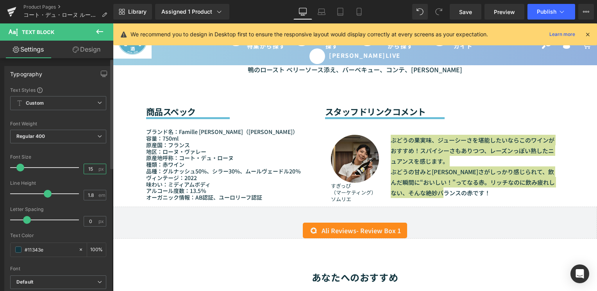
click at [91, 168] on input "15" at bounding box center [91, 169] width 14 height 10
type input "14"
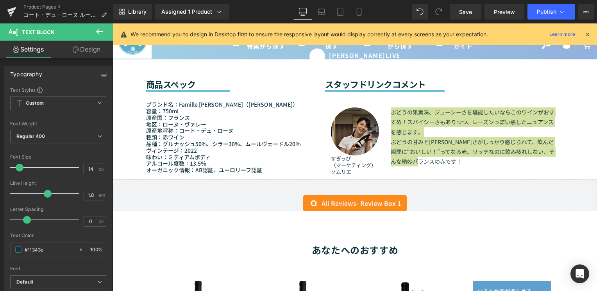
scroll to position [598, 0]
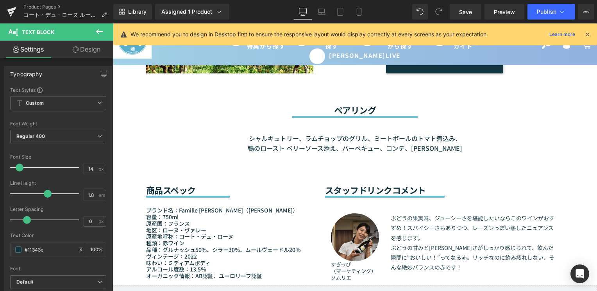
click at [116, 223] on div "Sale Off (P) Image" at bounding box center [355, 158] width 484 height 1340
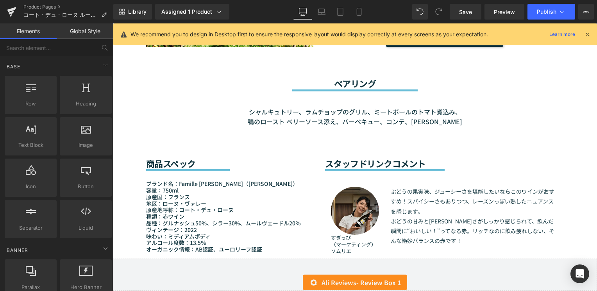
scroll to position [637, 0]
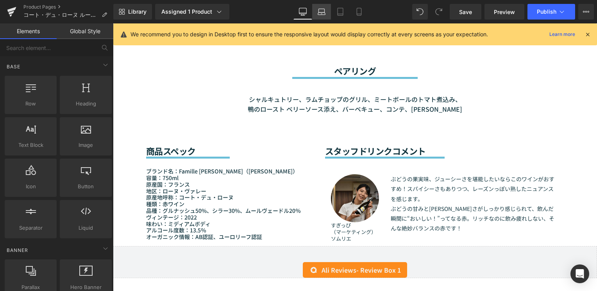
click at [321, 14] on icon at bounding box center [322, 12] width 8 height 8
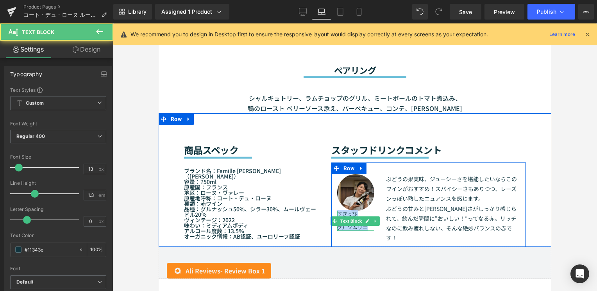
drag, startPoint x: 366, startPoint y: 217, endPoint x: 337, endPoint y: 203, distance: 32.3
click at [337, 211] on div "すぎっぴ （マーケティング）ソムリエ" at bounding box center [355, 221] width 37 height 20
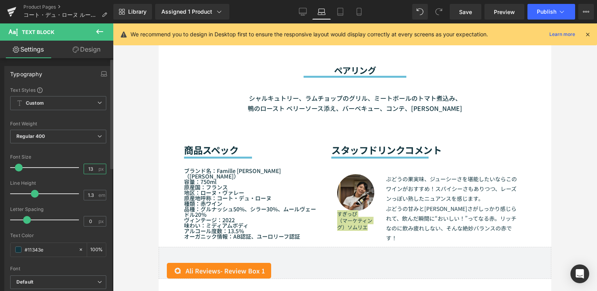
click at [91, 168] on input "13" at bounding box center [91, 169] width 14 height 10
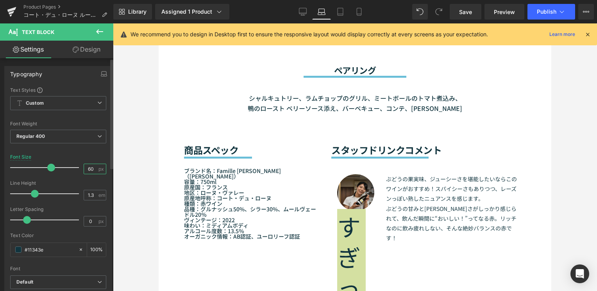
type input "6"
type input "1"
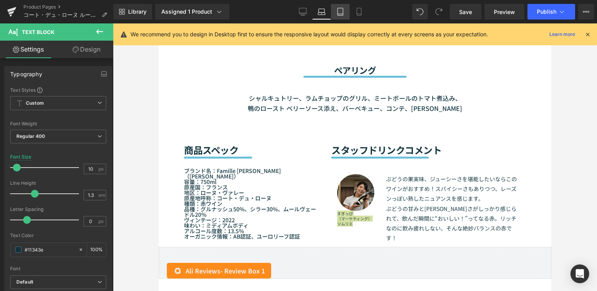
click at [342, 11] on icon at bounding box center [340, 12] width 8 height 8
type input "13"
type input "100"
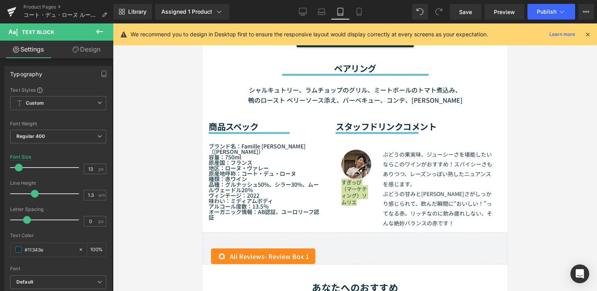
scroll to position [658, 0]
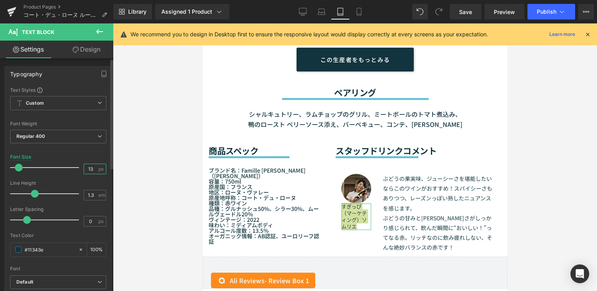
click at [90, 170] on input "13" at bounding box center [91, 169] width 14 height 10
type input "1"
type input "9"
type input "8"
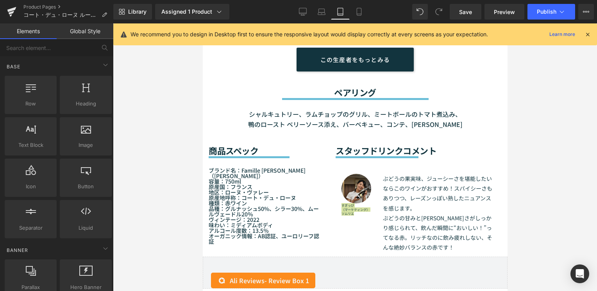
click at [526, 200] on div at bounding box center [355, 157] width 484 height 268
click at [353, 9] on link "Mobile" at bounding box center [359, 12] width 19 height 16
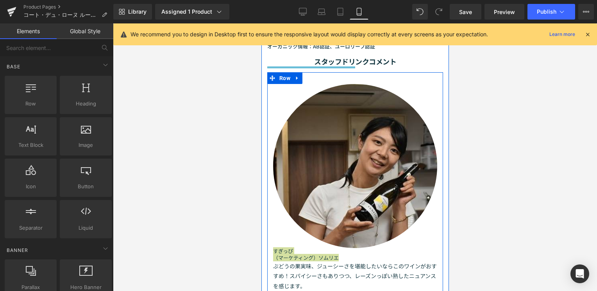
scroll to position [941, 0]
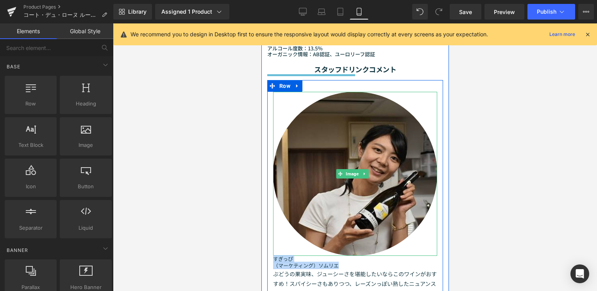
click at [283, 137] on div at bounding box center [355, 174] width 164 height 164
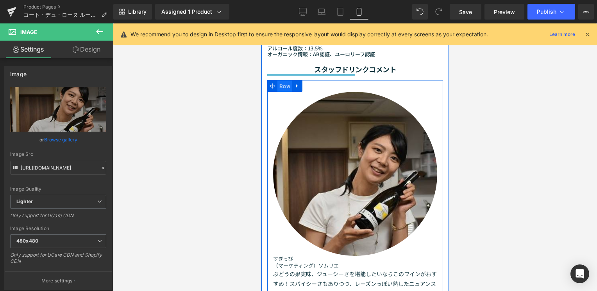
click at [280, 92] on span "Row" at bounding box center [284, 86] width 15 height 12
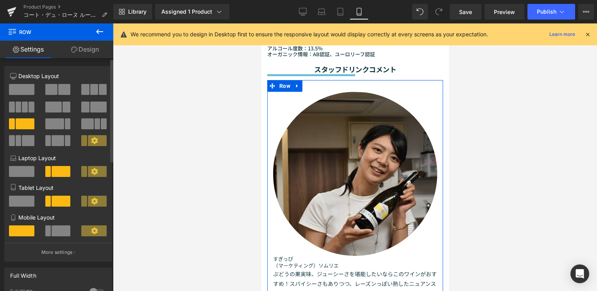
click at [53, 225] on div "Mobile Layout" at bounding box center [58, 228] width 96 height 30
click at [58, 232] on span at bounding box center [61, 230] width 19 height 11
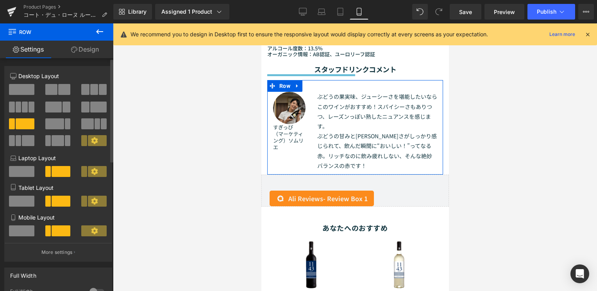
click at [18, 230] on span at bounding box center [21, 230] width 25 height 11
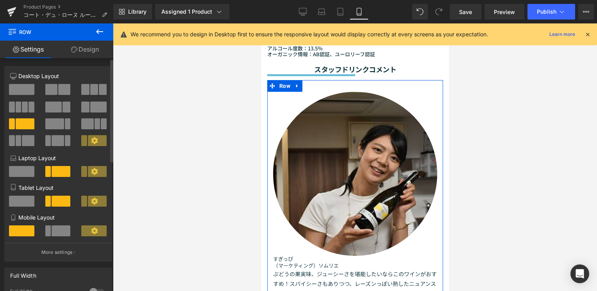
click at [62, 229] on span at bounding box center [61, 230] width 19 height 11
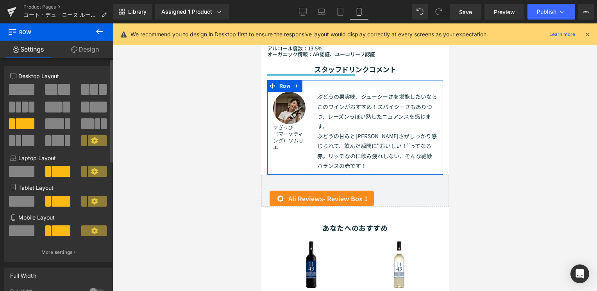
click at [24, 229] on span at bounding box center [21, 230] width 25 height 11
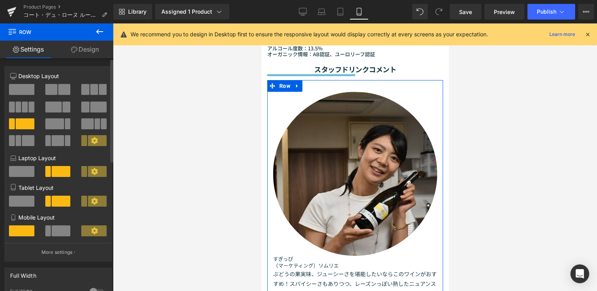
click at [52, 229] on span at bounding box center [61, 230] width 19 height 11
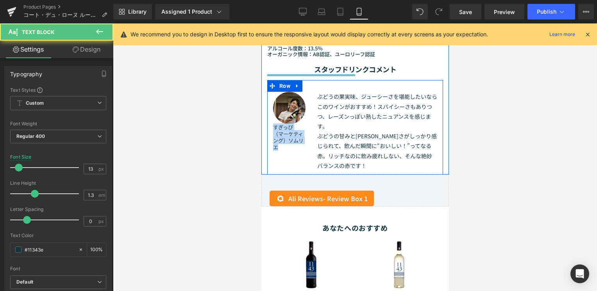
drag, startPoint x: 281, startPoint y: 173, endPoint x: 271, endPoint y: 154, distance: 21.2
click at [271, 150] on div "Image すぎっぴ （マーケティング）ソムリエ Text Block" at bounding box center [289, 121] width 44 height 59
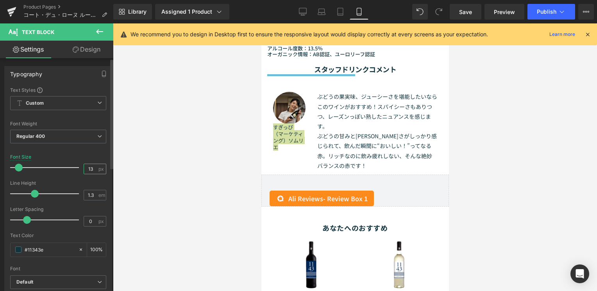
click at [92, 169] on input "13" at bounding box center [91, 169] width 14 height 10
type input "1"
type input "8"
click at [481, 189] on div at bounding box center [355, 157] width 484 height 268
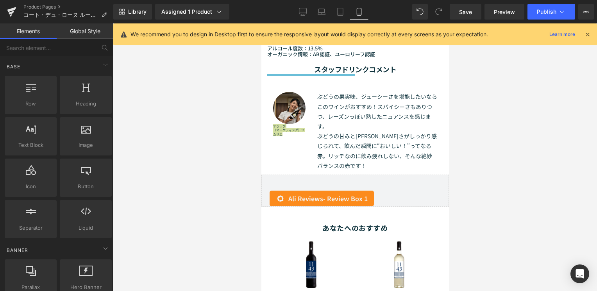
click at [461, 189] on div at bounding box center [355, 157] width 484 height 268
click at [264, 175] on div "スタッフドリンクコメント Heading Separator Image すぎっぴ （マーケティング）ソムリエ Text Block ぶどうの果実味、ジューシ…" at bounding box center [354, 115] width 187 height 117
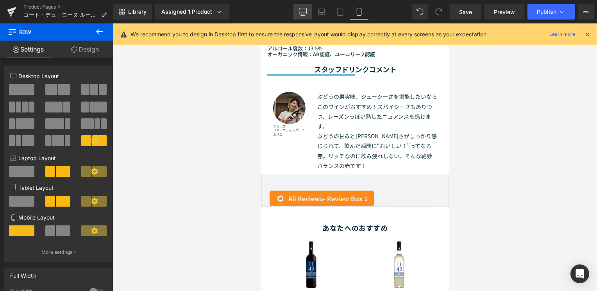
click at [301, 11] on icon at bounding box center [303, 12] width 8 height 8
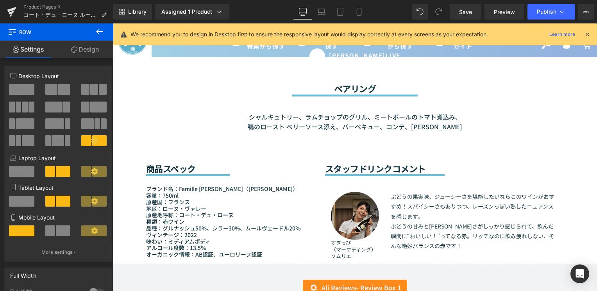
scroll to position [639, 0]
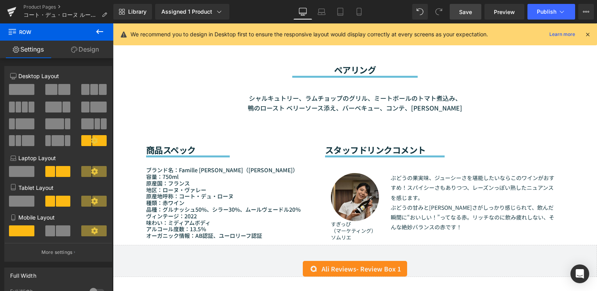
click at [463, 12] on span "Save" at bounding box center [465, 12] width 13 height 8
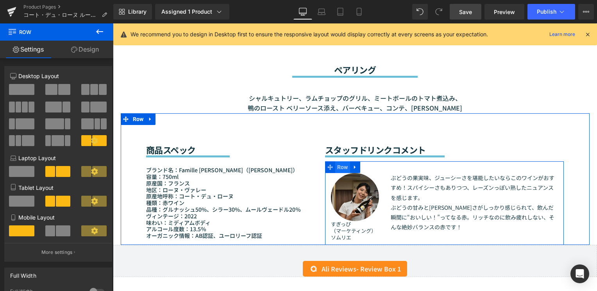
drag, startPoint x: 343, startPoint y: 168, endPoint x: 337, endPoint y: 168, distance: 5.9
click at [343, 168] on span "Row" at bounding box center [342, 167] width 15 height 12
click at [341, 170] on span "Row" at bounding box center [342, 168] width 15 height 12
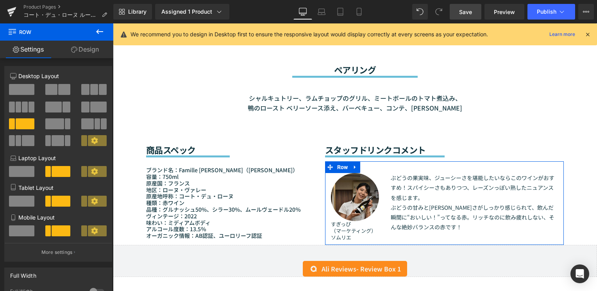
click at [75, 53] on link "Design" at bounding box center [85, 50] width 57 height 18
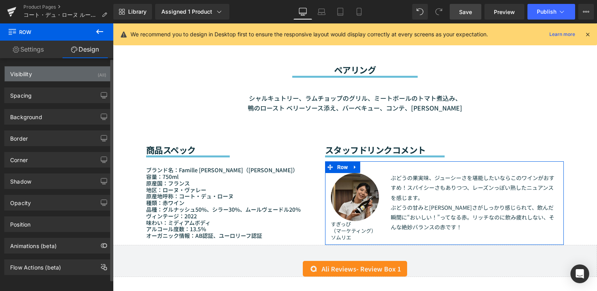
click at [50, 75] on div "Visibility (All)" at bounding box center [58, 73] width 107 height 15
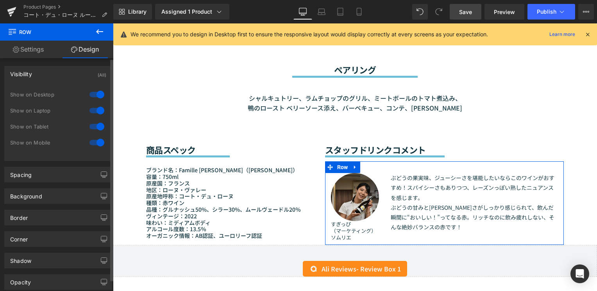
click at [52, 64] on div "Visibility (All) 0|0|0|0 1 Show on Desktop 1 Show on Laptop 1 Show on Tablet 1 …" at bounding box center [58, 110] width 117 height 101
click at [52, 70] on div "Visibility (All)" at bounding box center [58, 73] width 107 height 15
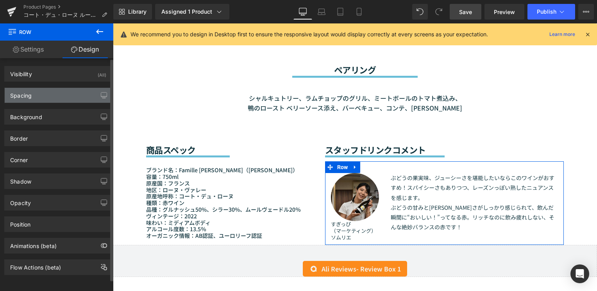
click at [51, 99] on div "Spacing" at bounding box center [58, 95] width 107 height 15
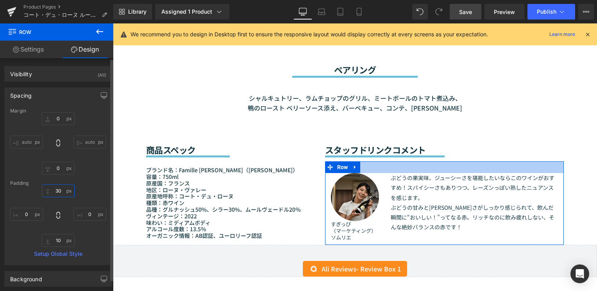
click at [55, 192] on input "30" at bounding box center [58, 190] width 33 height 13
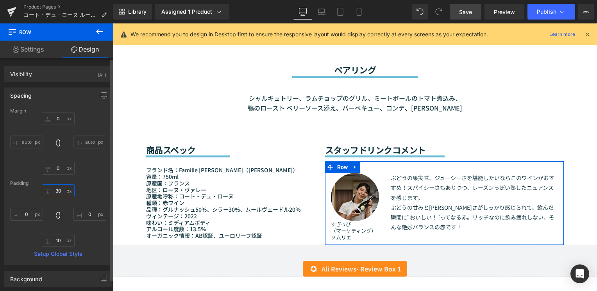
click at [56, 192] on input "30" at bounding box center [58, 190] width 33 height 13
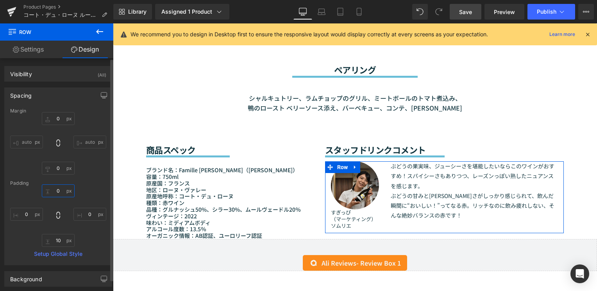
type input "20"
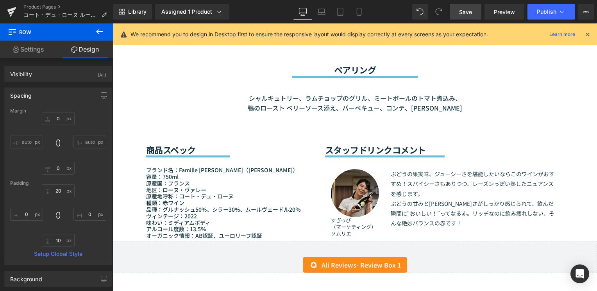
click at [586, 190] on div "Sale Off (P) Image" at bounding box center [355, 116] width 484 height 1337
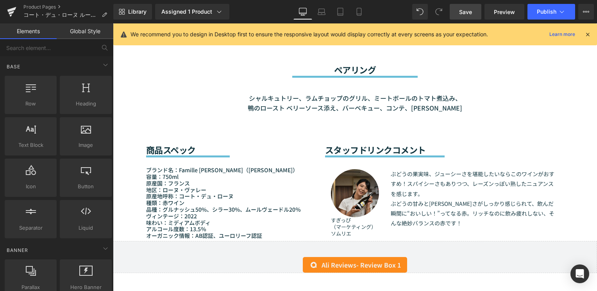
click at [464, 7] on link "Save" at bounding box center [466, 12] width 32 height 16
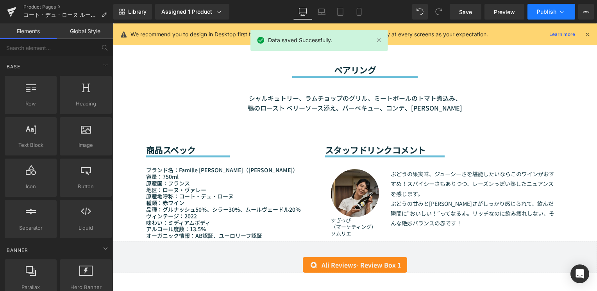
click at [544, 12] on span "Publish" at bounding box center [547, 12] width 20 height 6
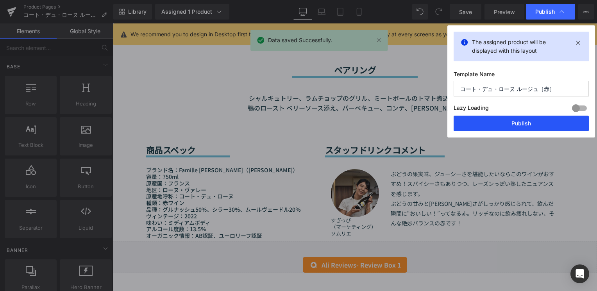
click at [537, 125] on button "Publish" at bounding box center [520, 124] width 135 height 16
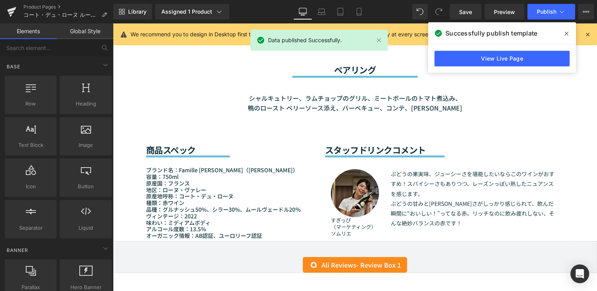
click at [566, 33] on icon at bounding box center [566, 34] width 4 height 4
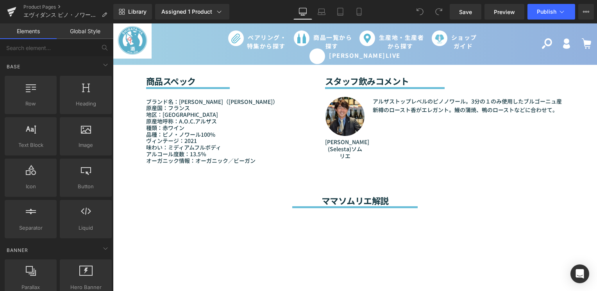
scroll to position [937, 0]
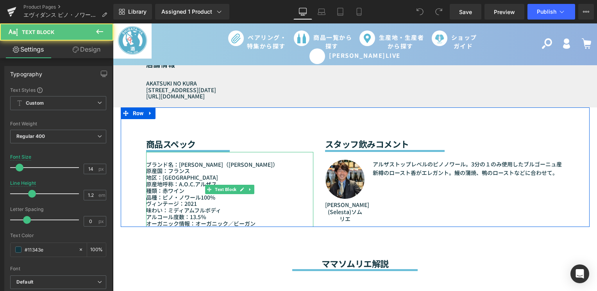
click at [200, 203] on p "ヴィンテージ：2021" at bounding box center [229, 203] width 167 height 7
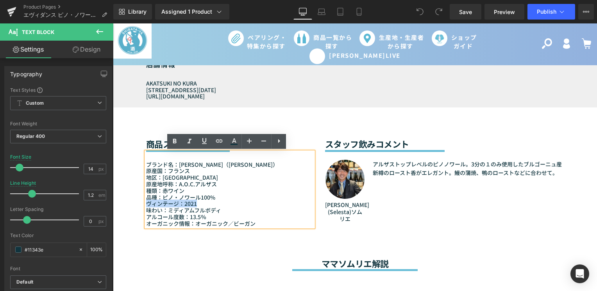
drag, startPoint x: 197, startPoint y: 203, endPoint x: 145, endPoint y: 204, distance: 52.3
click at [146, 204] on p "ヴィンテージ：2021" at bounding box center [229, 203] width 167 height 7
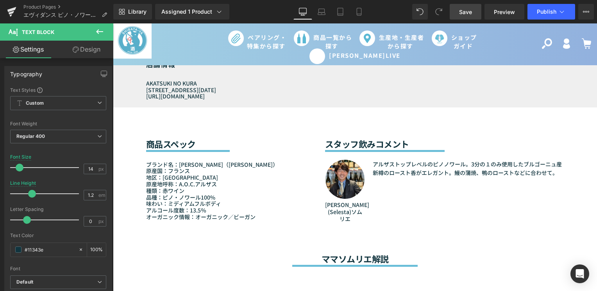
click at [462, 9] on span "Save" at bounding box center [465, 12] width 13 height 8
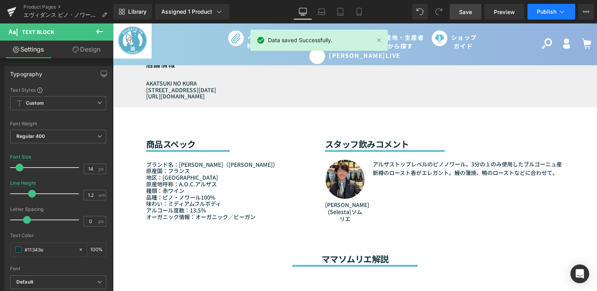
click at [551, 16] on button "Publish" at bounding box center [551, 12] width 48 height 16
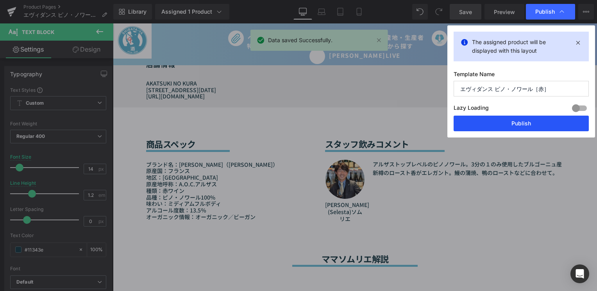
click at [0, 0] on button "Publish" at bounding box center [0, 0] width 0 height 0
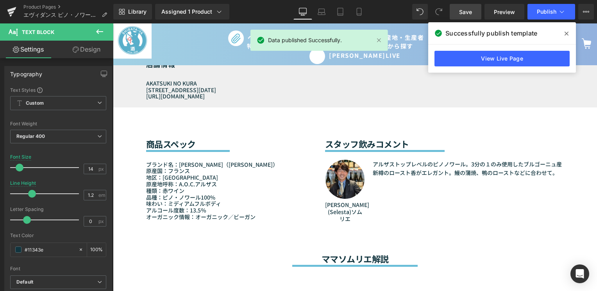
click at [0, 0] on span at bounding box center [0, 0] width 0 height 0
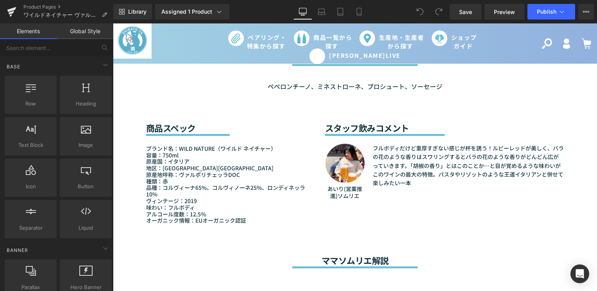
scroll to position [703, 0]
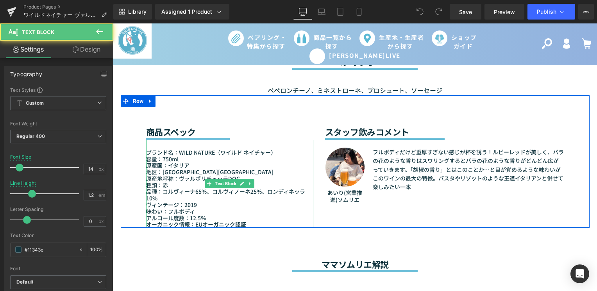
drag, startPoint x: 188, startPoint y: 205, endPoint x: 194, endPoint y: 206, distance: 6.0
click at [188, 205] on p "ヴィンテージ：2019" at bounding box center [229, 205] width 167 height 7
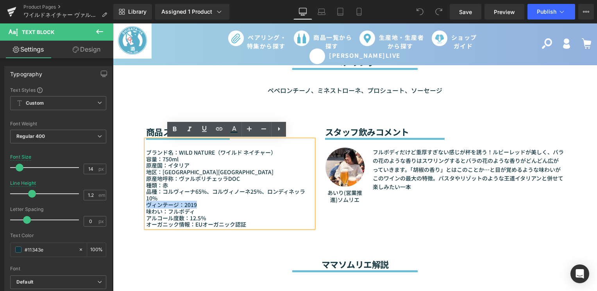
drag, startPoint x: 195, startPoint y: 206, endPoint x: 144, endPoint y: 205, distance: 51.2
click at [146, 205] on p "ヴィンテージ：2019" at bounding box center [229, 205] width 167 height 7
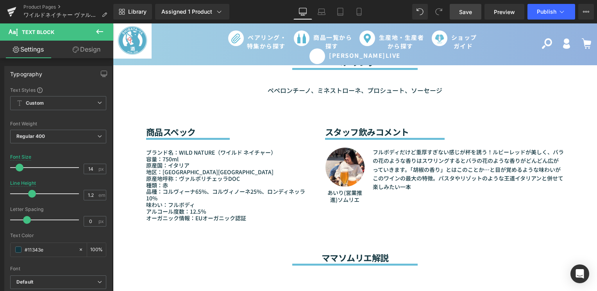
click at [466, 11] on span "Save" at bounding box center [465, 12] width 13 height 8
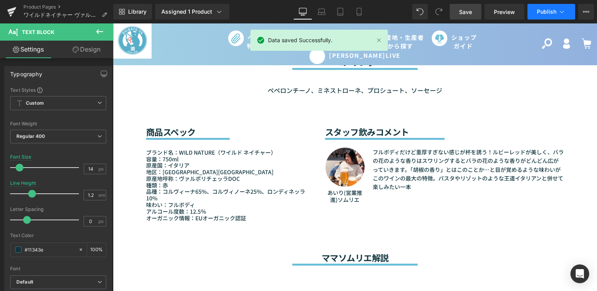
click at [555, 13] on span "Publish" at bounding box center [547, 12] width 20 height 6
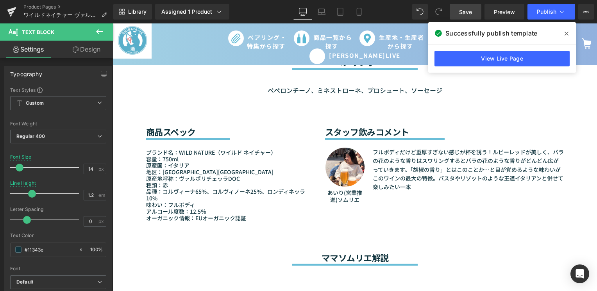
click at [567, 36] on icon at bounding box center [566, 33] width 4 height 6
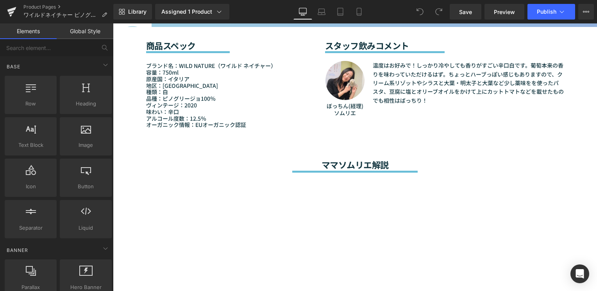
scroll to position [664, 0]
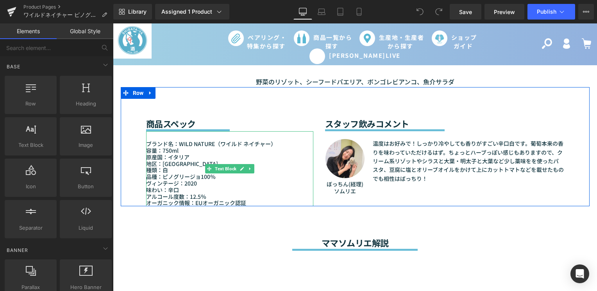
click at [194, 182] on p "ヴィンテージ：2020" at bounding box center [229, 183] width 167 height 7
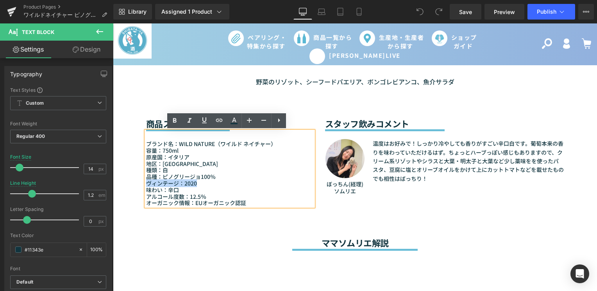
drag, startPoint x: 197, startPoint y: 184, endPoint x: 137, endPoint y: 182, distance: 59.8
click at [140, 182] on div "商品スペック Heading Separator ブランド名：WILD NATURE（ワイルド ネイチャー） 容量：750ml 原産国：イタリア 地区：ヴェネ…" at bounding box center [229, 146] width 179 height 119
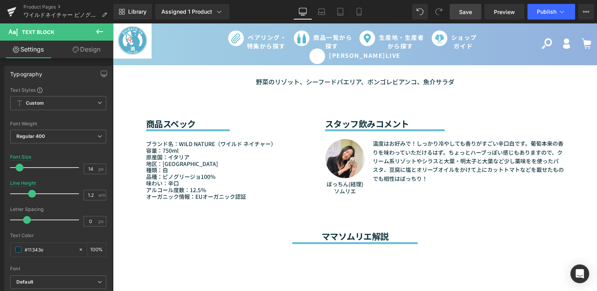
click at [468, 5] on link "Save" at bounding box center [466, 12] width 32 height 16
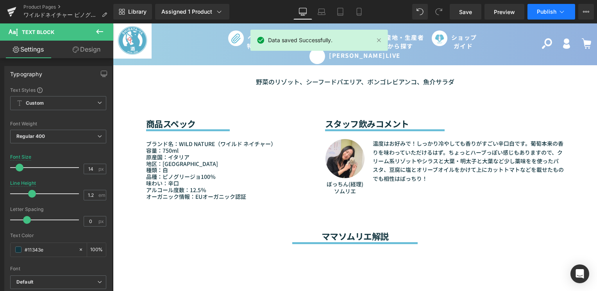
click at [556, 11] on span "Publish" at bounding box center [547, 12] width 20 height 6
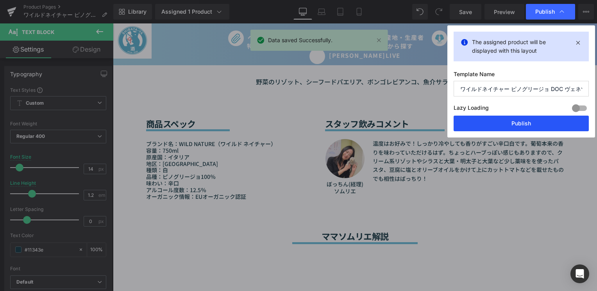
click at [526, 125] on button "Publish" at bounding box center [520, 124] width 135 height 16
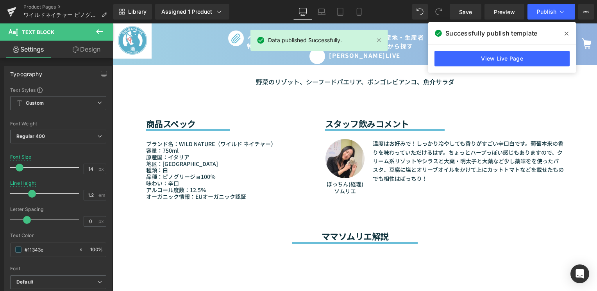
click at [570, 32] on span at bounding box center [566, 33] width 12 height 12
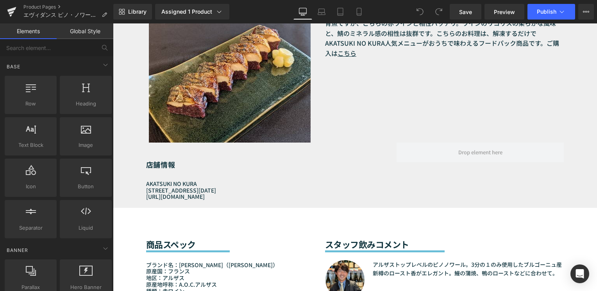
scroll to position [937, 0]
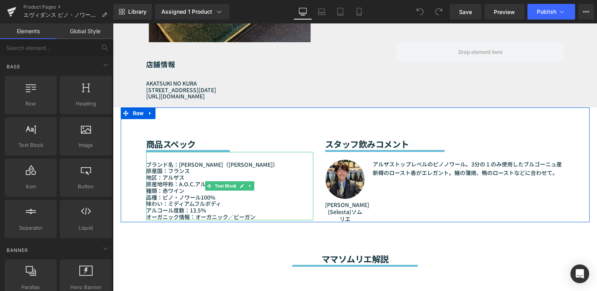
click at [216, 198] on p "品種：ピノ・ノワール100%" at bounding box center [229, 197] width 167 height 7
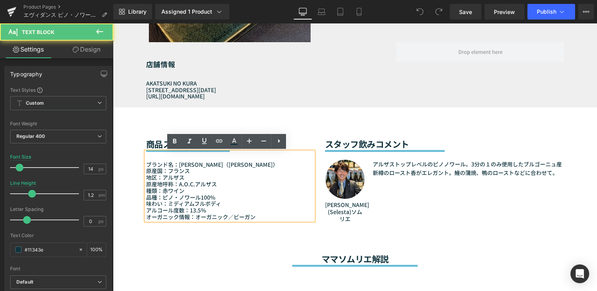
click at [214, 198] on p "品種：ピノ・ノワール100%" at bounding box center [229, 197] width 167 height 7
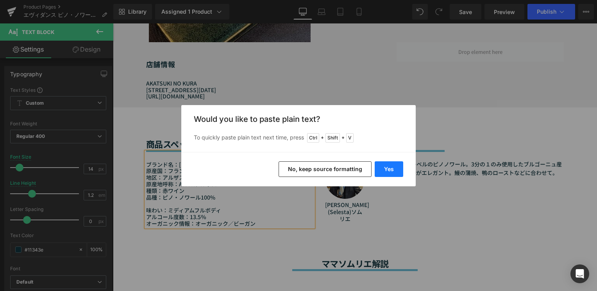
click at [0, 0] on button "Yes" at bounding box center [0, 0] width 0 height 0
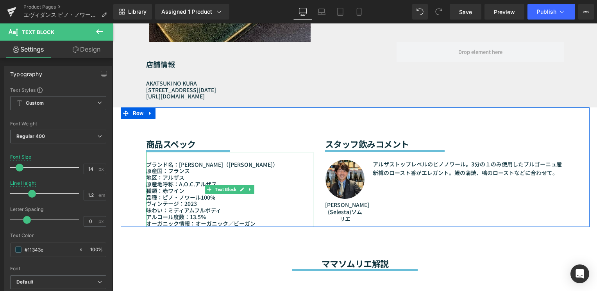
click at [196, 203] on p "ヴィンテージ：2023" at bounding box center [229, 203] width 167 height 7
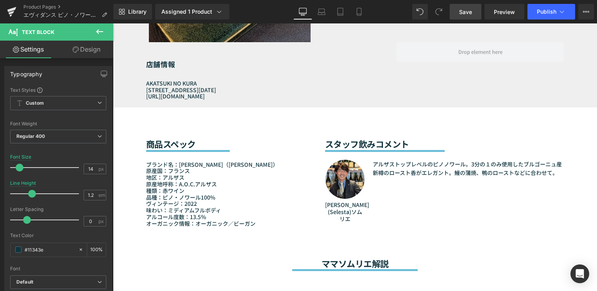
click at [460, 12] on span "Save" at bounding box center [465, 12] width 13 height 8
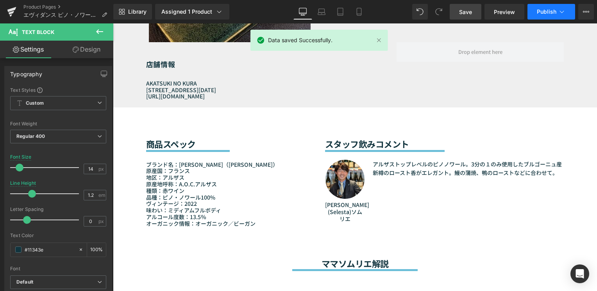
click at [558, 16] on button "Publish" at bounding box center [551, 12] width 48 height 16
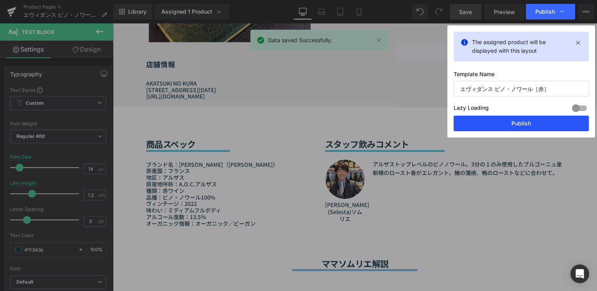
drag, startPoint x: 508, startPoint y: 130, endPoint x: 395, endPoint y: 106, distance: 115.4
click at [508, 130] on button "Publish" at bounding box center [520, 124] width 135 height 16
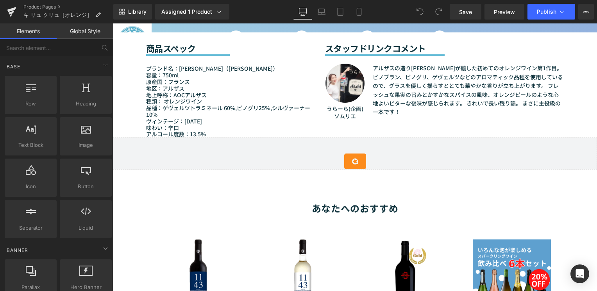
scroll to position [703, 0]
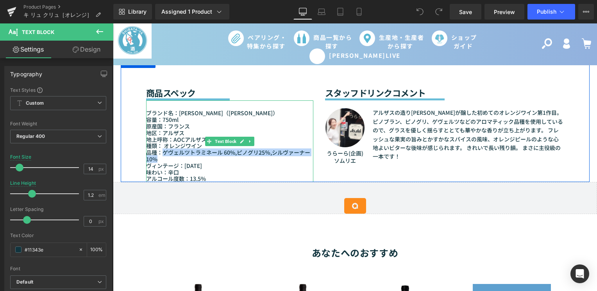
drag, startPoint x: 160, startPoint y: 152, endPoint x: 193, endPoint y: 158, distance: 33.3
click at [193, 158] on p "品種：ゲヴェルツトラミネール 60%,ピノグリ25％,シルヴァーナー10%" at bounding box center [229, 155] width 167 height 13
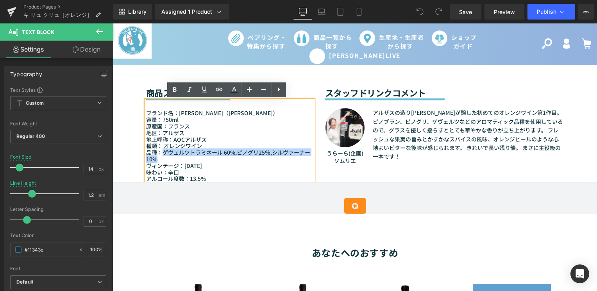
paste div
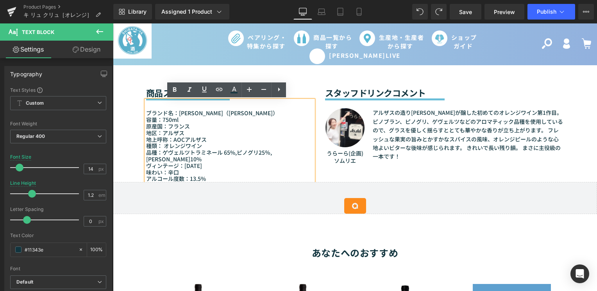
click at [192, 158] on p "品種：ゲヴェルツトラミネール 65%,ピノグリ25％,シルヴァーナー10%" at bounding box center [229, 155] width 167 height 13
drag, startPoint x: 161, startPoint y: 154, endPoint x: 185, endPoint y: 159, distance: 24.7
click at [185, 159] on p "品種：ゲヴェルツトラミネール 65%,ピノグリ25％,シルヴァーナー10%" at bounding box center [229, 155] width 167 height 13
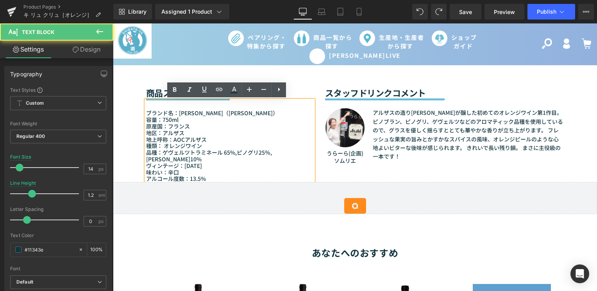
click at [185, 159] on p "品種：ゲヴェルツトラミネール 65%,ピノグリ25％,シルヴァーナー10%" at bounding box center [229, 155] width 167 height 13
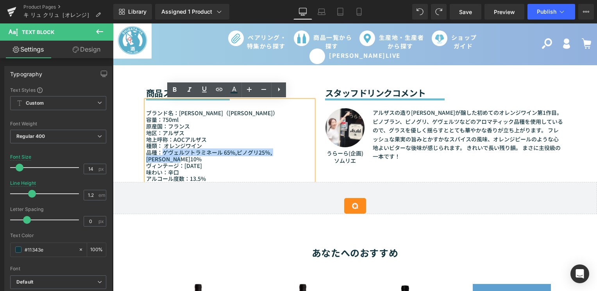
drag, startPoint x: 161, startPoint y: 154, endPoint x: 169, endPoint y: 160, distance: 10.4
click at [169, 160] on p "品種：ゲヴェルツトラミネール 65%,ピノグリ25％,シルヴァーナー10%" at bounding box center [229, 155] width 167 height 13
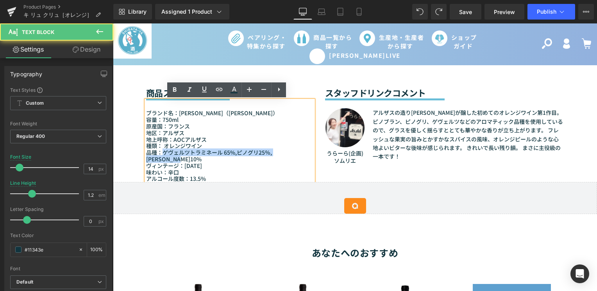
click at [163, 161] on p "品種：ゲヴェルツトラミネール 65%,ピノグリ25％,シルヴァーナー10%" at bounding box center [229, 155] width 167 height 13
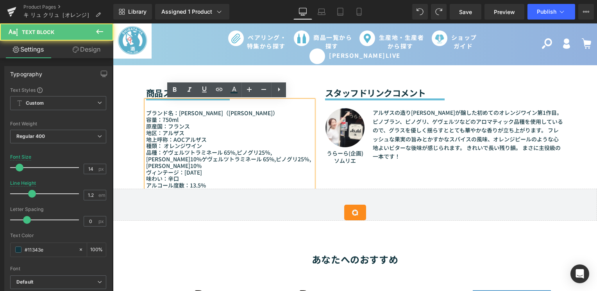
click at [168, 163] on p "品種：ゲヴェルツトラミネール 65%,ピノグリ25％,シルヴァーナー10%ゲヴェルツトラミネール 65%,ピノグリ25％,シルヴァーナー10%" at bounding box center [229, 159] width 167 height 20
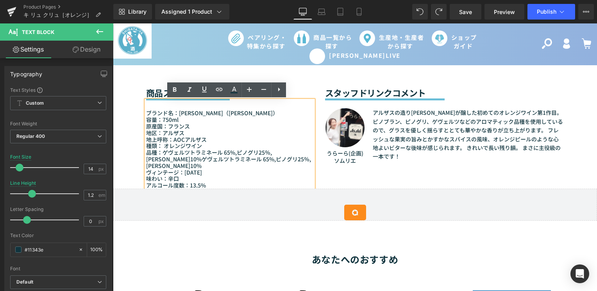
click at [168, 163] on p "品種：ゲヴェルツトラミネール 65%,ピノグリ25％,シルヴァーナー10%ゲヴェルツトラミネール 65%,ピノグリ25％,シルヴァーナー10%" at bounding box center [229, 159] width 167 height 20
drag, startPoint x: 155, startPoint y: 160, endPoint x: 163, endPoint y: 165, distance: 10.2
click at [163, 165] on p "品種：ゲヴェルツトラミネール 65%,ピノグリ25％,シルヴァーナー10%ゲヴェルツトラミネール 65%,ピノグリ25％,シルヴァーナー10%" at bounding box center [229, 159] width 167 height 20
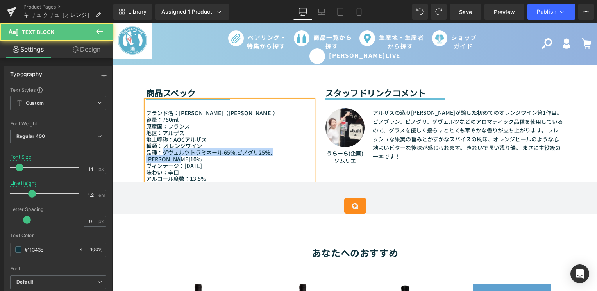
drag, startPoint x: 160, startPoint y: 153, endPoint x: 168, endPoint y: 158, distance: 9.0
click at [168, 158] on p "品種：ゲヴェルツトラミネール 65%,ピノグリ25％,シルヴァーナー10%" at bounding box center [229, 155] width 167 height 13
click at [272, 149] on font "品種：ゲヴェルツトラミネール 65%,ピノグリ25％,シルヴァーナー10%" at bounding box center [209, 155] width 126 height 14
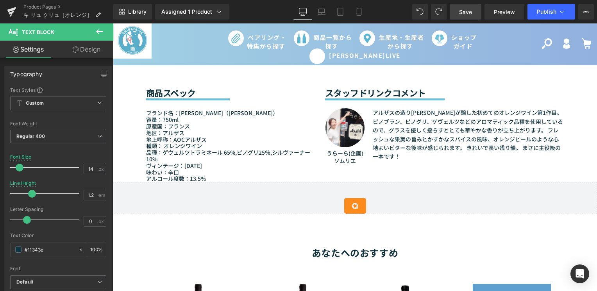
click at [469, 9] on span "Save" at bounding box center [465, 12] width 13 height 8
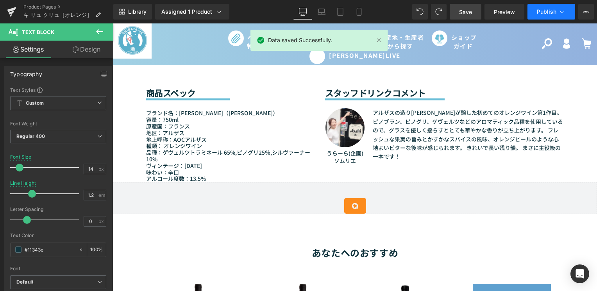
click at [541, 12] on span "Publish" at bounding box center [547, 12] width 20 height 6
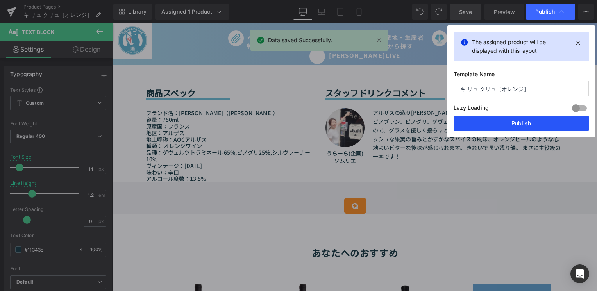
drag, startPoint x: 520, startPoint y: 121, endPoint x: 135, endPoint y: 34, distance: 394.9
click at [520, 121] on button "Publish" at bounding box center [520, 124] width 135 height 16
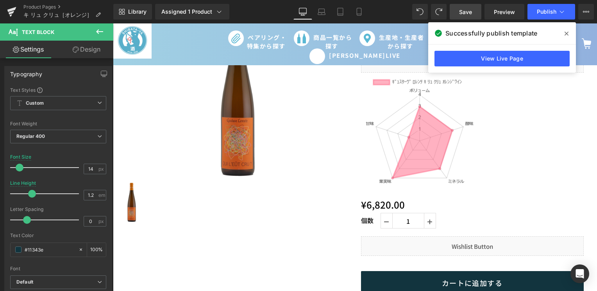
scroll to position [78, 0]
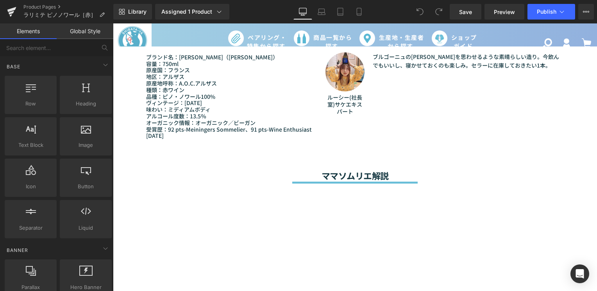
scroll to position [664, 0]
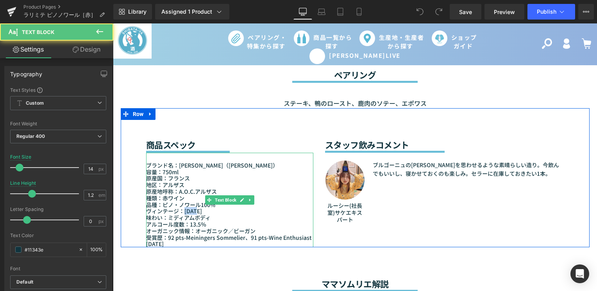
drag, startPoint x: 184, startPoint y: 211, endPoint x: 192, endPoint y: 210, distance: 8.6
click at [192, 210] on p "ヴィンテージ：[DATE]" at bounding box center [229, 211] width 167 height 7
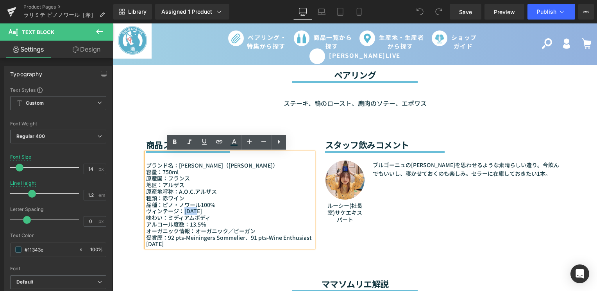
paste div
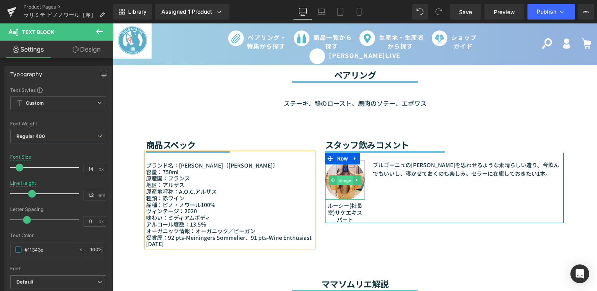
click at [340, 182] on span "Image" at bounding box center [345, 180] width 16 height 9
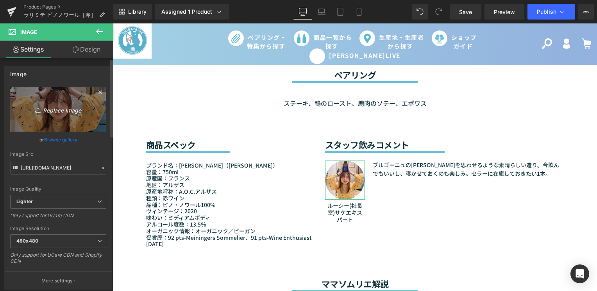
click at [76, 99] on link "Replace Image" at bounding box center [58, 109] width 96 height 45
type input "C:\fakepath\[PERSON_NAME]-SARUKAWA_Selesta_ソムリエ.jpeg"
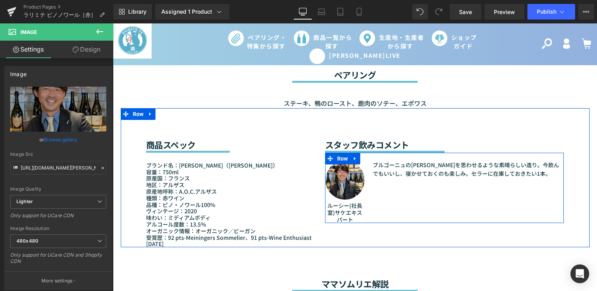
type input "[URL][DOMAIN_NAME][PERSON_NAME]"
click at [352, 220] on p "ルーシー(社長室)サケエキスパート" at bounding box center [345, 212] width 40 height 21
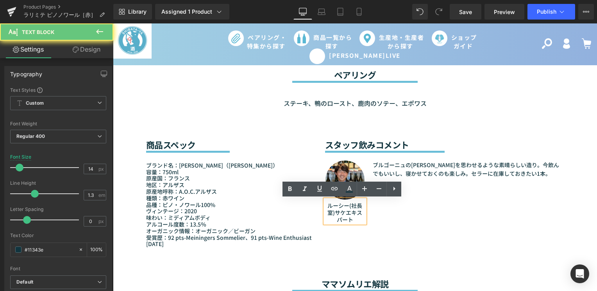
click at [352, 220] on p "ルーシー(社長室)サケエキスパート" at bounding box center [345, 212] width 40 height 21
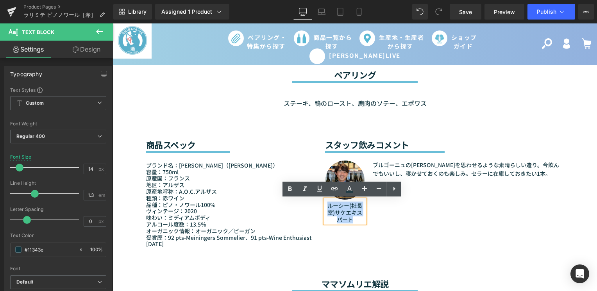
drag, startPoint x: 352, startPoint y: 220, endPoint x: 325, endPoint y: 208, distance: 29.2
click at [325, 208] on p "ルーシー(社長室)サケエキスパート" at bounding box center [345, 212] width 40 height 21
paste div
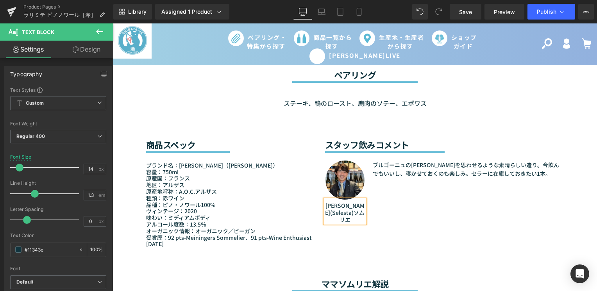
click at [353, 214] on p "[PERSON_NAME](Selesta)ソムリエ" at bounding box center [345, 212] width 40 height 21
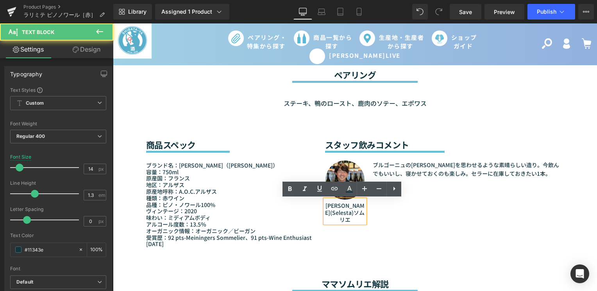
click at [352, 214] on p "[PERSON_NAME](Selesta)ソムリエ" at bounding box center [345, 212] width 40 height 21
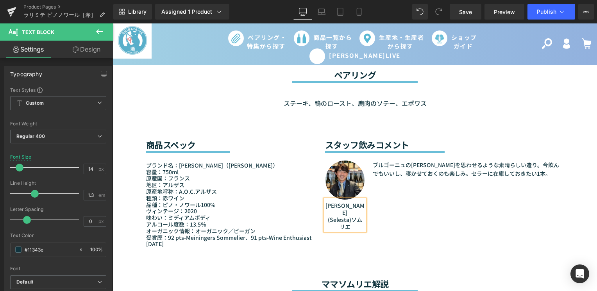
click at [346, 219] on p "(Selesta)ソムリエ" at bounding box center [345, 223] width 40 height 14
click at [392, 227] on div "Image [PERSON_NAME] (Selesta) ソムリエ Text Block ブルゴーニュのピノ・ノワールを思わせるような素晴らしい造り。今飲ん…" at bounding box center [444, 192] width 239 height 78
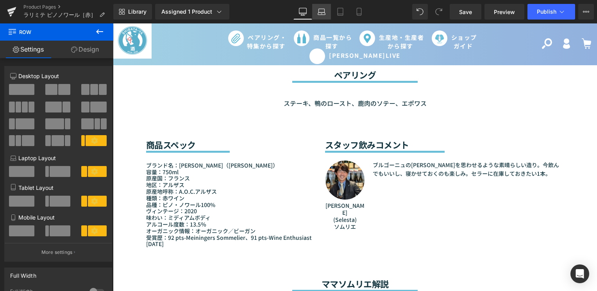
click at [321, 12] on icon at bounding box center [322, 12] width 8 height 8
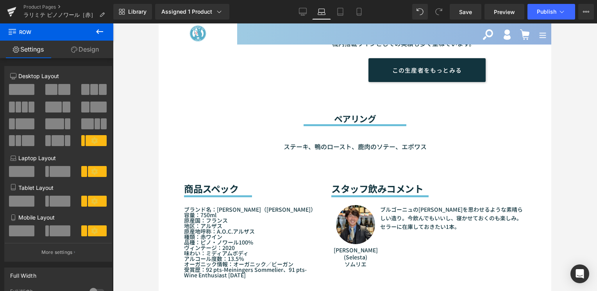
scroll to position [734, 0]
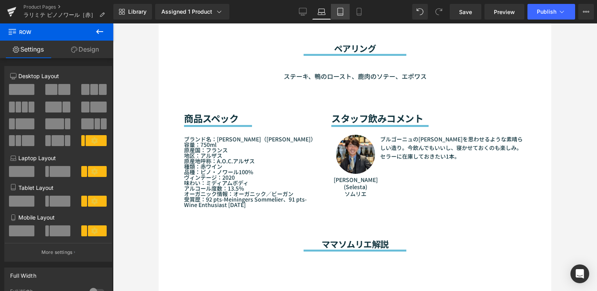
click at [336, 13] on link "Tablet" at bounding box center [340, 12] width 19 height 16
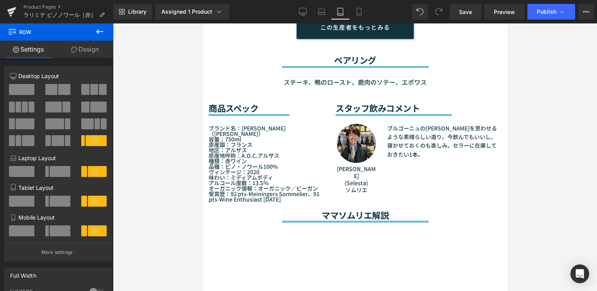
scroll to position [728, 0]
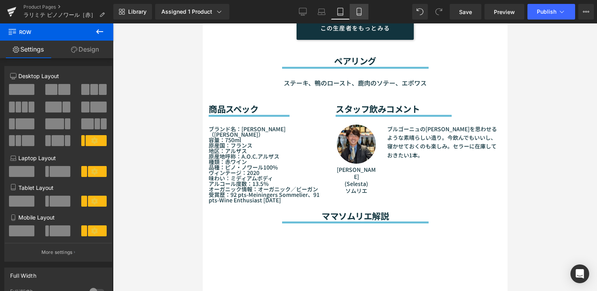
click at [358, 13] on icon at bounding box center [359, 12] width 8 height 8
type input "1200"
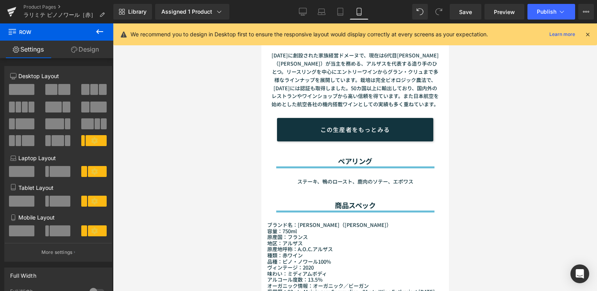
scroll to position [933, 0]
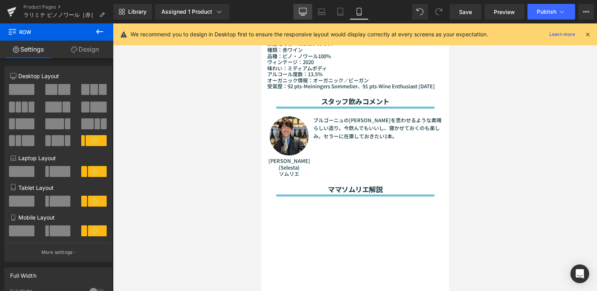
click at [306, 18] on link "Desktop" at bounding box center [302, 12] width 19 height 16
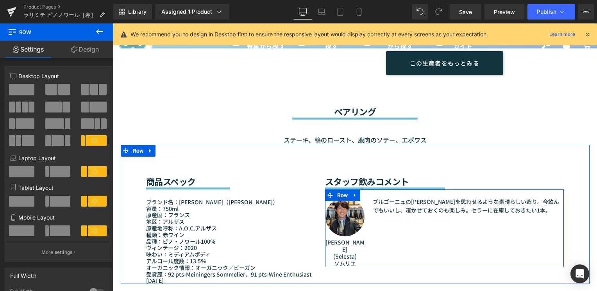
scroll to position [624, 0]
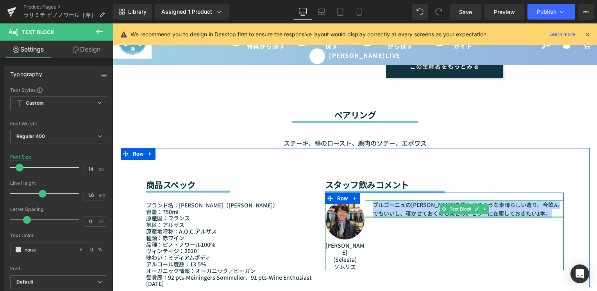
drag, startPoint x: 371, startPoint y: 205, endPoint x: 536, endPoint y: 216, distance: 165.5
click at [536, 216] on div "ブルゴーニュの[PERSON_NAME]を思わせるような素晴らしい造り。今飲んでもいいし、寝かせておくのも楽しみ。セラーに在庫しておきたい1本。 Text B…" at bounding box center [464, 209] width 199 height 18
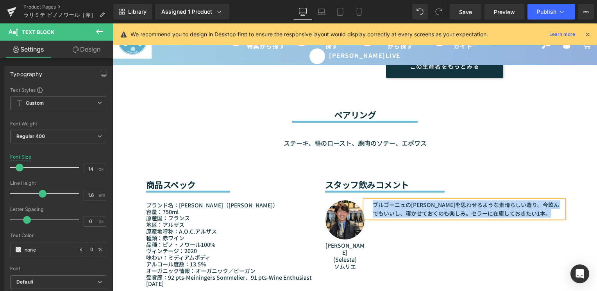
click at [457, 211] on p "ブルゴーニュの[PERSON_NAME]を思わせるような素晴らしい造り。今飲んでもいいし、寝かせておくのも楽しみ。セラーに在庫しておきたい1本。" at bounding box center [468, 209] width 191 height 18
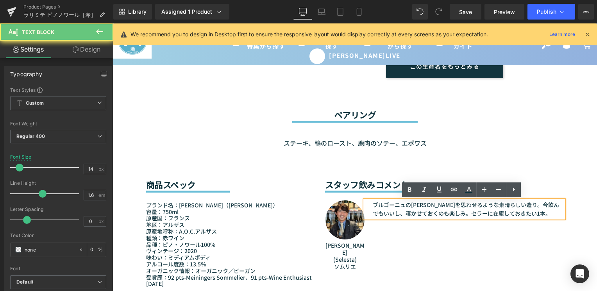
click at [386, 209] on p "ブルゴーニュの[PERSON_NAME]を思わせるような素晴らしい造り。今飲んでもいいし、寝かせておくのも楽しみ。セラーに在庫しておきたい1本。" at bounding box center [468, 209] width 191 height 18
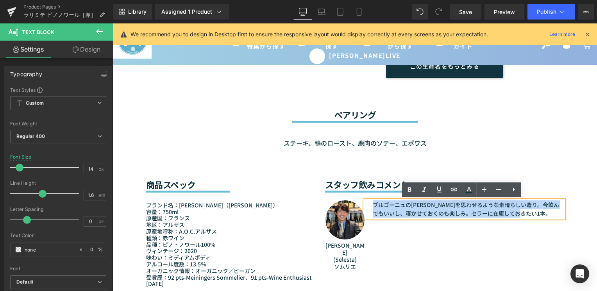
drag, startPoint x: 370, startPoint y: 203, endPoint x: 536, endPoint y: 214, distance: 166.4
click at [536, 214] on p "ブルゴーニュの[PERSON_NAME]を思わせるような素晴らしい造り。今飲んでもいいし、寝かせておくのも楽しみ。セラーに在庫しておきたい1本。" at bounding box center [468, 209] width 191 height 18
paste div
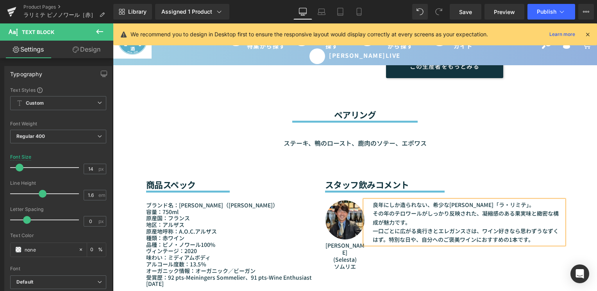
click at [472, 269] on div "Image [PERSON_NAME] (Selesta) ソムリエ Text Block 良年にしか造られない、希少な[PERSON_NAME]「ラ・リミテ…" at bounding box center [444, 232] width 239 height 78
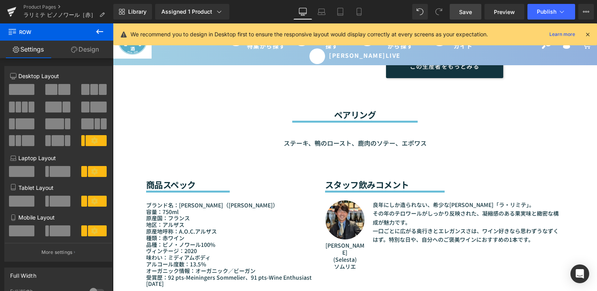
click at [466, 12] on span "Save" at bounding box center [465, 12] width 13 height 8
click at [543, 9] on span "Publish" at bounding box center [547, 12] width 20 height 6
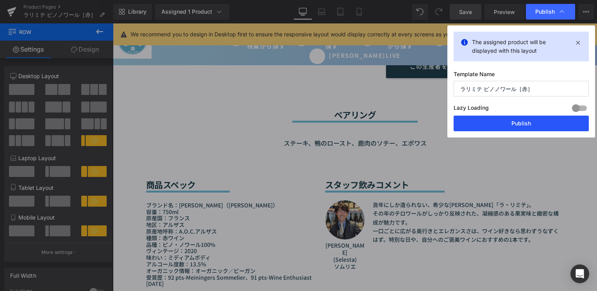
click at [0, 0] on button "Publish" at bounding box center [0, 0] width 0 height 0
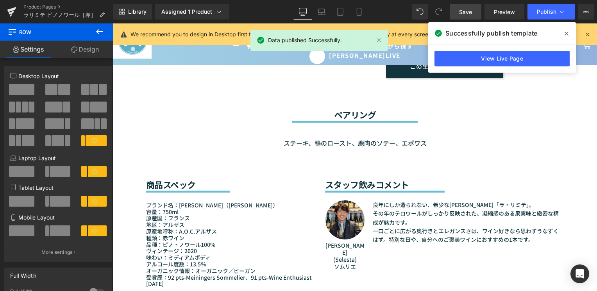
click at [0, 0] on icon at bounding box center [0, 0] width 0 height 0
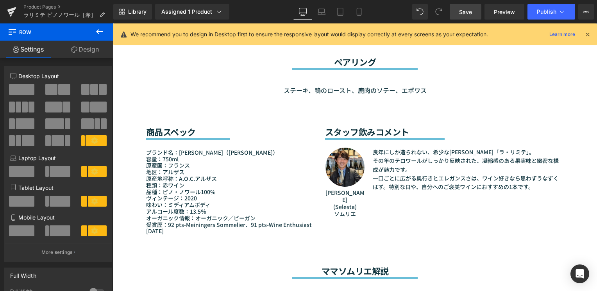
scroll to position [663, 0]
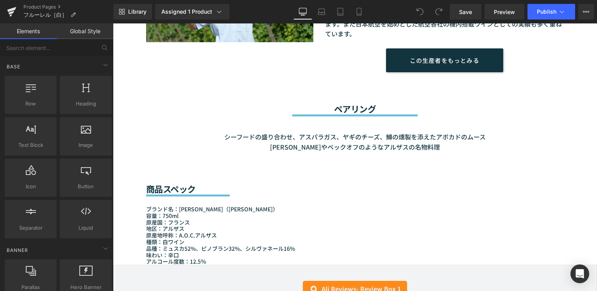
scroll to position [703, 0]
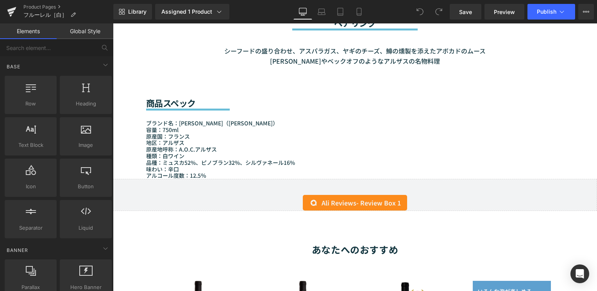
click at [210, 173] on p "アルコール度数：12.5％" at bounding box center [229, 175] width 167 height 7
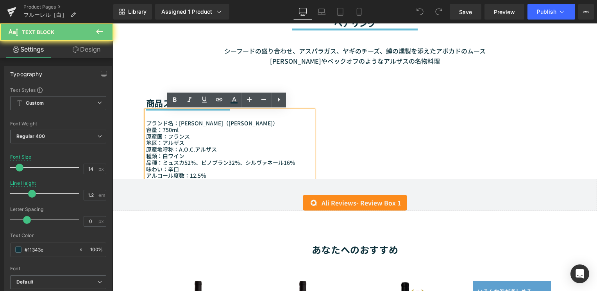
click at [209, 175] on p "アルコール度数：12.5％" at bounding box center [229, 175] width 167 height 7
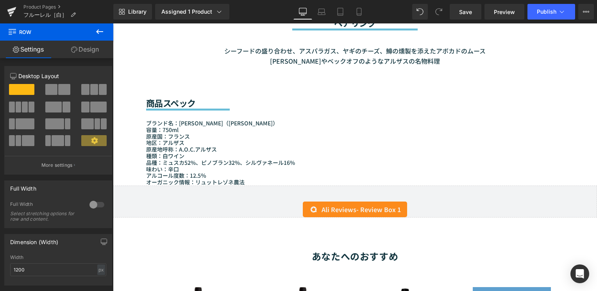
click at [462, 20] on div "Library Assigned 1 Product Product Preview フルーレル［白］ Manage assigned products De…" at bounding box center [355, 11] width 484 height 23
click at [461, 11] on span "Save" at bounding box center [465, 12] width 13 height 8
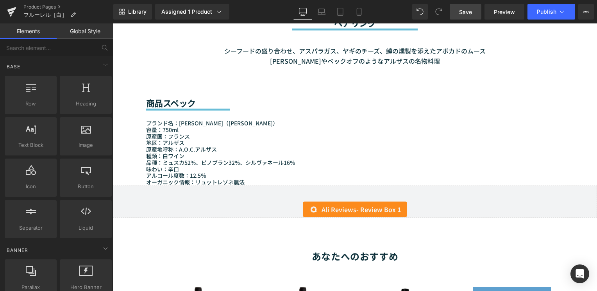
click at [116, 87] on div "Sale Off (P) Image" at bounding box center [355, 57] width 484 height 1346
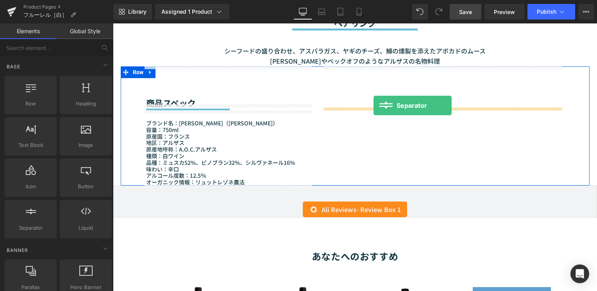
drag, startPoint x: 148, startPoint y: 244, endPoint x: 373, endPoint y: 105, distance: 264.1
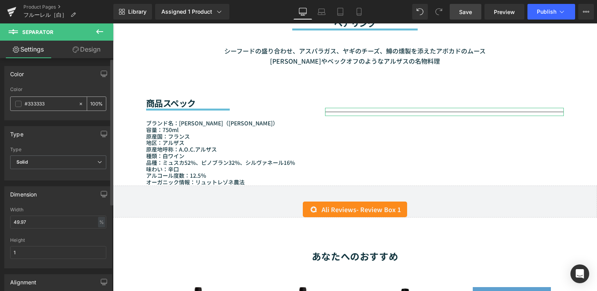
drag, startPoint x: 50, startPoint y: 102, endPoint x: 21, endPoint y: 104, distance: 28.9
click at [21, 104] on div "#333333" at bounding box center [45, 104] width 68 height 14
paste input "5ab7d4"
type input "#5ab7d4"
drag, startPoint x: 35, startPoint y: 223, endPoint x: -5, endPoint y: 222, distance: 39.9
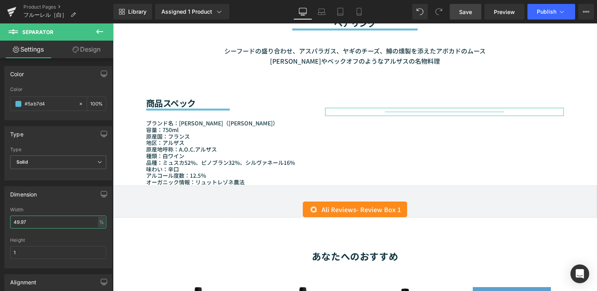
click at [0, 222] on html "Separator You are previewing how the will restyle your page. You can not edit E…" at bounding box center [298, 145] width 597 height 291
type input "50"
click at [26, 254] on input "1" at bounding box center [58, 252] width 96 height 13
type input "5"
click at [94, 46] on link "Design" at bounding box center [86, 50] width 57 height 18
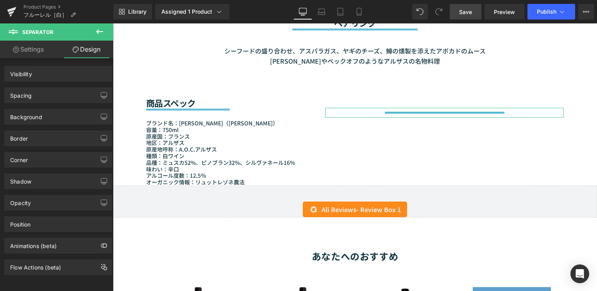
click at [94, 52] on link "Design" at bounding box center [86, 50] width 57 height 18
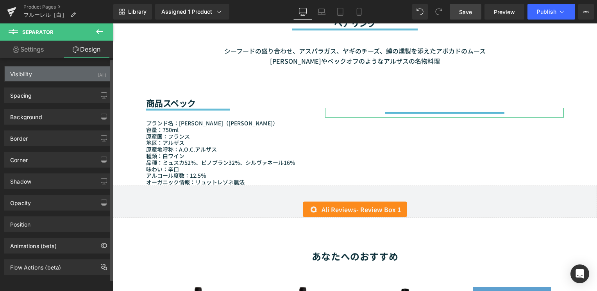
click at [38, 71] on div "Visibility (All)" at bounding box center [58, 73] width 107 height 15
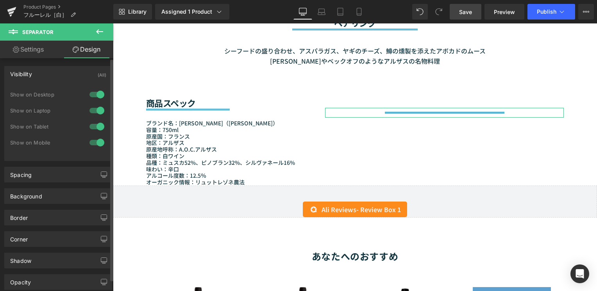
click at [51, 77] on div "Visibility (All)" at bounding box center [58, 73] width 107 height 15
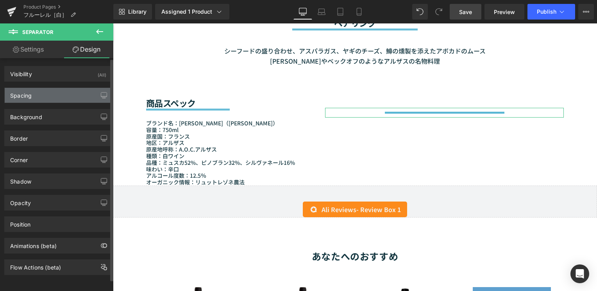
click at [64, 99] on div "Spacing" at bounding box center [58, 95] width 107 height 15
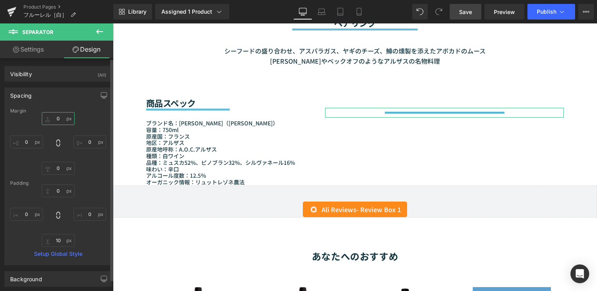
click at [62, 119] on input "0" at bounding box center [58, 118] width 33 height 13
type input "-8"
click at [92, 118] on div "-8 -8 0px 0 0px 0 0px 0" at bounding box center [58, 143] width 96 height 62
click at [25, 94] on div "Spacing" at bounding box center [20, 93] width 21 height 11
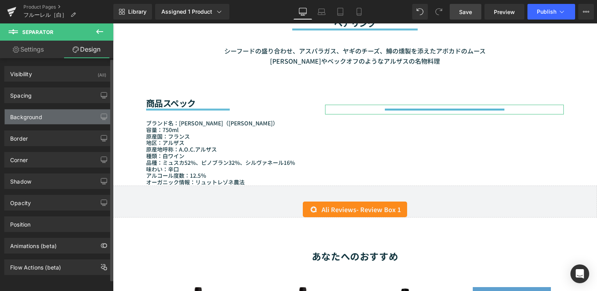
click at [30, 117] on div "Background" at bounding box center [26, 114] width 32 height 11
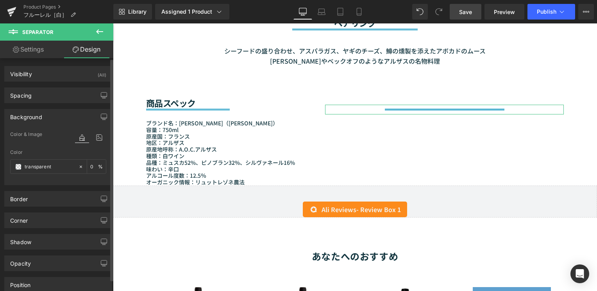
click at [30, 117] on div "Background" at bounding box center [26, 114] width 32 height 11
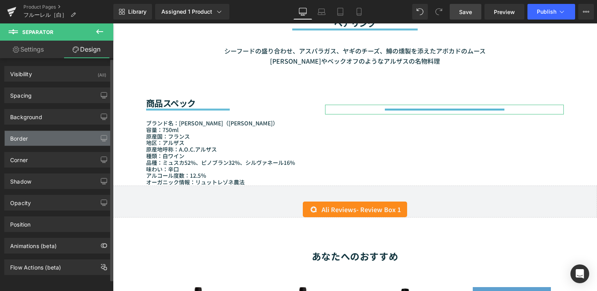
click at [15, 142] on div "Border" at bounding box center [58, 138] width 107 height 15
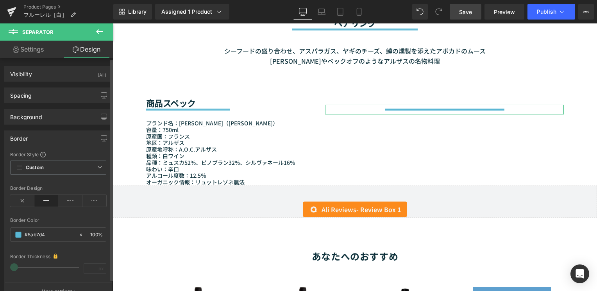
click at [27, 138] on div "Border" at bounding box center [19, 136] width 18 height 11
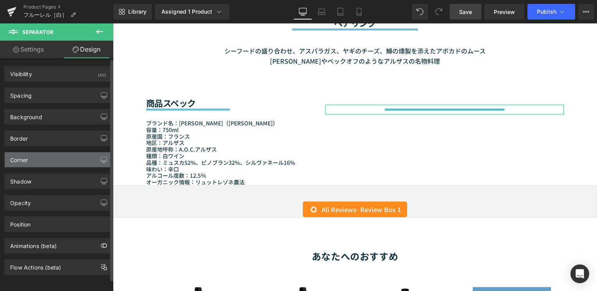
click at [39, 159] on div "Corner" at bounding box center [58, 159] width 107 height 15
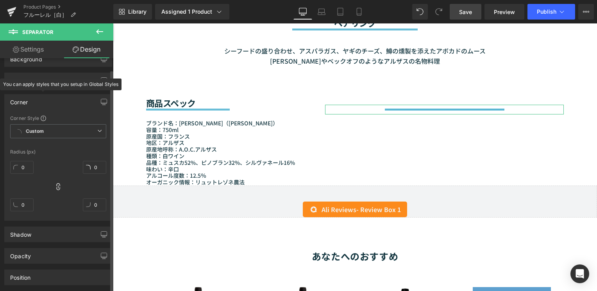
scroll to position [39, 0]
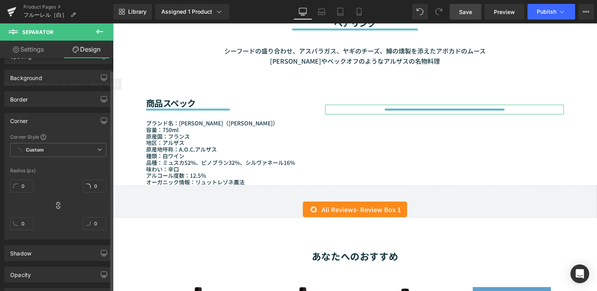
click at [23, 121] on div "Corner" at bounding box center [19, 118] width 18 height 11
click at [10, 125] on div "Corner" at bounding box center [58, 120] width 107 height 15
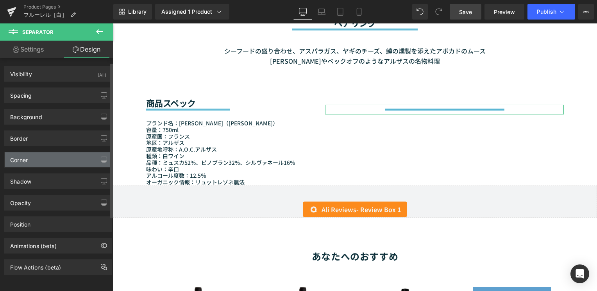
scroll to position [6, 0]
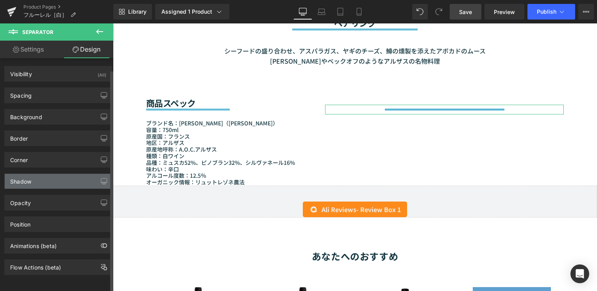
click at [23, 178] on div "Shadow" at bounding box center [20, 179] width 21 height 11
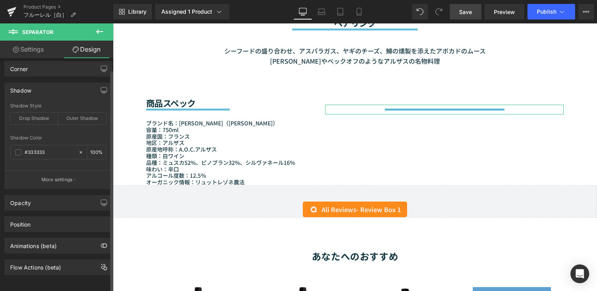
scroll to position [58, 0]
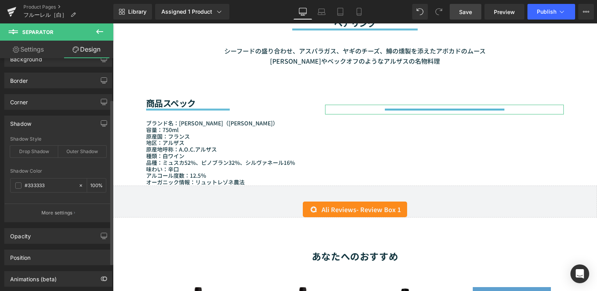
click at [22, 123] on div "Shadow" at bounding box center [20, 121] width 21 height 11
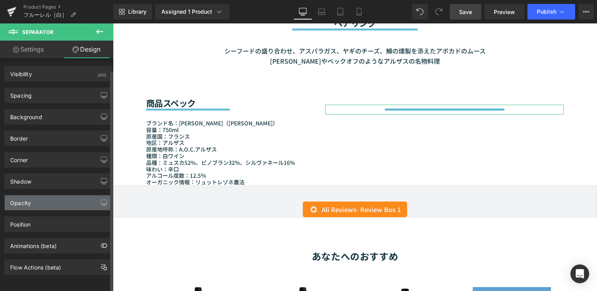
click at [36, 195] on div "Opacity" at bounding box center [58, 202] width 107 height 15
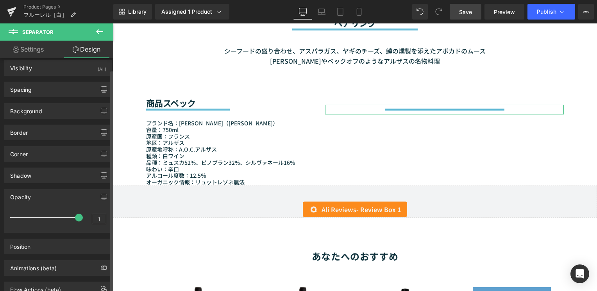
scroll to position [34, 0]
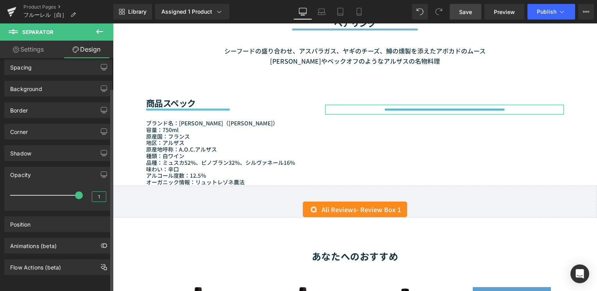
click at [99, 192] on input "1" at bounding box center [99, 197] width 14 height 10
type input "0.9"
click at [73, 203] on div at bounding box center [58, 205] width 96 height 5
click at [65, 217] on div "Position" at bounding box center [58, 224] width 107 height 15
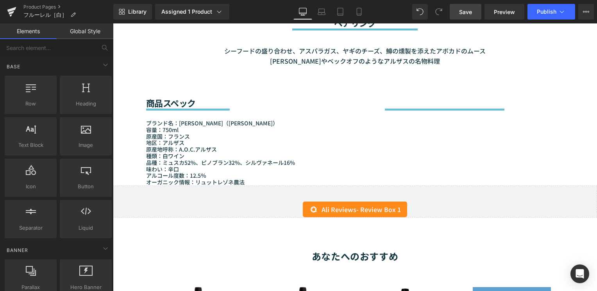
click at [115, 113] on div "Sale Off (P) Image" at bounding box center [355, 57] width 484 height 1346
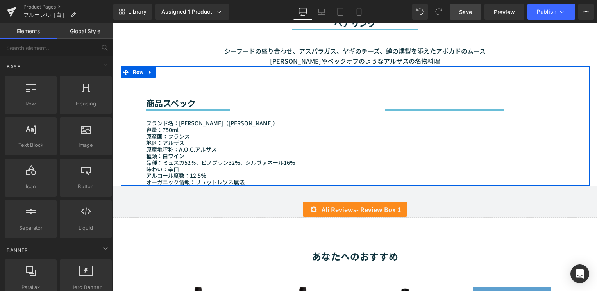
click at [391, 101] on h2 at bounding box center [444, 103] width 239 height 10
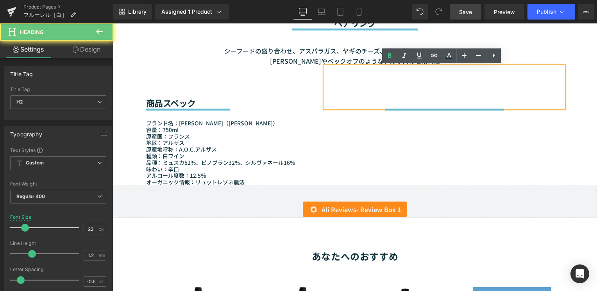
click at [394, 102] on h2 at bounding box center [444, 103] width 239 height 10
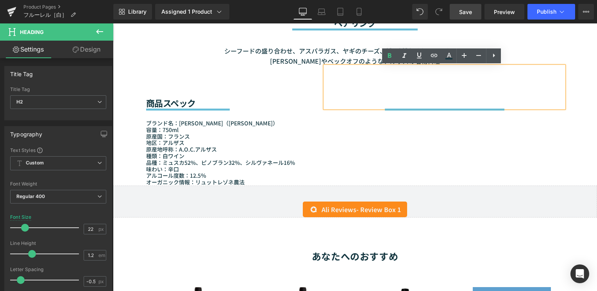
click at [394, 102] on h2 at bounding box center [444, 103] width 239 height 10
paste div
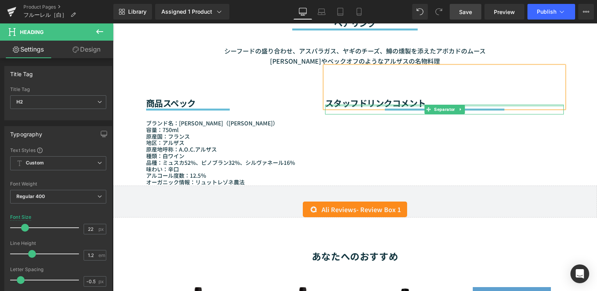
click at [396, 105] on div at bounding box center [444, 106] width 239 height 2
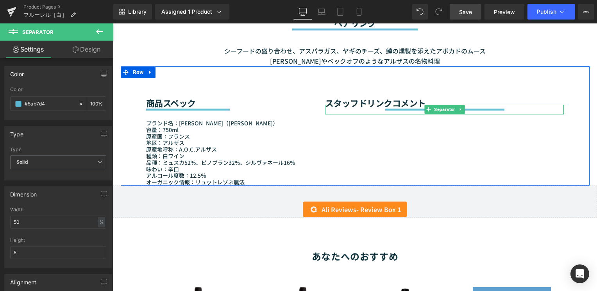
click at [353, 110] on div at bounding box center [444, 110] width 239 height 10
click at [432, 106] on span "Separator" at bounding box center [444, 109] width 24 height 9
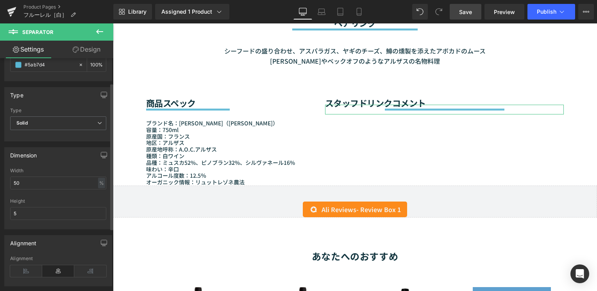
scroll to position [139, 0]
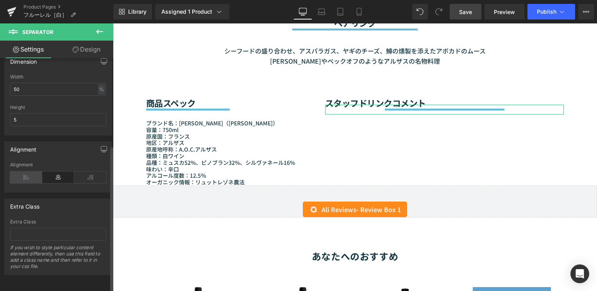
click at [27, 171] on icon at bounding box center [26, 177] width 32 height 12
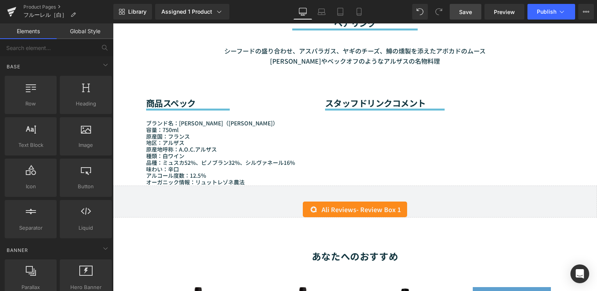
click at [115, 171] on div "Sale Off (P) Image" at bounding box center [355, 57] width 484 height 1346
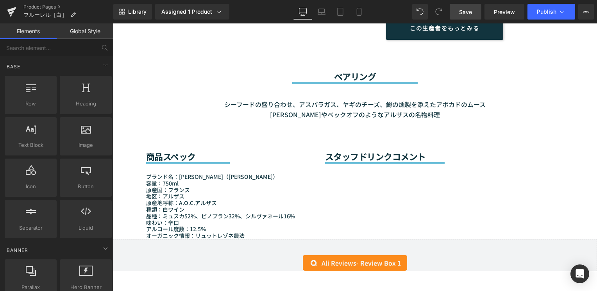
scroll to position [703, 0]
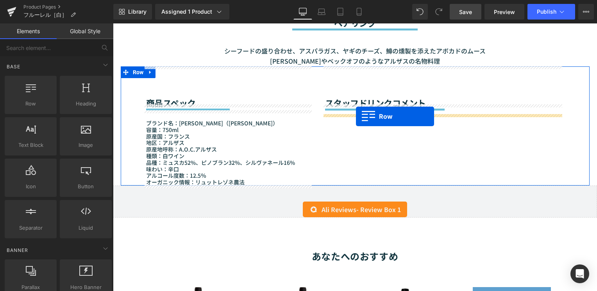
drag, startPoint x: 147, startPoint y: 123, endPoint x: 356, endPoint y: 116, distance: 209.1
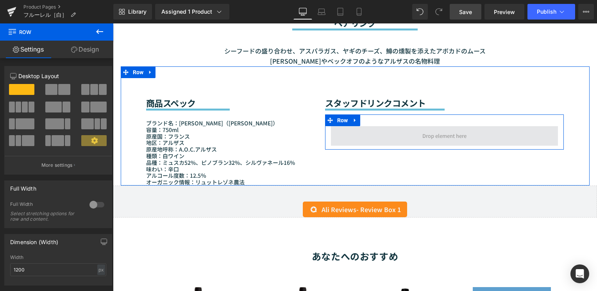
click at [378, 136] on span at bounding box center [444, 136] width 227 height 20
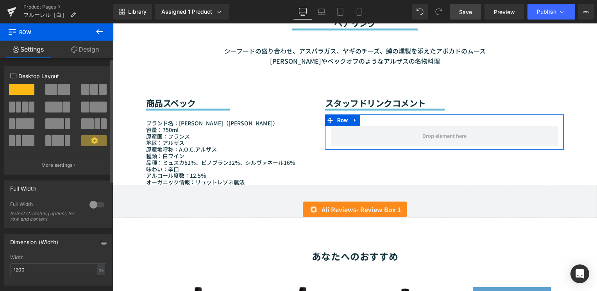
click at [30, 127] on span at bounding box center [25, 123] width 19 height 11
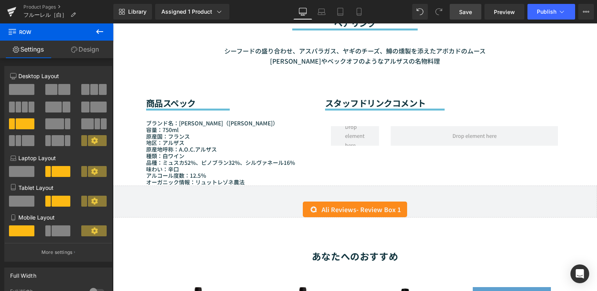
click at [116, 77] on div "Sale Off (P) Image" at bounding box center [355, 57] width 484 height 1346
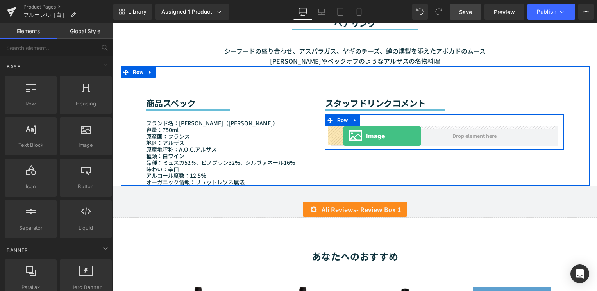
drag, startPoint x: 202, startPoint y: 168, endPoint x: 343, endPoint y: 136, distance: 144.6
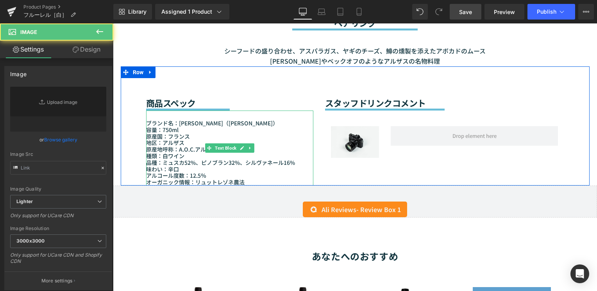
type input "//d1um8515vdn9kb.cloudfront.net/images/parallax.jpg"
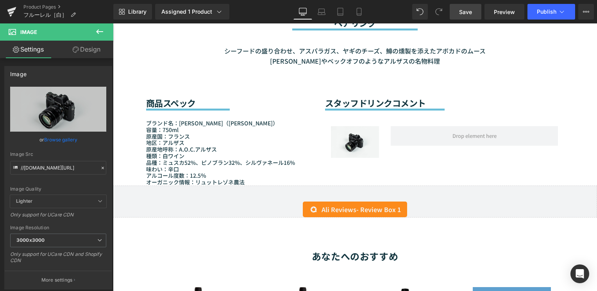
click at [115, 84] on div "Sale Off (P) Image" at bounding box center [355, 57] width 484 height 1346
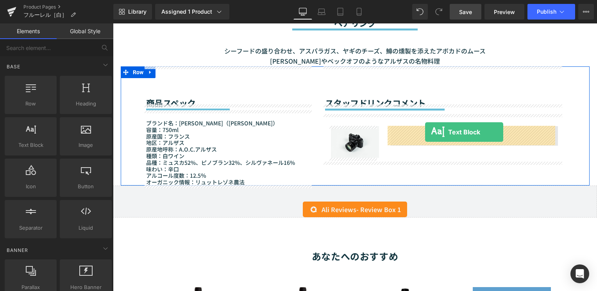
drag, startPoint x: 154, startPoint y: 159, endPoint x: 425, endPoint y: 132, distance: 272.4
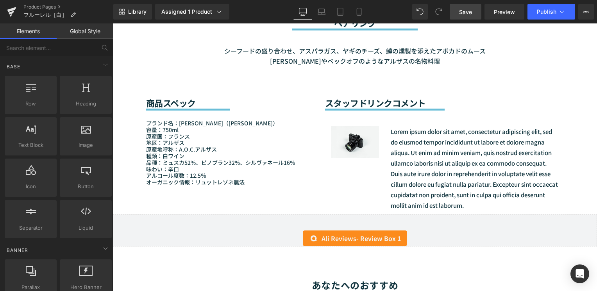
click at [115, 77] on div "Sale Off (P) Image" at bounding box center [355, 71] width 484 height 1374
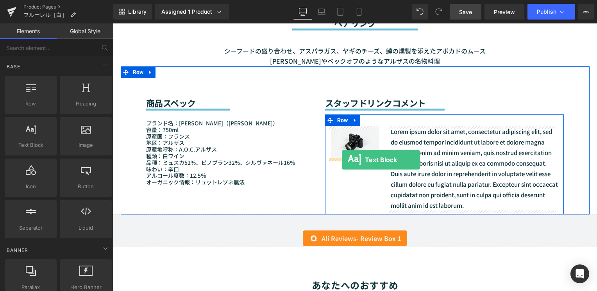
drag, startPoint x: 145, startPoint y: 164, endPoint x: 342, endPoint y: 160, distance: 196.5
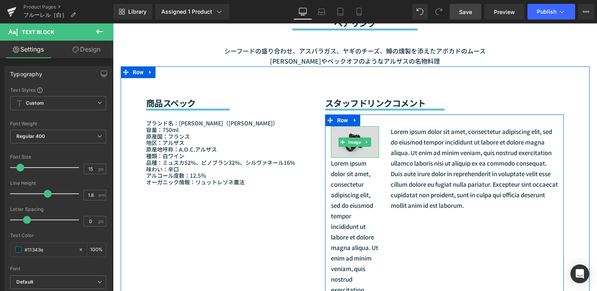
click at [350, 152] on img at bounding box center [355, 142] width 48 height 32
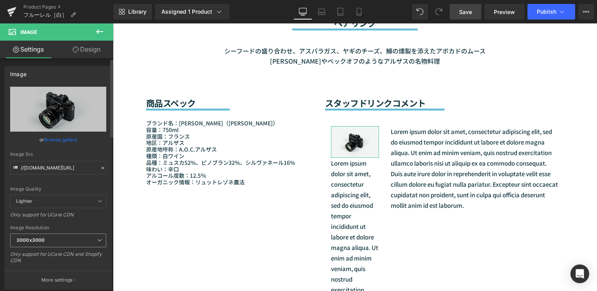
click at [59, 242] on span "3000x3000" at bounding box center [58, 241] width 96 height 14
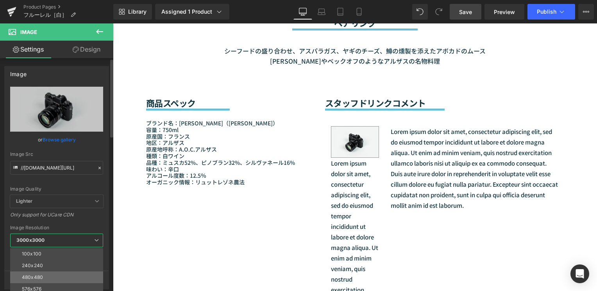
click at [50, 274] on li "480x480" at bounding box center [58, 277] width 96 height 12
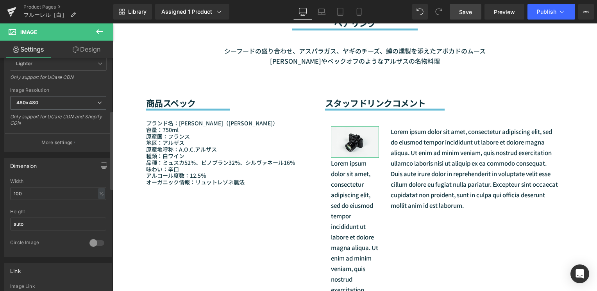
scroll to position [156, 0]
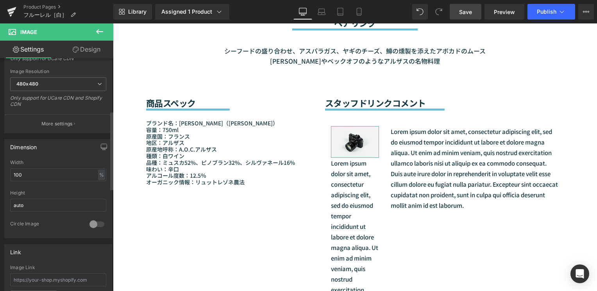
click at [87, 225] on div at bounding box center [96, 224] width 19 height 12
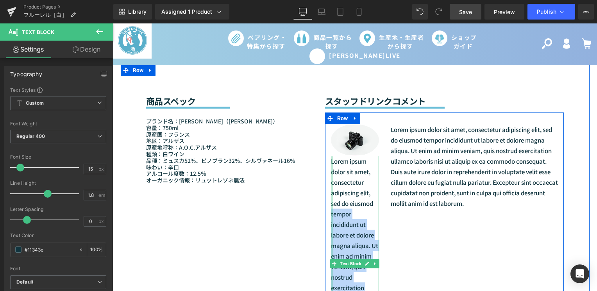
scroll to position [703, 0]
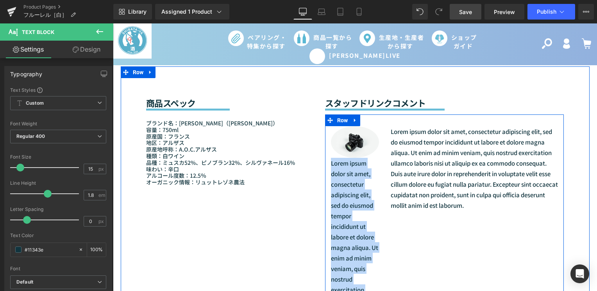
drag, startPoint x: 366, startPoint y: 244, endPoint x: 325, endPoint y: 166, distance: 88.9
paste div
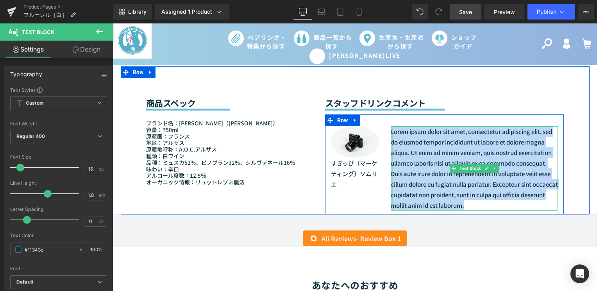
drag, startPoint x: 472, startPoint y: 200, endPoint x: 388, endPoint y: 129, distance: 109.7
click at [391, 129] on div "Lorem ipsum dolor sit amet, consectetur adipiscing elit, sed do eiusmod tempor …" at bounding box center [475, 168] width 168 height 84
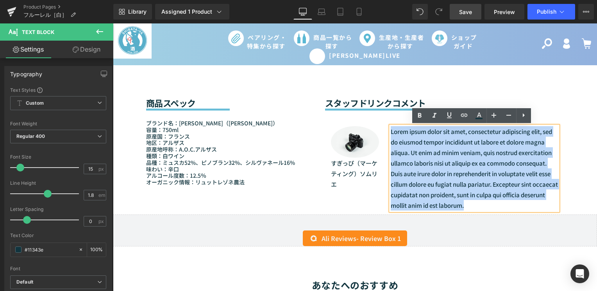
paste div
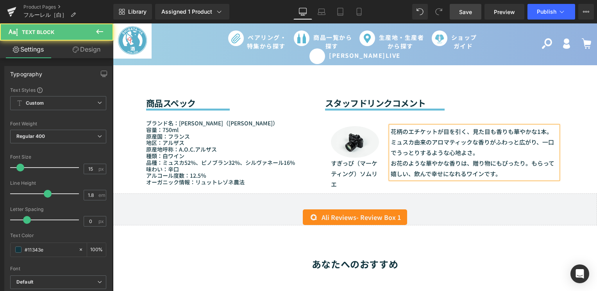
click at [421, 149] on p "ミュスカ由来のアロマティックな香りがふわっと広がり、一口でうっとりするような心地よさ。" at bounding box center [475, 147] width 168 height 21
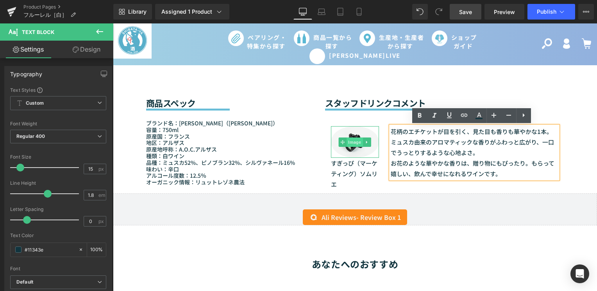
click at [353, 141] on span "Image" at bounding box center [355, 141] width 16 height 9
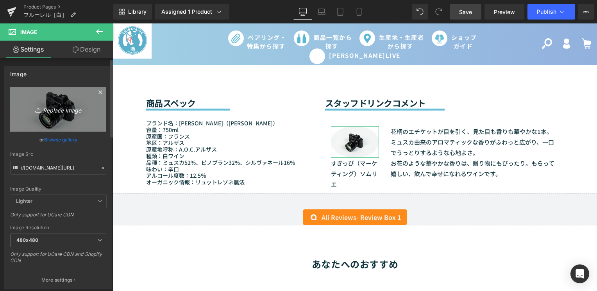
click at [73, 105] on icon "Replace Image" at bounding box center [58, 109] width 62 height 10
type input "C:\fakepath\杉井.jpg"
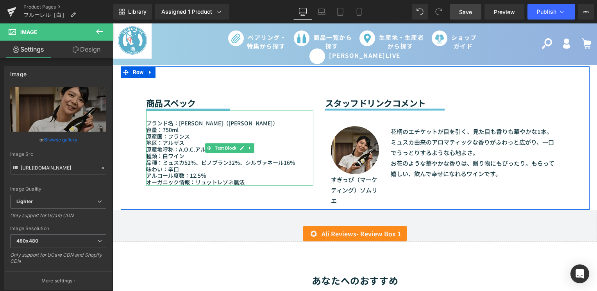
type input "https://ucarecdn.com/6d0acd4d-0221-4ba9-a6ca-f71ce314b9f6/-/format/auto/-/previ…"
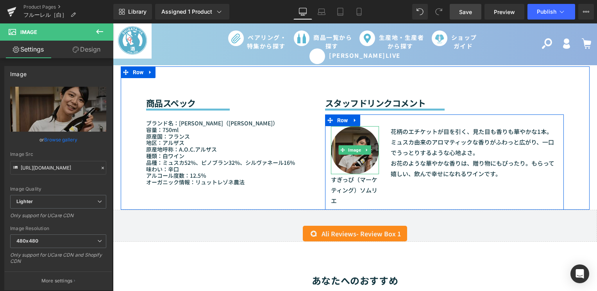
click at [356, 160] on img at bounding box center [355, 150] width 48 height 48
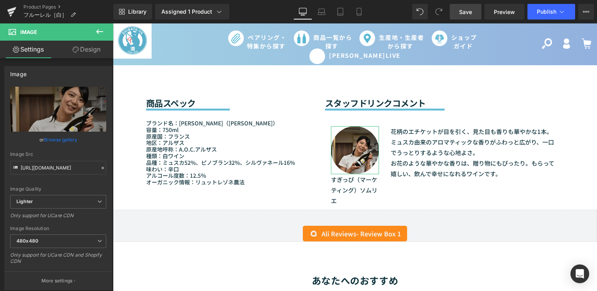
click at [79, 50] on link "Design" at bounding box center [86, 50] width 57 height 18
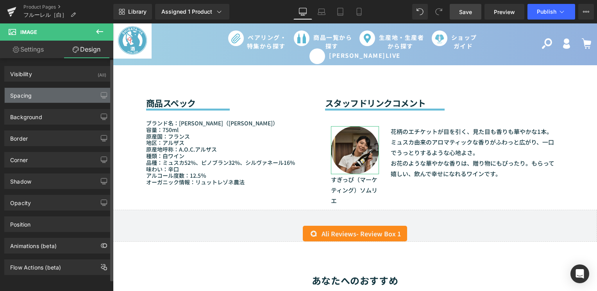
type input "0"
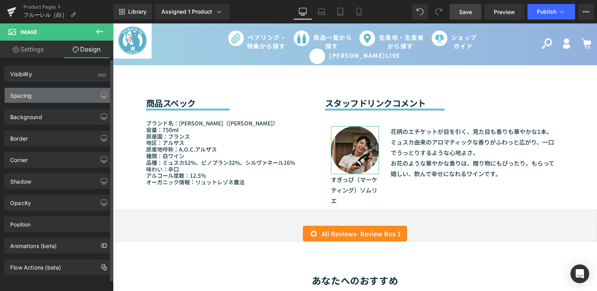
type input "0"
click at [59, 91] on div "Spacing" at bounding box center [58, 95] width 107 height 15
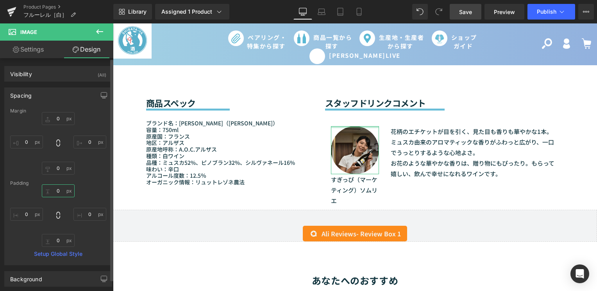
click at [60, 191] on input "0" at bounding box center [58, 190] width 33 height 13
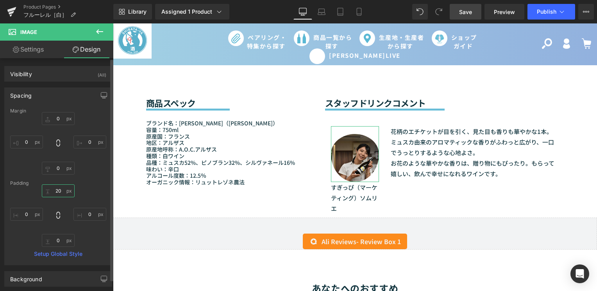
type input "2"
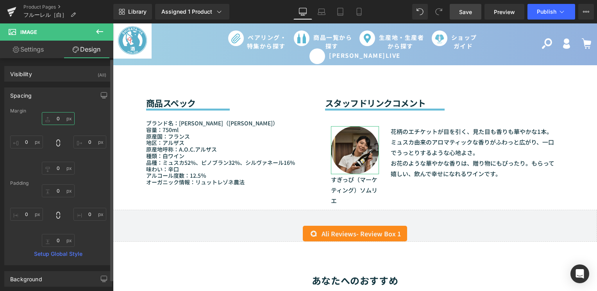
click at [61, 118] on input "0" at bounding box center [58, 118] width 33 height 13
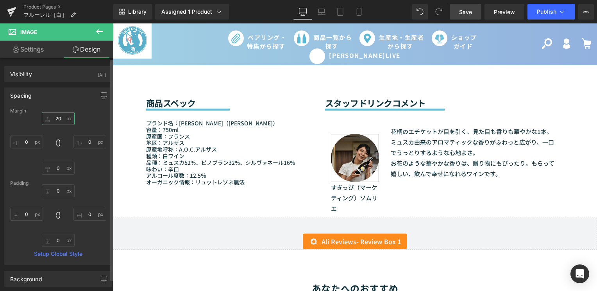
type input "2"
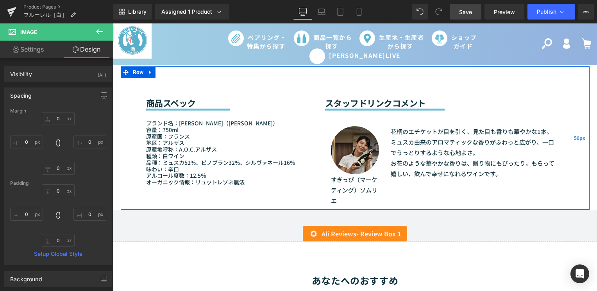
click at [570, 165] on div "50px" at bounding box center [580, 137] width 20 height 143
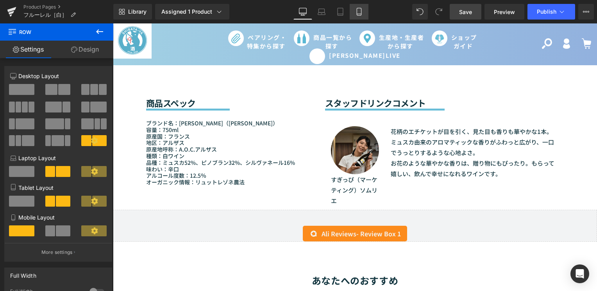
click at [357, 16] on link "Mobile" at bounding box center [359, 12] width 19 height 16
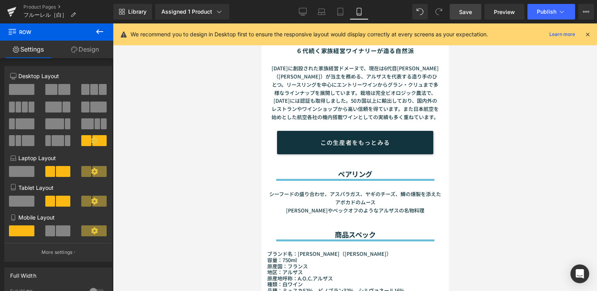
scroll to position [808, 0]
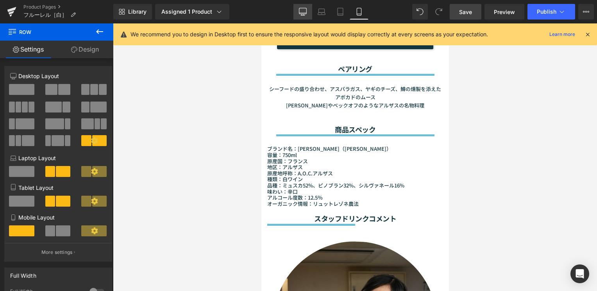
click at [306, 16] on link "Desktop" at bounding box center [302, 12] width 19 height 16
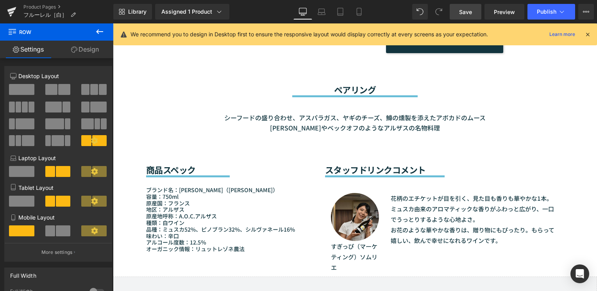
scroll to position [655, 0]
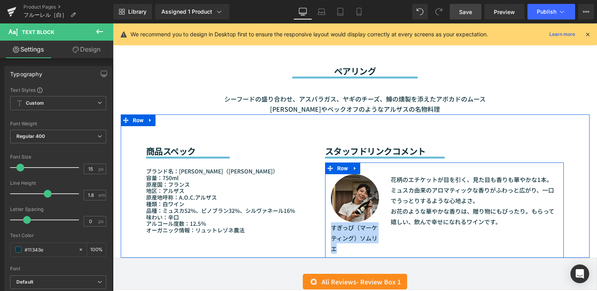
drag, startPoint x: 325, startPoint y: 236, endPoint x: 325, endPoint y: 229, distance: 7.0
click at [325, 229] on div "Image NaNpx すぎっぴ（マーケティング）ソムリエ Text Block" at bounding box center [355, 214] width 60 height 80
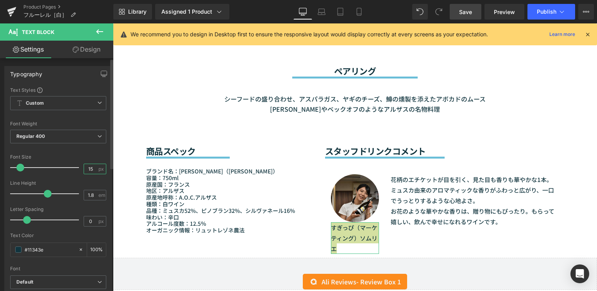
click at [93, 170] on input "15" at bounding box center [91, 169] width 14 height 10
type input "1"
type input "13"
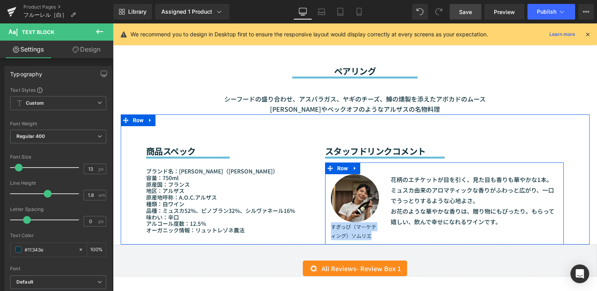
click at [353, 241] on div "Image NaNpx すぎっぴ（マーケティング）ソムリエ Text Block 花柄のエチケットが目を引く、見た目も香りも華やかな1本。 ミュスカ由来のアロ…" at bounding box center [444, 203] width 239 height 82
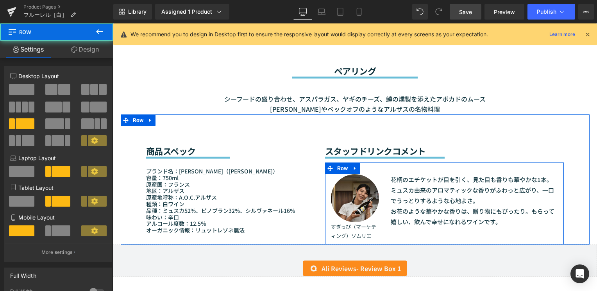
click at [377, 237] on div "Image NaNpx すぎっぴ（マーケティング）ソムリエ Text Block" at bounding box center [355, 207] width 60 height 66
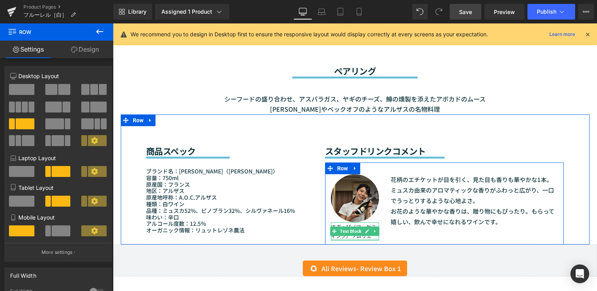
click at [348, 240] on div at bounding box center [355, 240] width 48 height 2
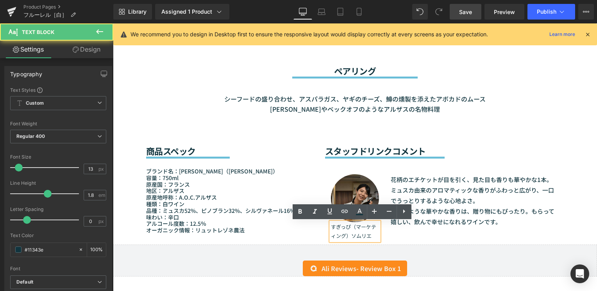
click at [348, 228] on p "すぎっぴ（マーケティング）ソムリエ" at bounding box center [355, 231] width 48 height 18
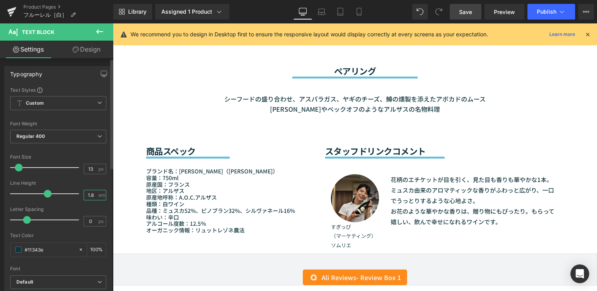
click at [93, 195] on input "1.8" at bounding box center [91, 195] width 14 height 10
type input "1.3"
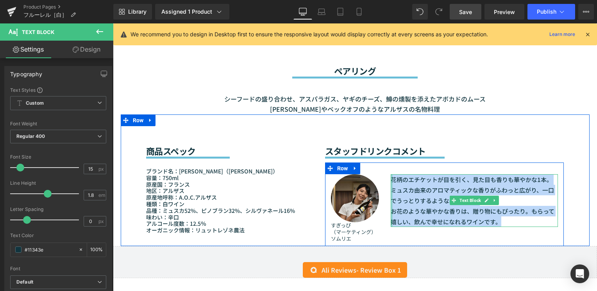
drag, startPoint x: 498, startPoint y: 222, endPoint x: 389, endPoint y: 181, distance: 116.9
click at [391, 181] on div "花柄のエチケットが目を引く、見た目も香りも華やかな1本。 ミュスカ由来のアロマティックな香りがふわっと広がり、一口でうっとりするような心地よさ。 お花のような…" at bounding box center [475, 200] width 168 height 53
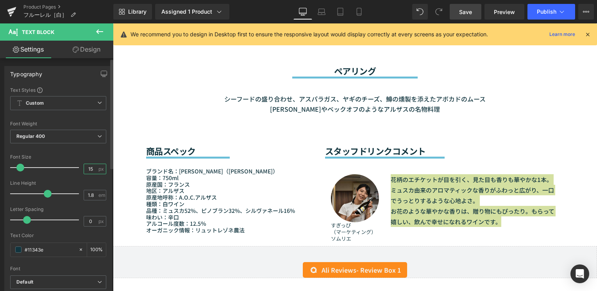
click at [90, 170] on input "15" at bounding box center [91, 169] width 14 height 10
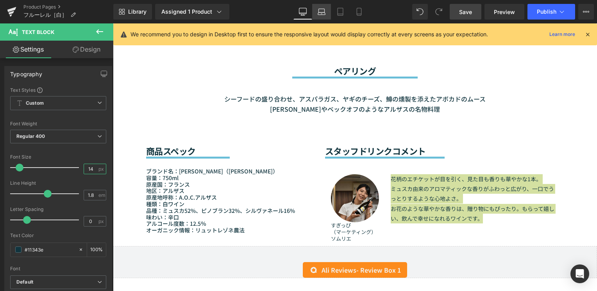
type input "14"
click at [315, 10] on link "Laptop" at bounding box center [321, 12] width 19 height 16
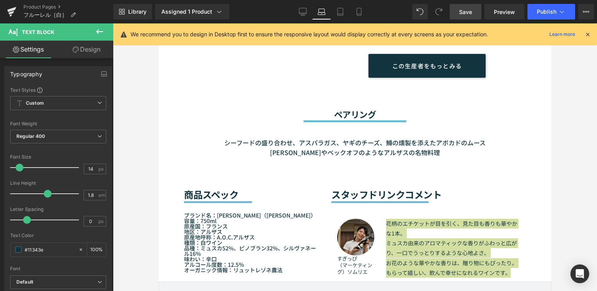
type input "100"
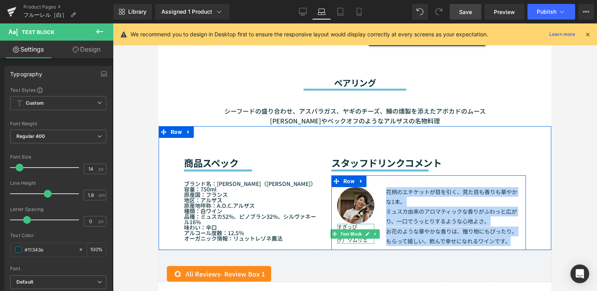
click at [345, 230] on p "（マーケティング）ソムリエ" at bounding box center [355, 236] width 37 height 13
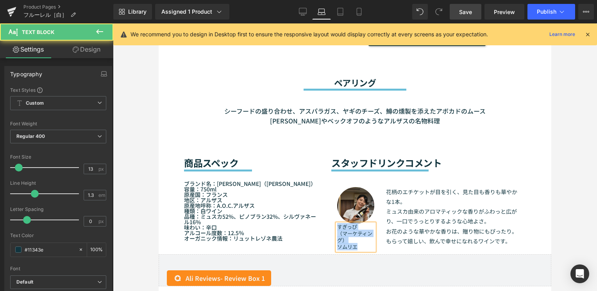
drag, startPoint x: 359, startPoint y: 233, endPoint x: 335, endPoint y: 216, distance: 30.2
click at [337, 224] on div "すぎっぴ （マーケティング） ソムリエ" at bounding box center [355, 237] width 37 height 27
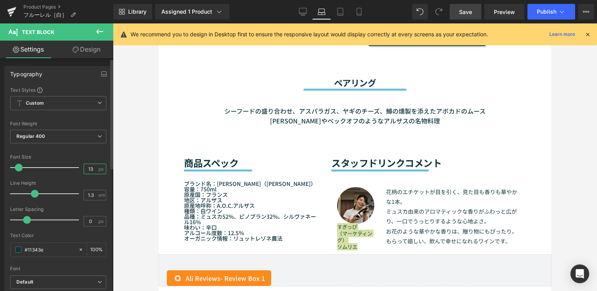
click at [92, 167] on input "13" at bounding box center [91, 169] width 14 height 10
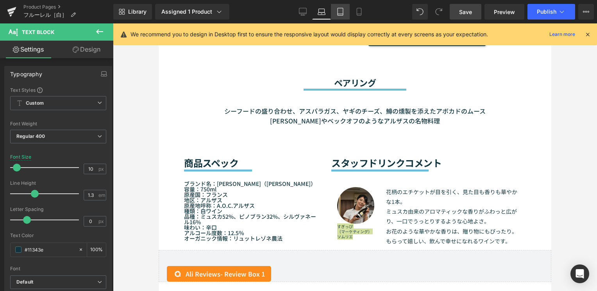
click at [339, 8] on icon at bounding box center [340, 12] width 8 height 8
type input "13"
type input "100"
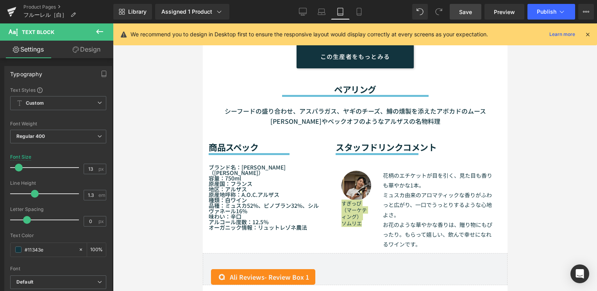
scroll to position [673, 0]
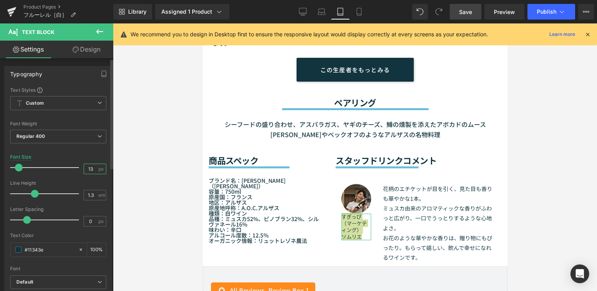
click at [93, 169] on input "13" at bounding box center [91, 169] width 14 height 10
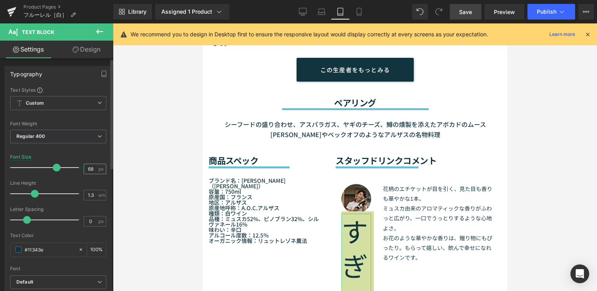
type input "6"
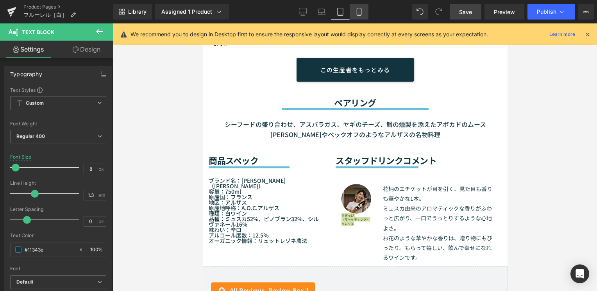
click at [358, 12] on icon at bounding box center [359, 12] width 8 height 8
type input "13"
type input "100"
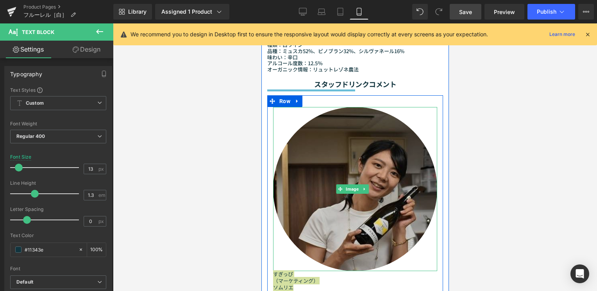
scroll to position [925, 0]
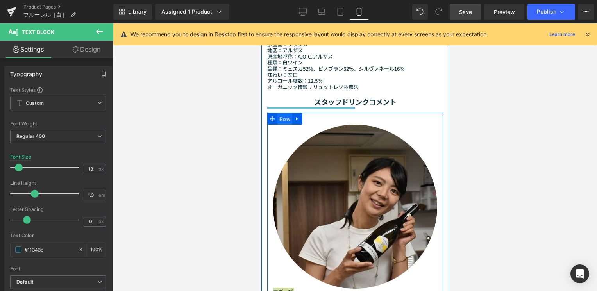
click at [285, 124] on span "Row" at bounding box center [284, 119] width 15 height 12
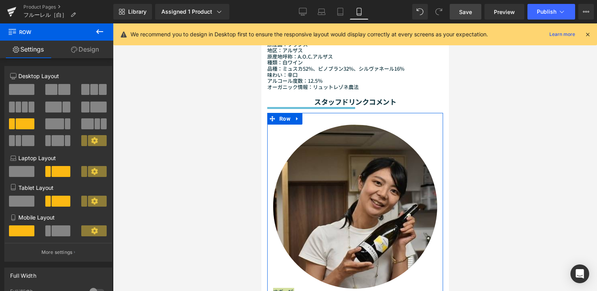
click at [68, 227] on span at bounding box center [61, 230] width 19 height 11
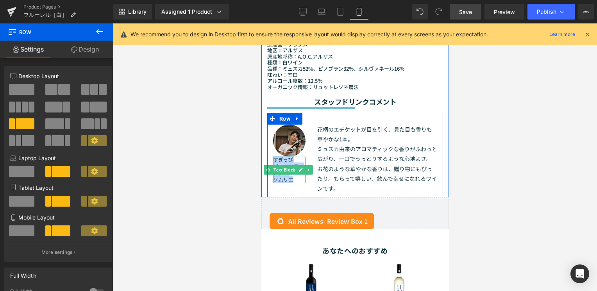
click at [284, 180] on p "ソムリエ" at bounding box center [289, 180] width 32 height 7
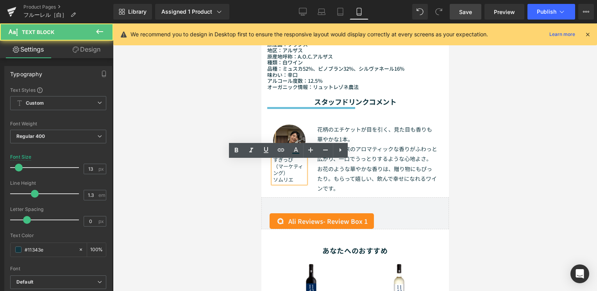
click at [295, 183] on p "ソムリエ" at bounding box center [289, 180] width 32 height 7
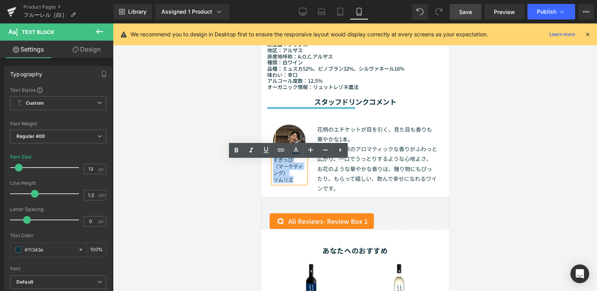
drag, startPoint x: 293, startPoint y: 184, endPoint x: 273, endPoint y: 163, distance: 28.7
click at [273, 163] on div "すぎっぴ （マーケティング） ソムリエ" at bounding box center [289, 170] width 32 height 27
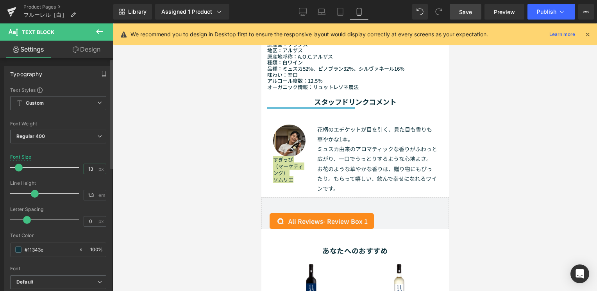
click at [90, 170] on input "13" at bounding box center [91, 169] width 14 height 10
type input "1"
type input "8"
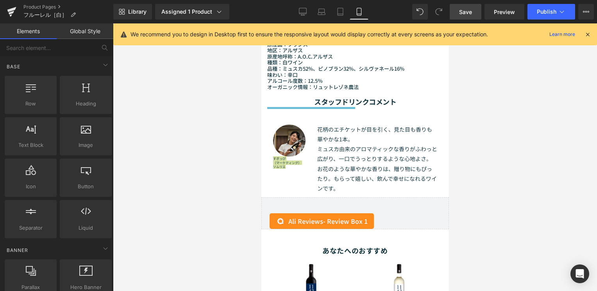
click at [507, 201] on div at bounding box center [355, 157] width 484 height 268
click at [457, 14] on link "Save" at bounding box center [466, 12] width 32 height 16
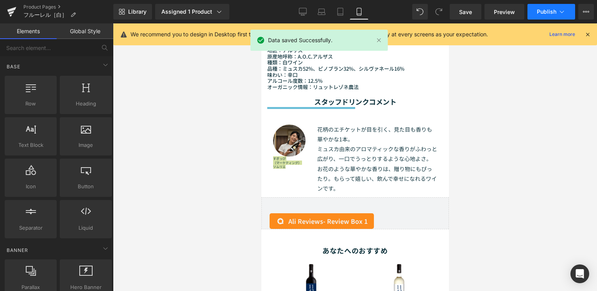
click at [546, 14] on span "Publish" at bounding box center [547, 12] width 20 height 6
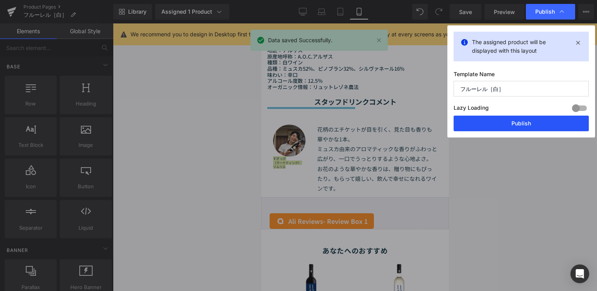
click at [507, 125] on button "Publish" at bounding box center [520, 124] width 135 height 16
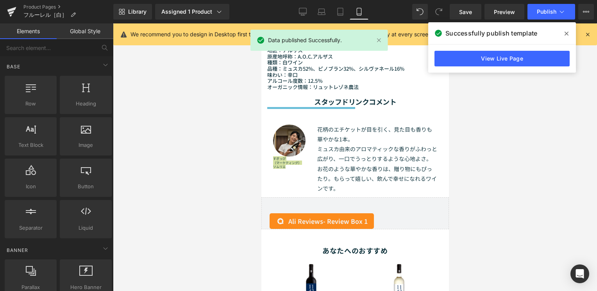
click at [564, 36] on span at bounding box center [566, 33] width 12 height 12
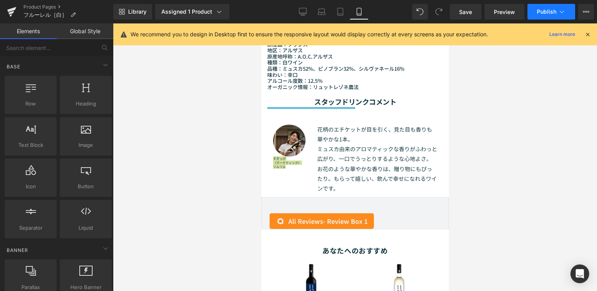
click at [543, 13] on span "Publish" at bounding box center [547, 12] width 20 height 6
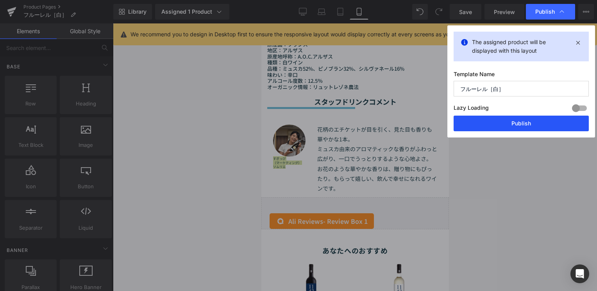
click at [529, 123] on button "Publish" at bounding box center [520, 124] width 135 height 16
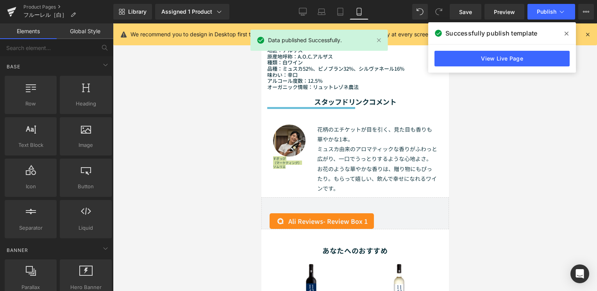
click at [564, 32] on icon at bounding box center [566, 33] width 4 height 6
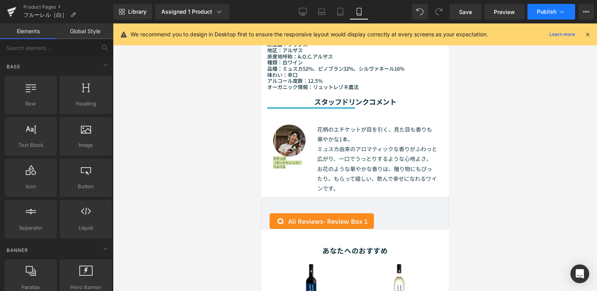
click at [547, 9] on span "Publish" at bounding box center [547, 12] width 20 height 6
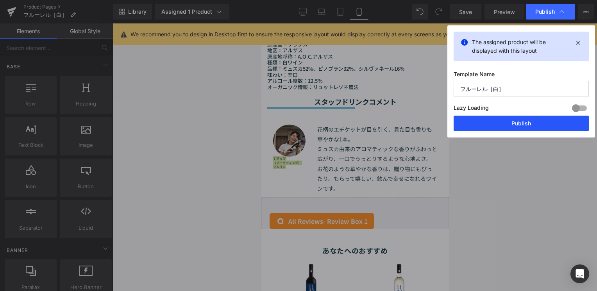
click at [539, 121] on button "Publish" at bounding box center [520, 124] width 135 height 16
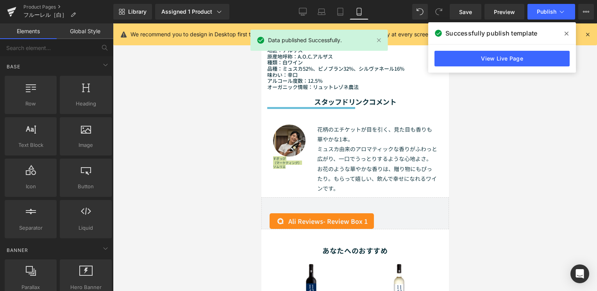
drag, startPoint x: 298, startPoint y: 11, endPoint x: 291, endPoint y: 4, distance: 9.7
click at [298, 11] on link "Desktop" at bounding box center [302, 12] width 19 height 16
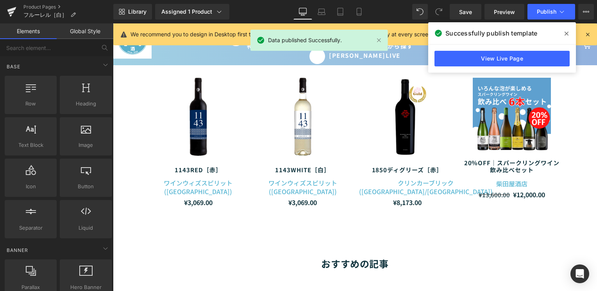
scroll to position [878, 0]
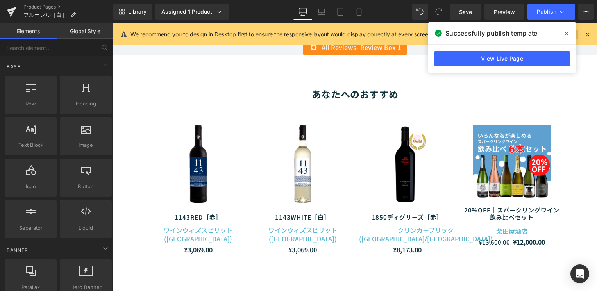
click at [566, 32] on icon at bounding box center [566, 33] width 4 height 6
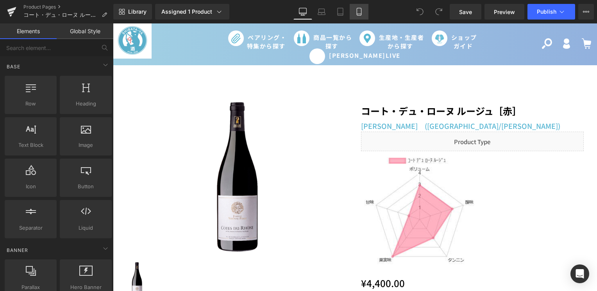
click at [364, 12] on link "Mobile" at bounding box center [359, 12] width 19 height 16
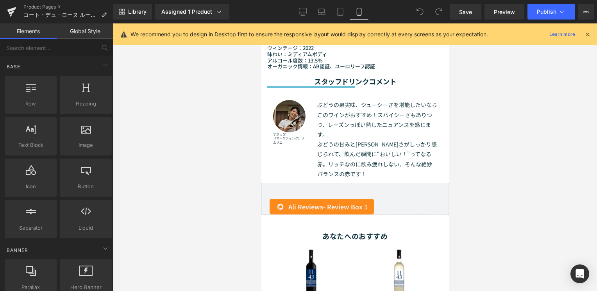
scroll to position [937, 0]
